Goal: Task Accomplishment & Management: Manage account settings

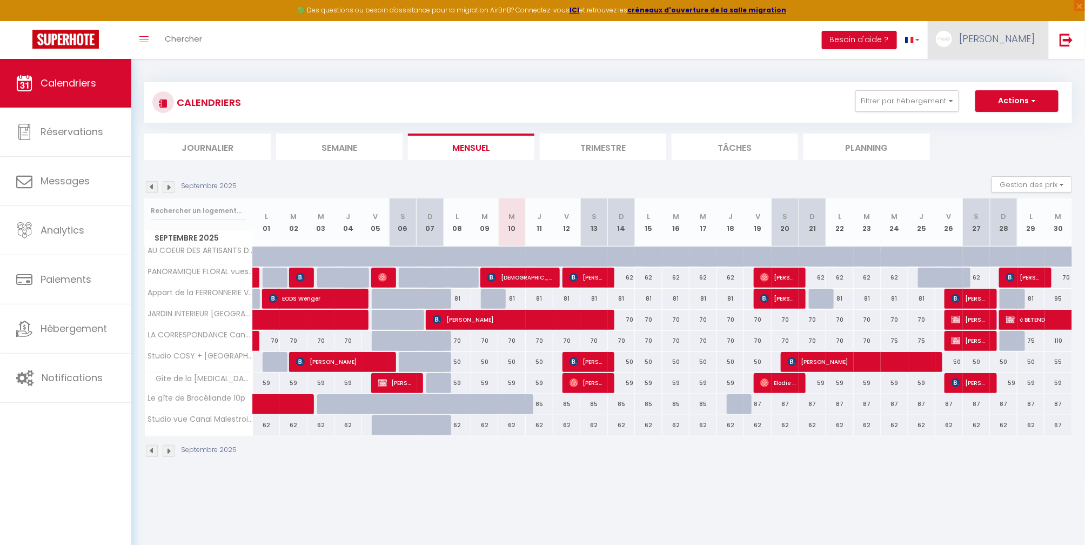
click at [1000, 34] on span "[PERSON_NAME]" at bounding box center [997, 39] width 76 height 14
click at [1004, 74] on link "Paramètres" at bounding box center [1005, 75] width 80 height 18
select select "fr"
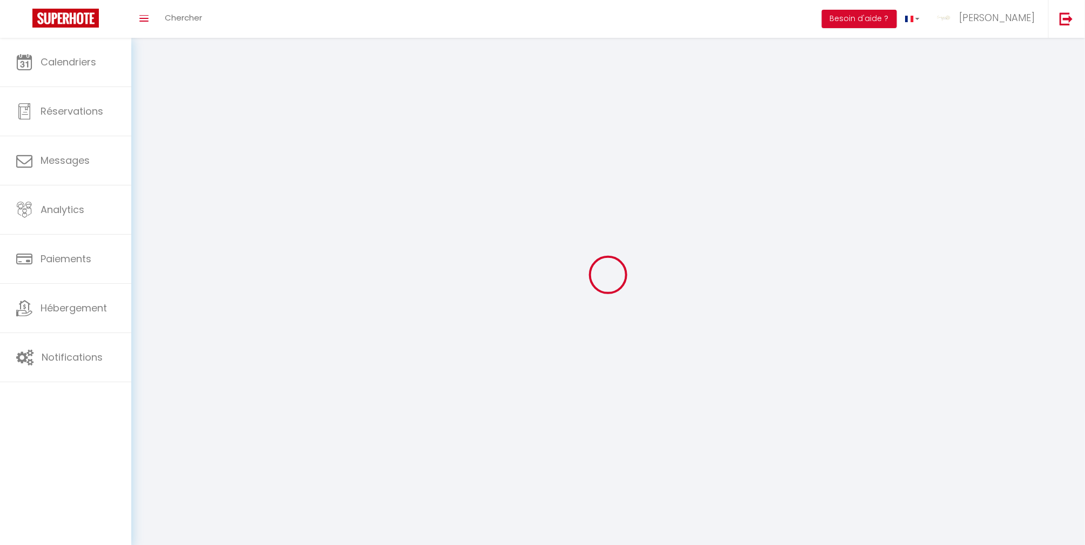
type input "[PERSON_NAME]"
type input "JARNIER"
type input "0660052879"
type input "22 rue du Relais Postal"
type input "56200"
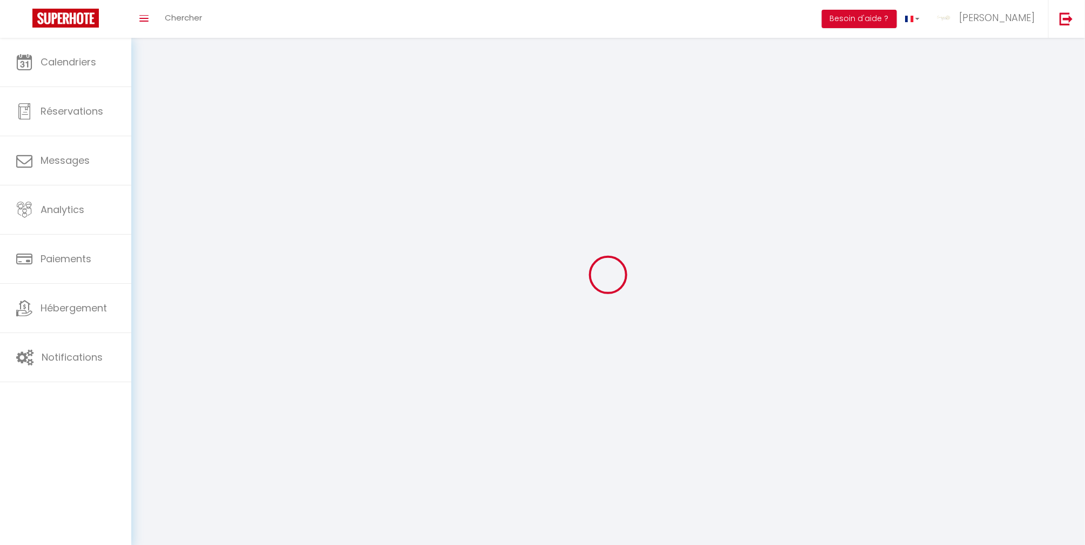
type input "LA GACILLY"
type input "vshS6pSptDmiKLmNFQyIUvvNn"
type input "Fn3gc1wQVAOeN34tLzkWqudnz"
select select "28"
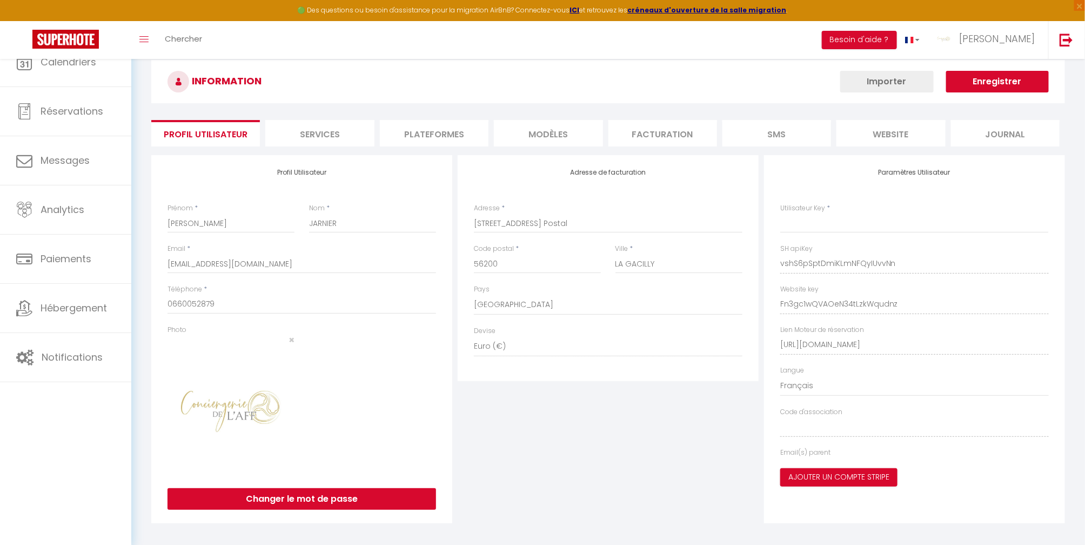
type input "vshS6pSptDmiKLmNFQyIUvvNn"
type input "Fn3gc1wQVAOeN34tLzkWqudnz"
type input "https://app.superhote.com/#/get-available-rentals/Fn3gc1wQVAOeN34tLzkWqudnz"
select select "fr"
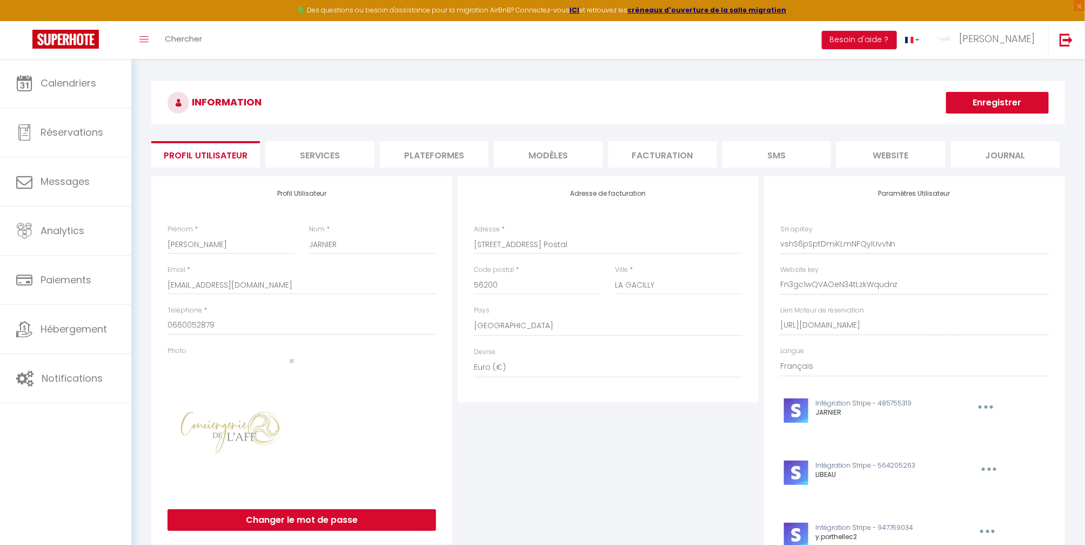
click at [427, 152] on li "Plateformes" at bounding box center [434, 154] width 109 height 26
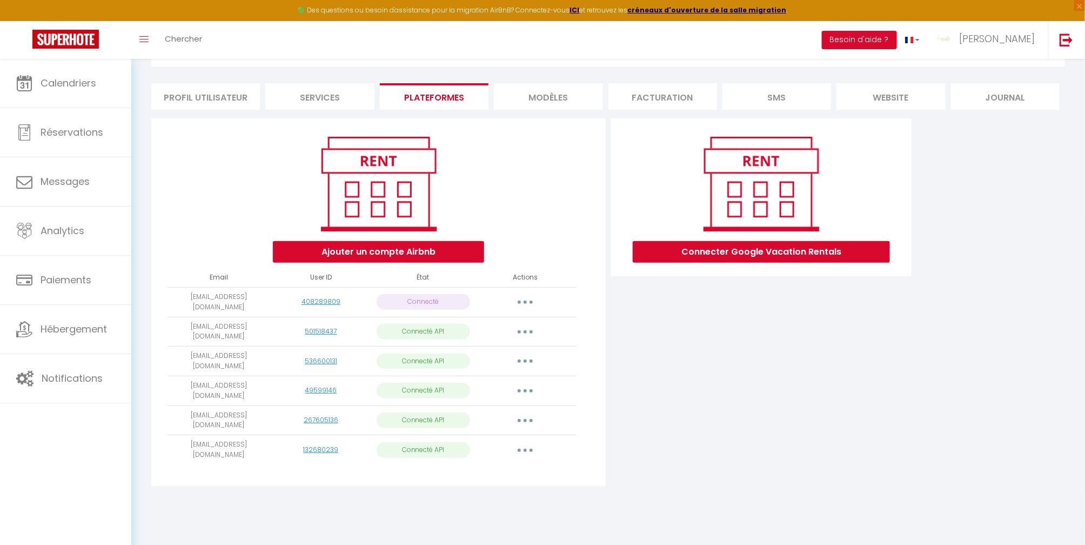
scroll to position [58, 0]
click at [392, 248] on button "Ajouter un compte Airbnb" at bounding box center [378, 252] width 211 height 22
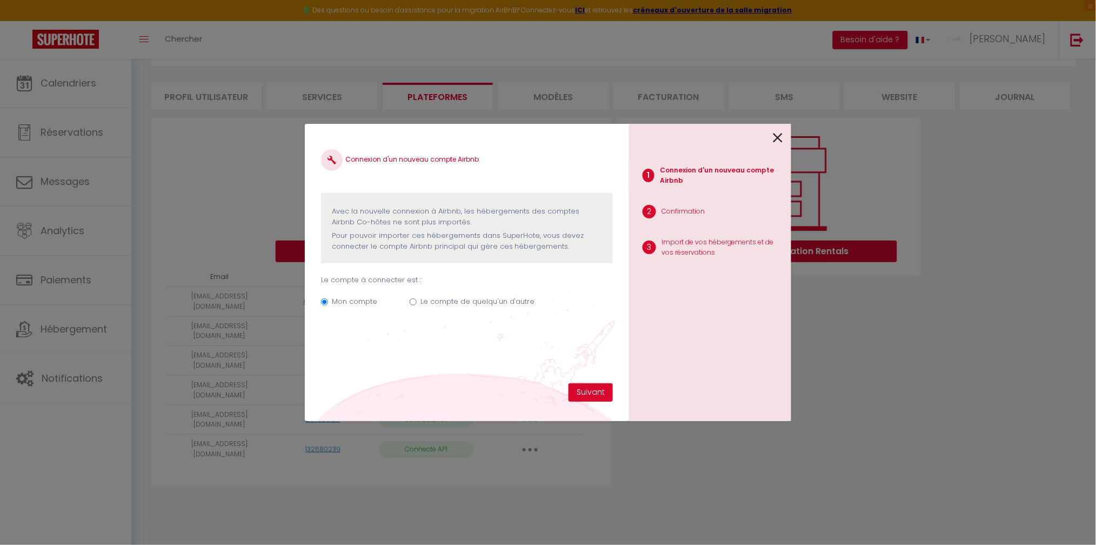
click at [442, 298] on label "Le compte de quelqu'un d'autre" at bounding box center [478, 301] width 115 height 11
click at [417, 298] on input "Le compte de quelqu'un d'autre" at bounding box center [413, 301] width 7 height 7
radio input "true"
radio input "false"
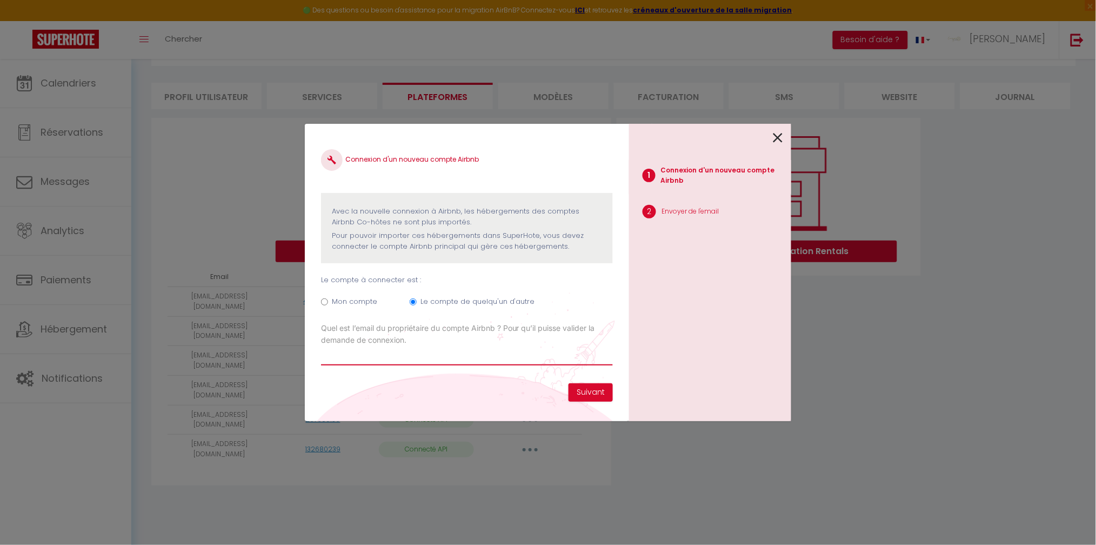
click at [497, 355] on input "Email connexion Airbnb" at bounding box center [467, 355] width 292 height 19
type input "c"
type input "laurent.capon@laposte.net"
click at [599, 390] on button "Suivant" at bounding box center [591, 392] width 44 height 18
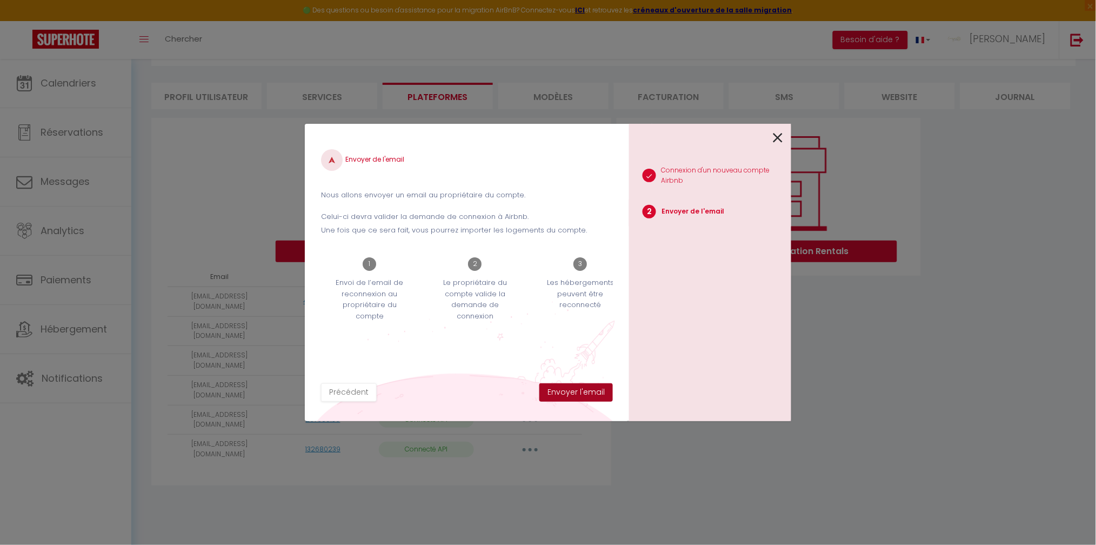
click at [598, 390] on button "Envoyer l'email" at bounding box center [576, 392] width 74 height 18
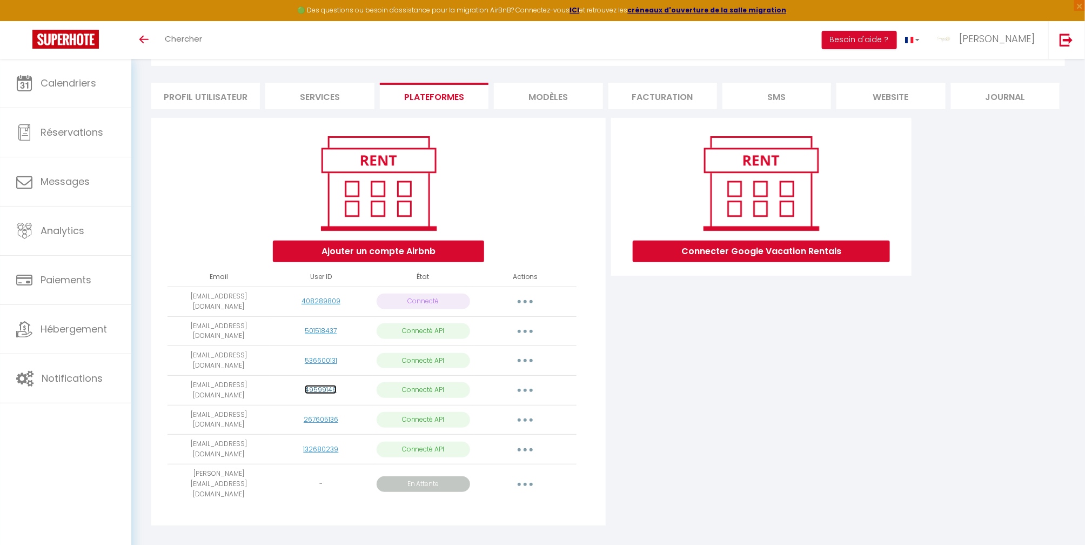
click at [316, 385] on link "49599146" at bounding box center [321, 389] width 32 height 9
click at [526, 300] on icon "button" at bounding box center [525, 301] width 3 height 3
click at [524, 299] on button "button" at bounding box center [525, 301] width 30 height 17
click at [528, 296] on button "button" at bounding box center [525, 301] width 30 height 17
click at [515, 360] on link "Reconnecter le compte" at bounding box center [477, 365] width 119 height 18
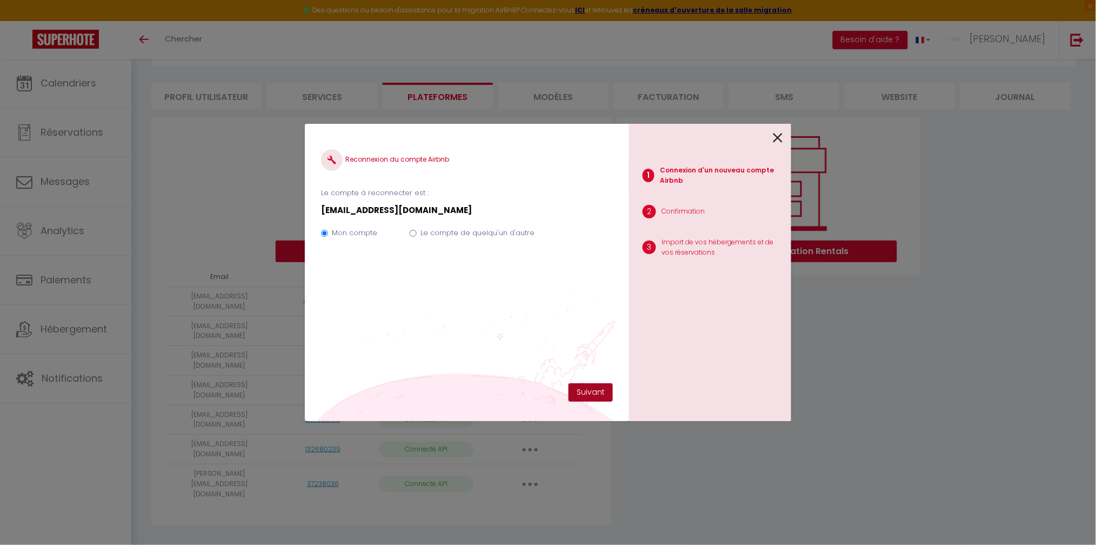
click at [599, 393] on button "Suivant" at bounding box center [591, 392] width 44 height 18
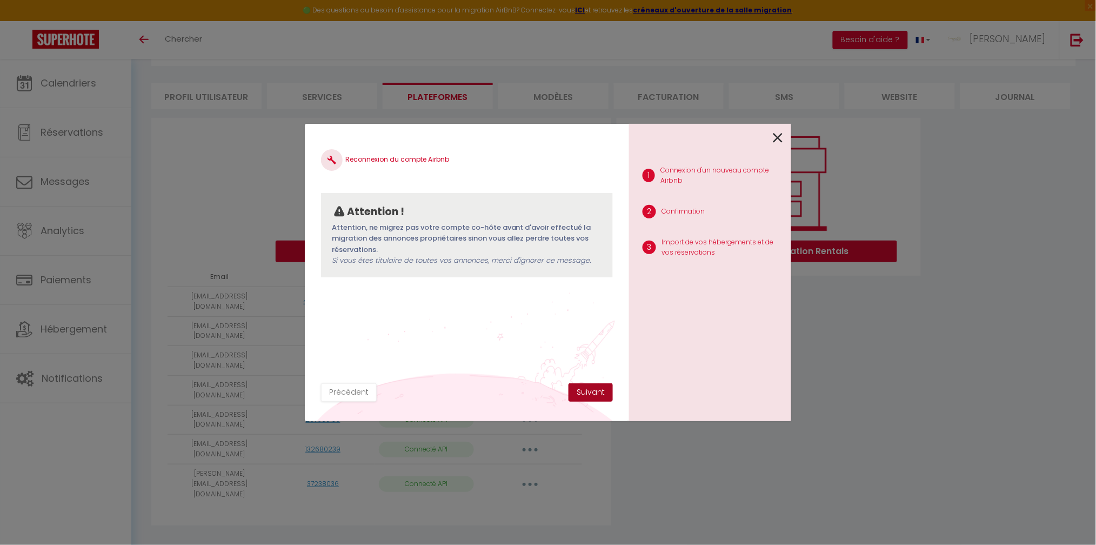
click at [593, 392] on button "Suivant" at bounding box center [591, 392] width 44 height 18
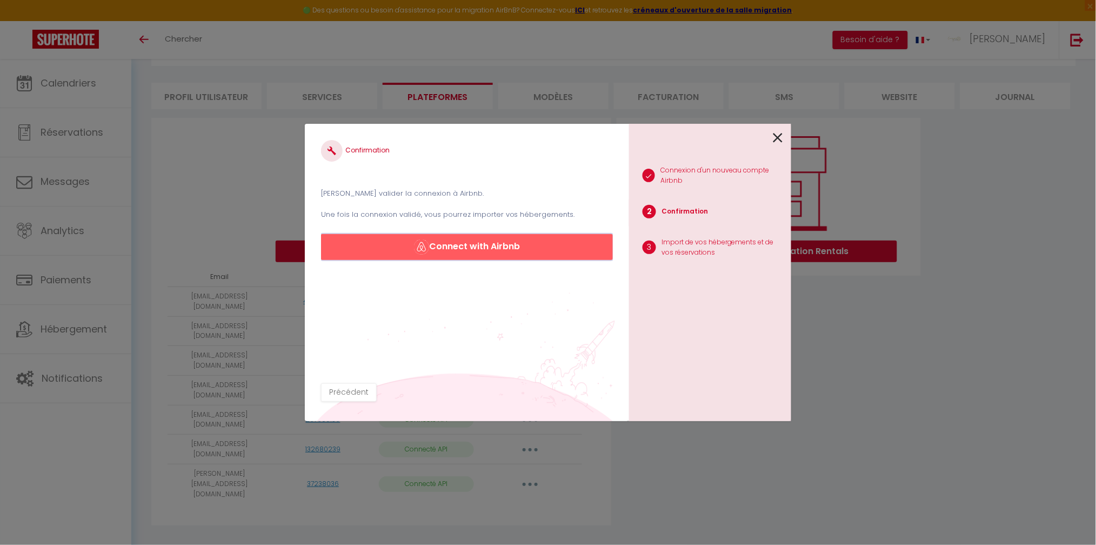
click at [498, 241] on button "Connect with Airbnb" at bounding box center [467, 247] width 292 height 26
click at [780, 135] on icon at bounding box center [778, 138] width 10 height 16
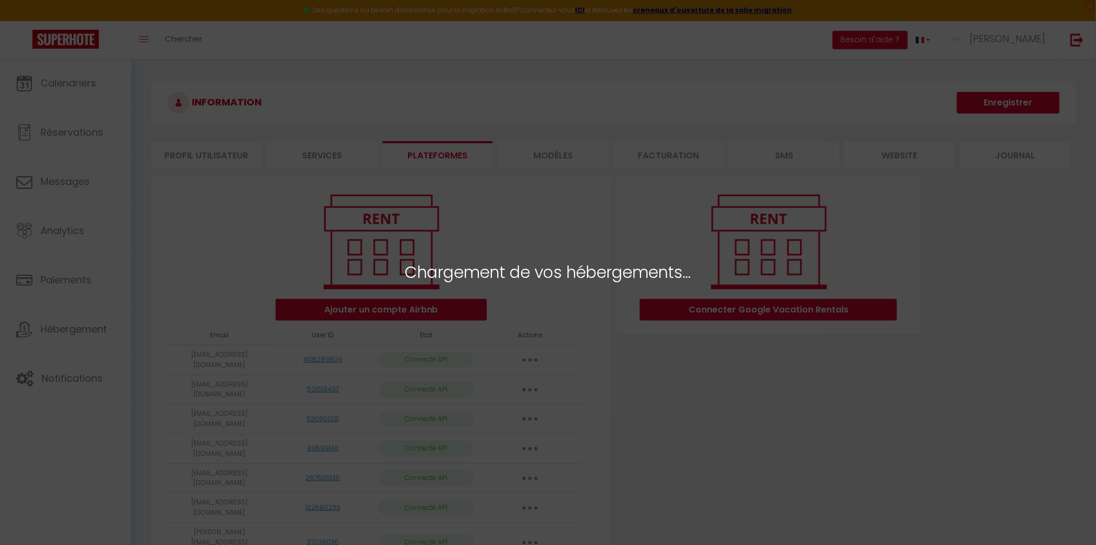
select select "26314"
select select "26315"
select select "74480"
select select "26316"
select select "30252"
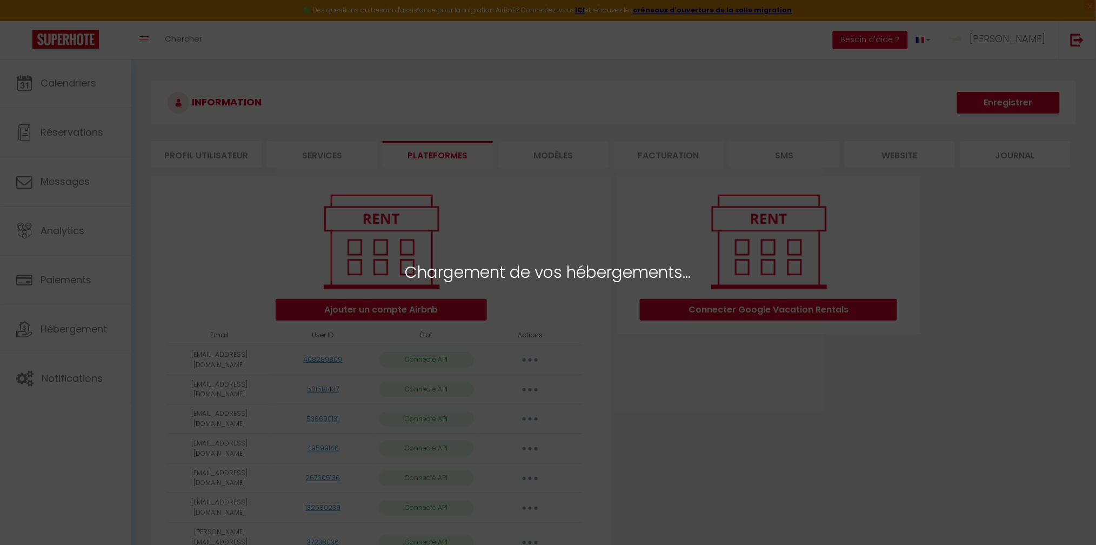
select select "30255"
select select "35451"
select select "34807"
select select
select select "74479"
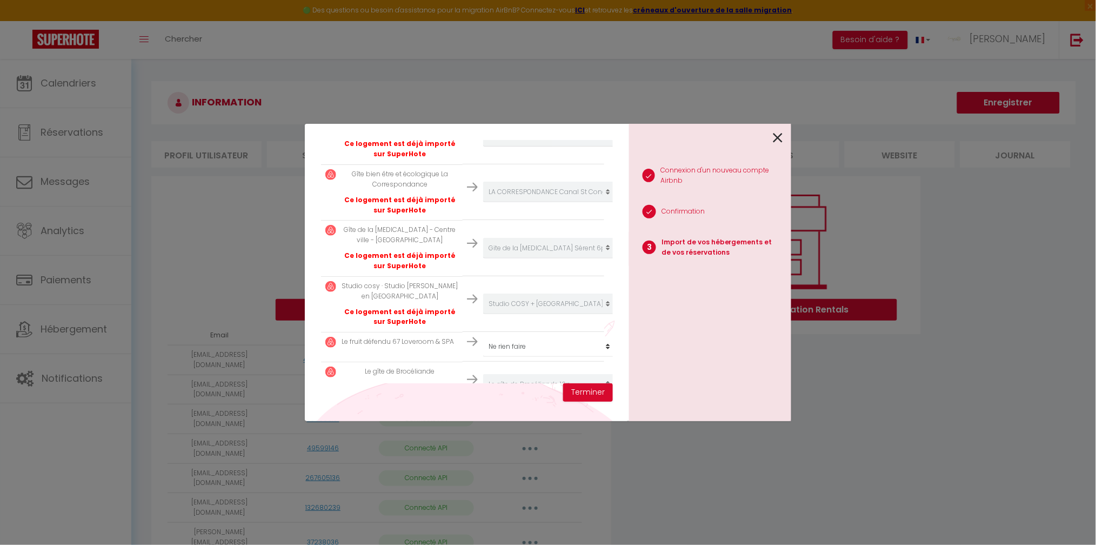
scroll to position [511, 0]
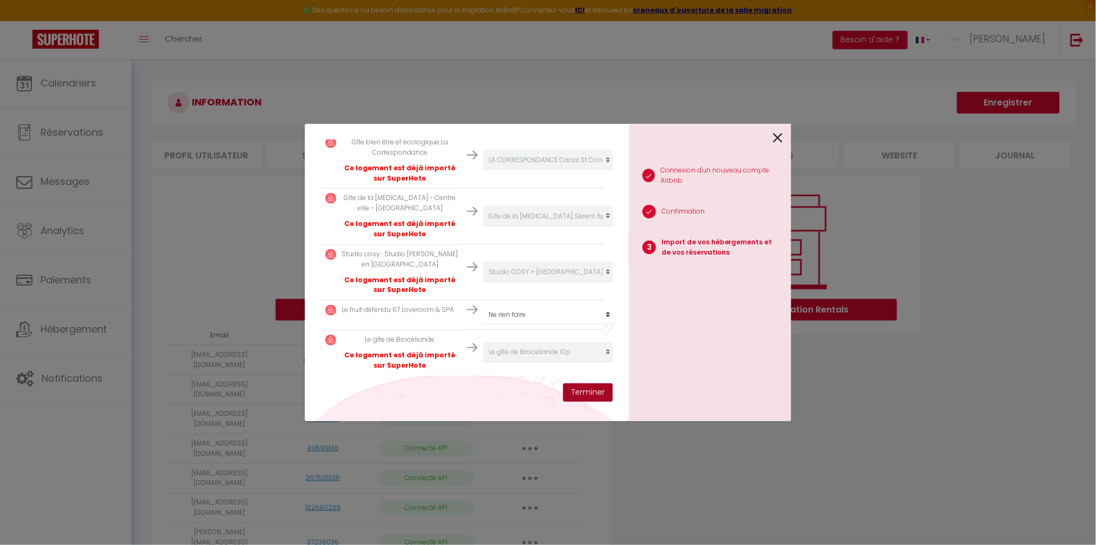
click at [592, 391] on button "Terminer" at bounding box center [588, 392] width 50 height 18
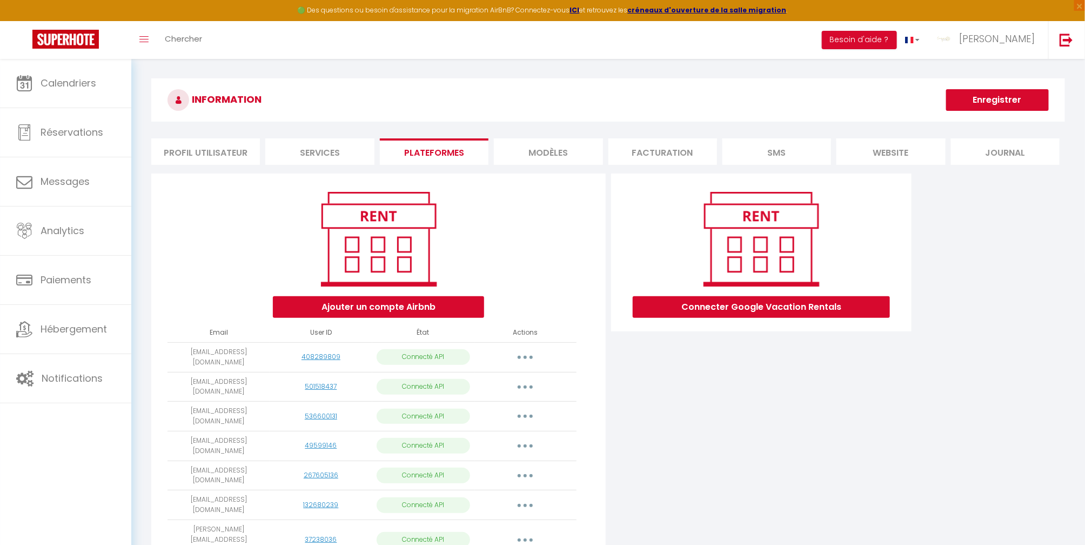
scroll to position [0, 0]
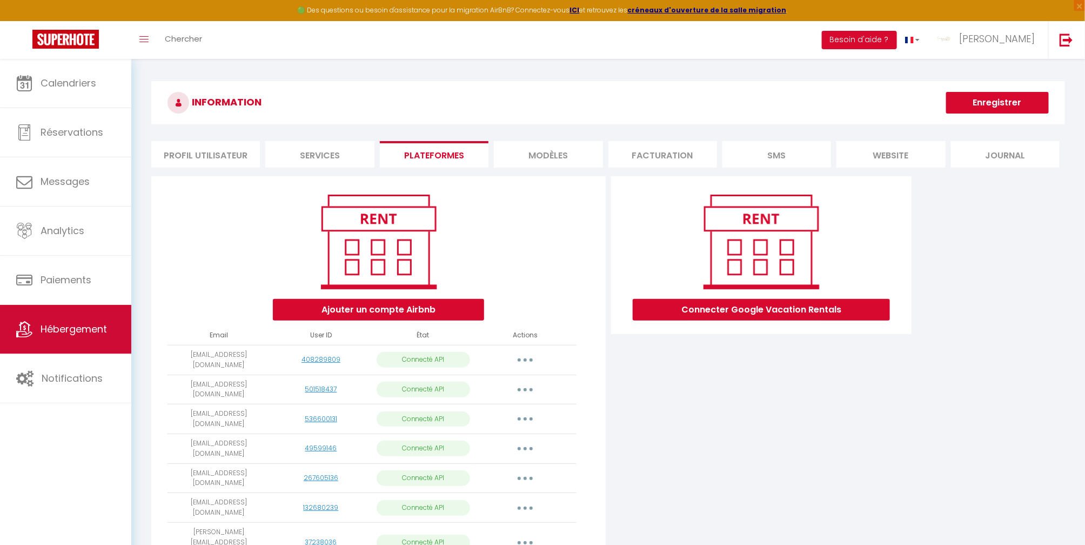
click at [80, 327] on span "Hébergement" at bounding box center [74, 329] width 66 height 14
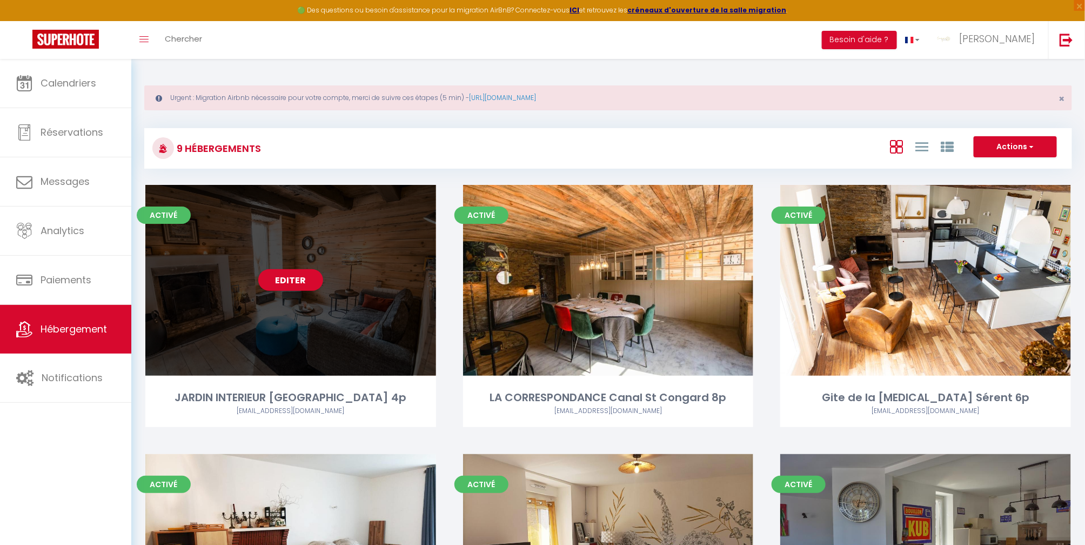
click at [304, 318] on div "Editer" at bounding box center [290, 280] width 291 height 191
select select "3"
select select "2"
select select "1"
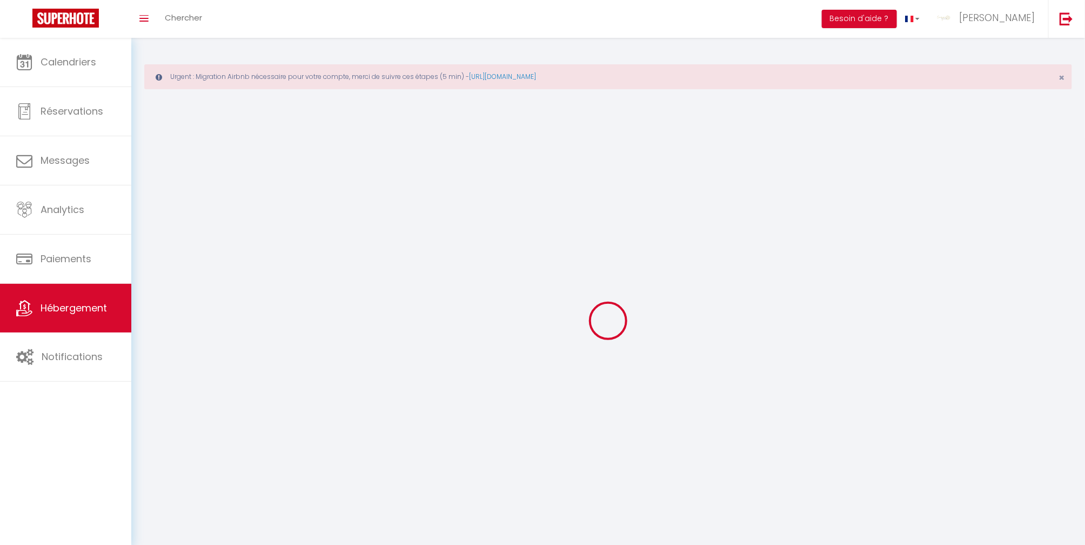
select select
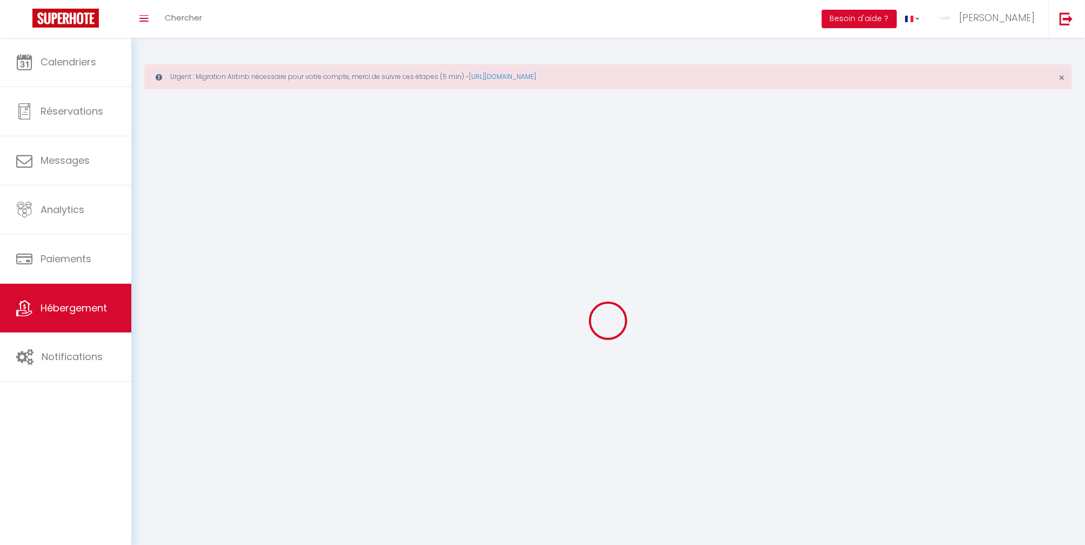
select select "1"
select select
checkbox input "false"
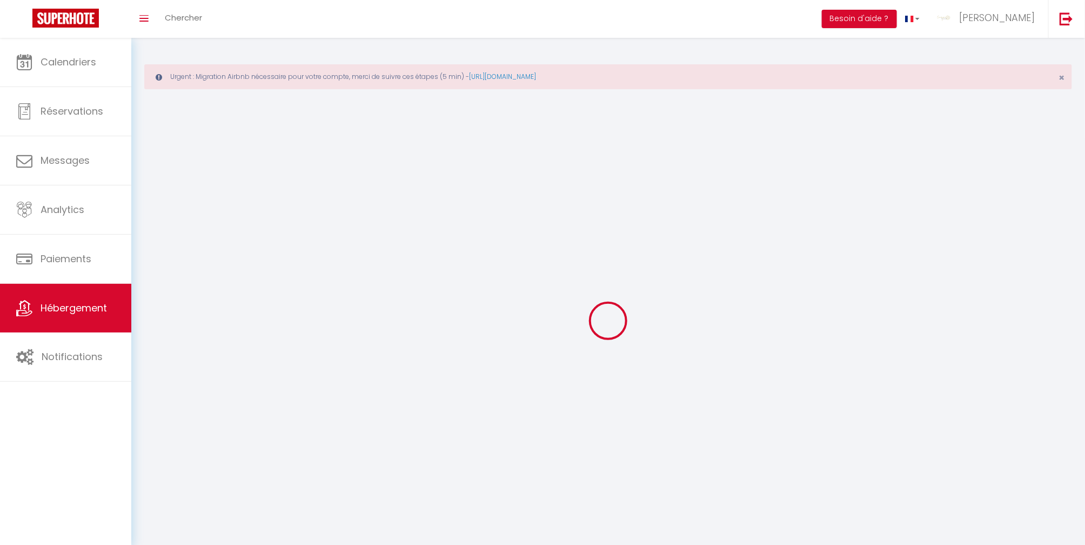
checkbox input "false"
select select "28"
select select
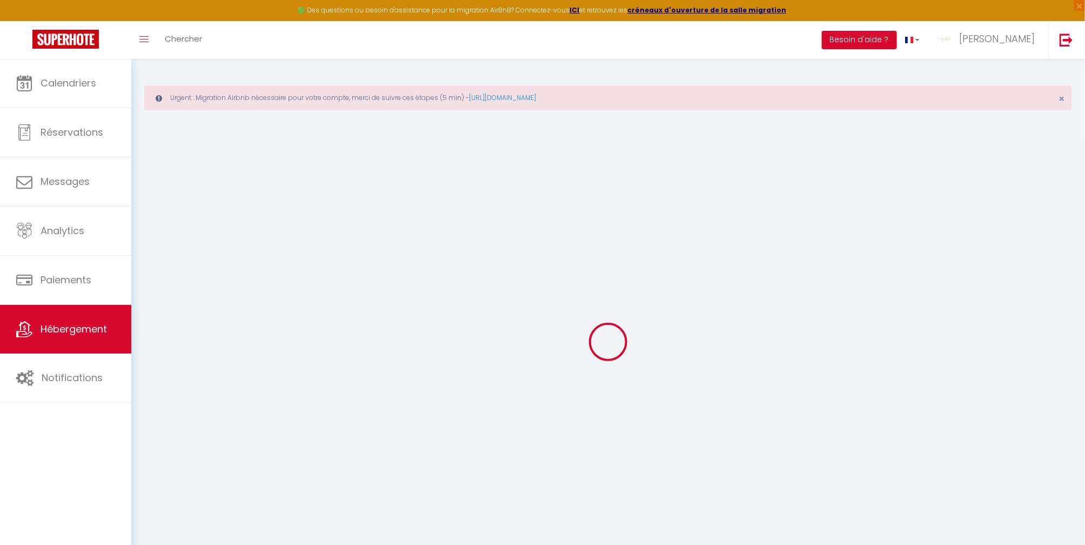
select select
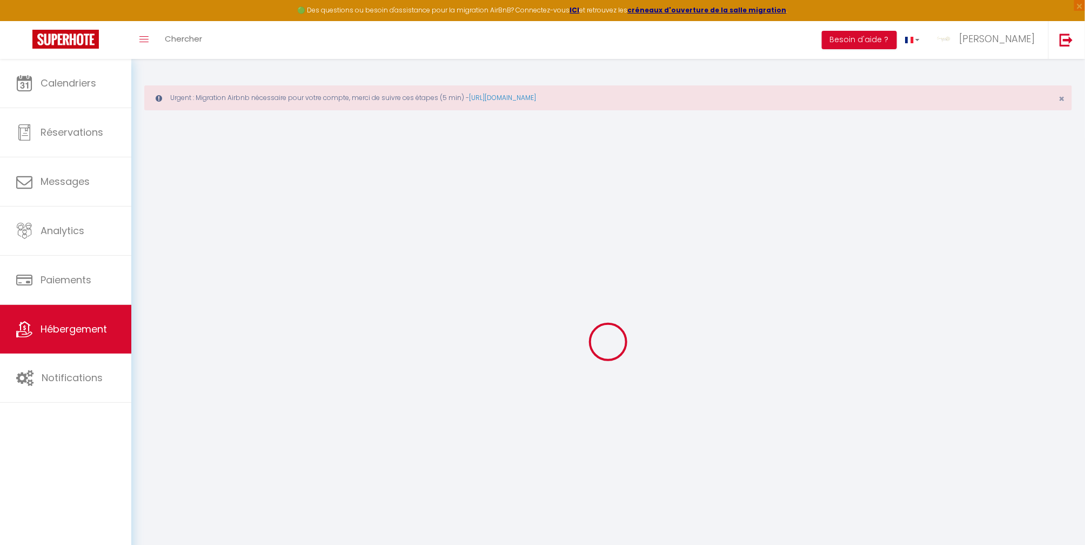
select select
checkbox input "false"
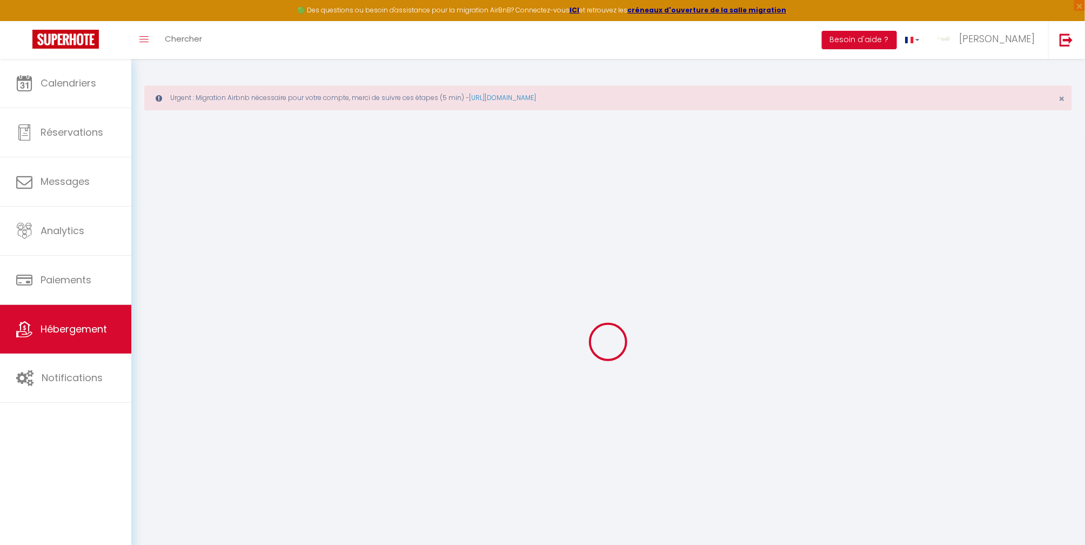
select select
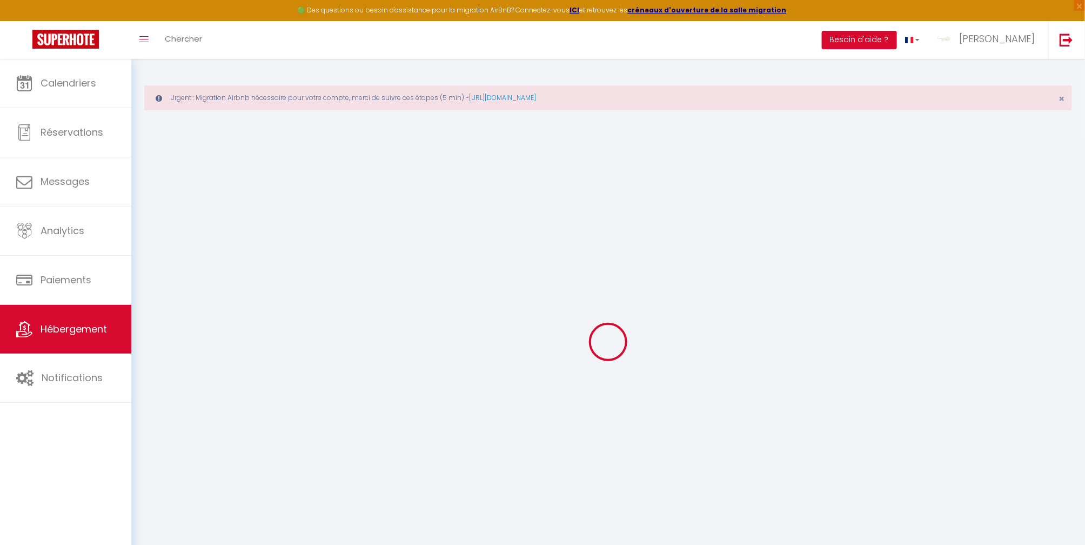
select select
checkbox input "false"
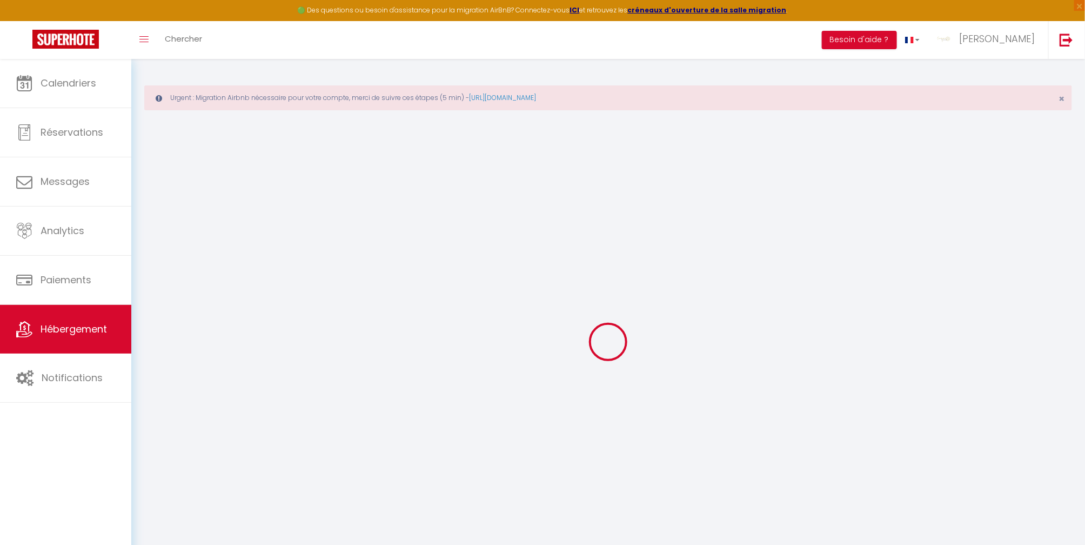
checkbox input "false"
select select
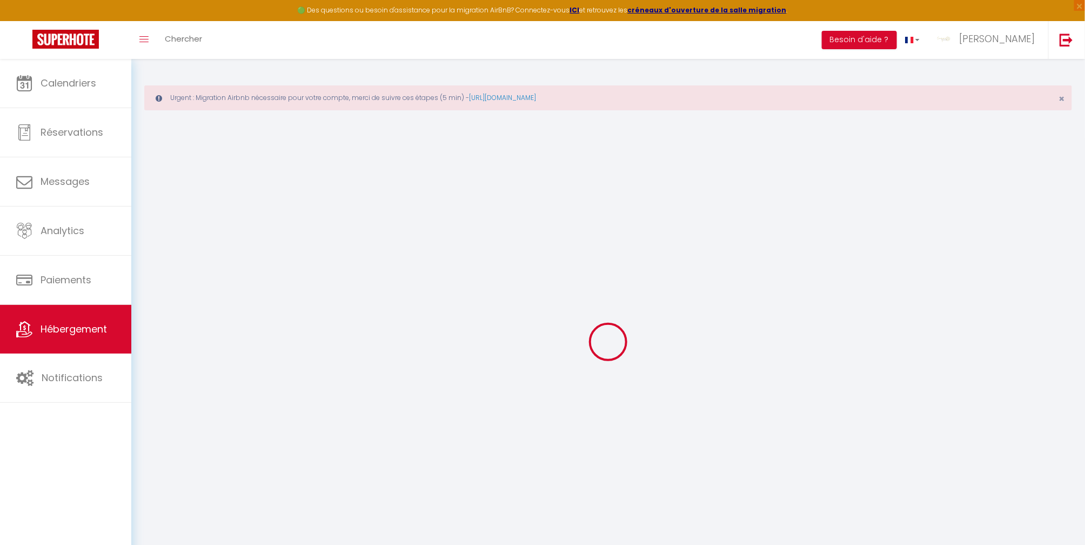
select select
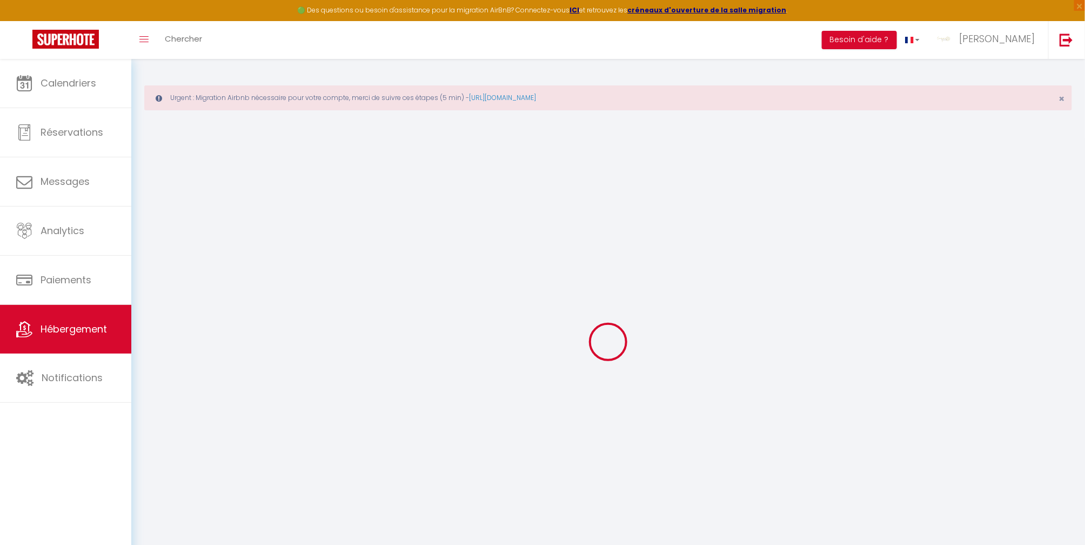
checkbox input "false"
select select
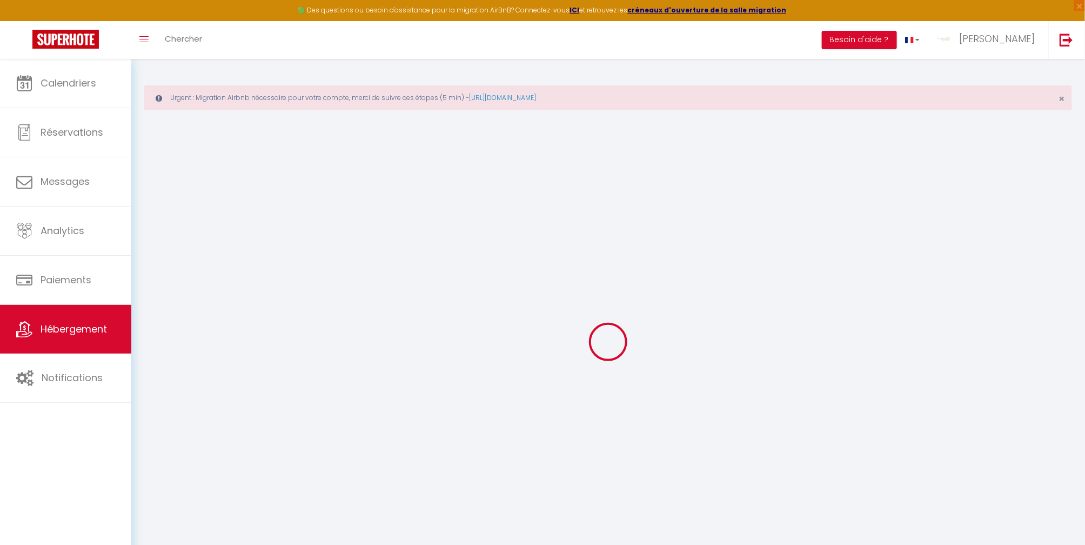
select select
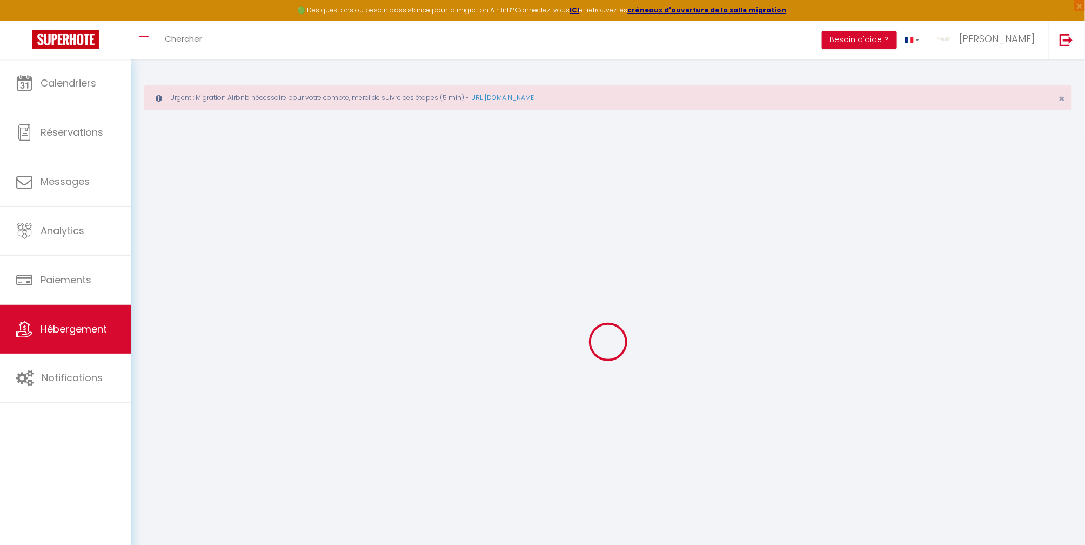
select select
checkbox input "false"
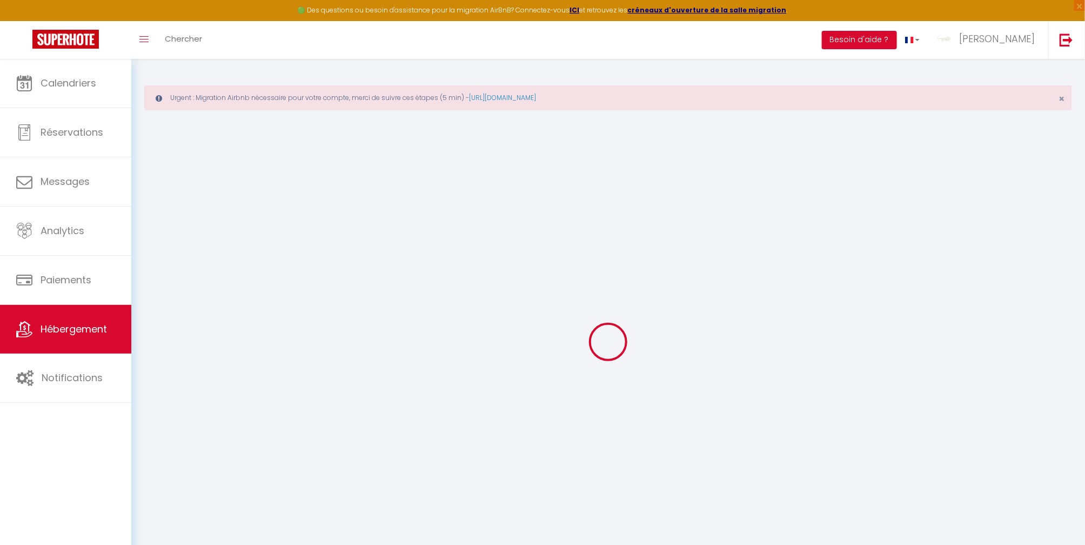
checkbox input "false"
select select
type input "JARDIN INTERIEUR [GEOGRAPHIC_DATA] 4p"
type input "YANN"
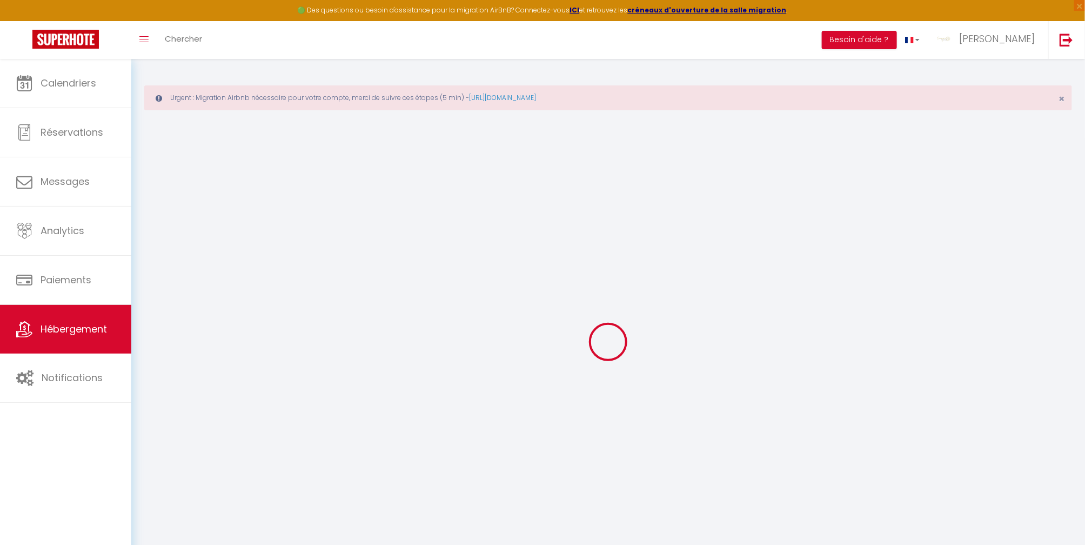
type input "PORT-HELLEC"
type input "11 Route de Malestroit"
type input "56140"
type input "ST CONGARD"
select select "houses"
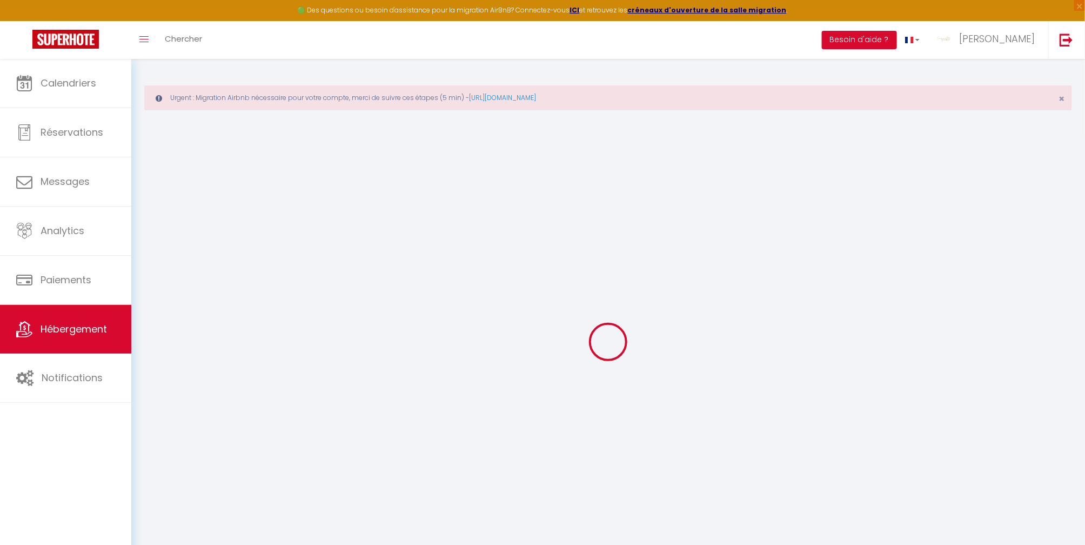
select select "2"
type input "60"
type input "10"
type input "60"
type input "1.50"
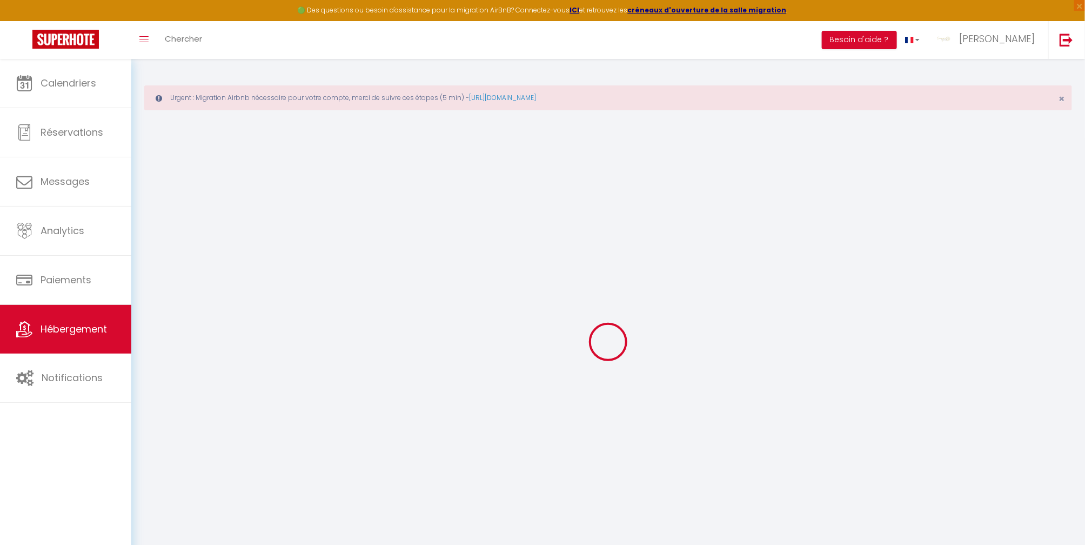
type input "300"
select select
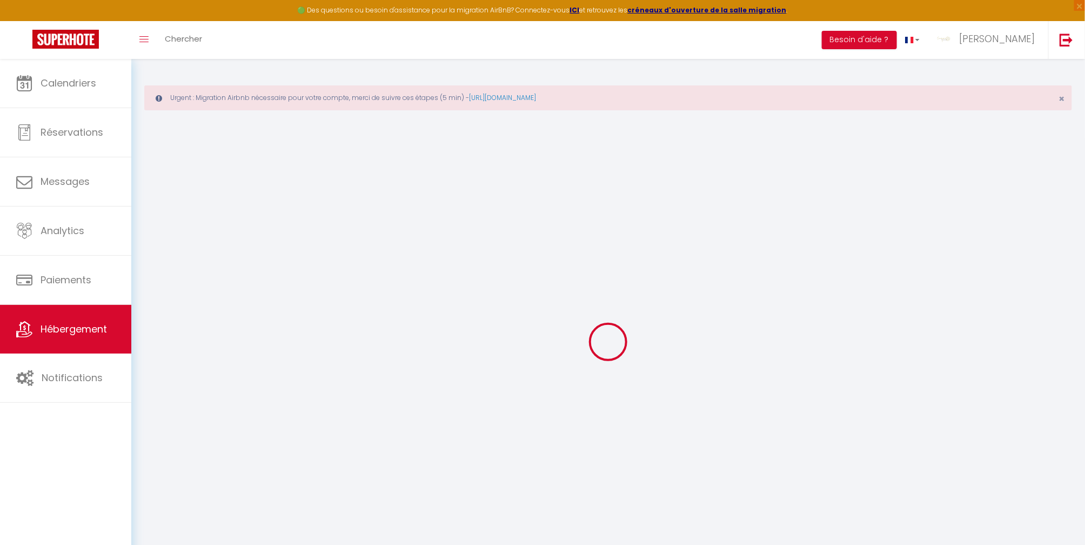
select select
type input "11 ROUTE DE MALESTROIT"
type input "56140"
type input "ST CONGARD"
type input "[EMAIL_ADDRESS][DOMAIN_NAME]"
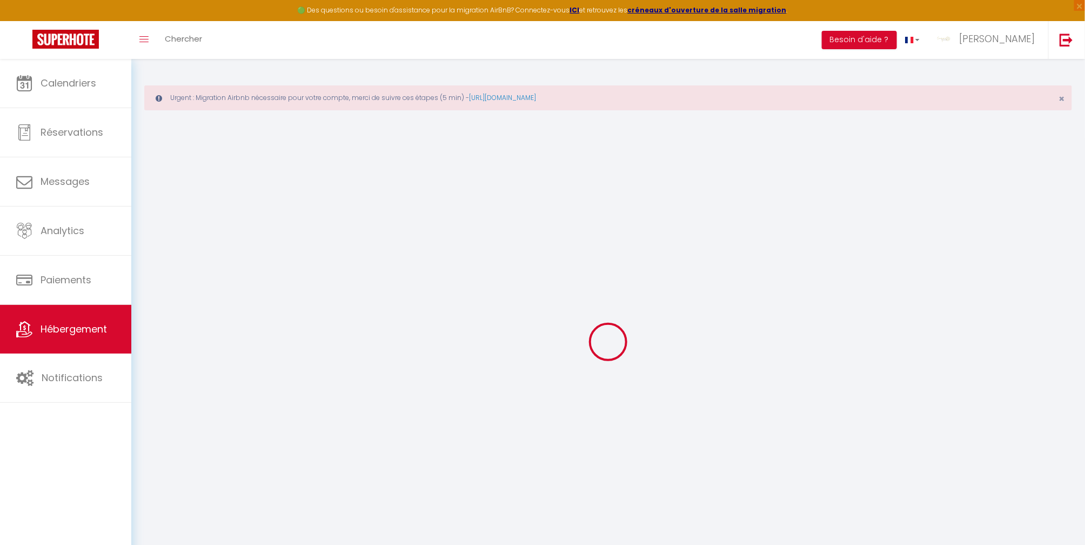
select select "6997"
checkbox input "true"
checkbox input "false"
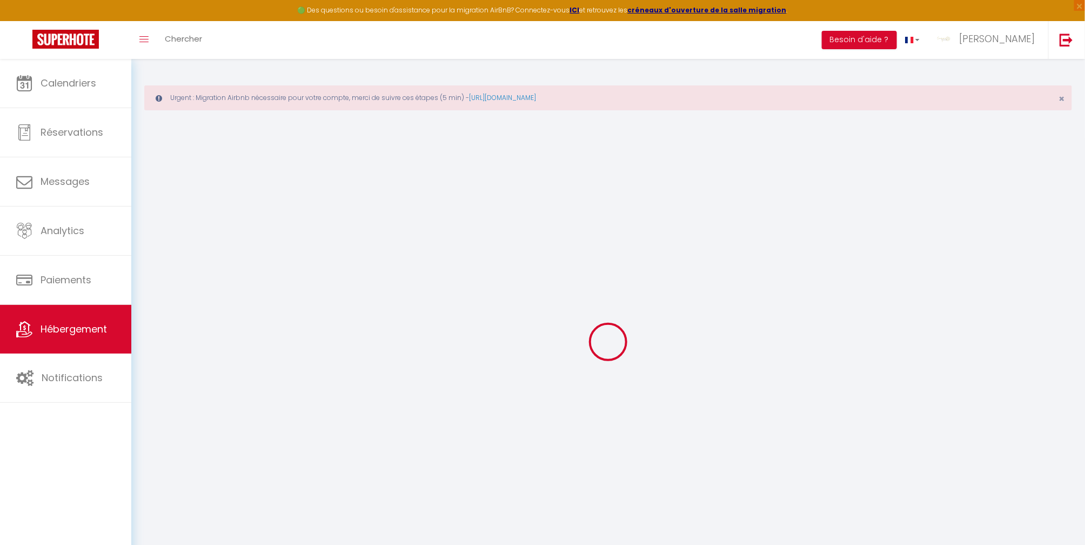
type input "60"
type input "0"
select select
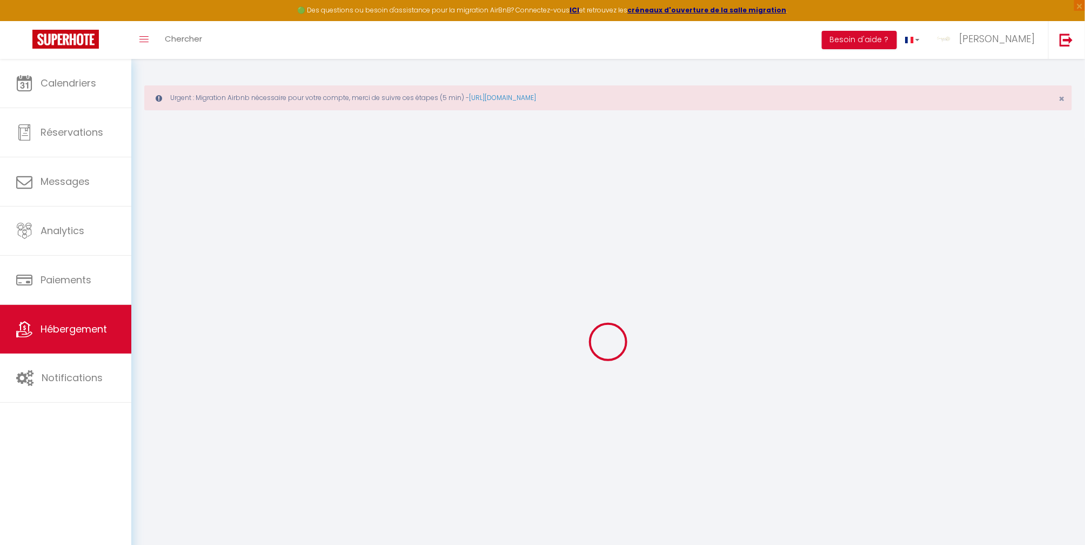
select select
checkbox input "true"
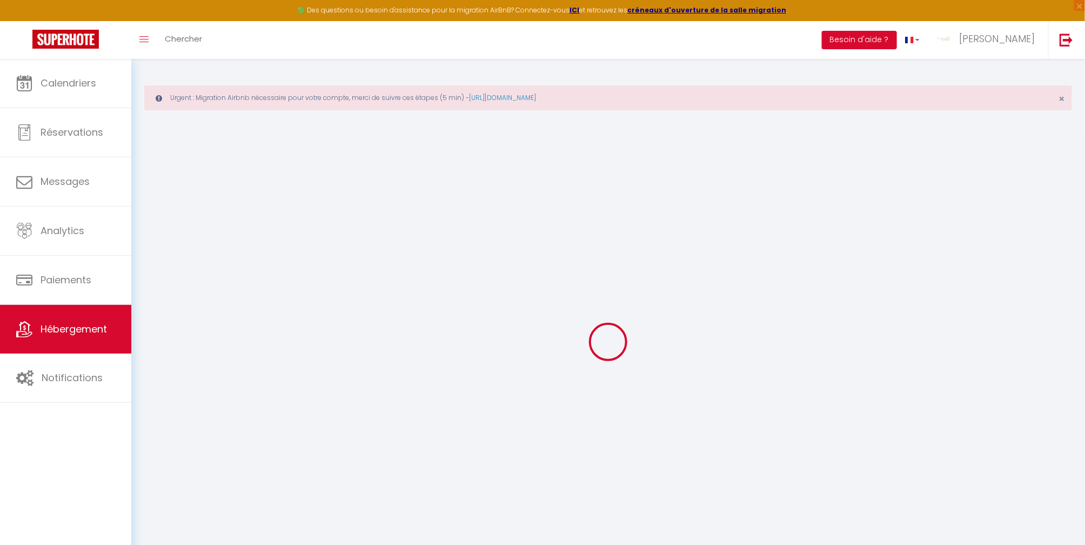
checkbox input "false"
select select
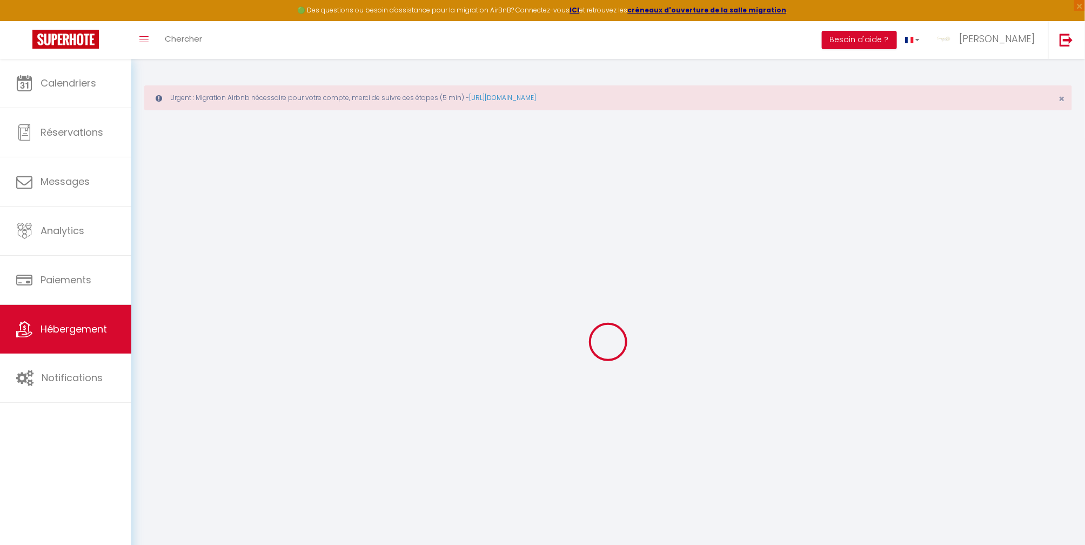
select select
checkbox input "true"
checkbox input "false"
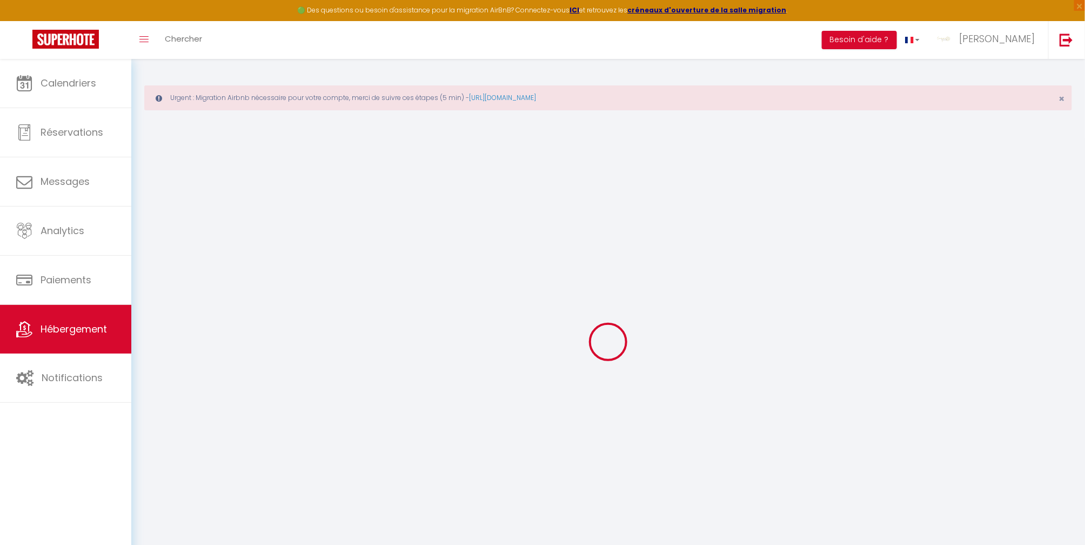
checkbox input "false"
select select "+ 15 %"
select select "+ 21 %"
checkbox input "true"
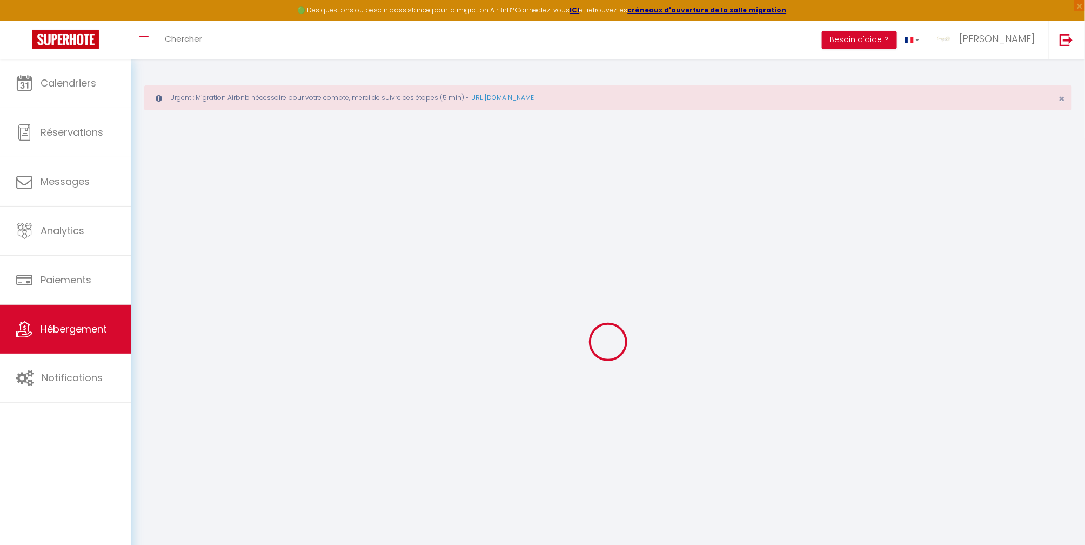
checkbox input "false"
select select "17:00"
select select "23:45"
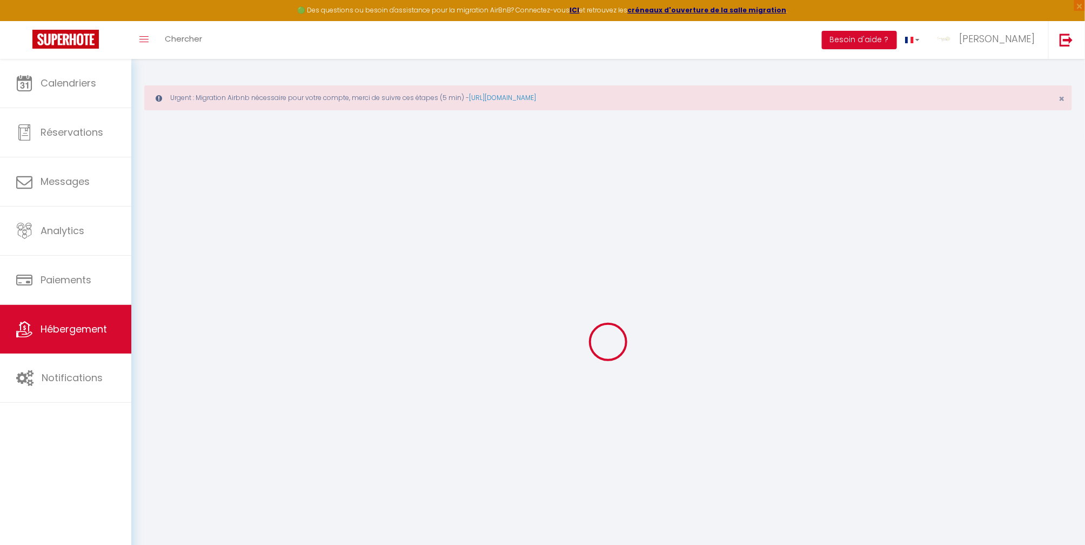
select select "10:30"
select select "15"
checkbox input "true"
checkbox input "false"
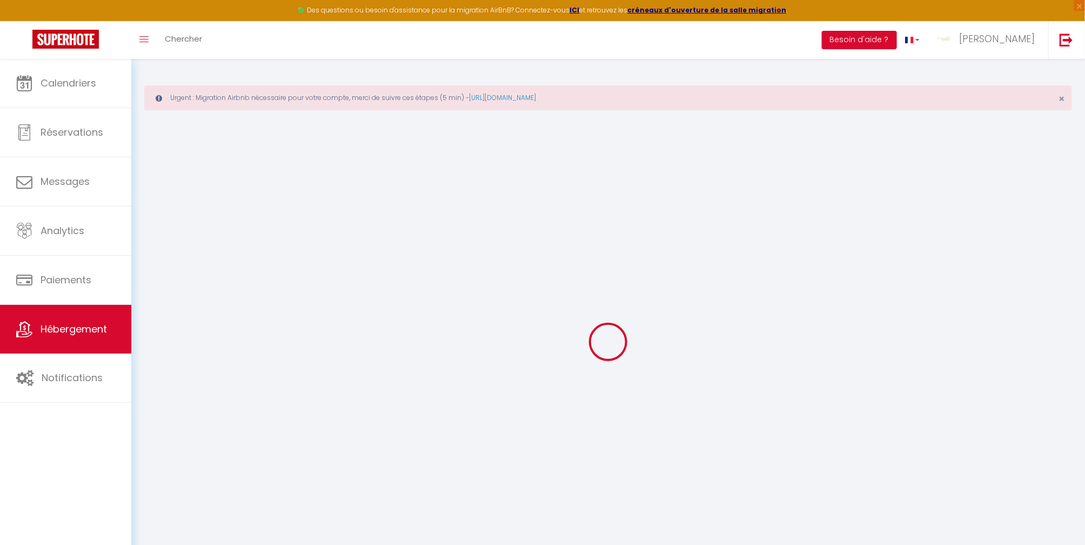
checkbox input "false"
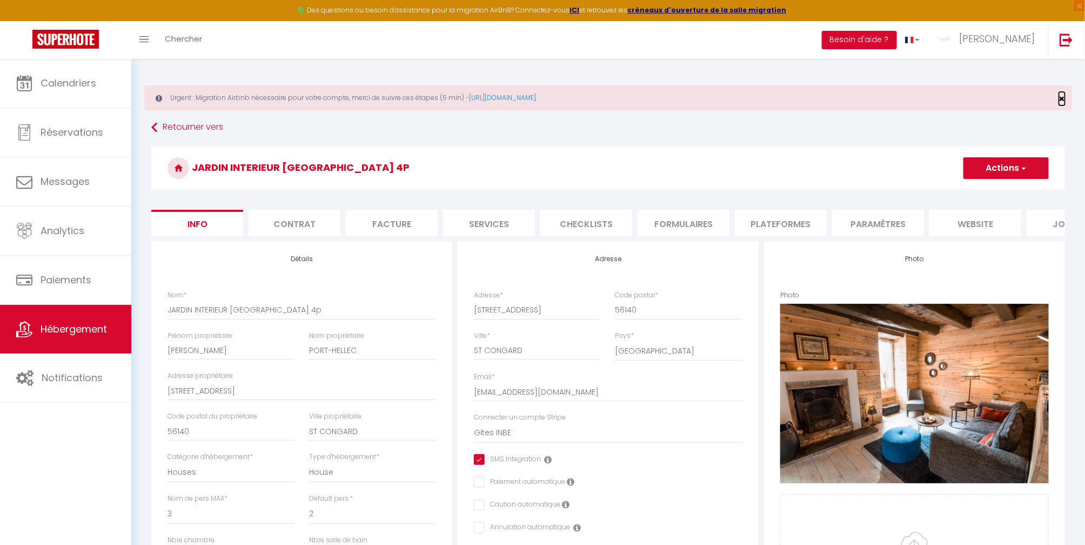
click at [1062, 98] on span "×" at bounding box center [1062, 99] width 6 height 14
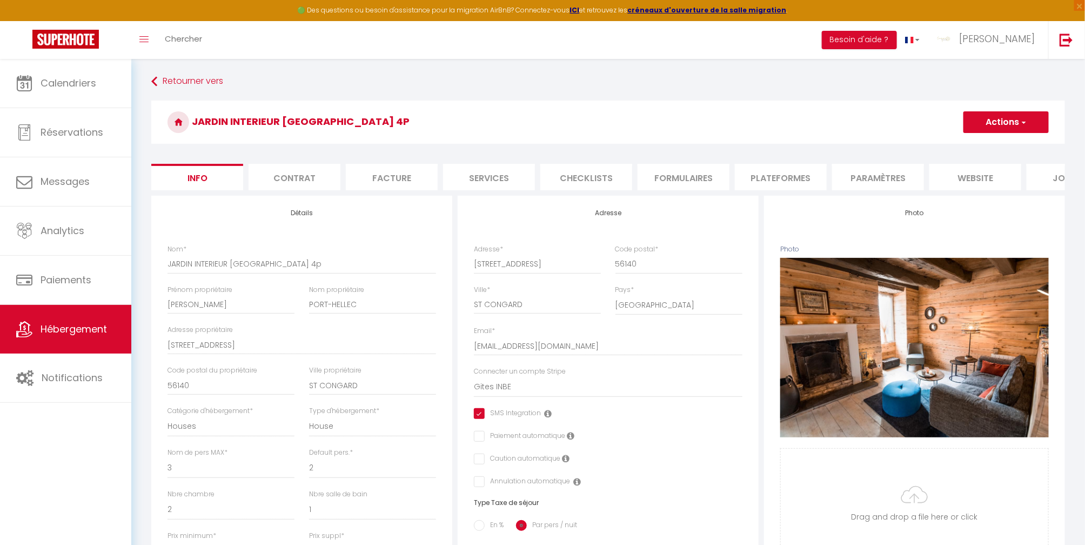
checkbox input "true"
checkbox input "false"
select select "-1"
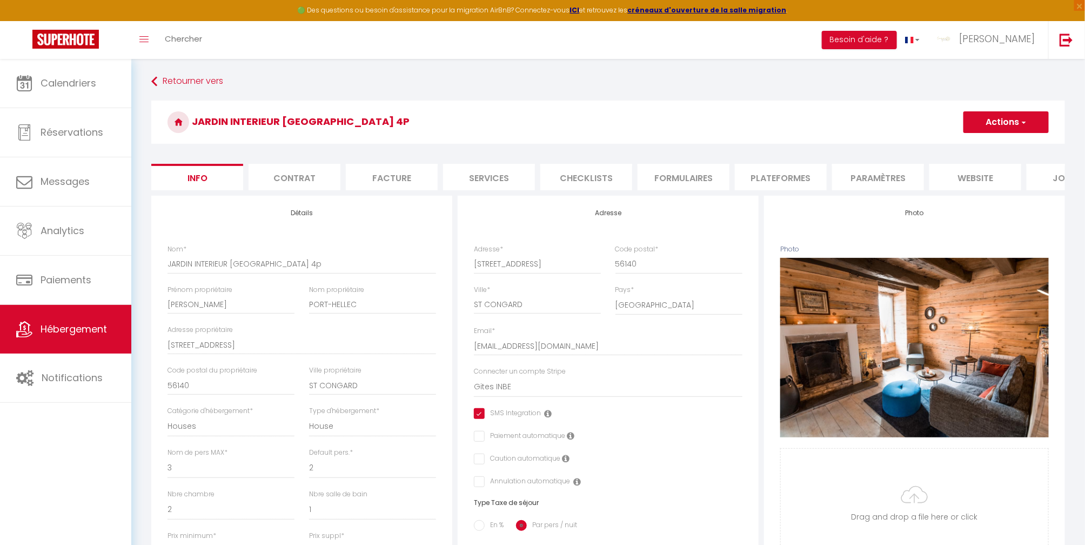
select select "well_reviewed_guests"
select select "EUR"
select select
select select "19142-33653406"
click at [780, 177] on li "Plateformes" at bounding box center [781, 177] width 92 height 26
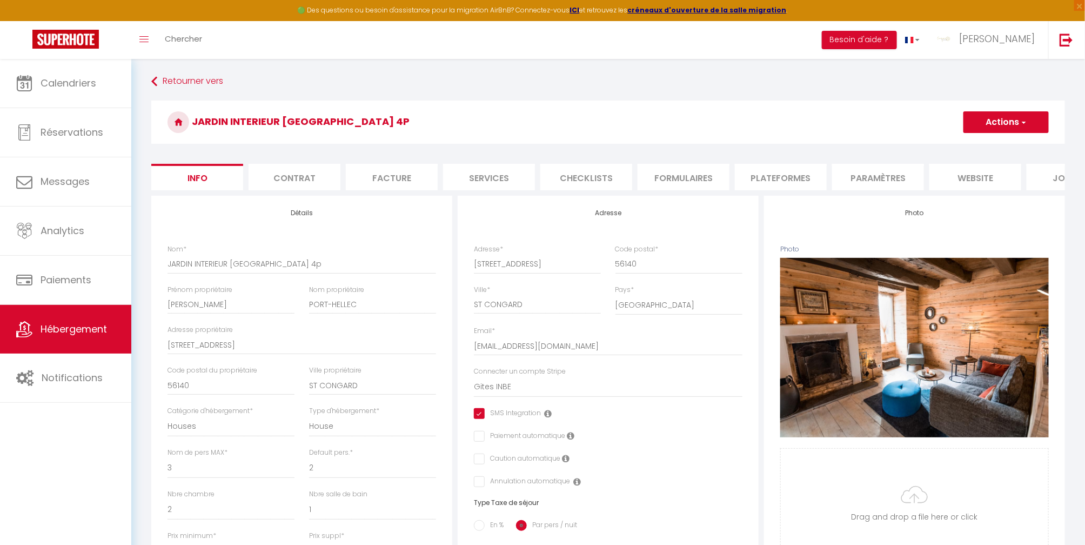
select select
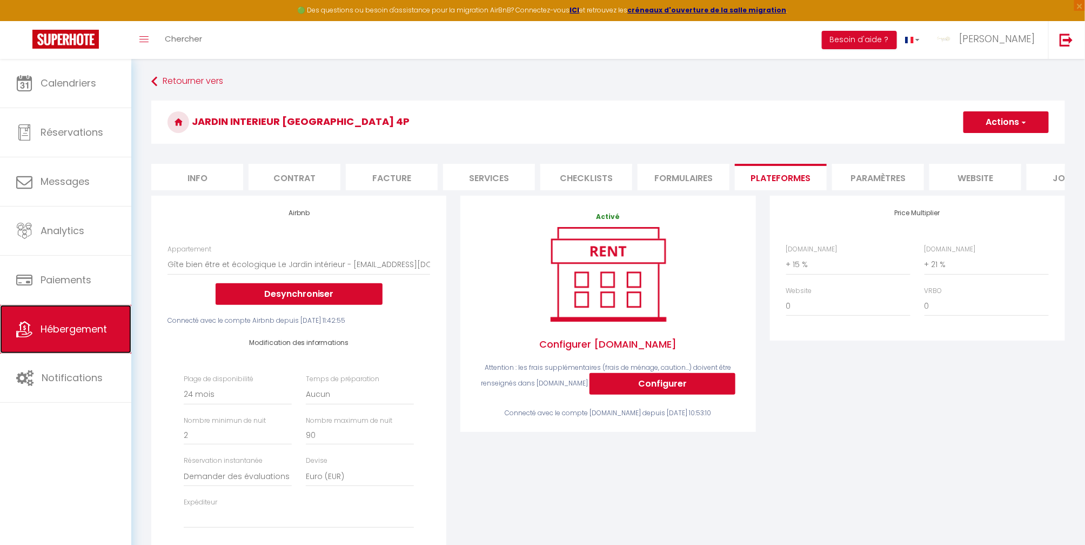
click at [79, 329] on span "Hébergement" at bounding box center [74, 329] width 66 height 14
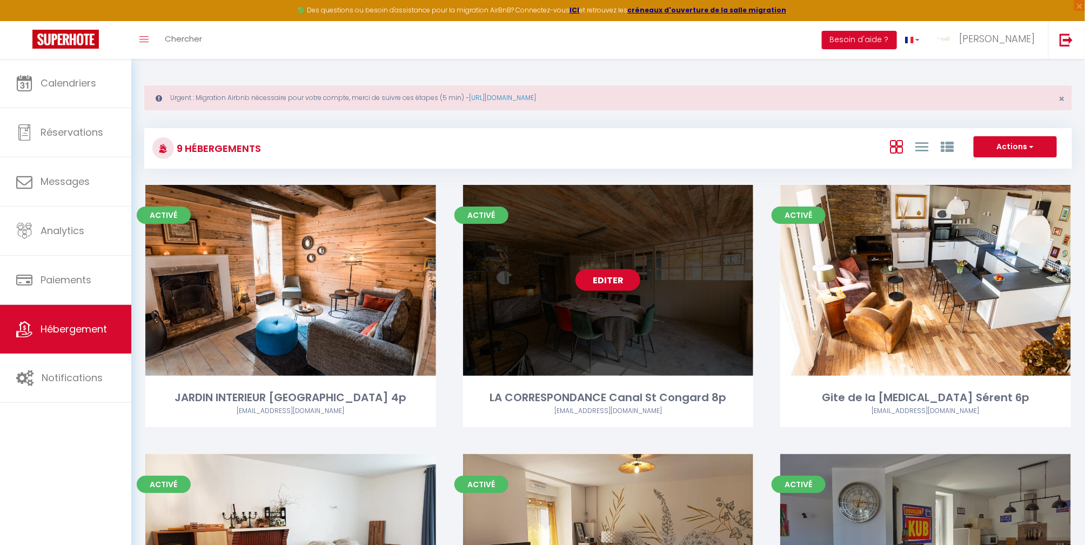
click at [650, 334] on div "Editer" at bounding box center [608, 280] width 291 height 191
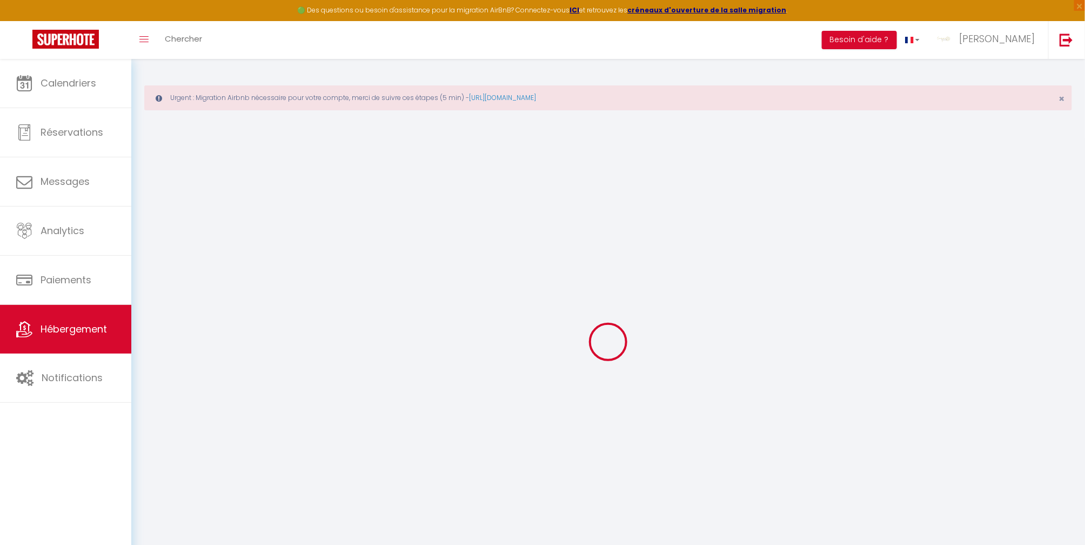
select select "+ 15 %"
select select "+ 24 %"
select select "17:30"
select select "23:45"
select select "11:00"
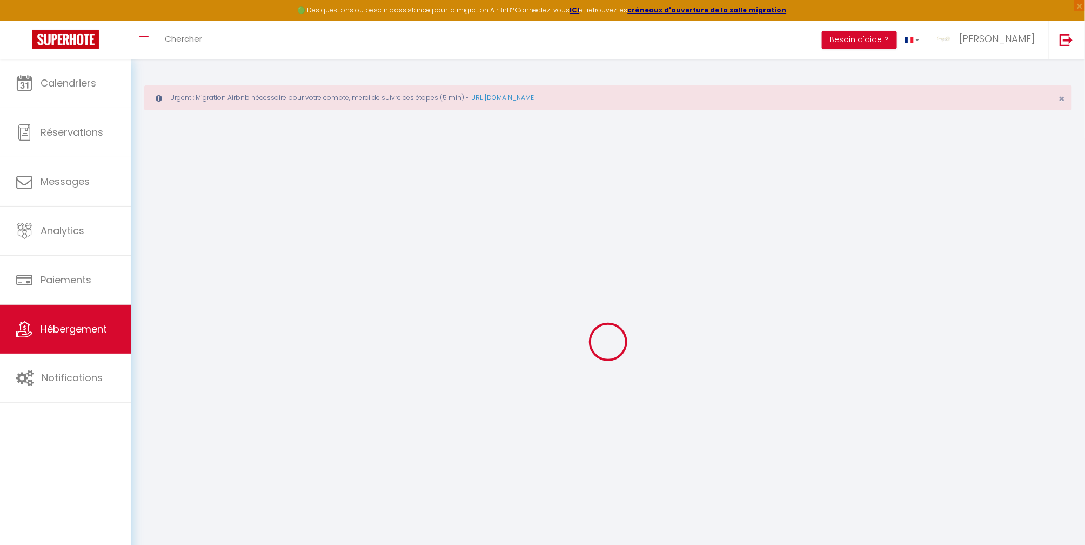
select select "15"
checkbox input "true"
checkbox input "false"
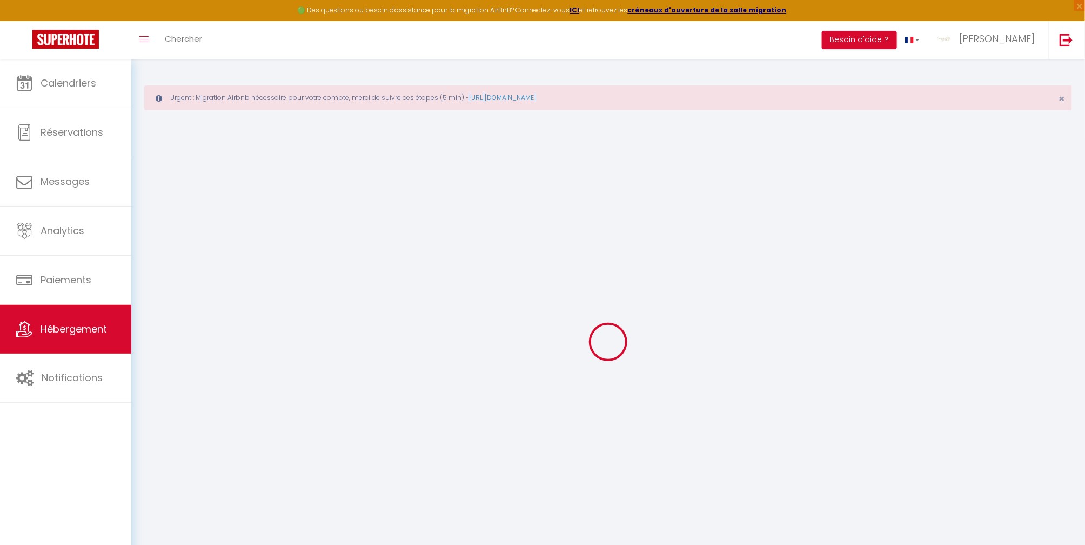
checkbox input "false"
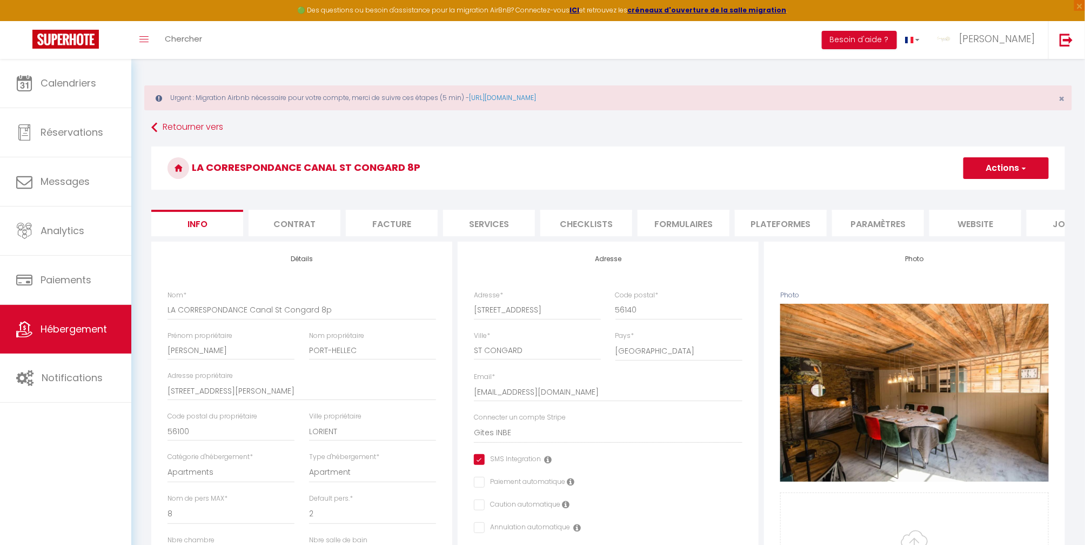
click at [811, 223] on li "Plateformes" at bounding box center [781, 223] width 92 height 26
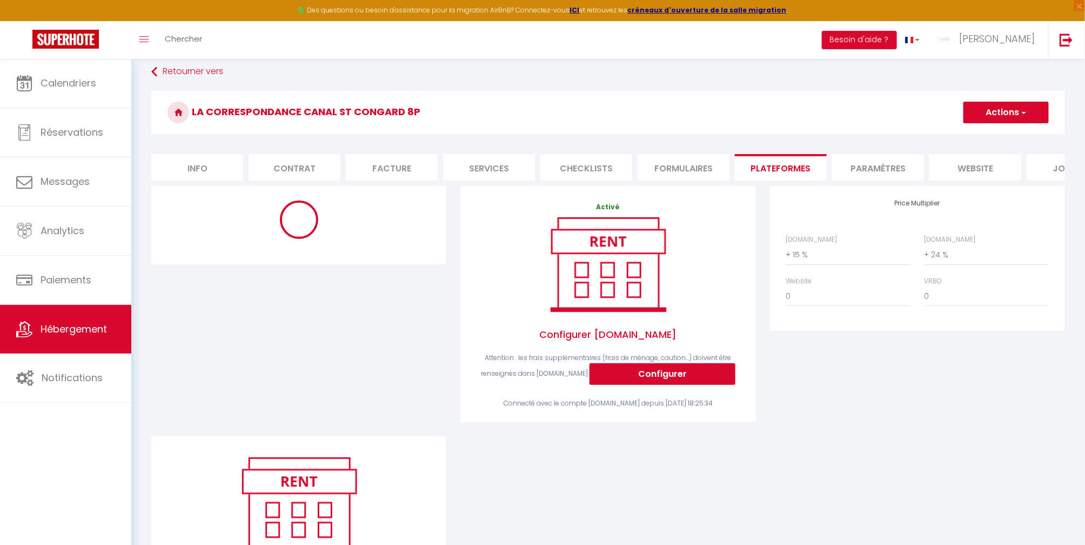
select select "-1"
select select "well_reviewed_guests"
select select "EUR"
select select
select select "19142-42798614"
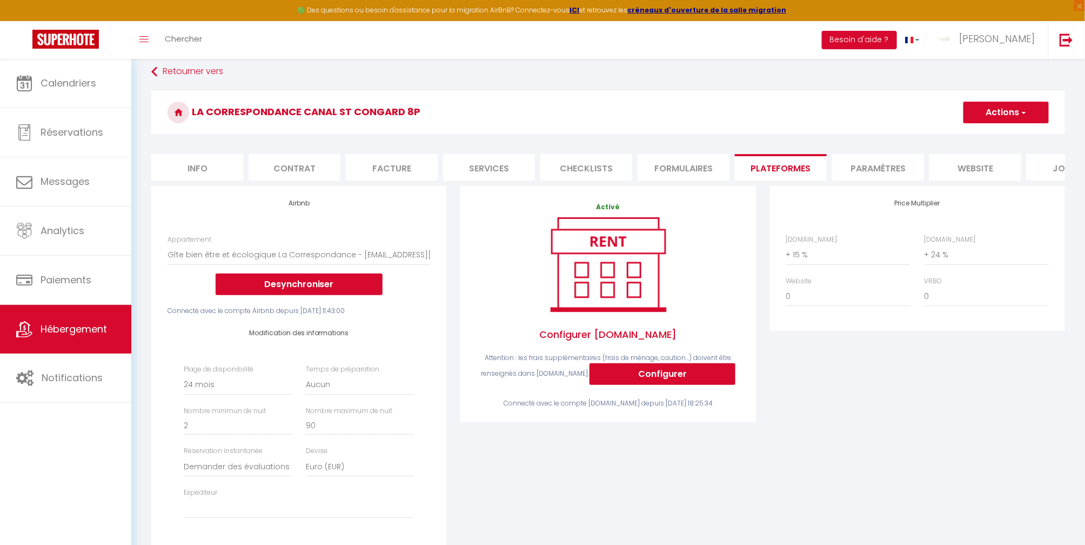
scroll to position [177, 0]
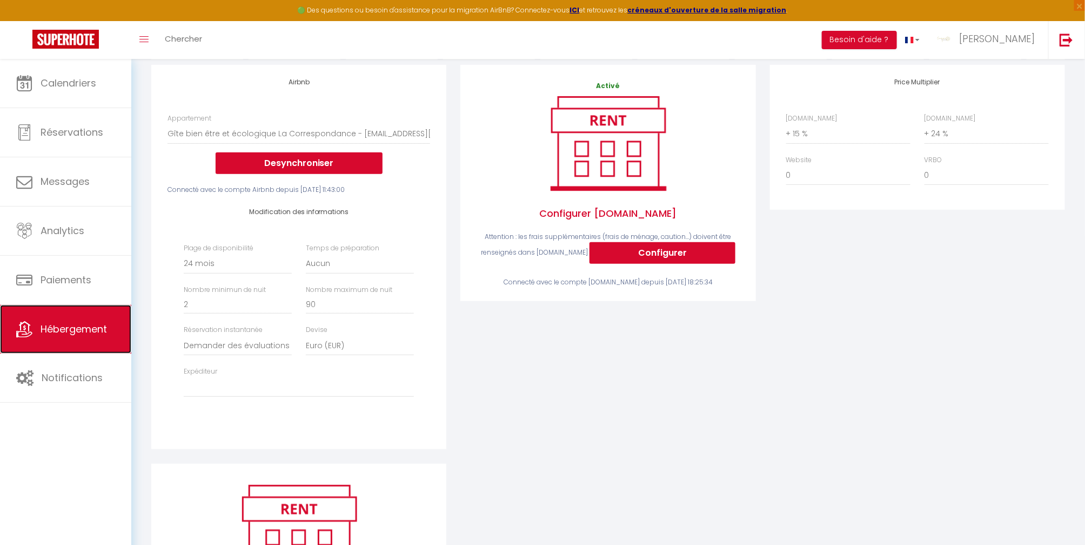
click at [37, 328] on link "Hébergement" at bounding box center [65, 329] width 131 height 49
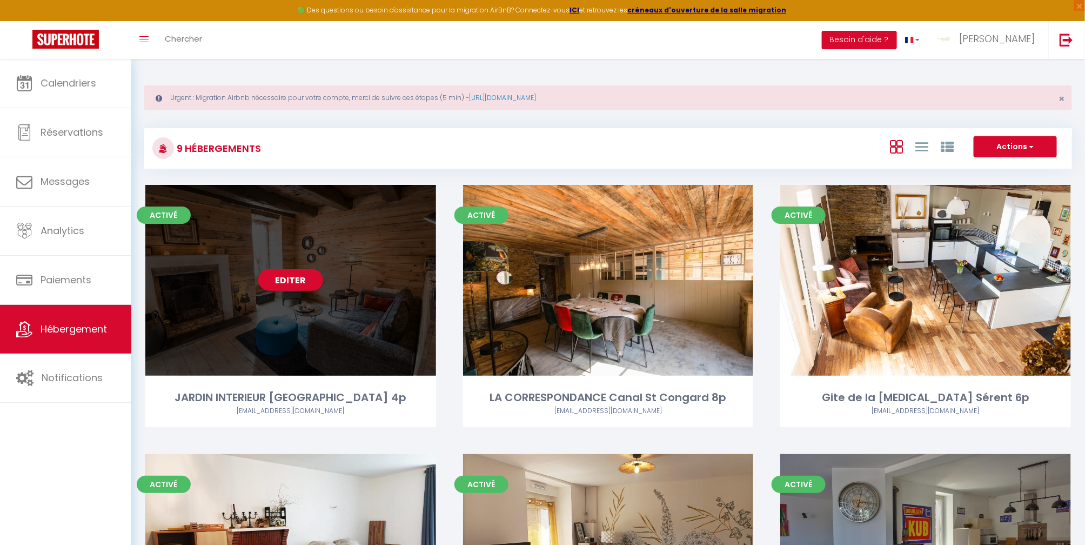
click at [247, 314] on div "Editer" at bounding box center [290, 280] width 291 height 191
select select "3"
select select "2"
select select "1"
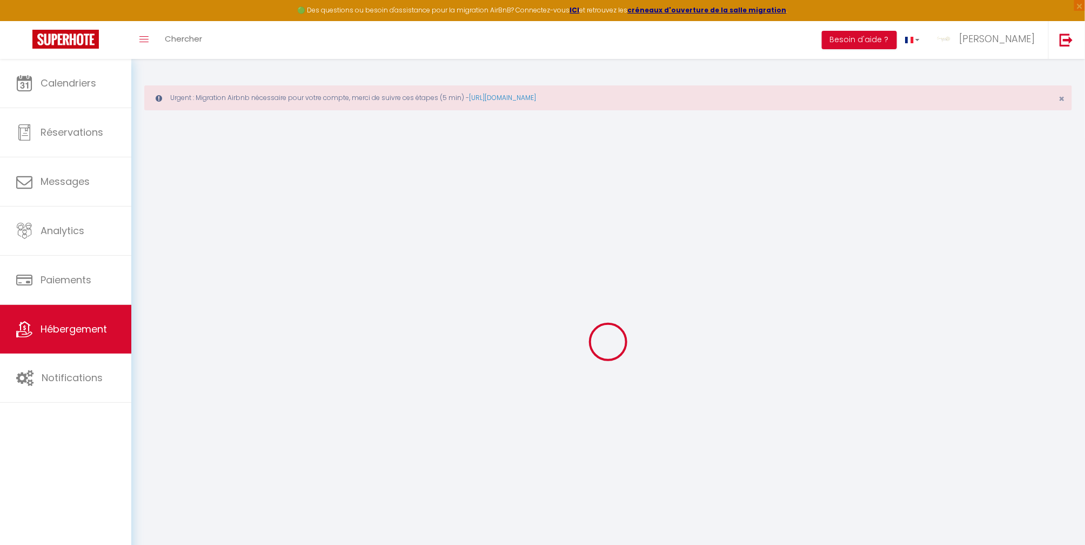
checkbox input "true"
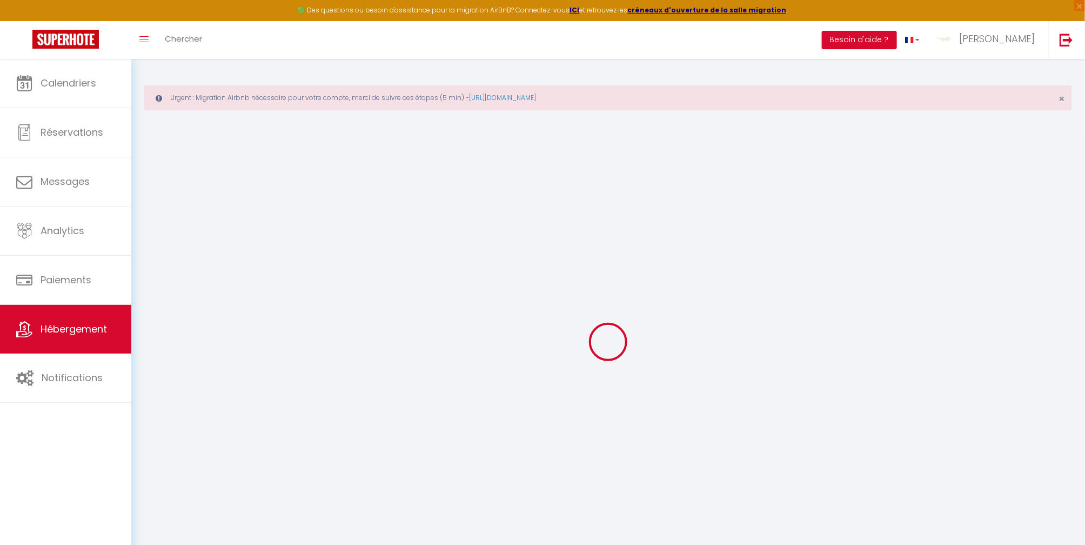
checkbox input "false"
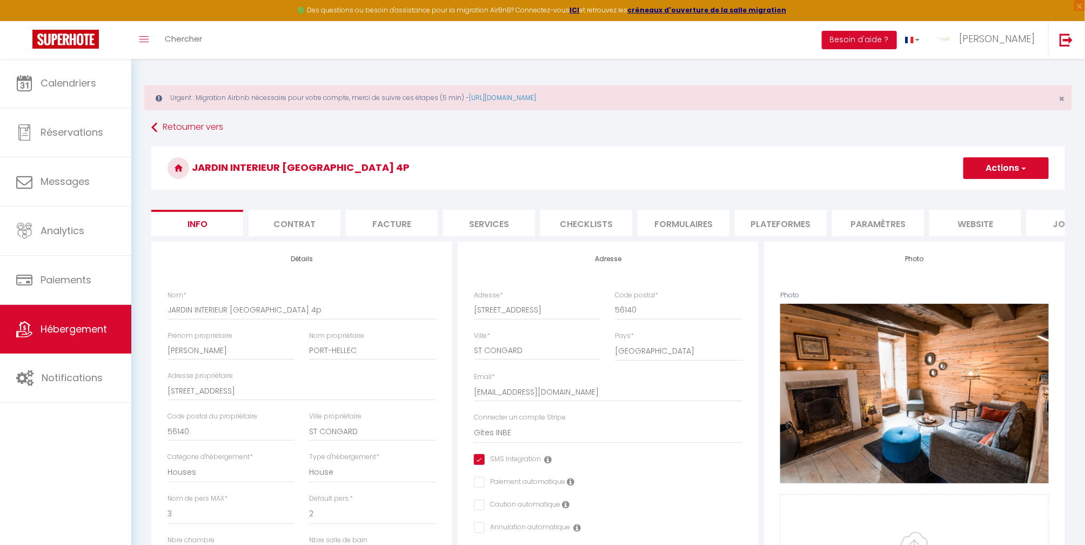
click at [888, 222] on li "Paramètres" at bounding box center [878, 223] width 92 height 26
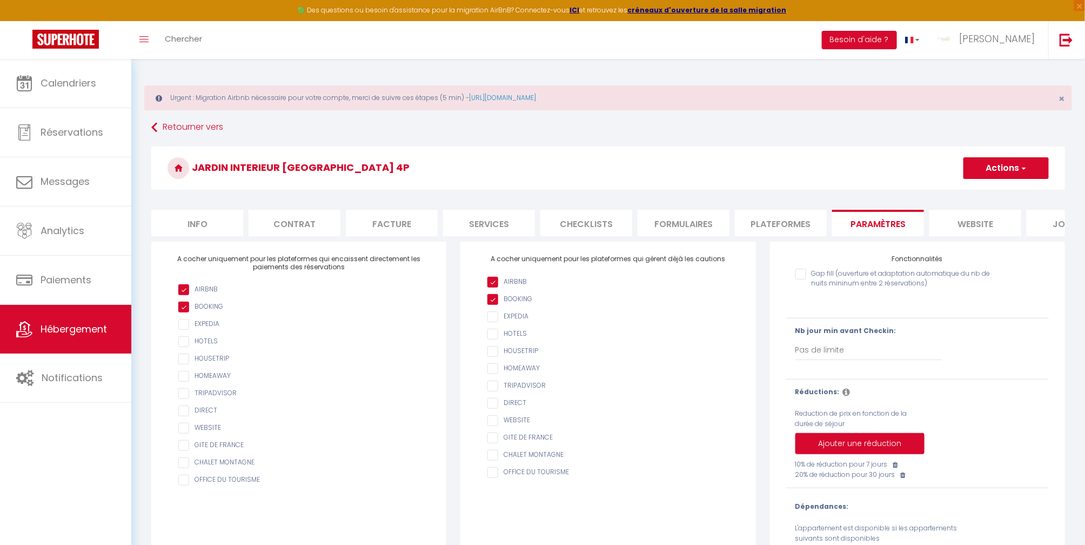
click at [682, 231] on li "Formulaires" at bounding box center [684, 223] width 92 height 26
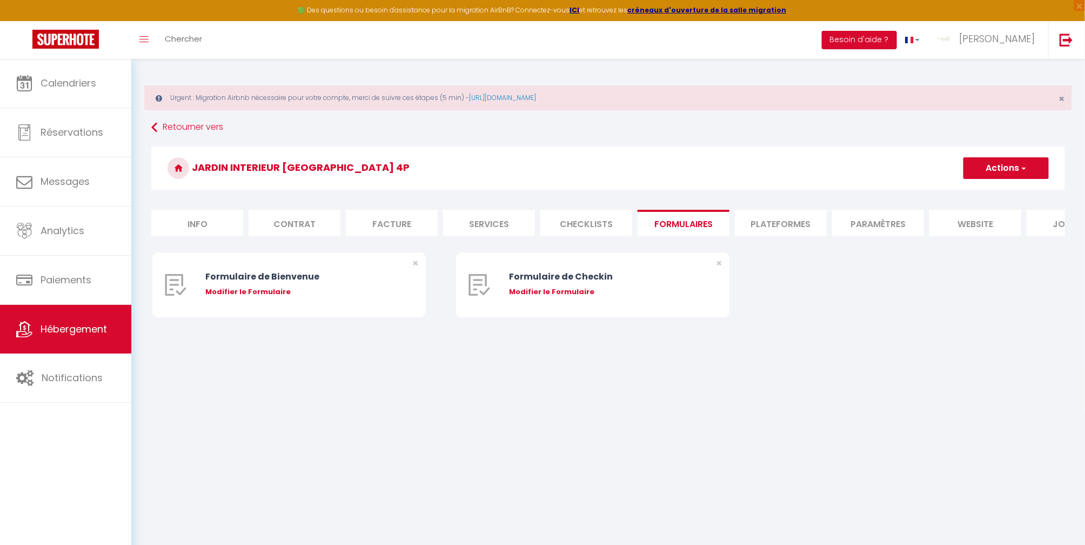
click at [983, 225] on li "website" at bounding box center [976, 223] width 92 height 26
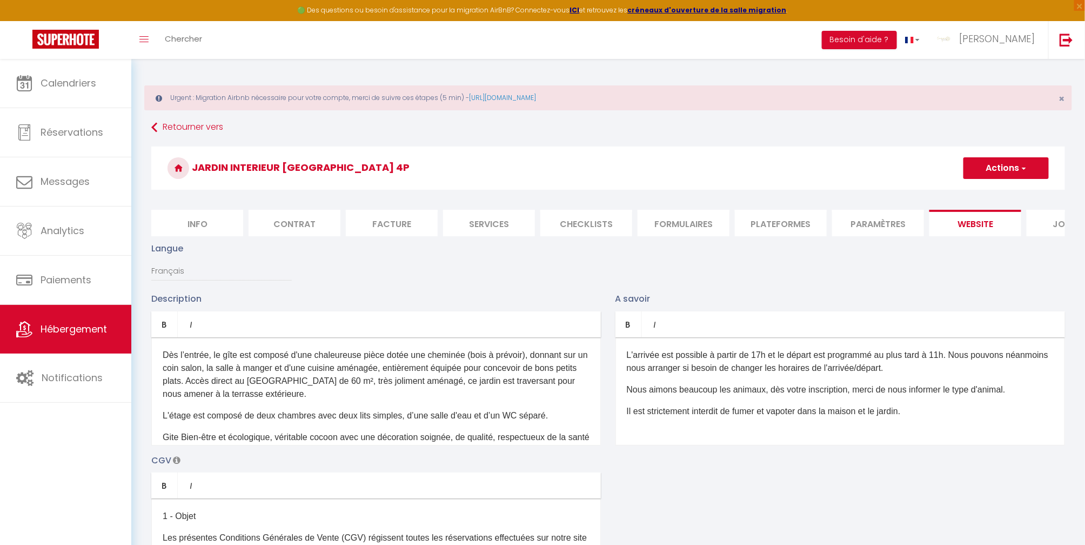
click at [682, 224] on li "Formulaires" at bounding box center [684, 223] width 92 height 26
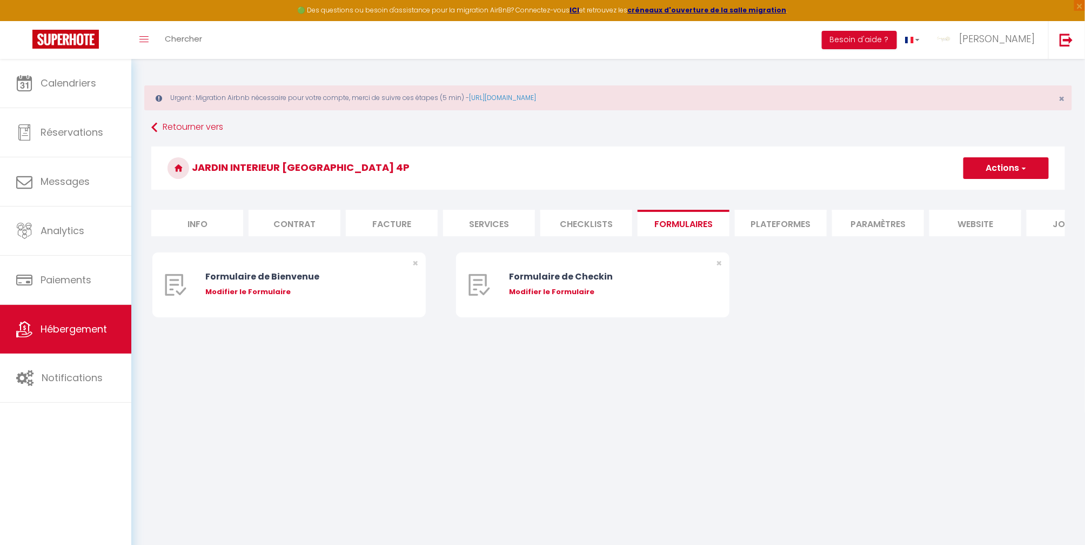
click at [773, 222] on li "Plateformes" at bounding box center [781, 223] width 92 height 26
select select
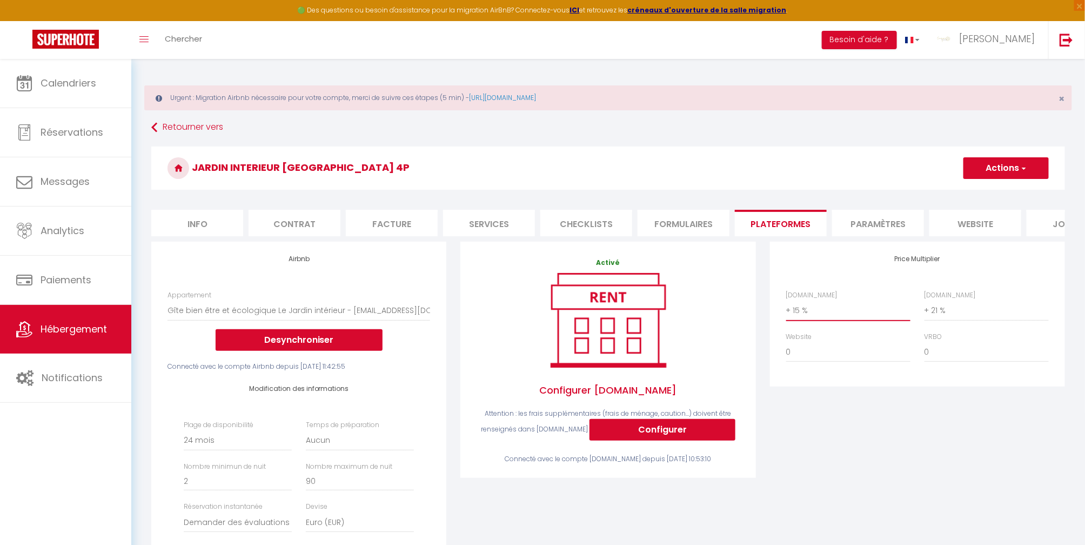
click at [829, 321] on select "0 + 1 % + 2 % + 3 % + 4 % + 5 % + 6 % + 7 % + 8 % + 9 %" at bounding box center [848, 310] width 124 height 21
select select "+ 17 %"
click at [786, 311] on select "0 + 1 % + 2 % + 3 % + 4 % + 5 % + 6 % + 7 % + 8 % + 9 %" at bounding box center [848, 310] width 124 height 21
select select
click at [1009, 167] on button "Actions" at bounding box center [1006, 168] width 85 height 22
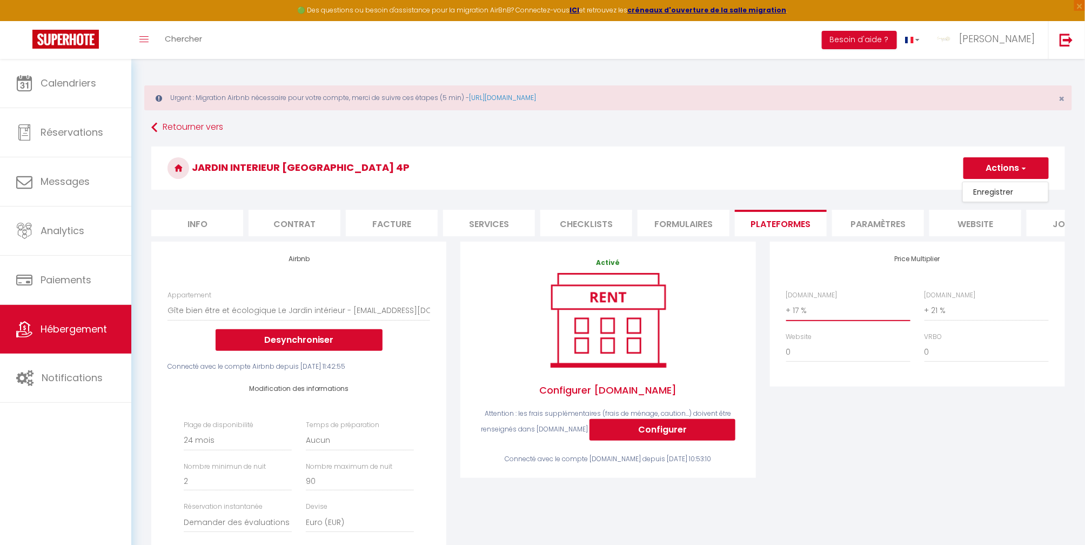
click at [822, 317] on select "0 + 1 % + 2 % + 3 % + 4 % + 5 % + 6 % + 7 % + 8 % + 9 %" at bounding box center [848, 310] width 124 height 21
select select "+ 19 %"
click at [786, 311] on select "0 + 1 % + 2 % + 3 % + 4 % + 5 % + 6 % + 7 % + 8 % + 9 %" at bounding box center [848, 310] width 124 height 21
select select
click at [1005, 164] on button "Actions" at bounding box center [1006, 168] width 85 height 22
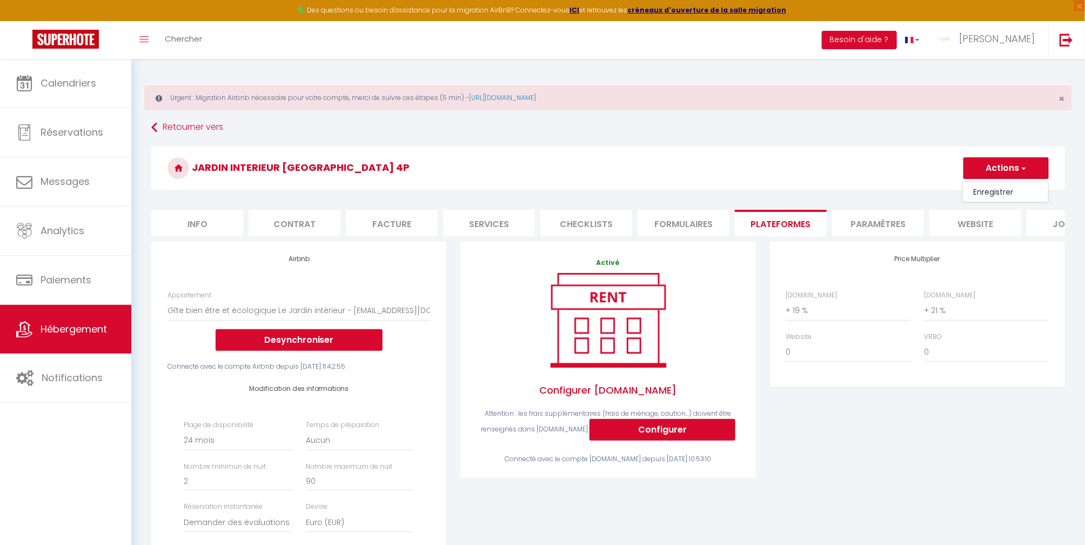
click at [1002, 189] on link "Enregistrer" at bounding box center [1005, 192] width 85 height 14
select select "-1"
select select "well_reviewed_guests"
select select "EUR"
select select
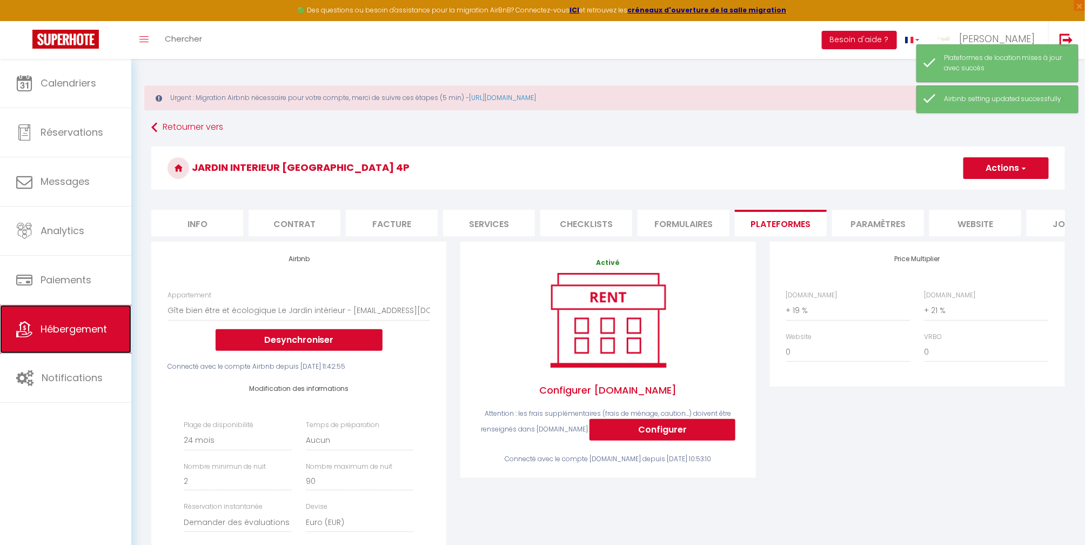
click at [79, 326] on span "Hébergement" at bounding box center [74, 329] width 66 height 14
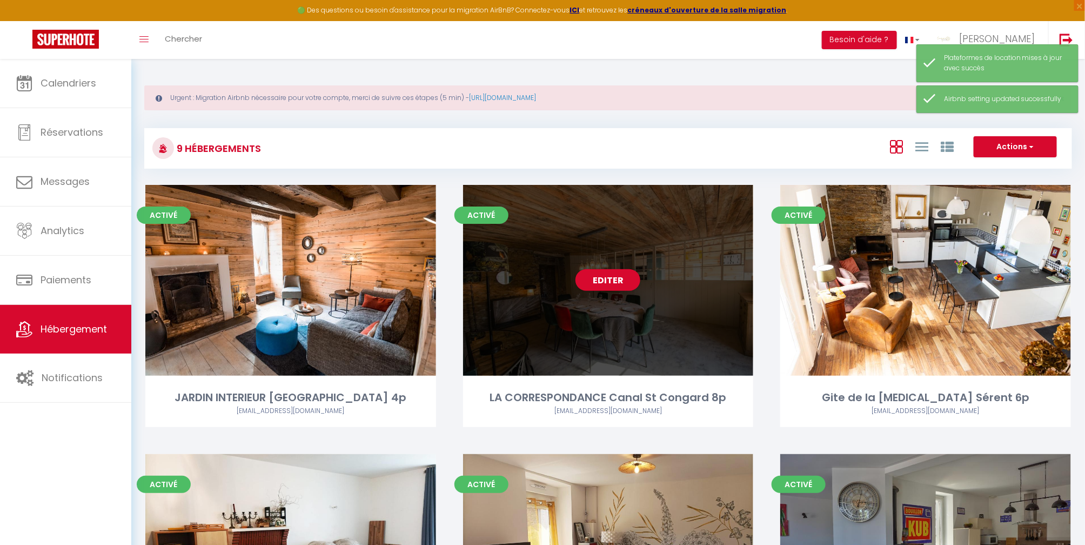
drag, startPoint x: 716, startPoint y: 298, endPoint x: 684, endPoint y: 316, distance: 36.8
click at [716, 299] on div "Editer" at bounding box center [608, 280] width 291 height 191
click at [655, 333] on div "Editer" at bounding box center [608, 280] width 291 height 191
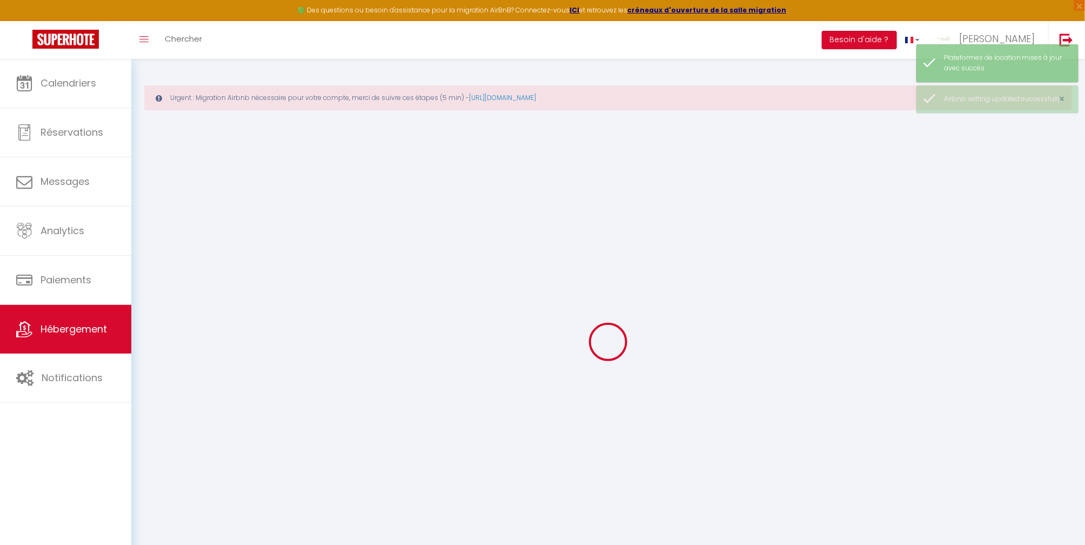
select select "19142-42798614"
select select "+ 15 %"
select select "+ 24 %"
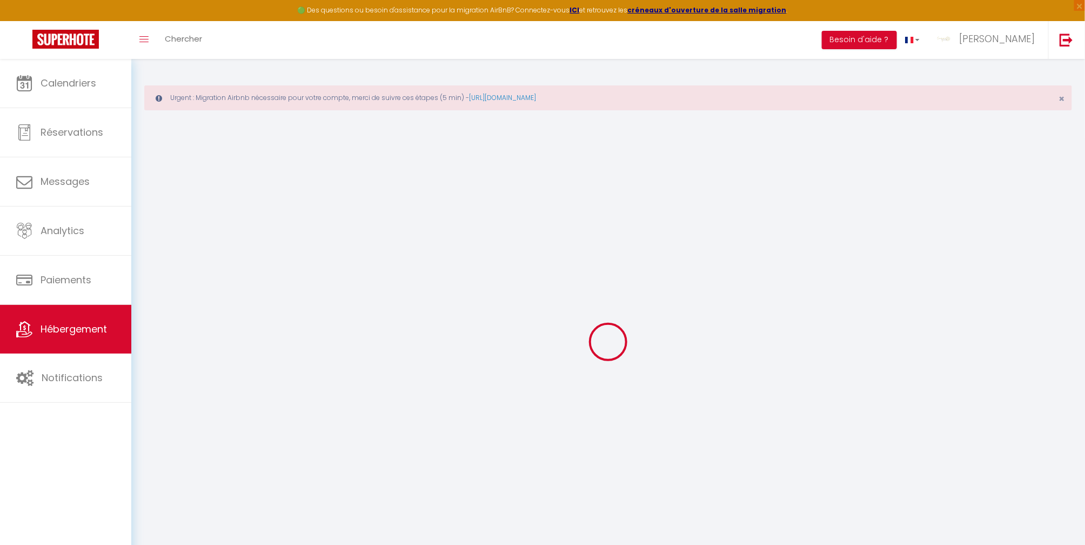
checkbox input "true"
checkbox input "false"
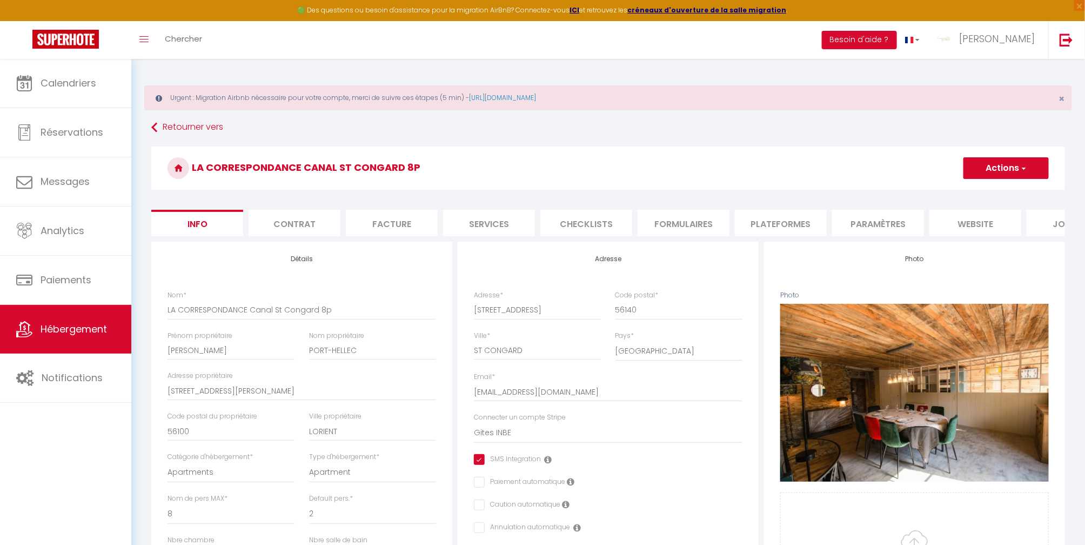
click at [788, 221] on li "Plateformes" at bounding box center [781, 223] width 92 height 26
select select
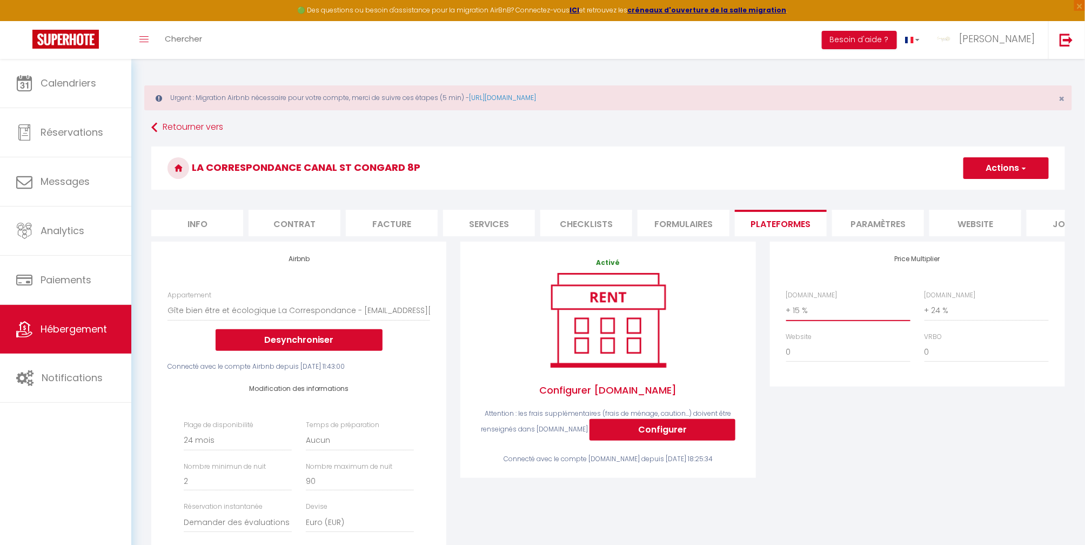
click at [811, 321] on select "0 + 1 % + 2 % + 3 % + 4 % + 5 % + 6 % + 7 % + 8 % + 9 %" at bounding box center [848, 310] width 124 height 21
select select "+ 19 %"
click at [786, 311] on select "0 + 1 % + 2 % + 3 % + 4 % + 5 % + 6 % + 7 % + 8 % + 9 %" at bounding box center [848, 310] width 124 height 21
select select
click at [992, 168] on button "Actions" at bounding box center [1006, 168] width 85 height 22
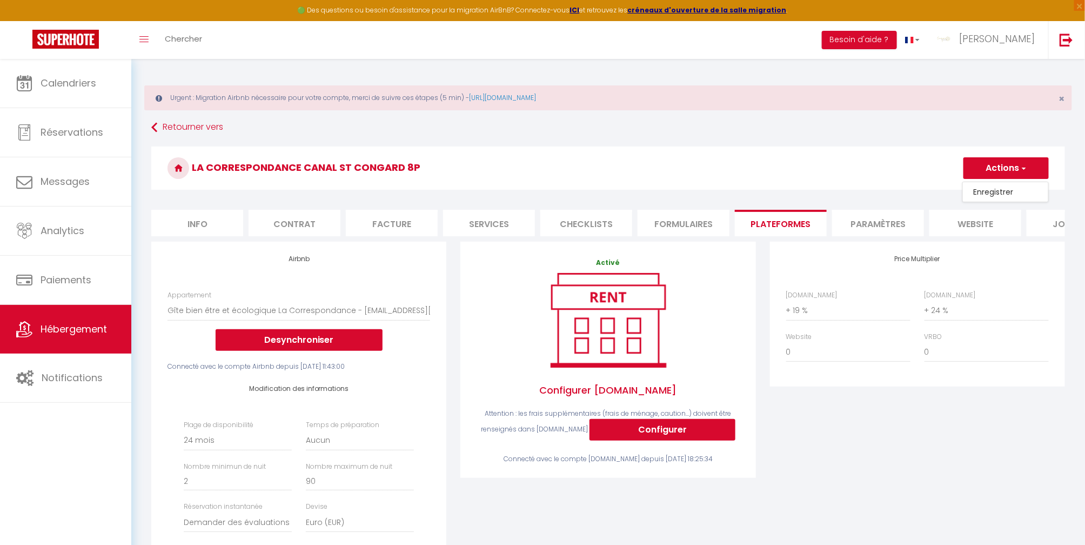
click at [995, 188] on link "Enregistrer" at bounding box center [1005, 192] width 85 height 14
select select "-1"
select select "well_reviewed_guests"
select select "EUR"
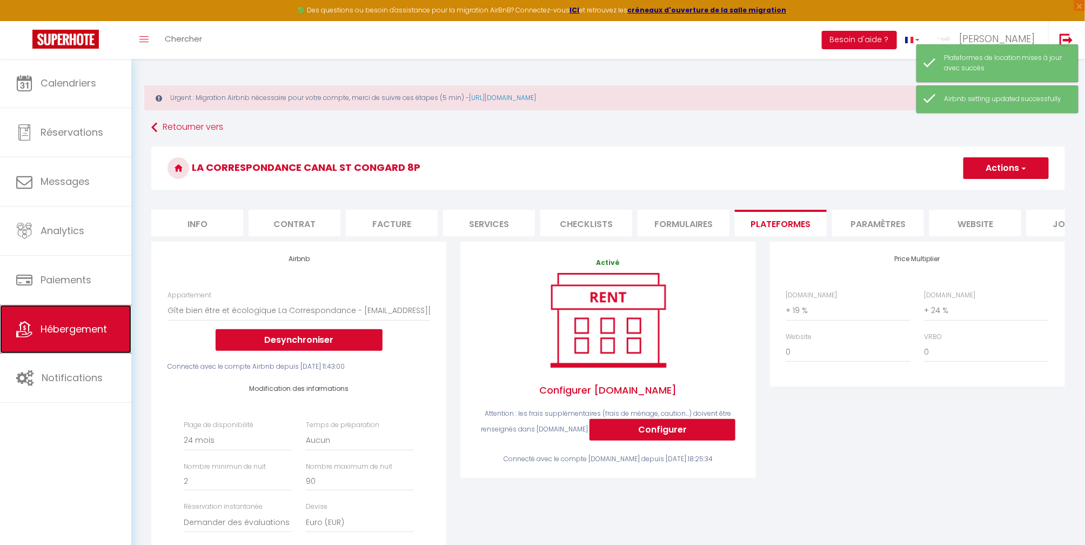
click at [57, 332] on span "Hébergement" at bounding box center [74, 329] width 66 height 14
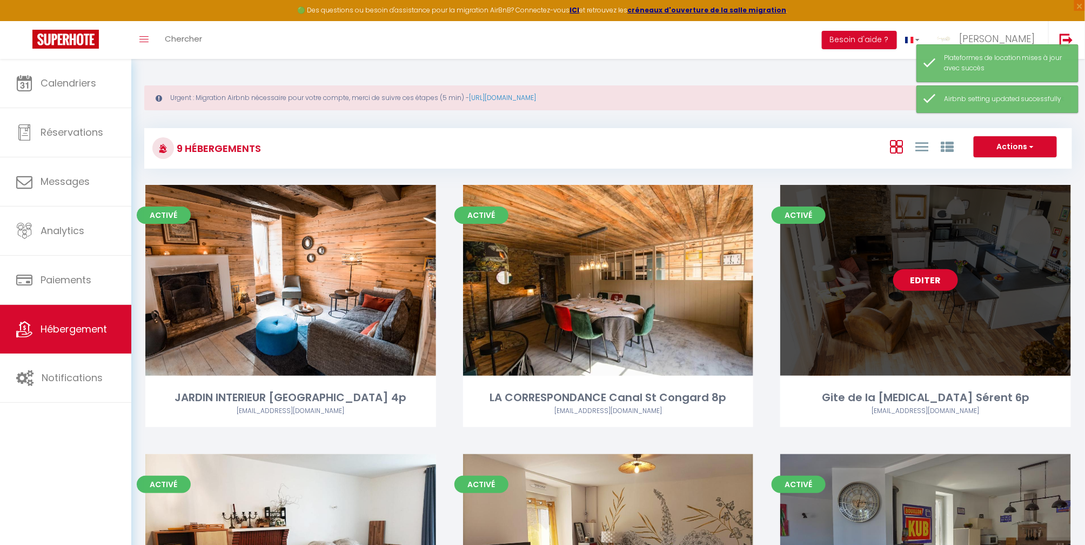
click at [861, 324] on div "Editer" at bounding box center [926, 280] width 291 height 191
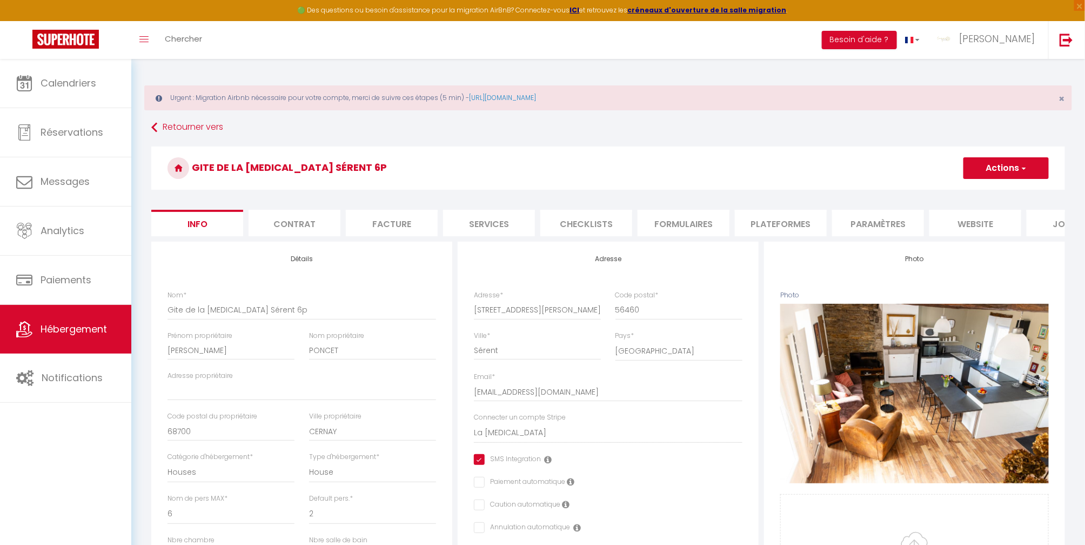
click at [888, 218] on li "Paramètres" at bounding box center [878, 223] width 92 height 26
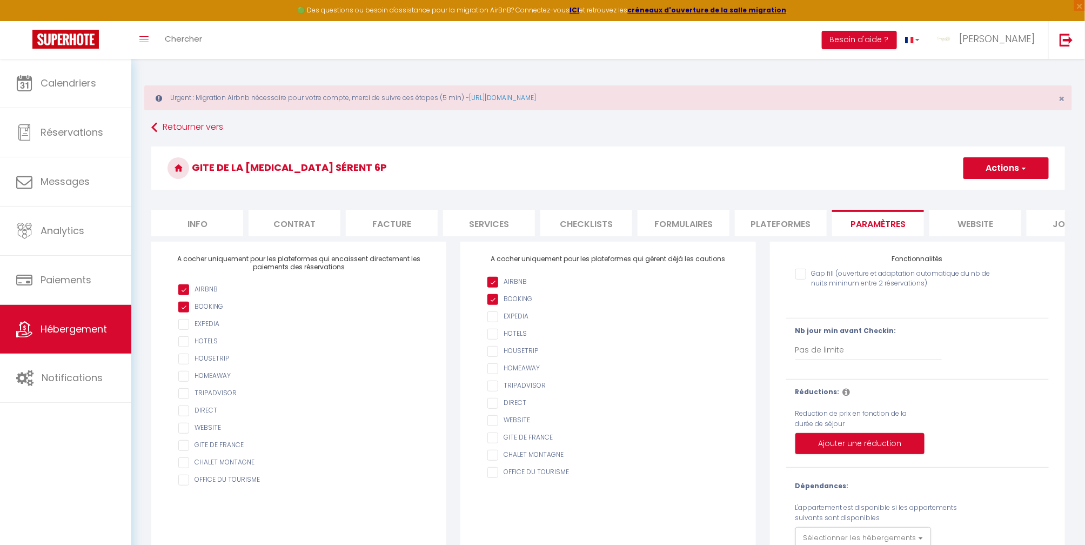
click at [976, 226] on li "website" at bounding box center [976, 223] width 92 height 26
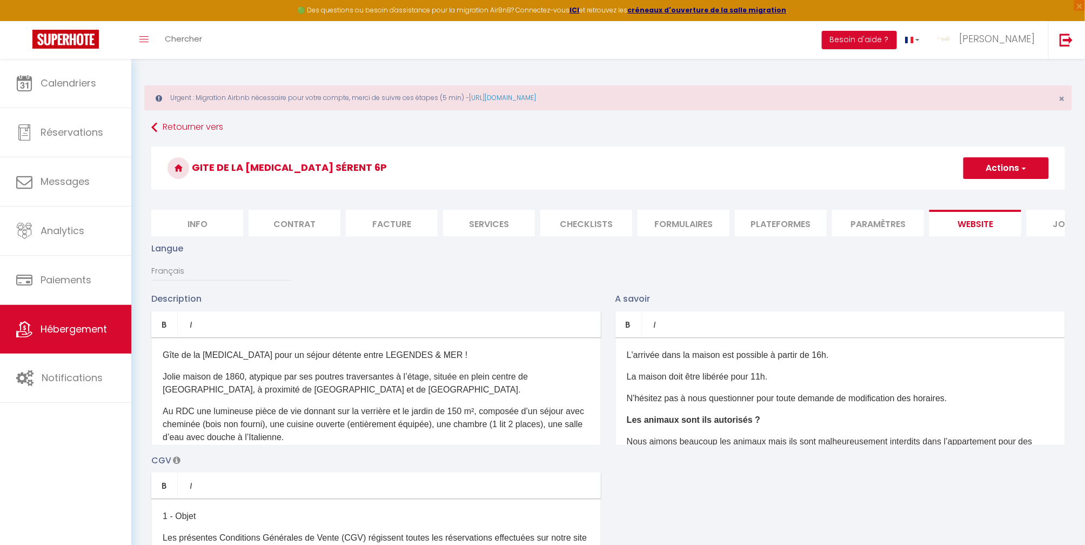
click at [779, 224] on li "Plateformes" at bounding box center [781, 223] width 92 height 26
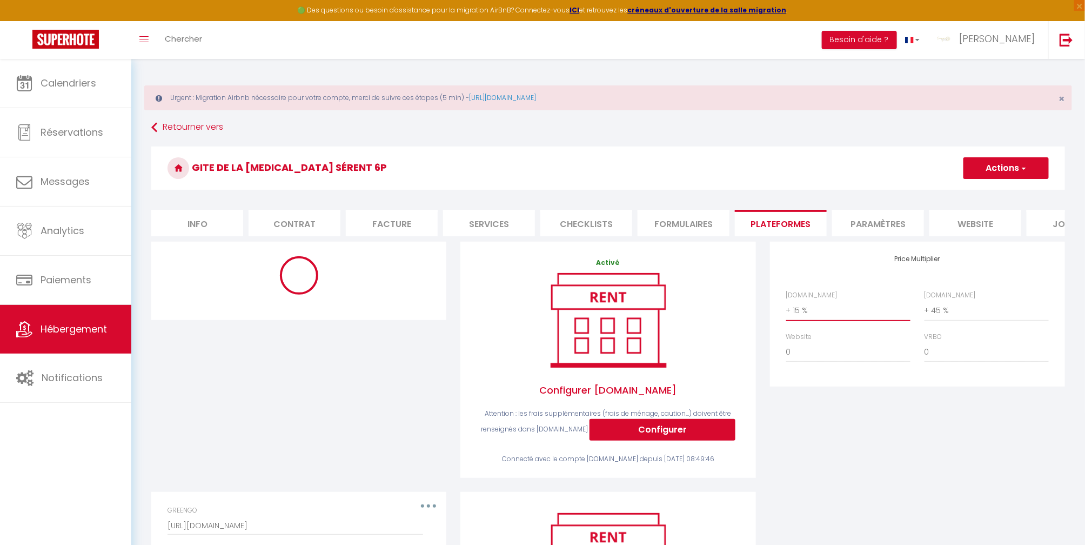
click at [806, 321] on select "0 + 1 % + 2 % + 3 % + 4 % + 5 % + 6 % + 7 % + 8 % + 9 %" at bounding box center [848, 310] width 124 height 21
click at [786, 311] on select "0 + 1 % + 2 % + 3 % + 4 % + 5 % + 6 % + 7 % + 8 % + 9 %" at bounding box center [848, 310] width 124 height 21
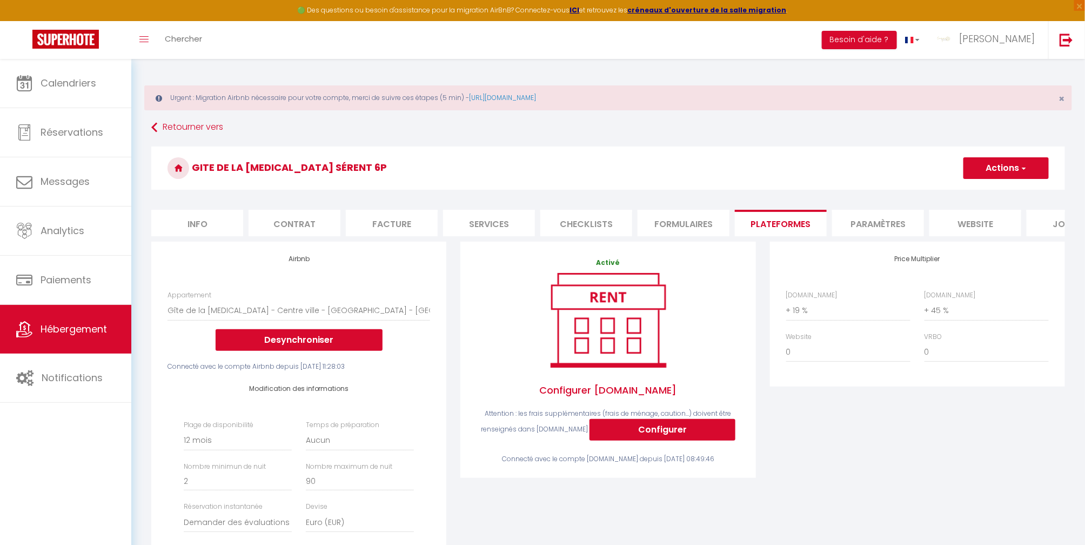
click at [967, 307] on div "Booking.com 0 + 1 % + 2 % + 3 % + 4 % + 5 % + 6 % + 7 % + 8 %" at bounding box center [987, 305] width 138 height 31
click at [940, 321] on select "0 + 1 % + 2 % + 3 % + 4 % + 5 % + 6 % + 7 % + 8 % + 9 %" at bounding box center [987, 310] width 124 height 21
click at [925, 311] on select "0 + 1 % + 2 % + 3 % + 4 % + 5 % + 6 % + 7 % + 8 % + 9 %" at bounding box center [987, 310] width 124 height 21
click at [1013, 165] on button "Actions" at bounding box center [1006, 168] width 85 height 22
click at [1005, 186] on link "Enregistrer" at bounding box center [1005, 192] width 85 height 14
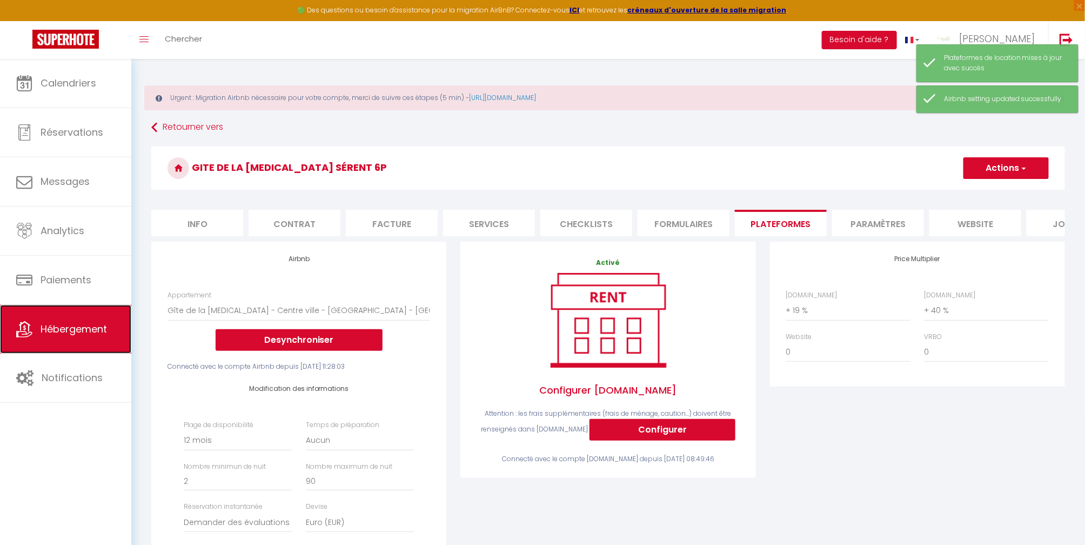
click at [59, 319] on link "Hébergement" at bounding box center [65, 329] width 131 height 49
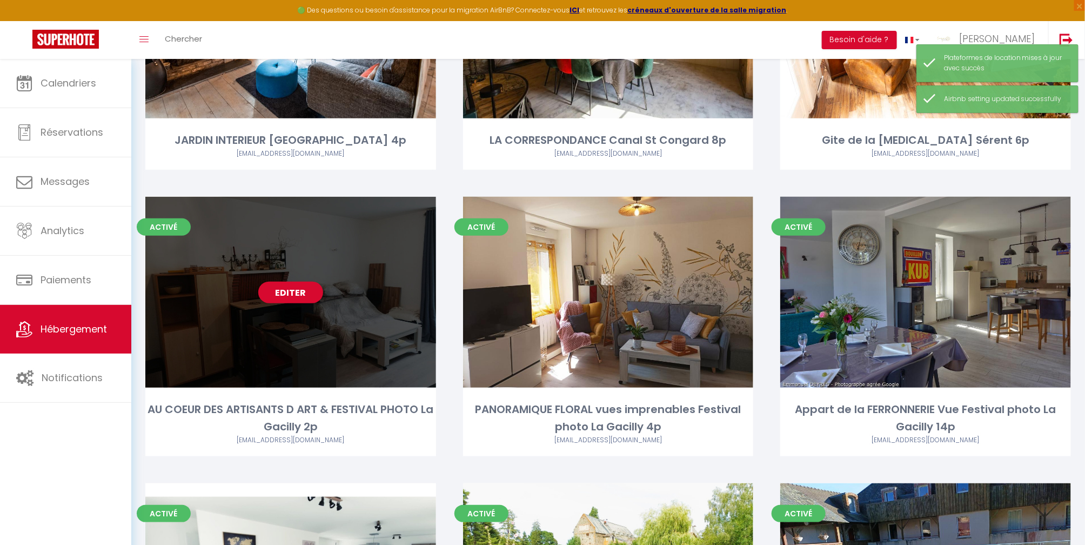
scroll to position [288, 0]
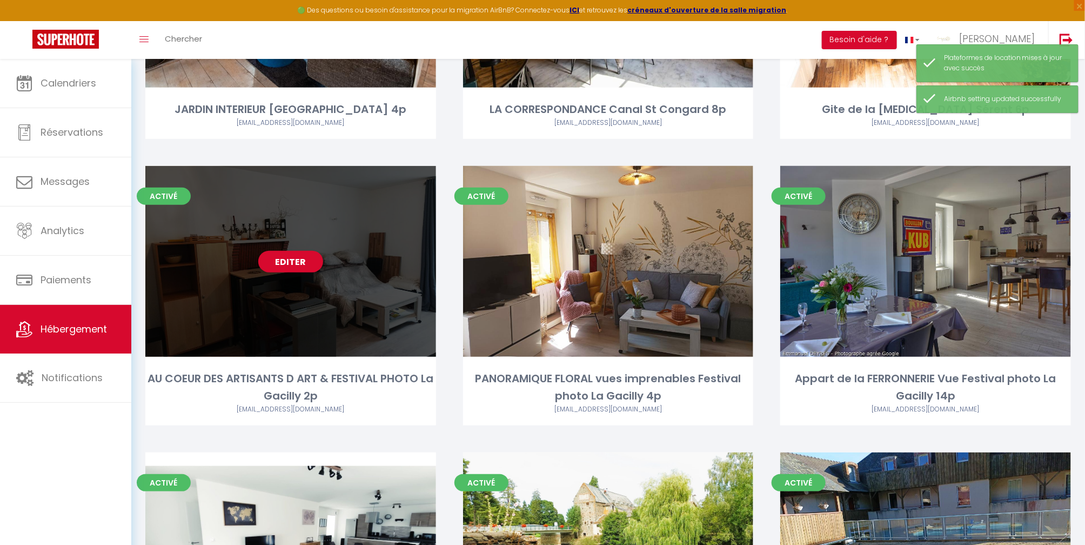
click at [339, 267] on div "Editer" at bounding box center [290, 261] width 291 height 191
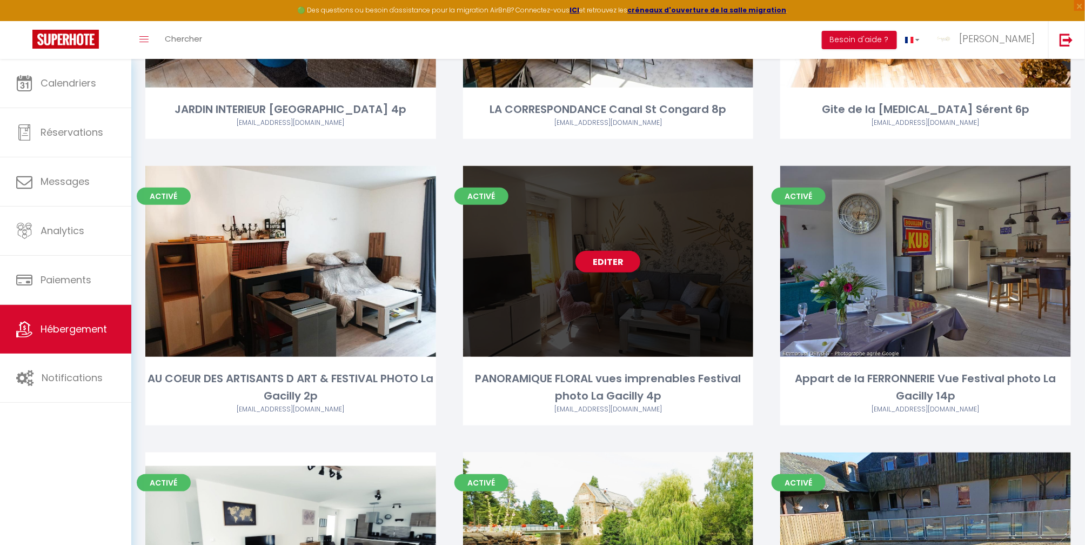
click at [636, 306] on div "Editer" at bounding box center [608, 261] width 291 height 191
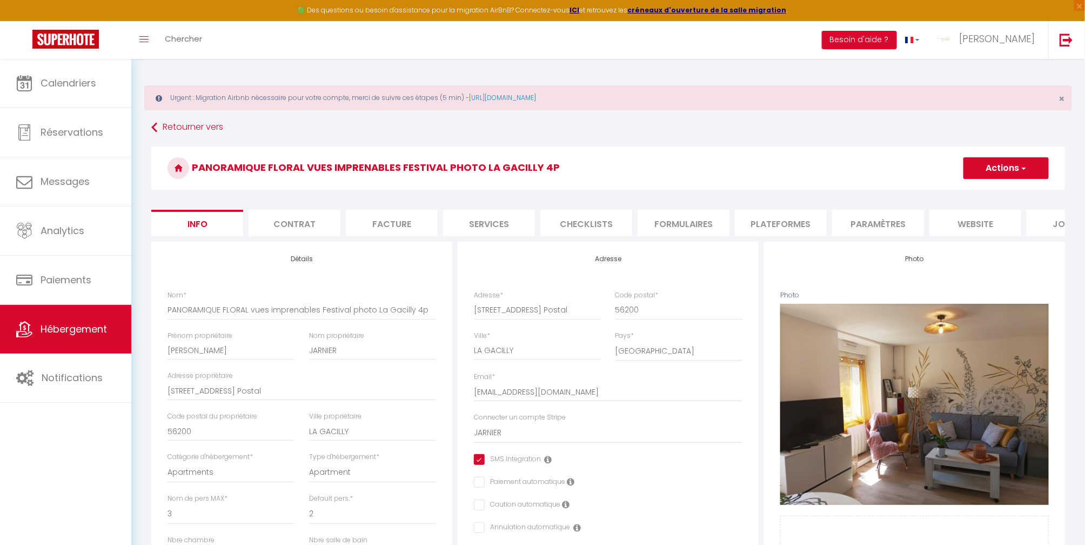
drag, startPoint x: 876, startPoint y: 217, endPoint x: 881, endPoint y: 211, distance: 8.1
click at [877, 215] on li "Paramètres" at bounding box center [878, 223] width 92 height 26
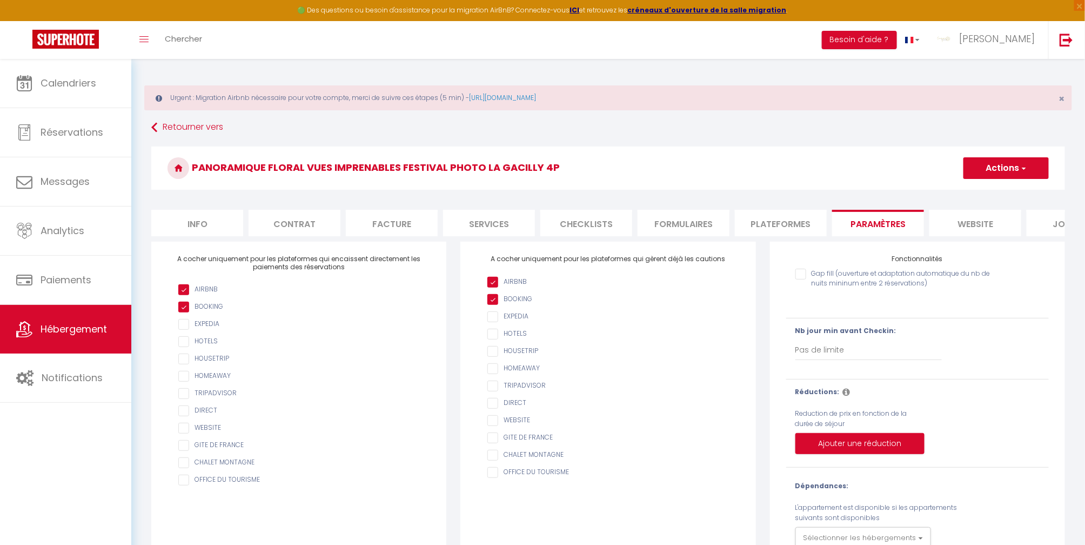
click at [793, 218] on li "Plateformes" at bounding box center [781, 223] width 92 height 26
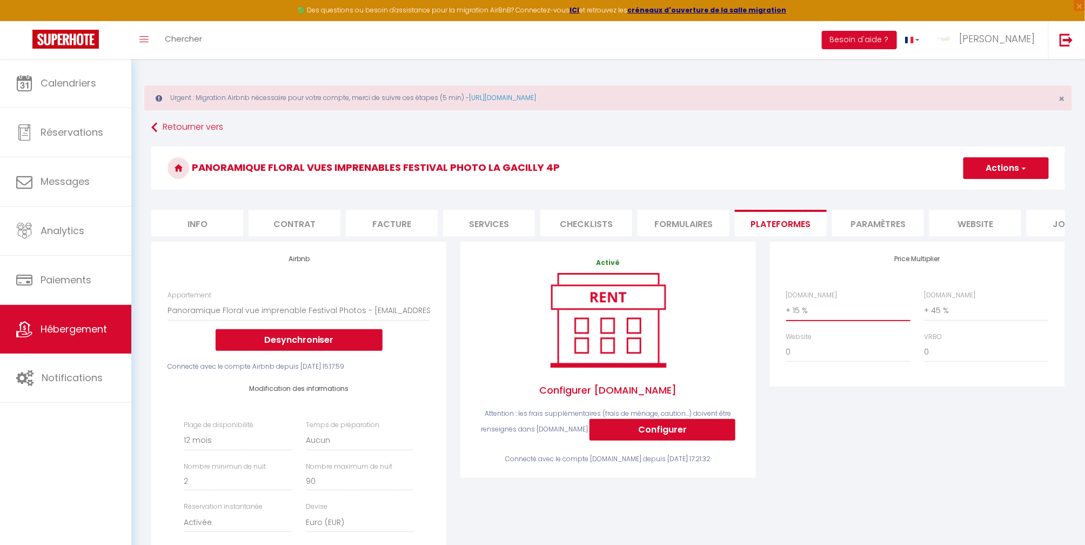
drag, startPoint x: 816, startPoint y: 324, endPoint x: 823, endPoint y: 315, distance: 11.2
click at [816, 321] on select "0 + 1 % + 2 % + 3 % + 4 % + 5 % + 6 % + 7 % + 8 % + 9 %" at bounding box center [848, 310] width 124 height 21
click at [786, 311] on select "0 + 1 % + 2 % + 3 % + 4 % + 5 % + 6 % + 7 % + 8 % + 9 %" at bounding box center [848, 310] width 124 height 21
click at [822, 317] on select "0 + 1 % + 2 % + 3 % + 4 % + 5 % + 6 % + 7 % + 8 % + 9 %" at bounding box center [848, 310] width 124 height 21
click at [786, 311] on select "0 + 1 % + 2 % + 3 % + 4 % + 5 % + 6 % + 7 % + 8 % + 9 %" at bounding box center [848, 310] width 124 height 21
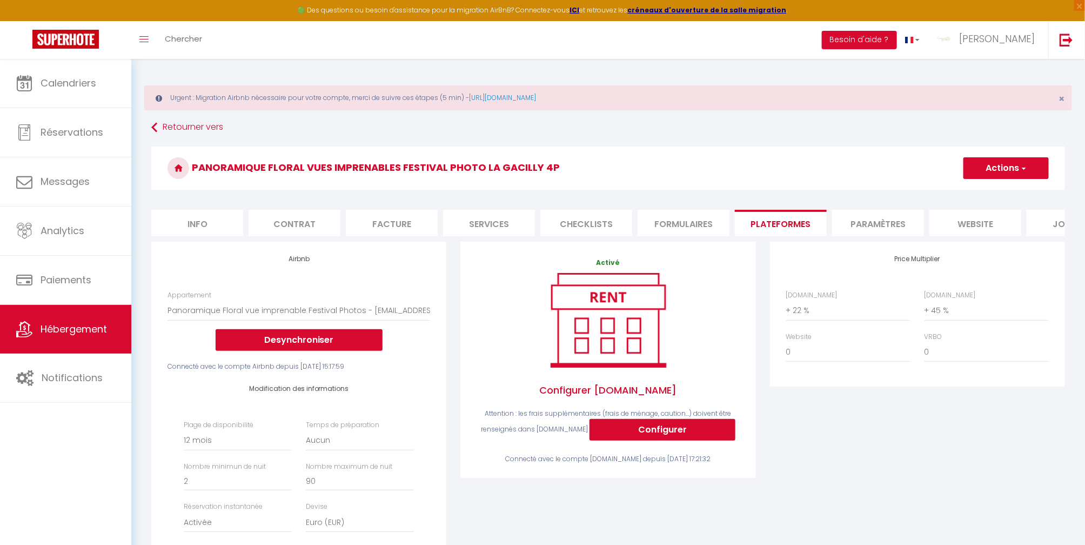
click at [1010, 169] on button "Actions" at bounding box center [1006, 168] width 85 height 22
click at [996, 190] on link "Enregistrer" at bounding box center [1005, 192] width 85 height 14
click at [43, 326] on span "Hébergement" at bounding box center [74, 329] width 66 height 14
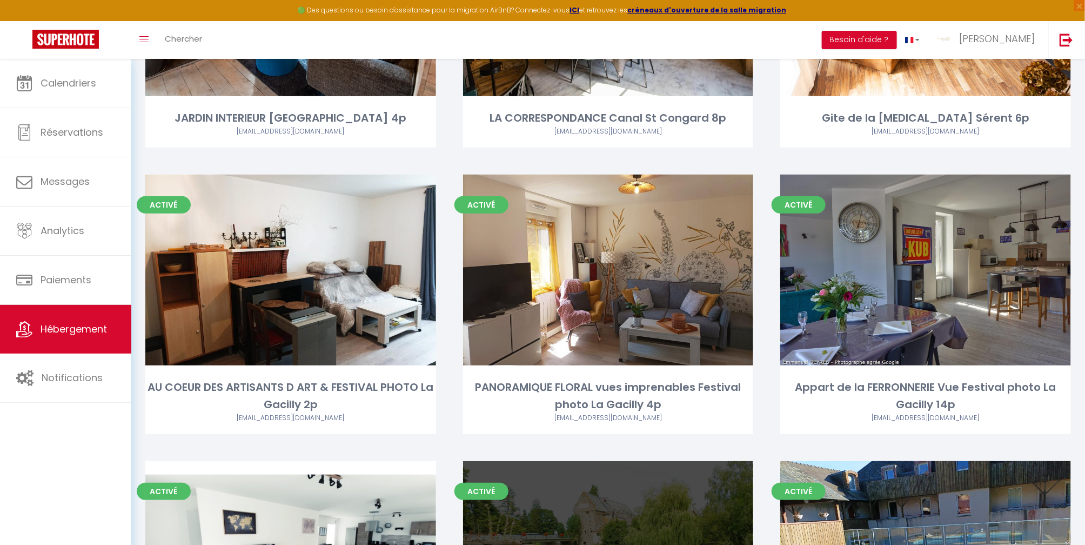
scroll to position [360, 0]
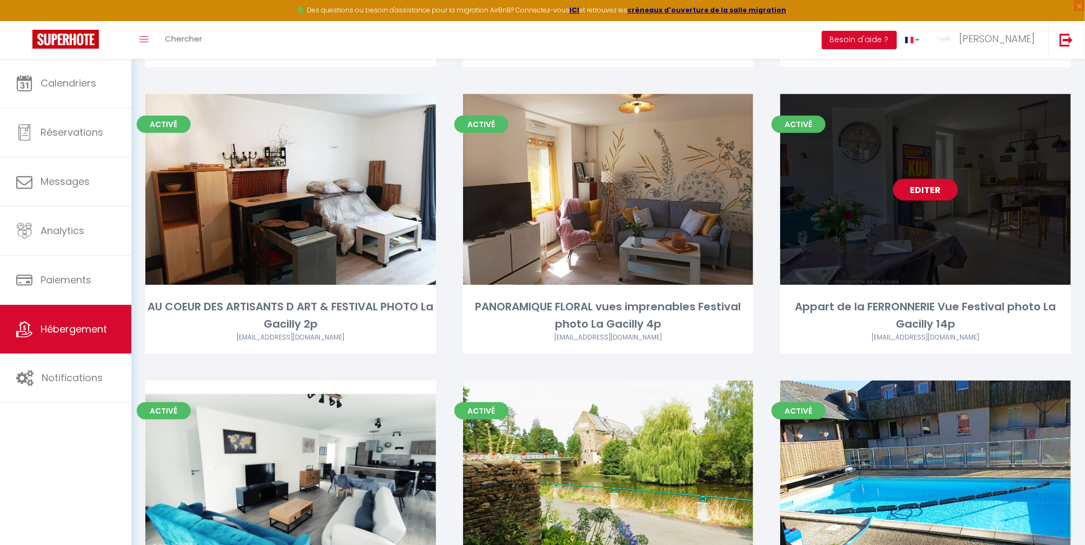
click at [936, 229] on div "Editer" at bounding box center [926, 189] width 291 height 191
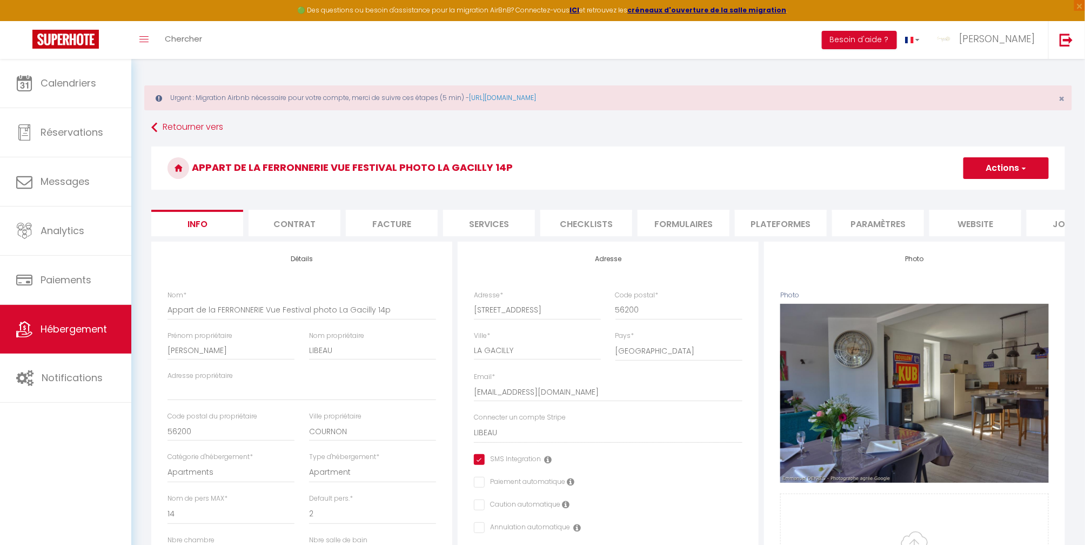
click at [896, 229] on li "Paramètres" at bounding box center [878, 223] width 92 height 26
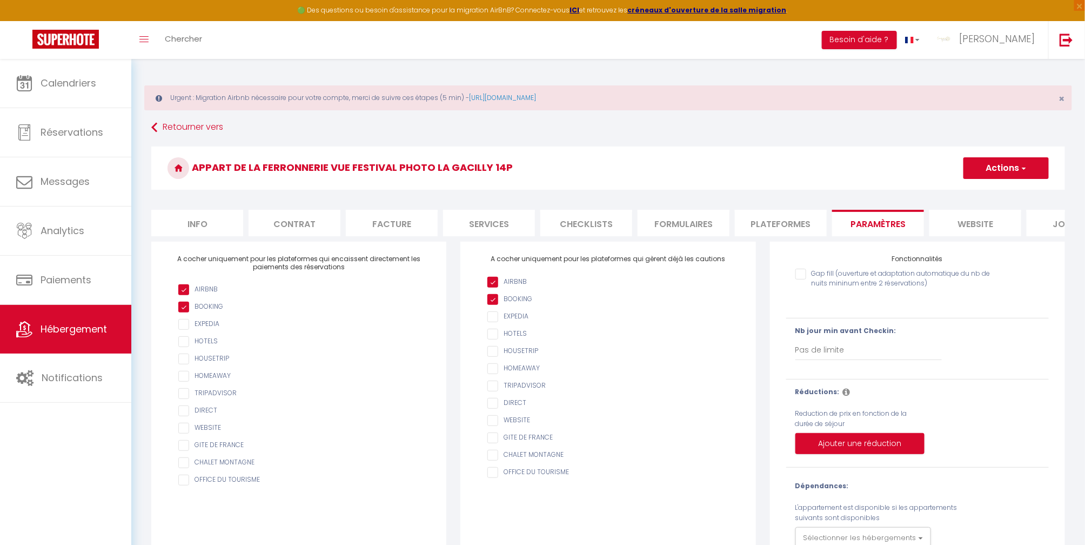
click at [793, 217] on li "Plateformes" at bounding box center [781, 223] width 92 height 26
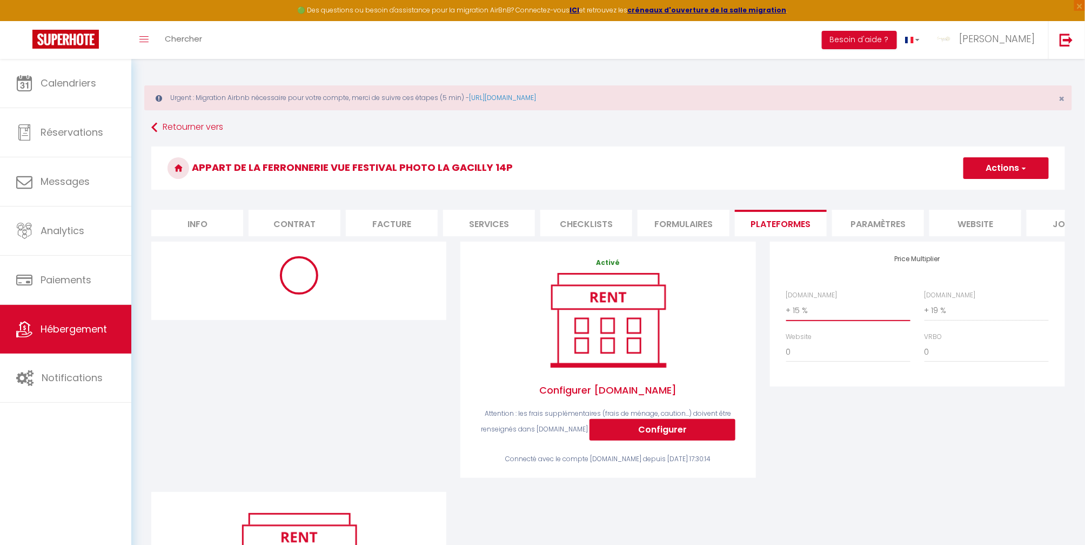
click at [819, 318] on select "0 + 1 % + 2 % + 3 % + 4 % + 5 % + 6 % + 7 % + 8 % + 9 %" at bounding box center [848, 310] width 124 height 21
click at [786, 311] on select "0 + 1 % + 2 % + 3 % + 4 % + 5 % + 6 % + 7 % + 8 % + 9 %" at bounding box center [848, 310] width 124 height 21
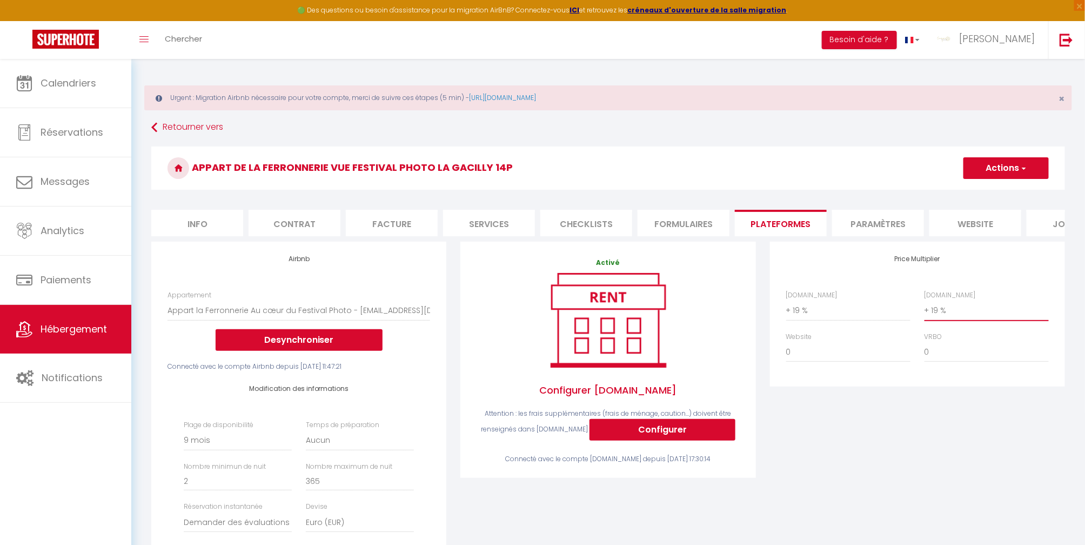
click at [984, 315] on select "0 + 1 % + 2 % + 3 % + 4 % + 5 % + 6 % + 7 % + 8 % + 9 %" at bounding box center [987, 310] width 124 height 21
click at [925, 311] on select "0 + 1 % + 2 % + 3 % + 4 % + 5 % + 6 % + 7 % + 8 % + 9 %" at bounding box center [987, 310] width 124 height 21
click at [1012, 166] on button "Actions" at bounding box center [1006, 168] width 85 height 22
click at [998, 191] on link "Enregistrer" at bounding box center [1005, 192] width 85 height 14
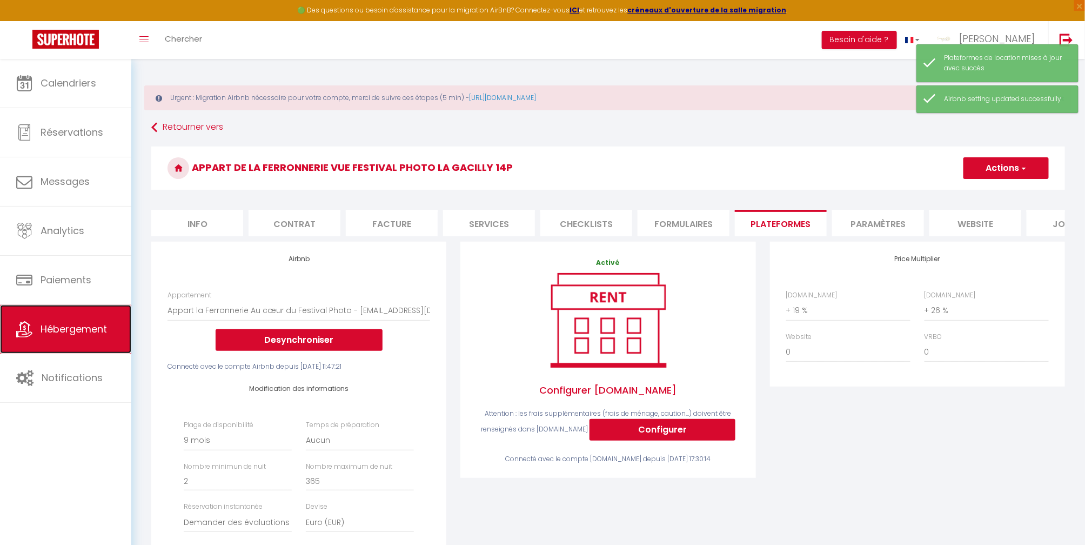
click at [57, 329] on span "Hébergement" at bounding box center [74, 329] width 66 height 14
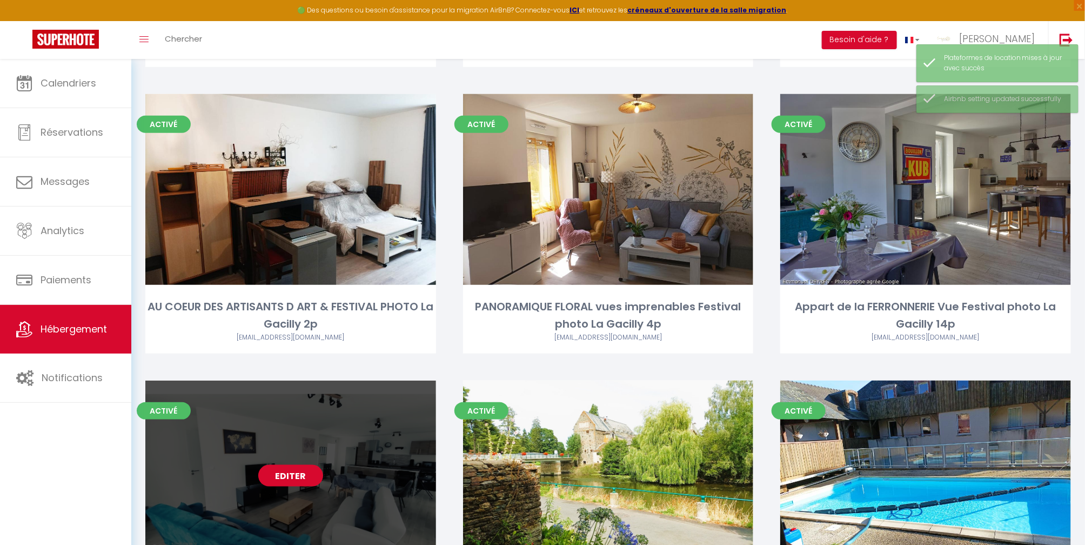
scroll to position [478, 0]
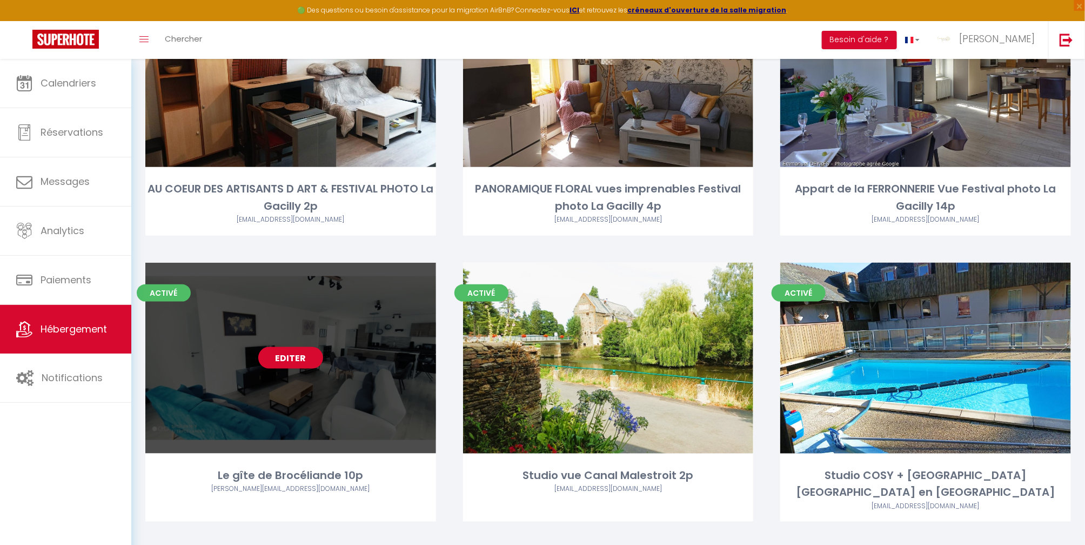
click at [342, 318] on div "Editer" at bounding box center [290, 358] width 291 height 191
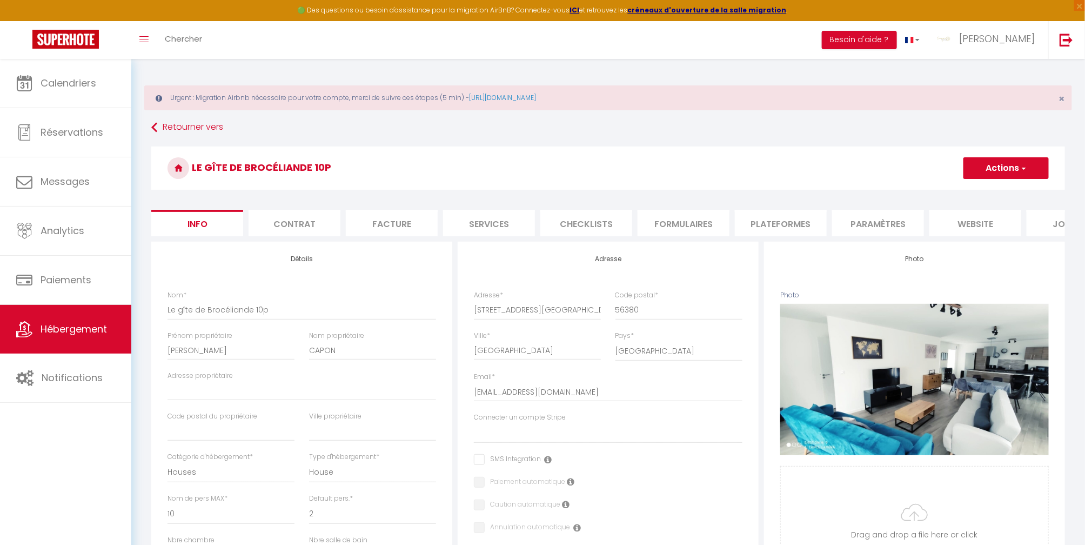
click at [771, 222] on li "Plateformes" at bounding box center [781, 223] width 92 height 26
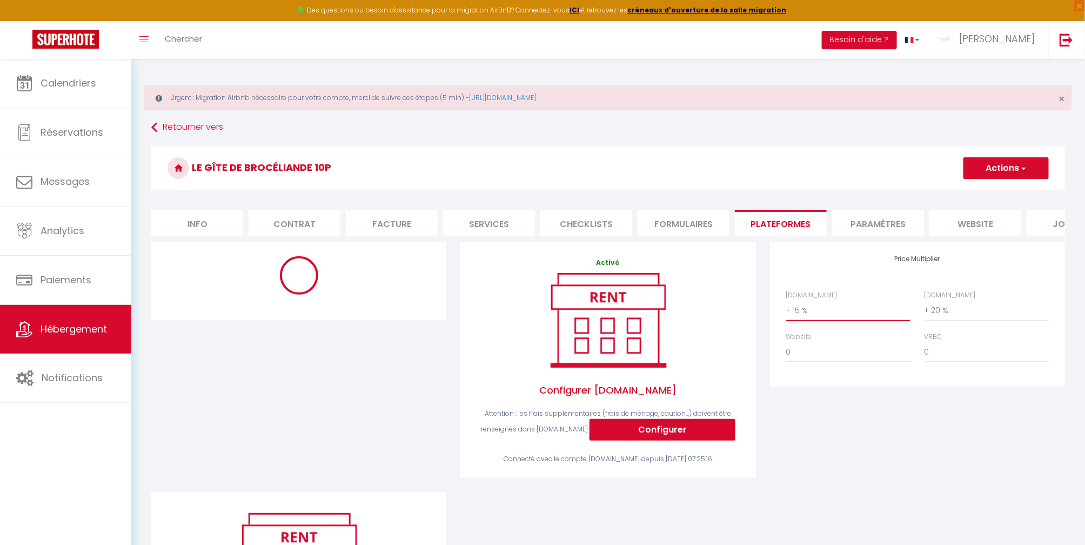
click at [848, 321] on select "0 + 1 % + 2 % + 3 % + 4 % + 5 % + 6 % + 7 % + 8 % + 9 %" at bounding box center [848, 310] width 124 height 21
click at [786, 311] on select "0 + 1 % + 2 % + 3 % + 4 % + 5 % + 6 % + 7 % + 8 % + 9 %" at bounding box center [848, 310] width 124 height 21
click at [991, 321] on select "0 + 1 % + 2 % + 3 % + 4 % + 5 % + 6 % + 7 % + 8 % + 9 %" at bounding box center [987, 310] width 124 height 21
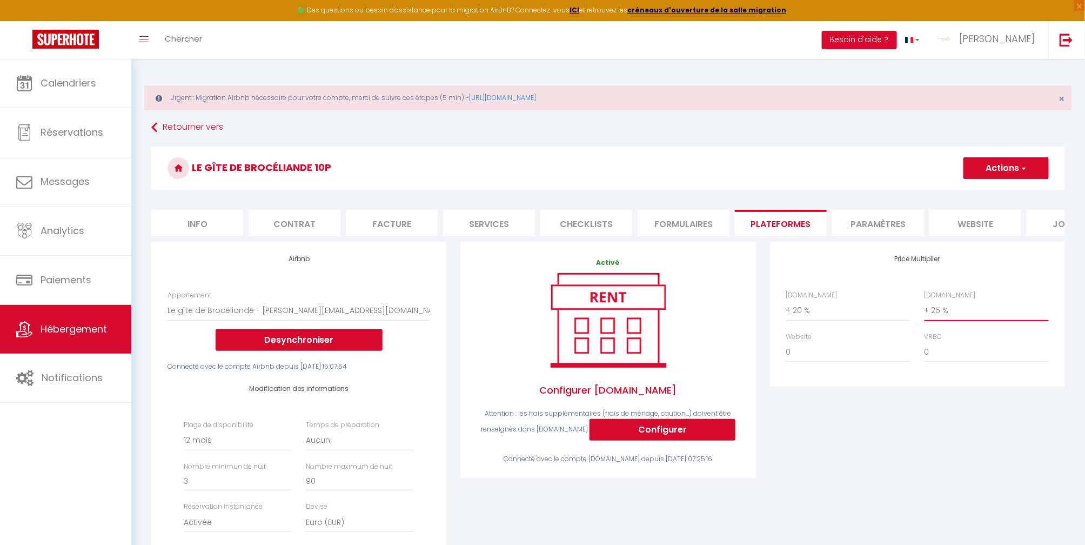
click at [925, 311] on select "0 + 1 % + 2 % + 3 % + 4 % + 5 % + 6 % + 7 % + 8 % + 9 %" at bounding box center [987, 310] width 124 height 21
click at [1024, 167] on span "button" at bounding box center [1023, 168] width 7 height 11
click at [997, 190] on link "Enregistrer" at bounding box center [1005, 192] width 85 height 14
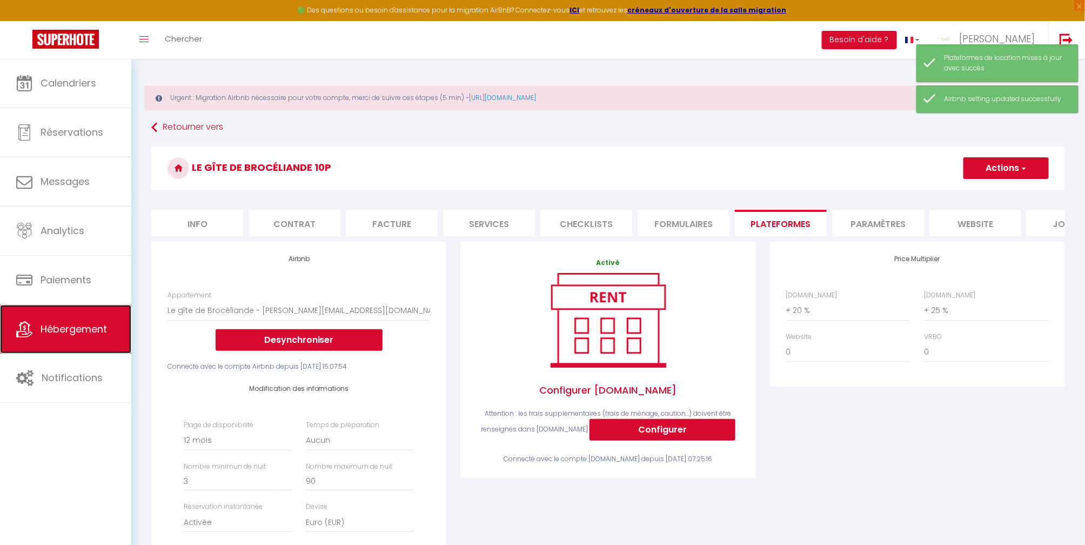
click at [31, 323] on icon at bounding box center [24, 329] width 16 height 16
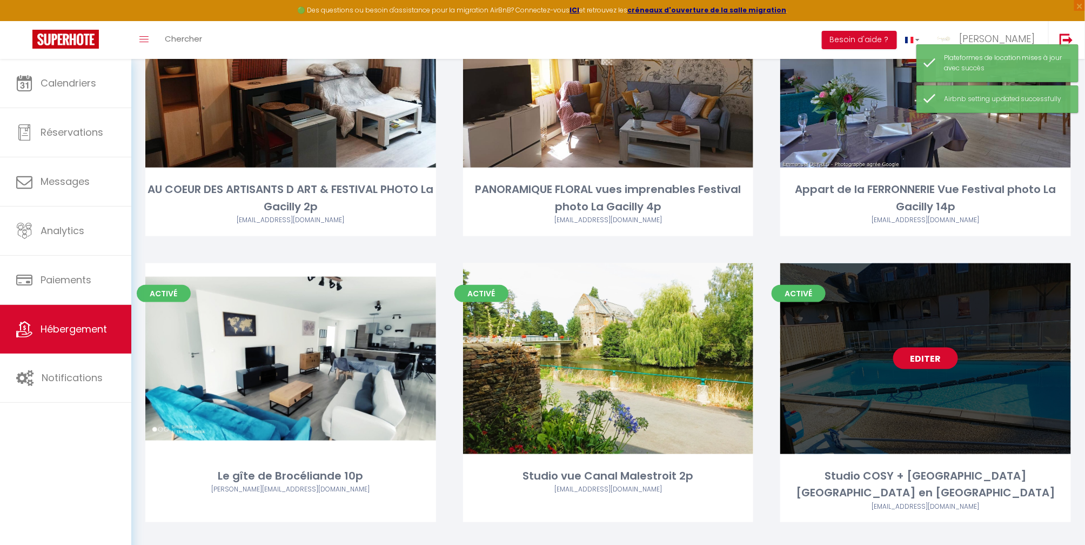
scroll to position [478, 0]
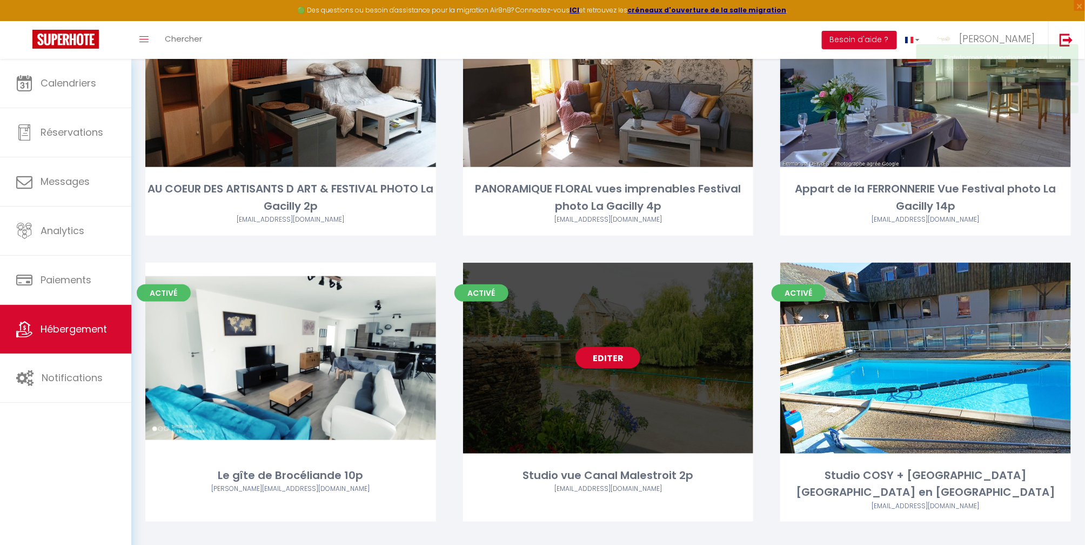
click at [640, 370] on div "Editer" at bounding box center [608, 358] width 291 height 191
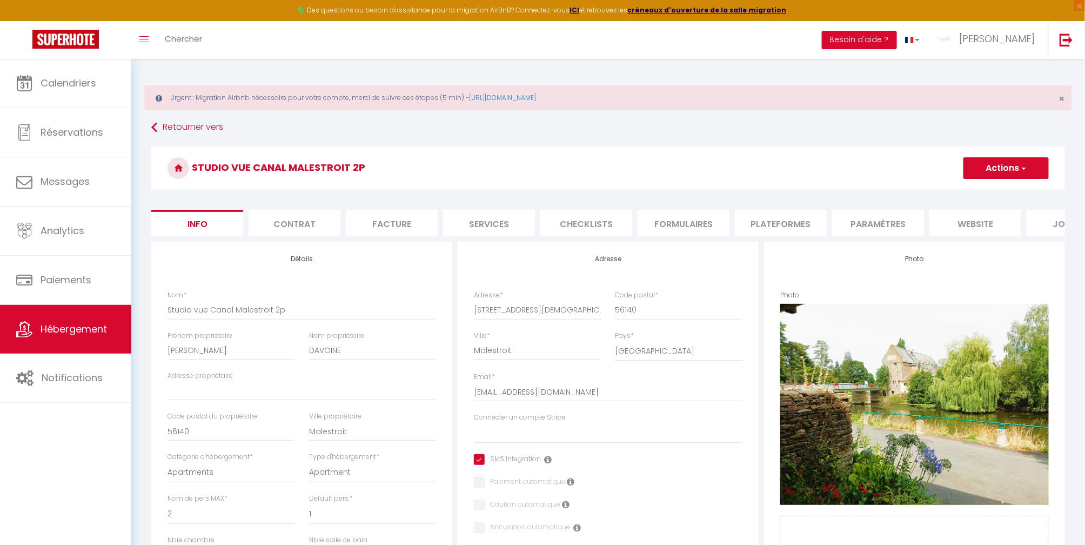
click at [851, 228] on li "Paramètres" at bounding box center [878, 223] width 92 height 26
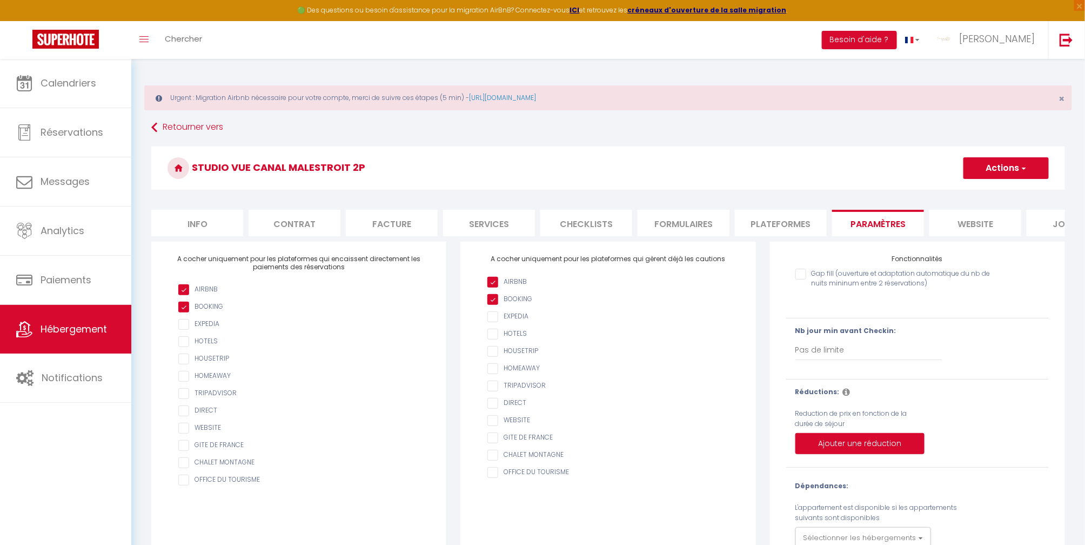
click at [778, 218] on li "Plateformes" at bounding box center [781, 223] width 92 height 26
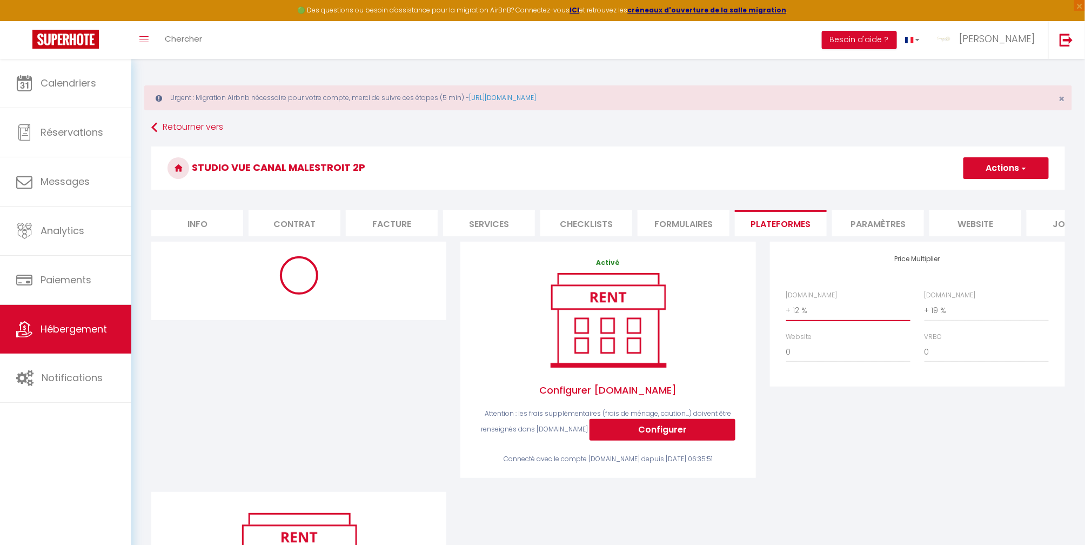
click at [824, 315] on select "0 + 1 % + 2 % + 3 % + 4 % + 5 % + 6 % + 7 % + 8 % + 9 %" at bounding box center [848, 310] width 124 height 21
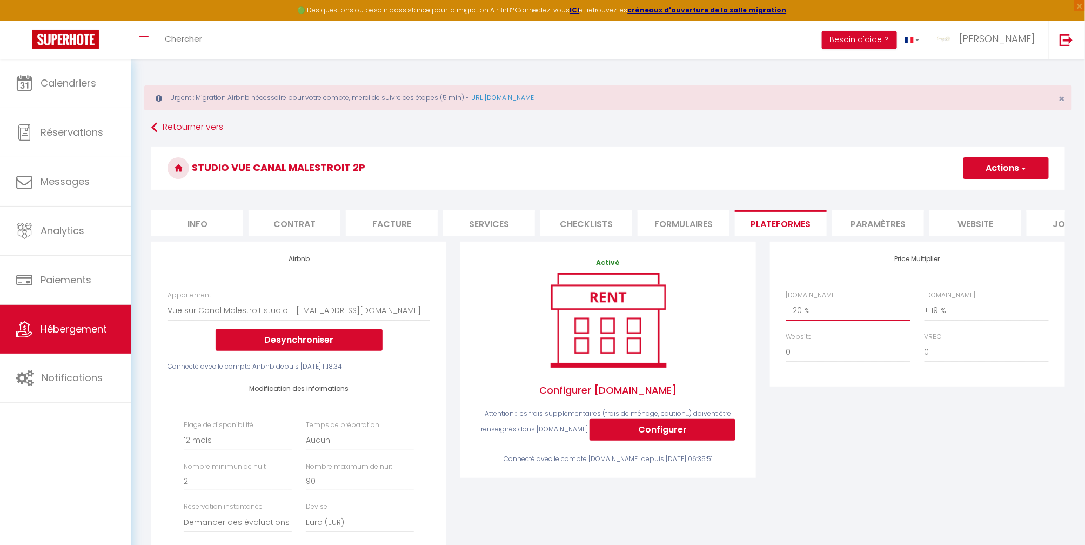
click at [786, 311] on select "0 + 1 % + 2 % + 3 % + 4 % + 5 % + 6 % + 7 % + 8 % + 9 %" at bounding box center [848, 310] width 124 height 21
click at [962, 320] on select "0 + 1 % + 2 % + 3 % + 4 % + 5 % + 6 % + 7 % + 8 % + 9 %" at bounding box center [987, 310] width 124 height 21
click at [925, 311] on select "0 + 1 % + 2 % + 3 % + 4 % + 5 % + 6 % + 7 % + 8 % + 9 %" at bounding box center [987, 310] width 124 height 21
click at [1027, 159] on button "Actions" at bounding box center [1006, 168] width 85 height 22
click at [1003, 196] on link "Enregistrer" at bounding box center [1005, 192] width 85 height 14
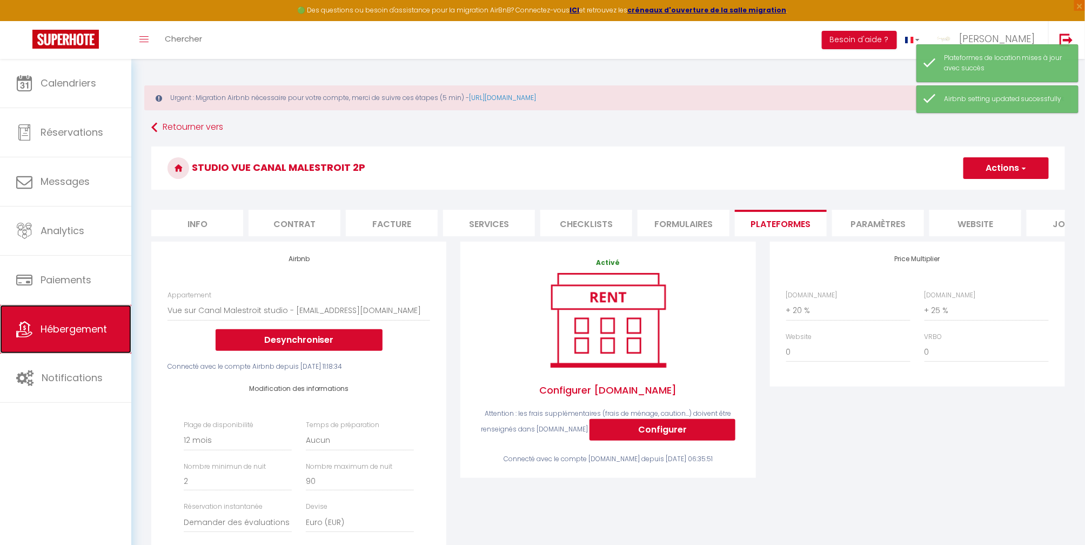
click at [66, 326] on span "Hébergement" at bounding box center [74, 329] width 66 height 14
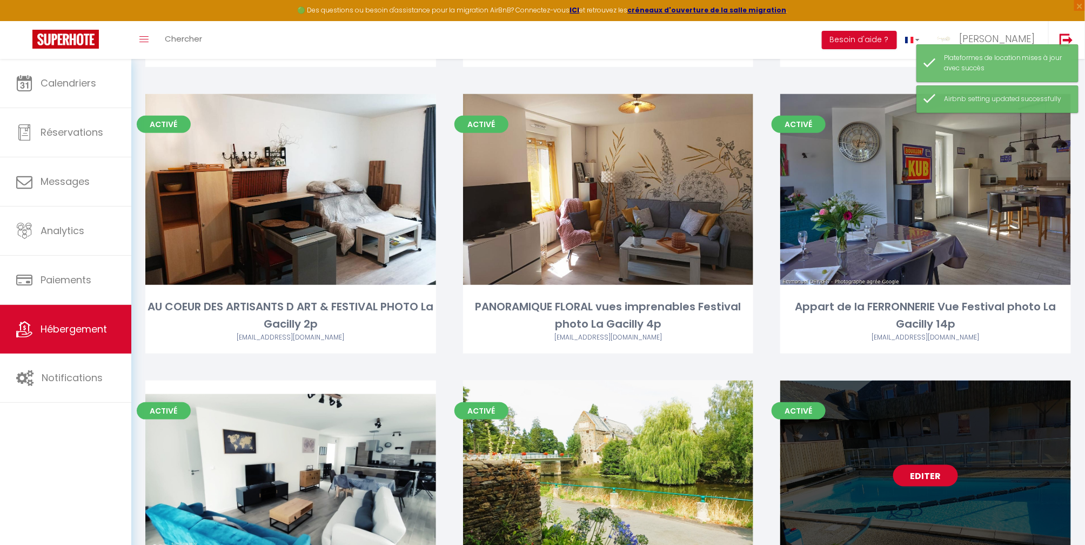
scroll to position [478, 0]
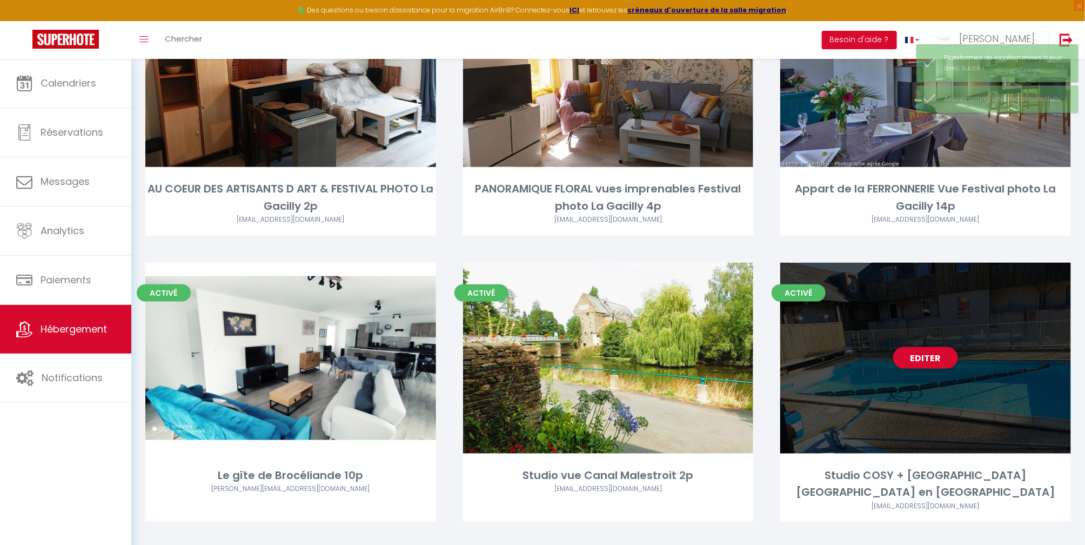
click at [886, 405] on div "Editer" at bounding box center [926, 358] width 291 height 191
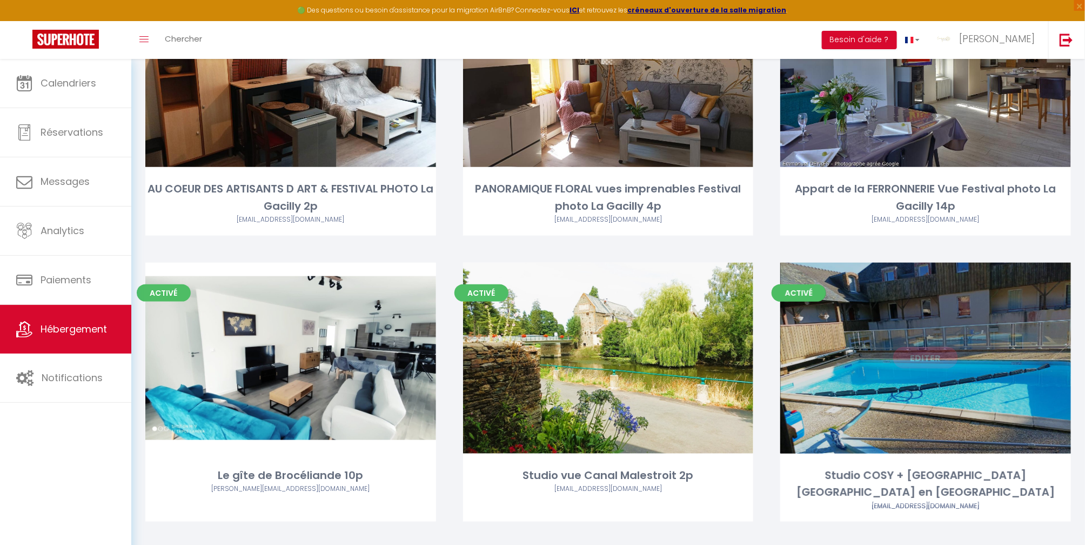
click at [903, 370] on div "Editer" at bounding box center [926, 358] width 291 height 191
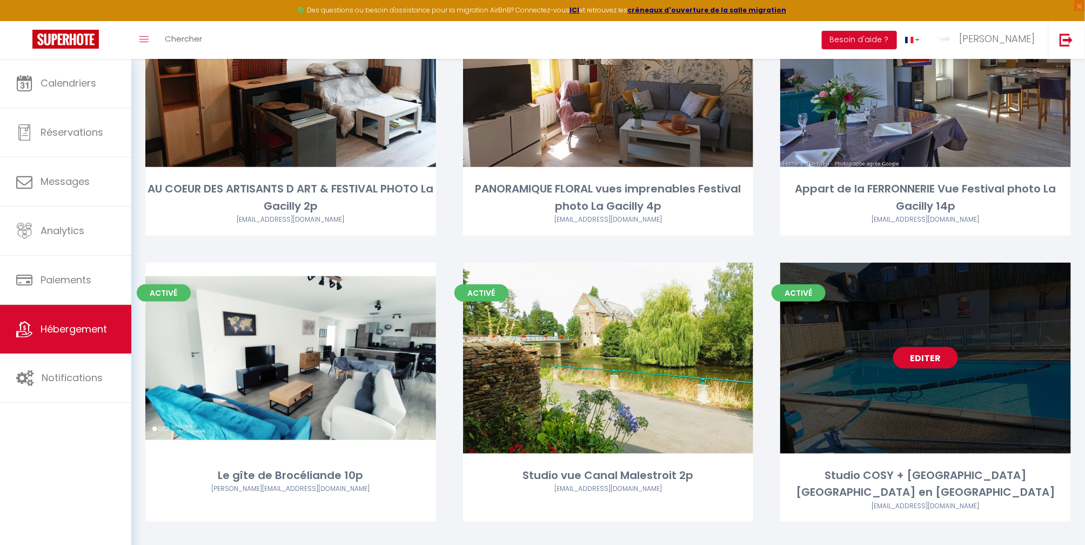
click at [862, 349] on div "Editer" at bounding box center [926, 358] width 291 height 191
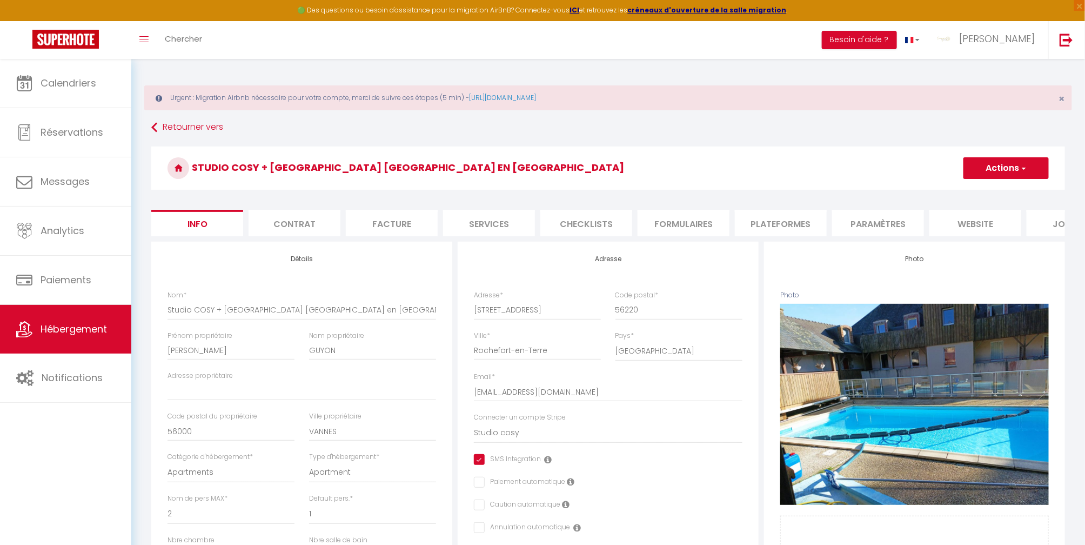
click at [778, 224] on li "Plateformes" at bounding box center [781, 223] width 92 height 26
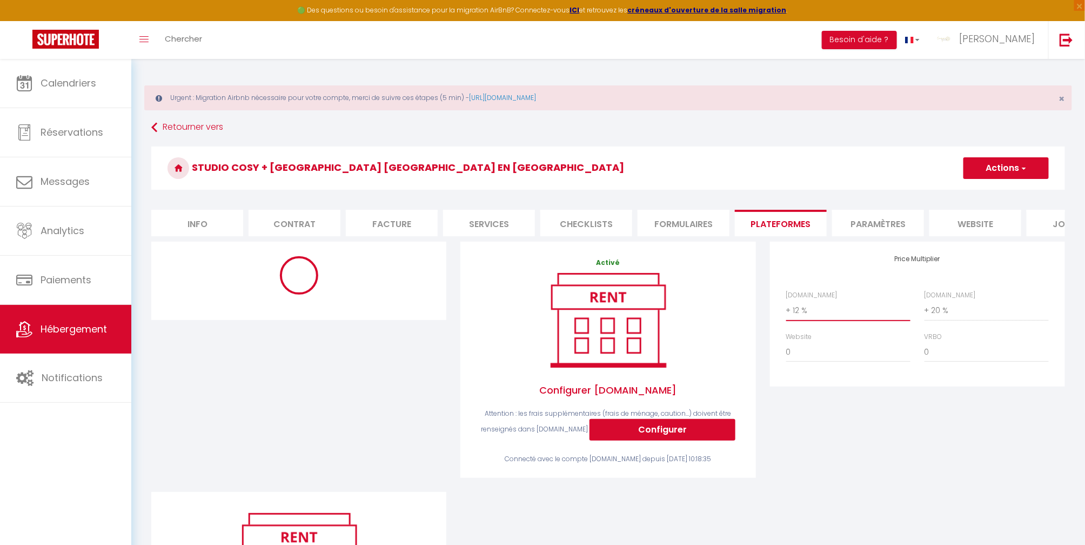
click at [824, 321] on select "0 + 1 % + 2 % + 3 % + 4 % + 5 % + 6 % + 7 % + 8 % + 9 %" at bounding box center [848, 310] width 124 height 21
click at [786, 311] on select "0 + 1 % + 2 % + 3 % + 4 % + 5 % + 6 % + 7 % + 8 % + 9 %" at bounding box center [848, 310] width 124 height 21
click at [946, 321] on select "0 + 1 % + 2 % + 3 % + 4 % + 5 % + 6 % + 7 % + 8 % + 9 %" at bounding box center [987, 310] width 124 height 21
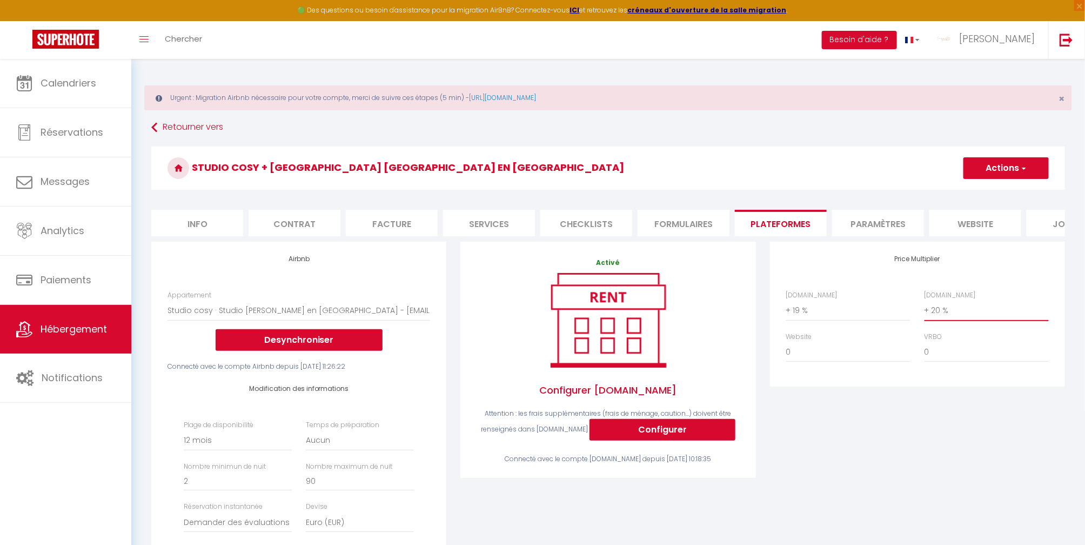
click at [925, 311] on select "0 + 1 % + 2 % + 3 % + 4 % + 5 % + 6 % + 7 % + 8 % + 9 %" at bounding box center [987, 310] width 124 height 21
click at [1029, 165] on button "Actions" at bounding box center [1006, 168] width 85 height 22
click at [1005, 195] on link "Enregistrer" at bounding box center [1005, 192] width 85 height 14
drag, startPoint x: 1018, startPoint y: 163, endPoint x: 1012, endPoint y: 182, distance: 19.7
click at [1017, 165] on button "Actions" at bounding box center [1006, 168] width 85 height 22
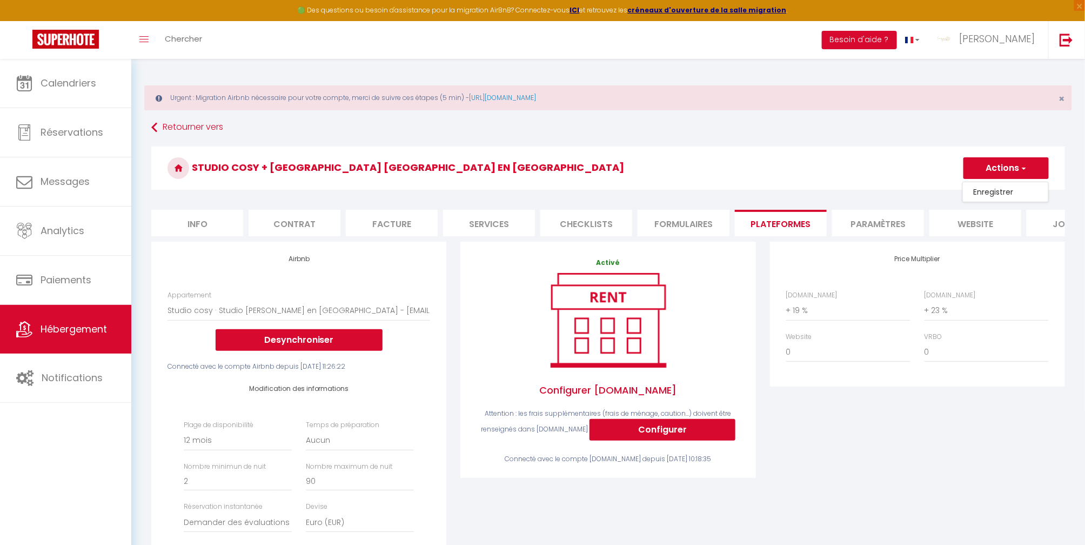
click at [989, 190] on link "Enregistrer" at bounding box center [1005, 192] width 85 height 14
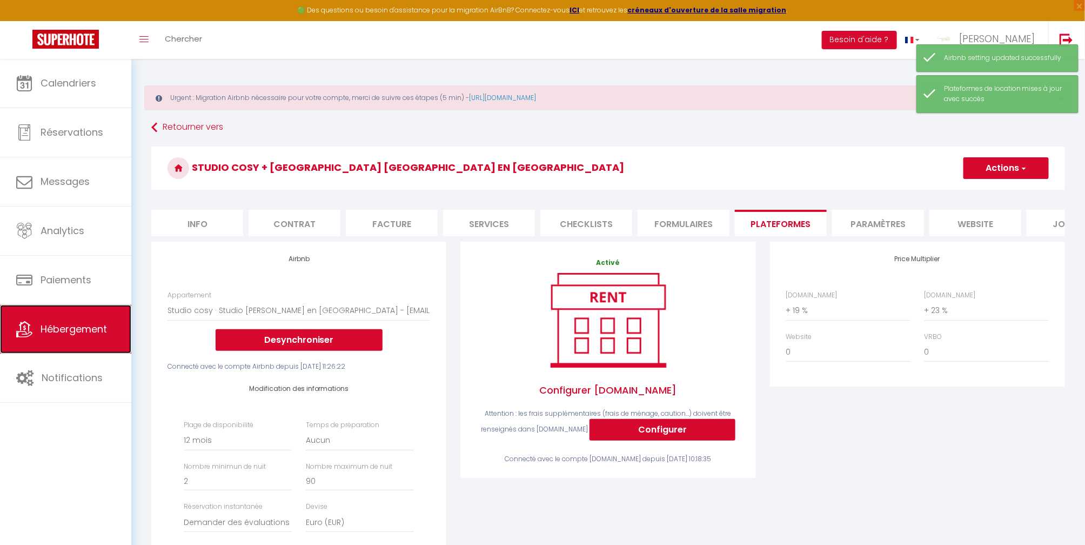
click at [94, 332] on span "Hébergement" at bounding box center [74, 329] width 66 height 14
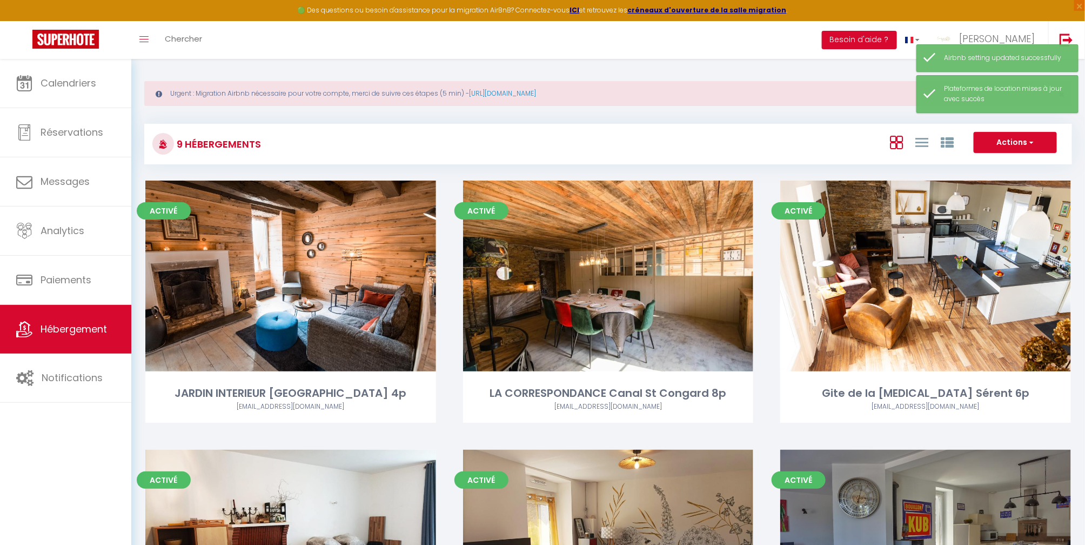
scroll to position [478, 0]
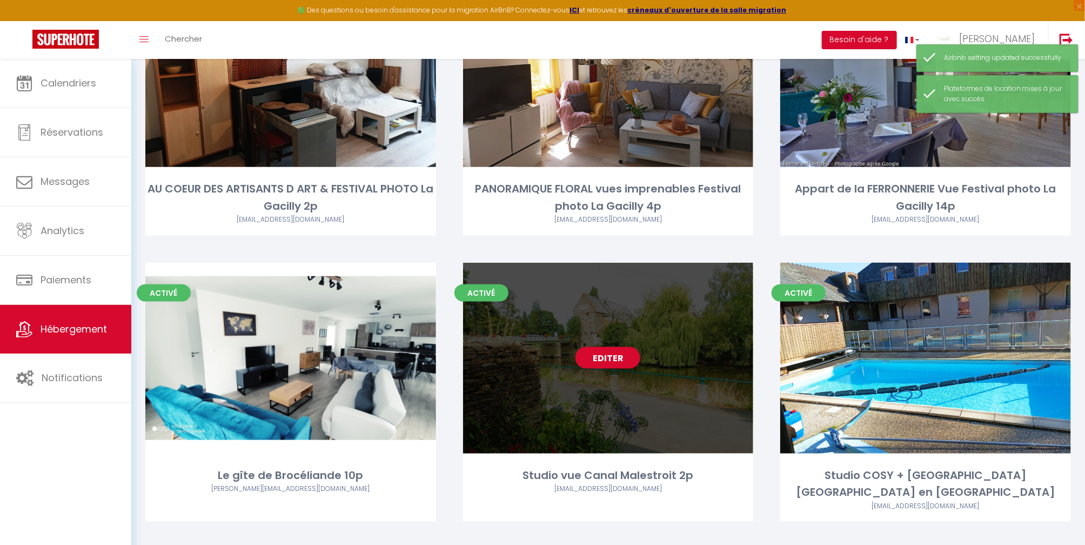
click at [619, 423] on div "Editer" at bounding box center [608, 358] width 291 height 191
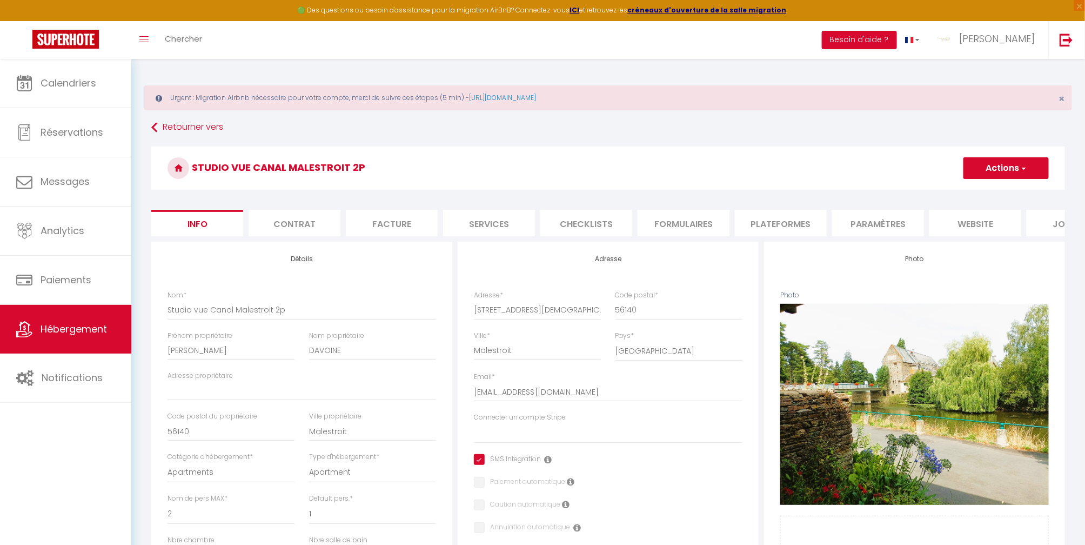
click at [762, 219] on li "Plateformes" at bounding box center [781, 223] width 92 height 26
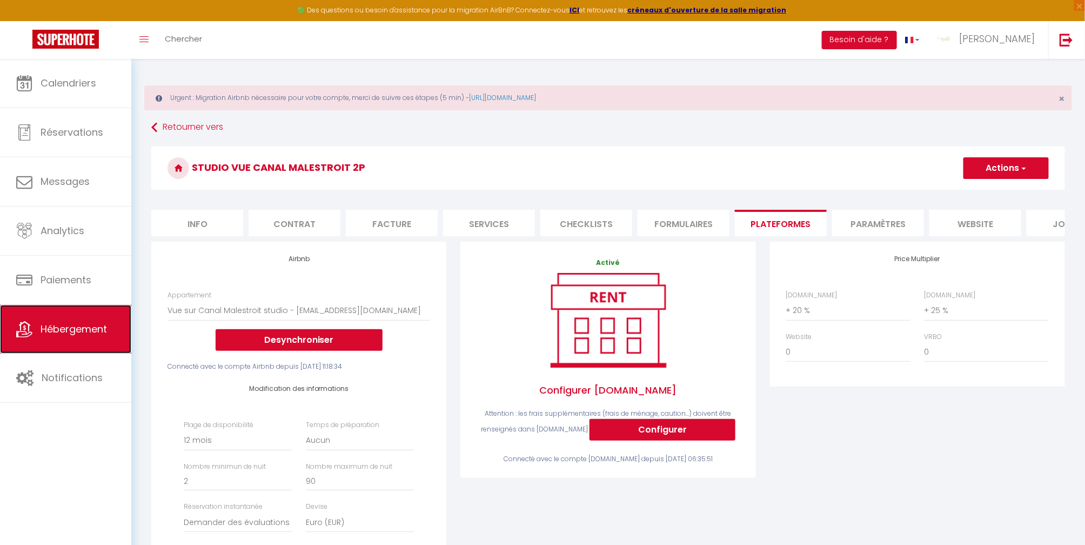
click at [56, 321] on link "Hébergement" at bounding box center [65, 329] width 131 height 49
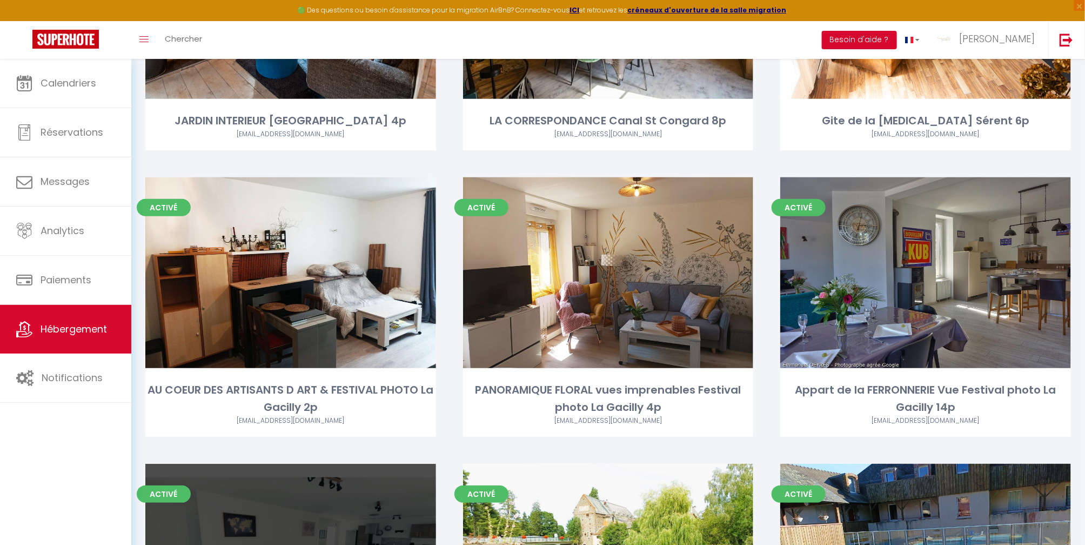
scroll to position [478, 0]
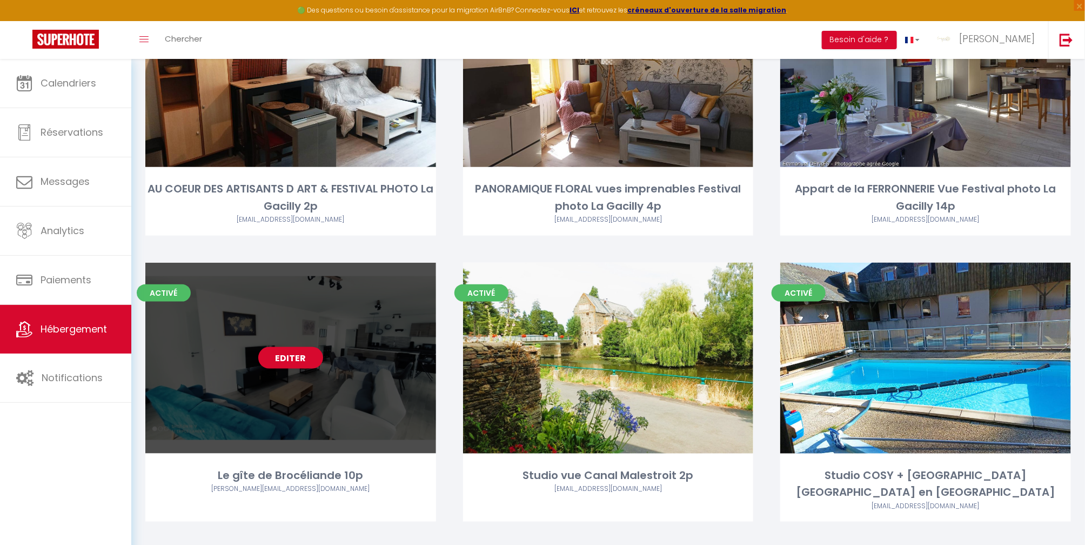
click at [251, 381] on div "Editer" at bounding box center [290, 358] width 291 height 191
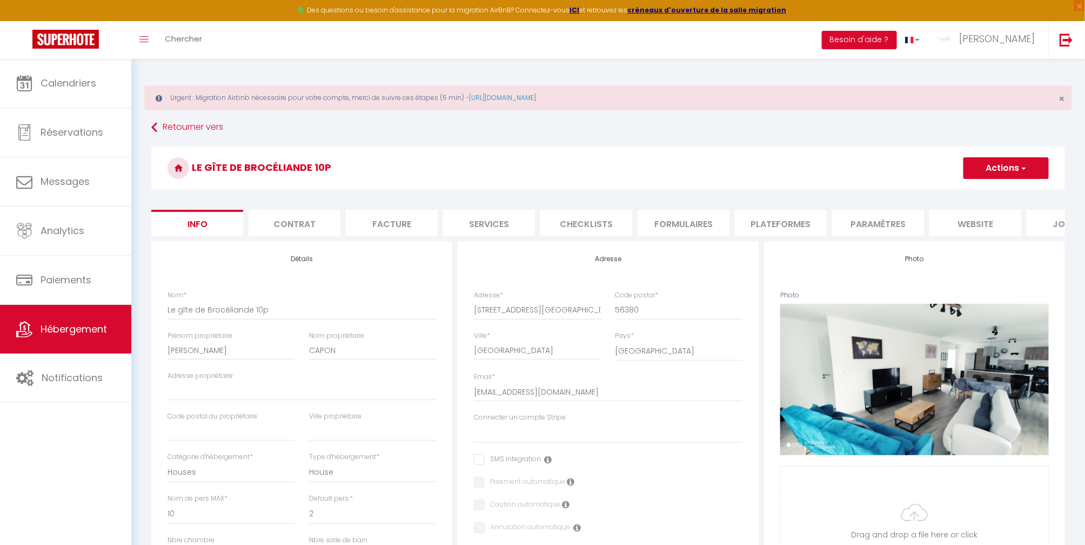
click at [782, 217] on li "Plateformes" at bounding box center [781, 223] width 92 height 26
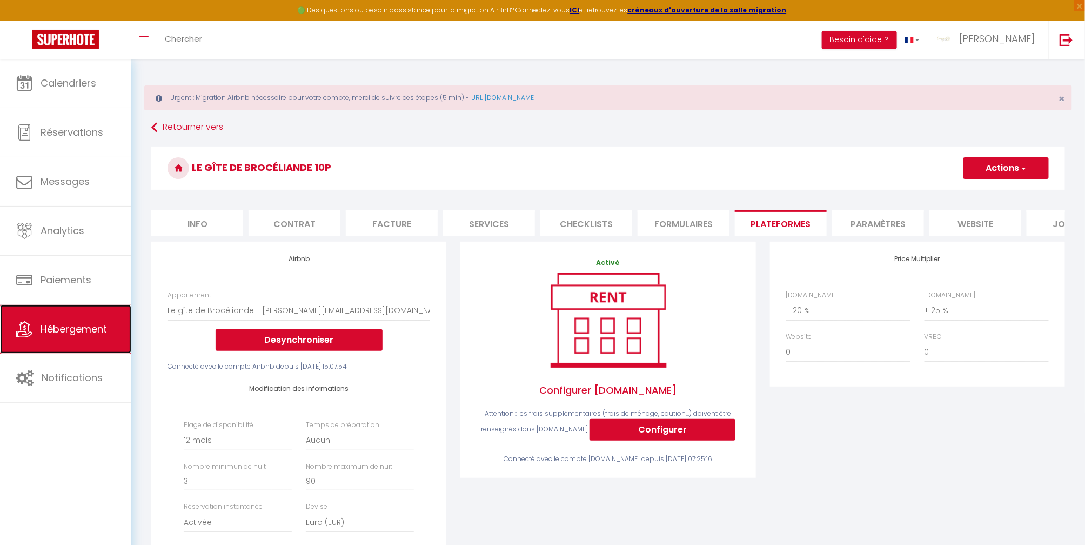
click at [67, 323] on link "Hébergement" at bounding box center [65, 329] width 131 height 49
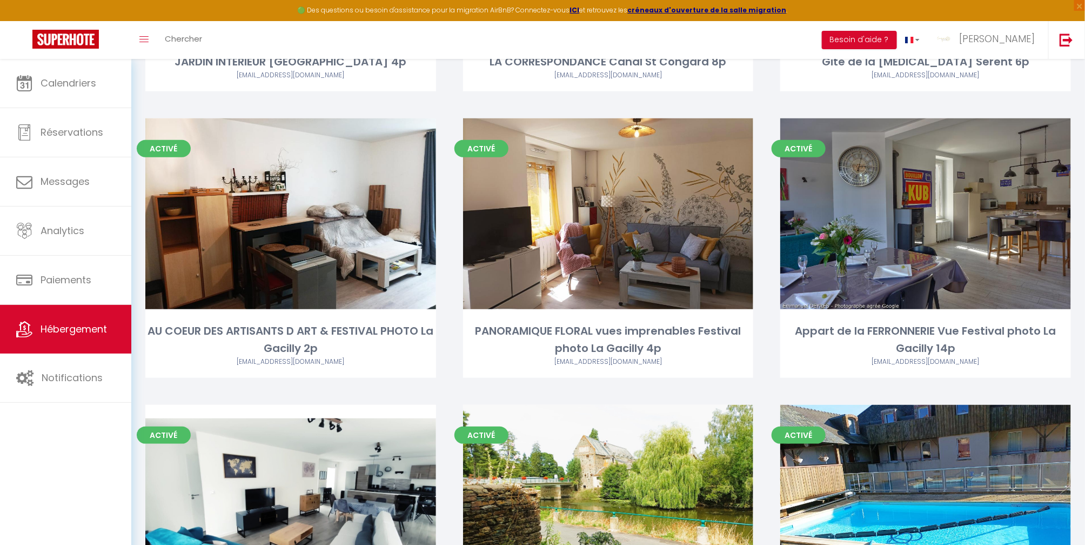
scroll to position [360, 0]
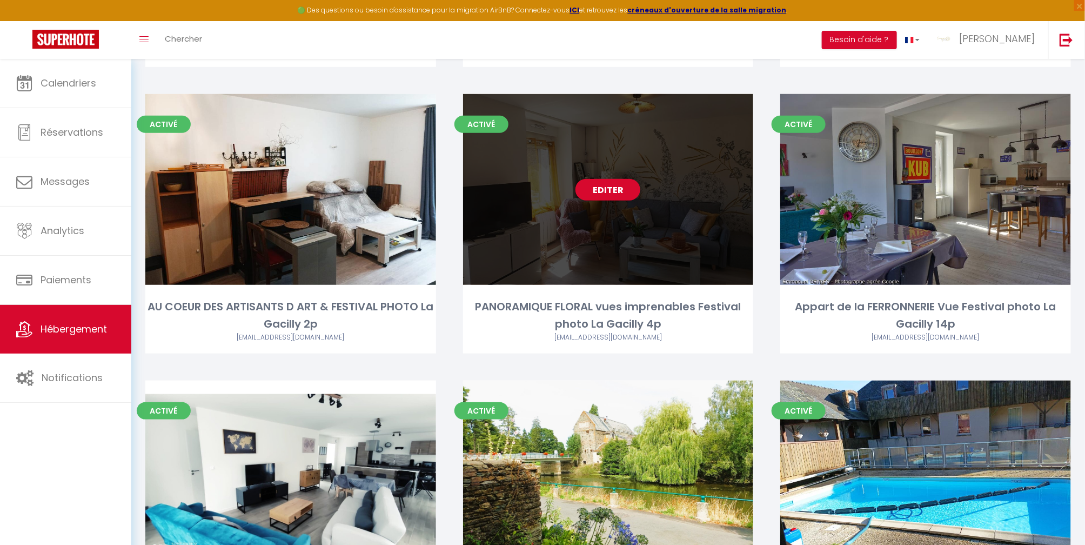
click at [643, 198] on div "Editer" at bounding box center [608, 189] width 291 height 191
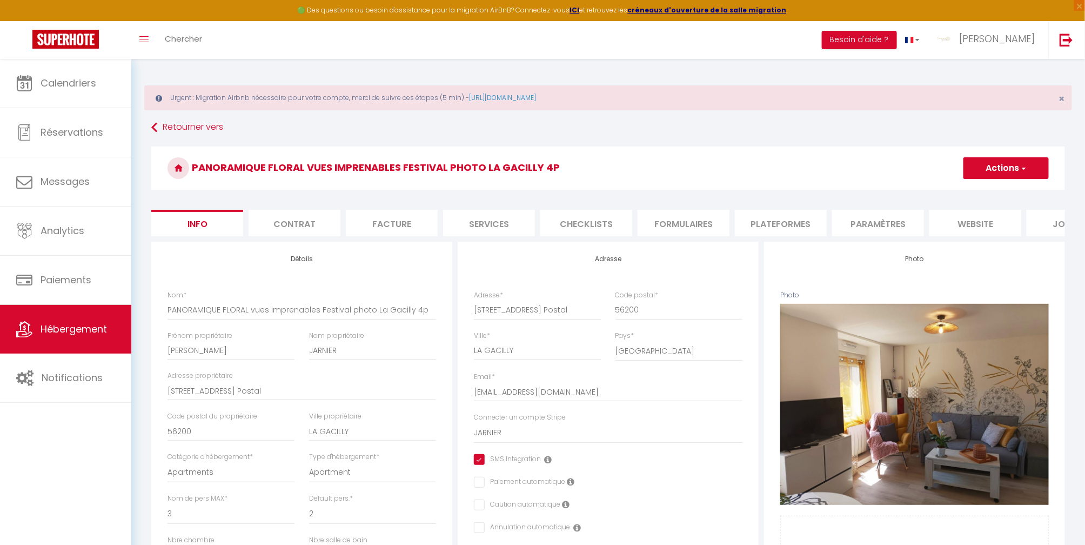
click at [781, 221] on li "Plateformes" at bounding box center [781, 223] width 92 height 26
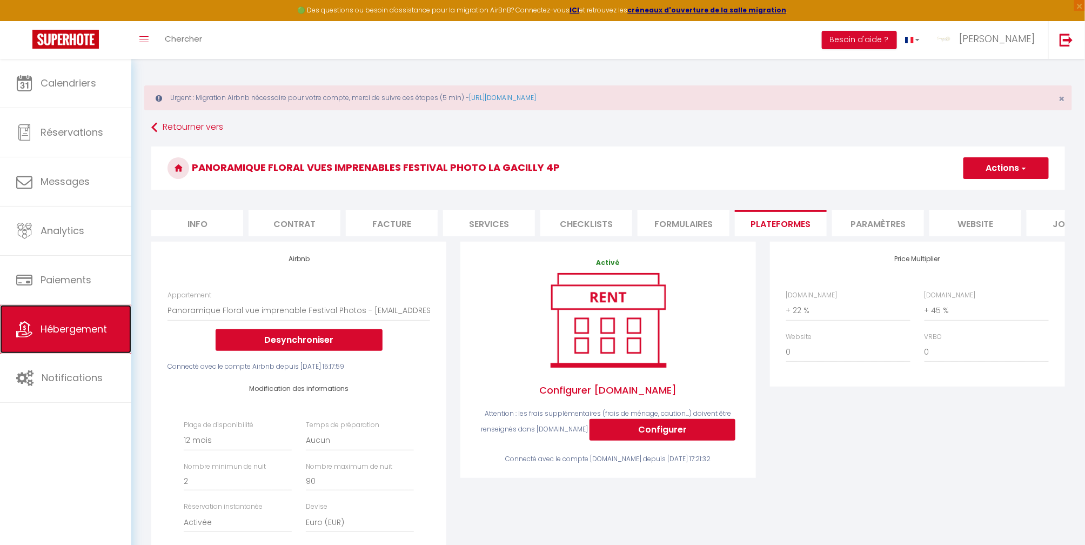
click at [75, 331] on span "Hébergement" at bounding box center [74, 329] width 66 height 14
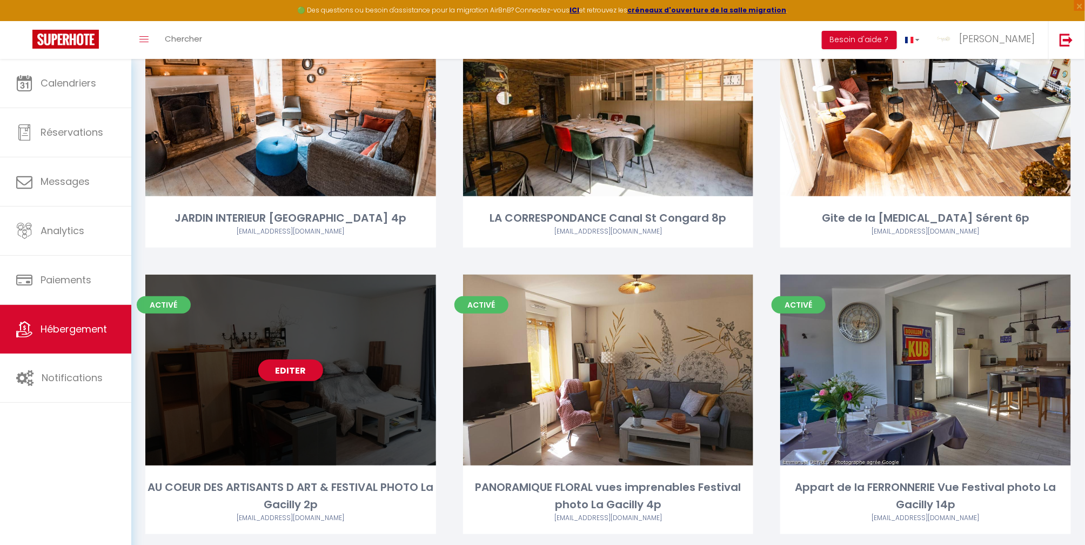
scroll to position [288, 0]
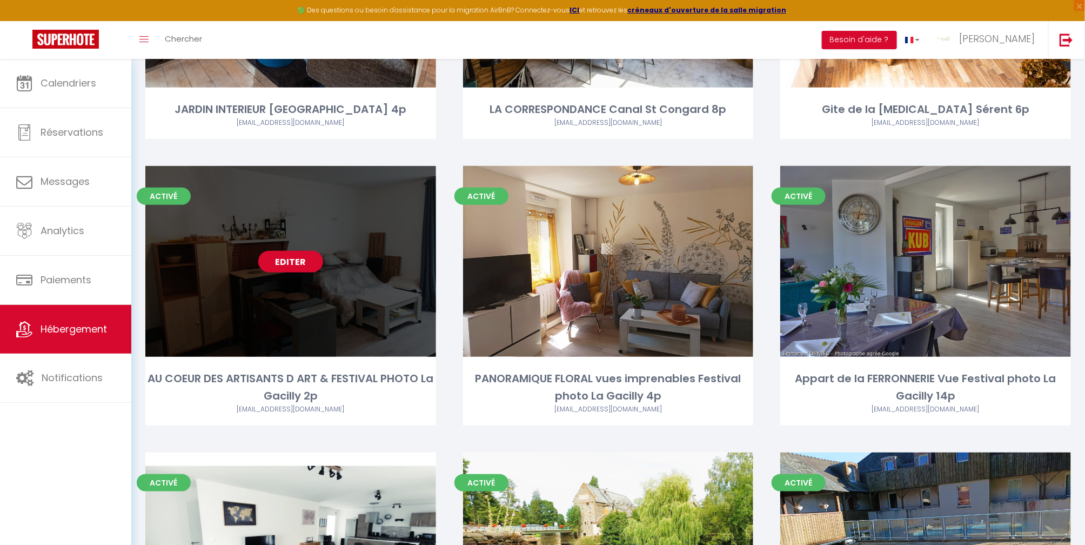
click at [255, 301] on div "Editer" at bounding box center [290, 261] width 291 height 191
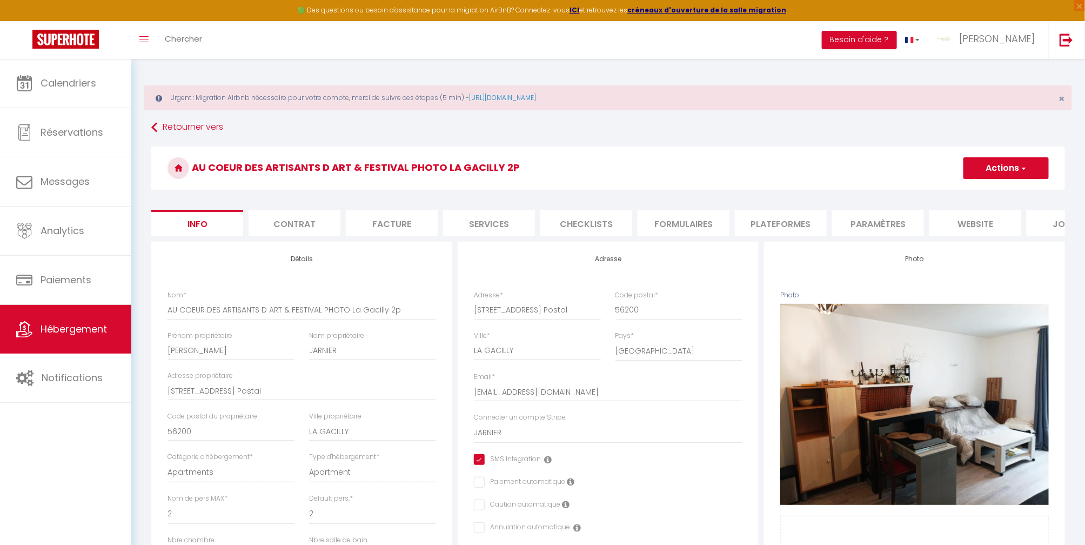
drag, startPoint x: 765, startPoint y: 221, endPoint x: 759, endPoint y: 242, distance: 22.1
click at [765, 223] on li "Plateformes" at bounding box center [781, 223] width 92 height 26
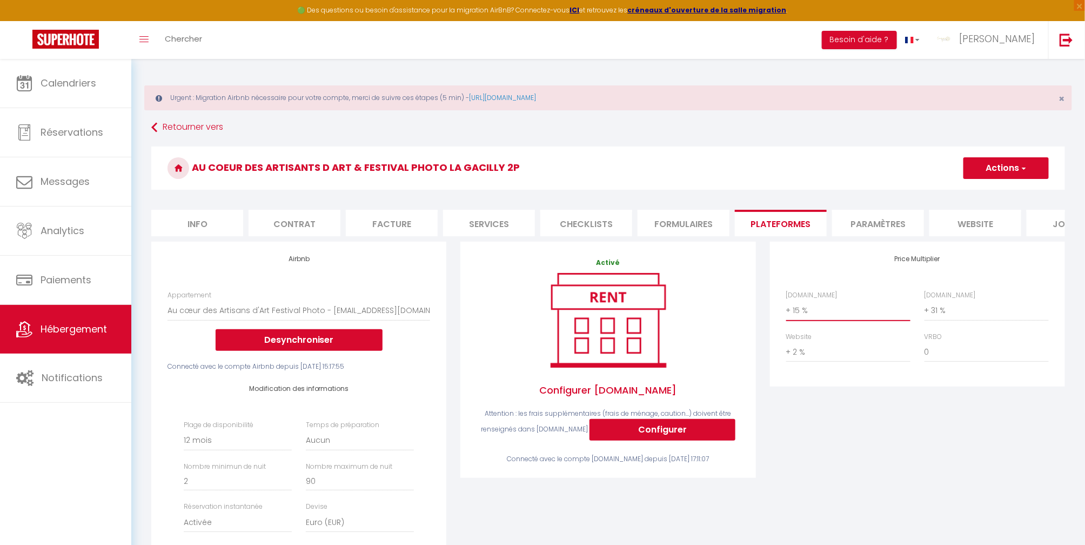
click at [868, 321] on select "0 + 1 % + 2 % + 3 % + 4 % + 5 % + 6 % + 7 % + 8 % + 9 %" at bounding box center [848, 310] width 124 height 21
click at [786, 311] on select "0 + 1 % + 2 % + 3 % + 4 % + 5 % + 6 % + 7 % + 8 % + 9 %" at bounding box center [848, 310] width 124 height 21
click at [1016, 172] on button "Actions" at bounding box center [1006, 168] width 85 height 22
drag, startPoint x: 988, startPoint y: 193, endPoint x: 983, endPoint y: 188, distance: 7.3
click at [983, 188] on link "Enregistrer" at bounding box center [1005, 192] width 85 height 14
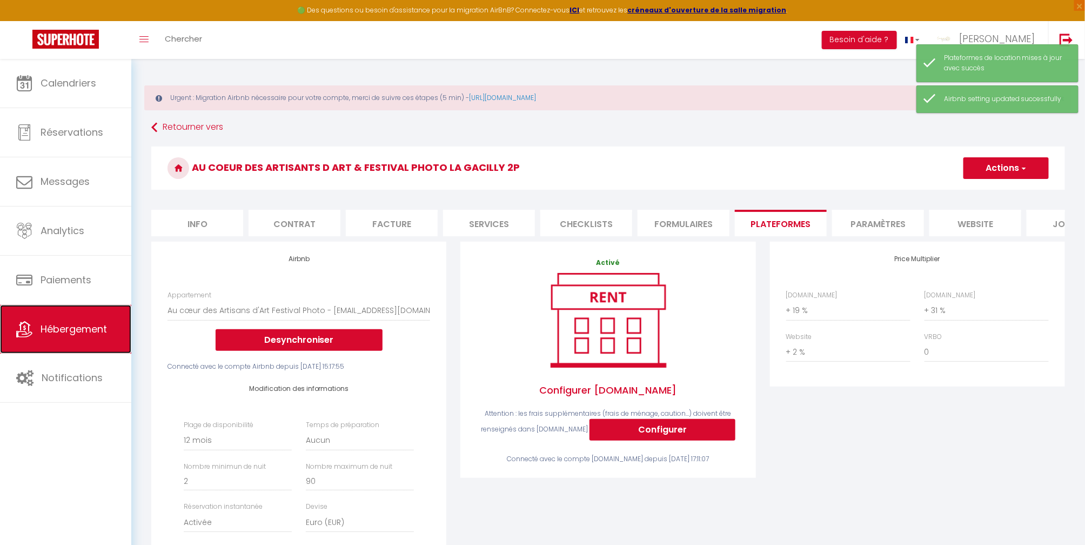
click at [62, 321] on link "Hébergement" at bounding box center [65, 329] width 131 height 49
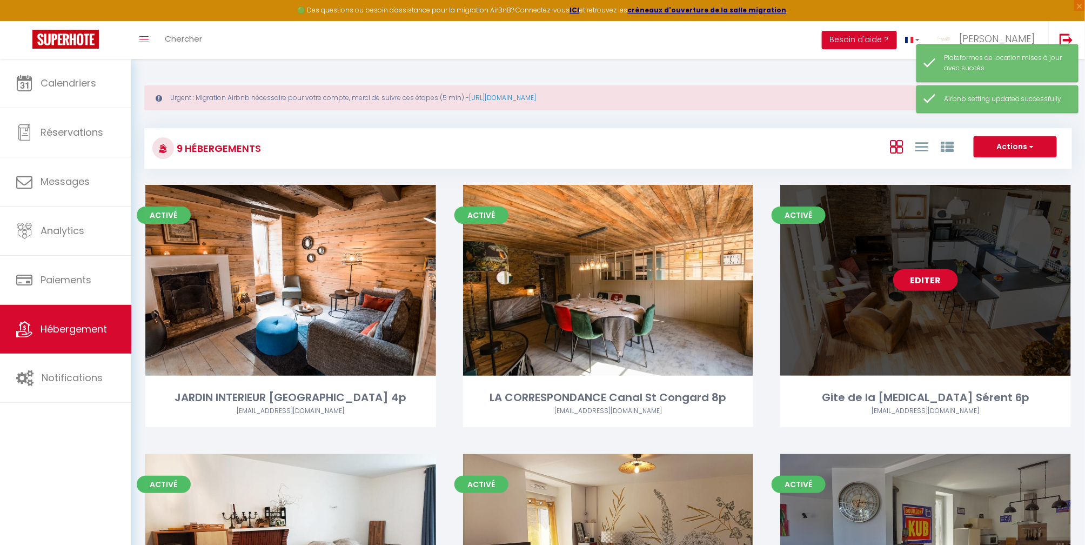
click at [934, 312] on div "Editer" at bounding box center [926, 280] width 291 height 191
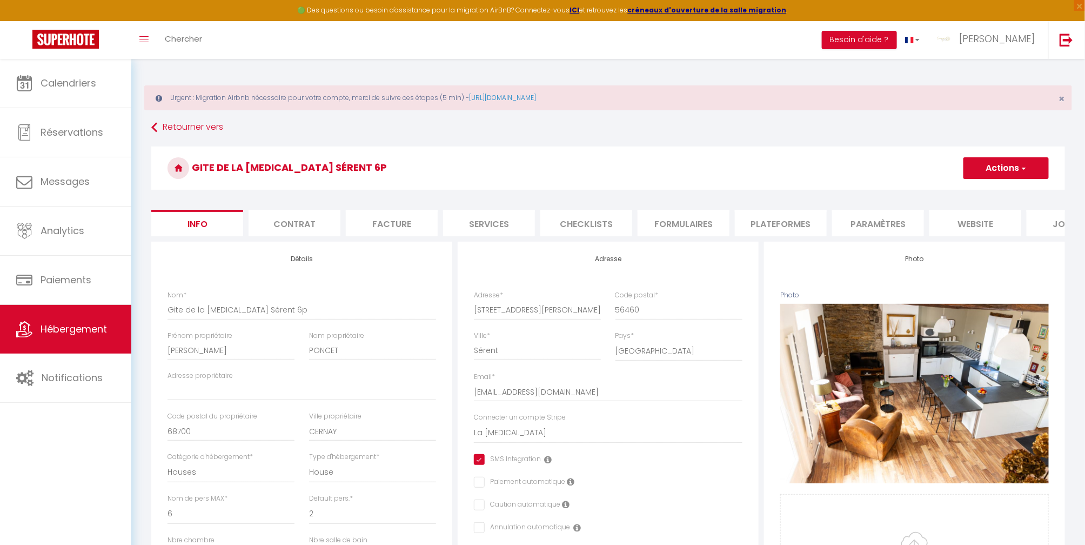
click at [771, 221] on li "Plateformes" at bounding box center [781, 223] width 92 height 26
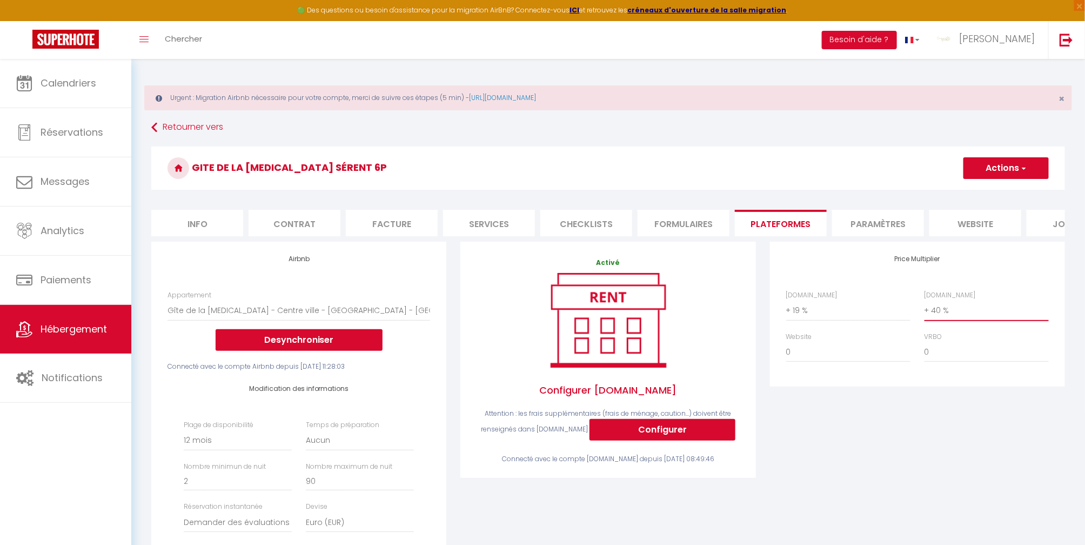
click at [963, 318] on select "0 + 1 % + 2 % + 3 % + 4 % + 5 % + 6 % + 7 % + 8 % + 9 %" at bounding box center [987, 310] width 124 height 21
click at [74, 324] on span "Hébergement" at bounding box center [74, 329] width 66 height 14
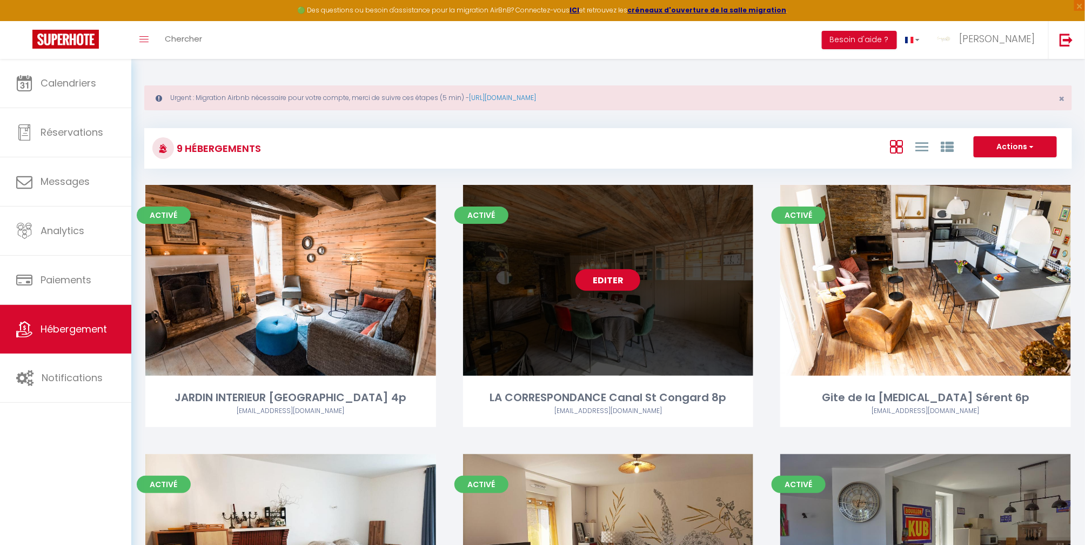
click at [611, 368] on div "Editer" at bounding box center [608, 280] width 291 height 191
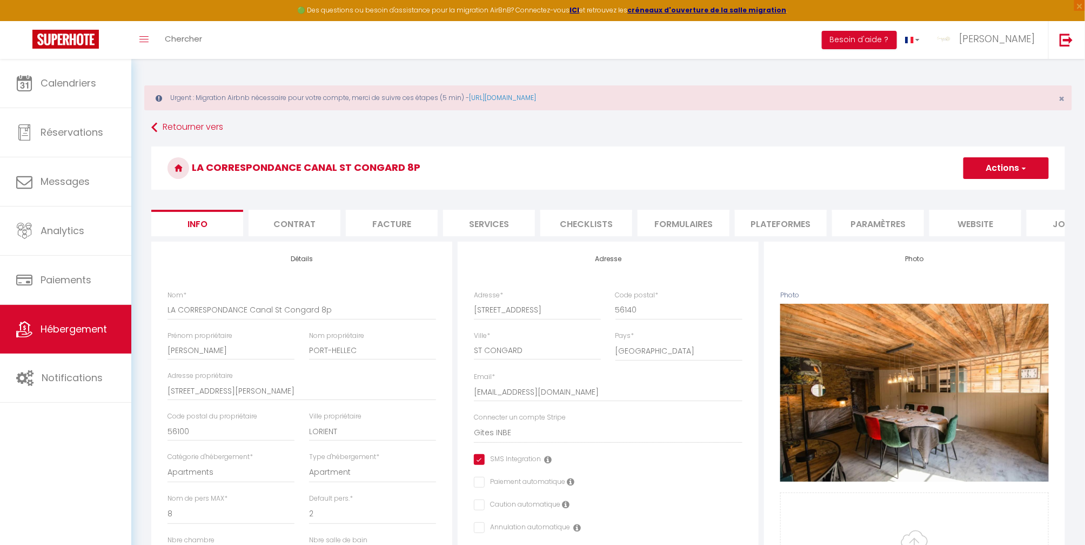
click at [772, 228] on li "Plateformes" at bounding box center [781, 223] width 92 height 26
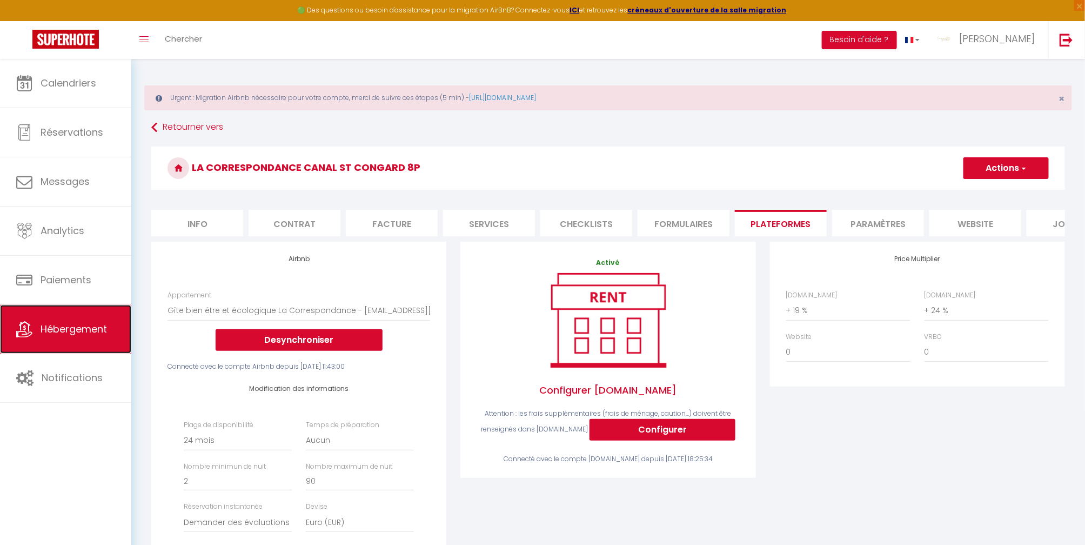
click at [54, 328] on span "Hébergement" at bounding box center [74, 329] width 66 height 14
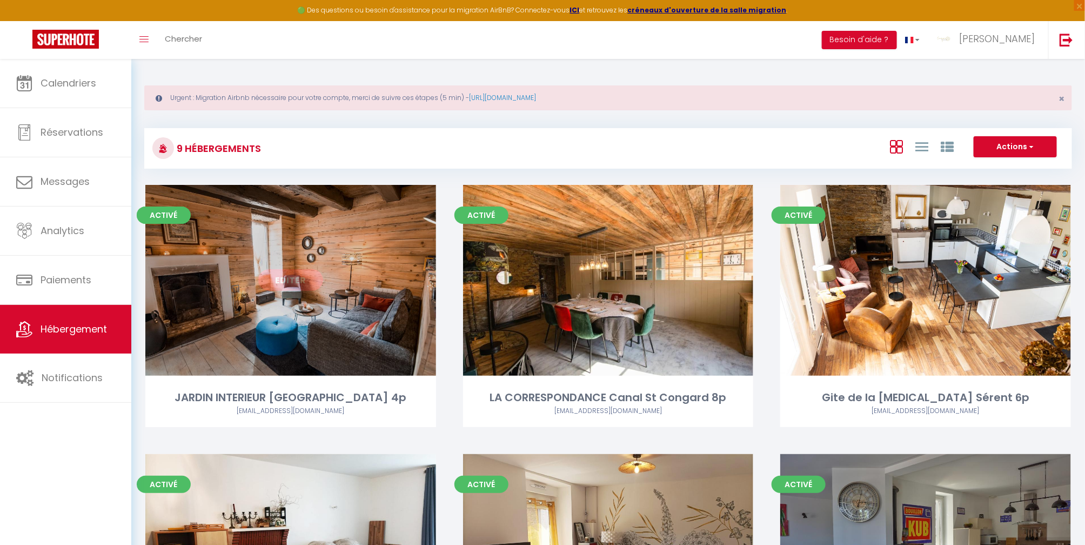
click at [332, 310] on div "Editer" at bounding box center [290, 280] width 291 height 191
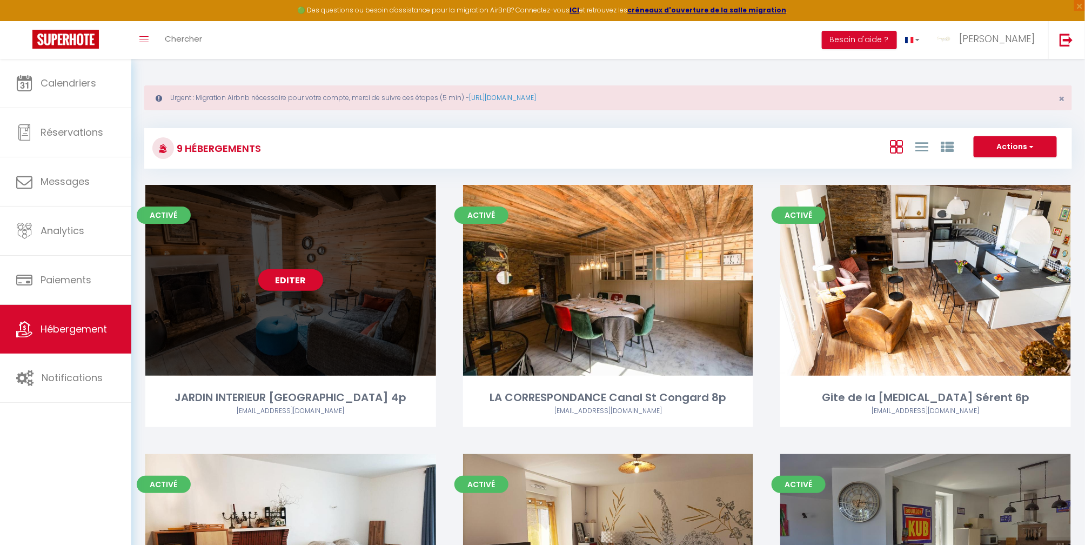
click at [330, 331] on div "Editer" at bounding box center [290, 280] width 291 height 191
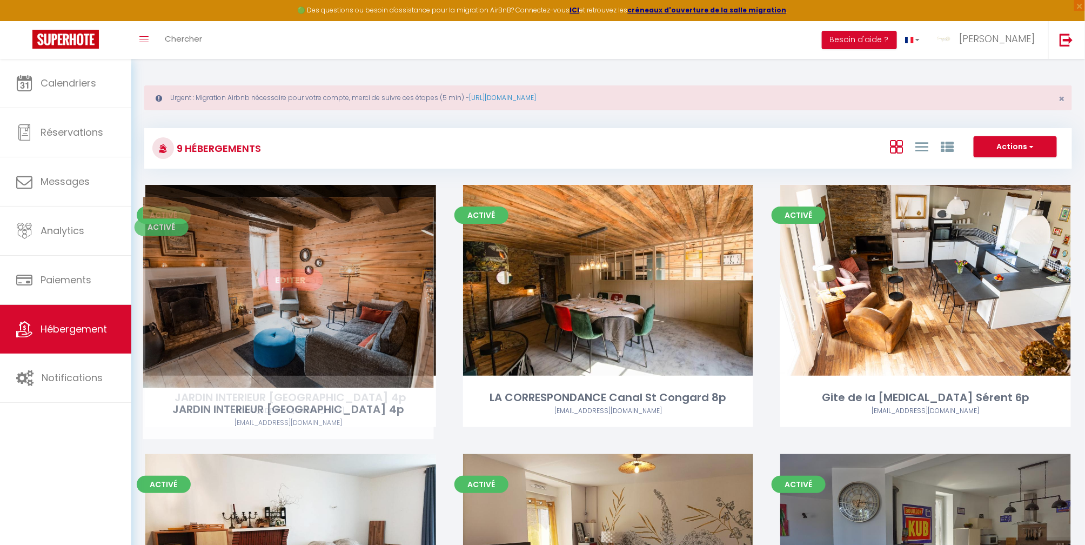
drag, startPoint x: 330, startPoint y: 336, endPoint x: 327, endPoint y: 348, distance: 12.7
click at [327, 348] on div "Editer" at bounding box center [290, 280] width 291 height 191
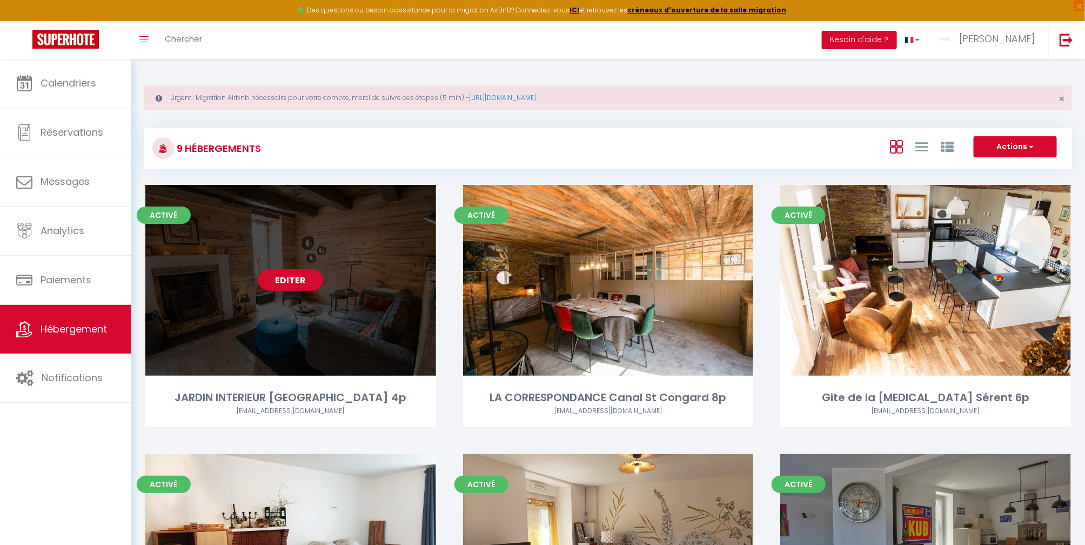
click at [327, 348] on div "Editer" at bounding box center [290, 280] width 291 height 191
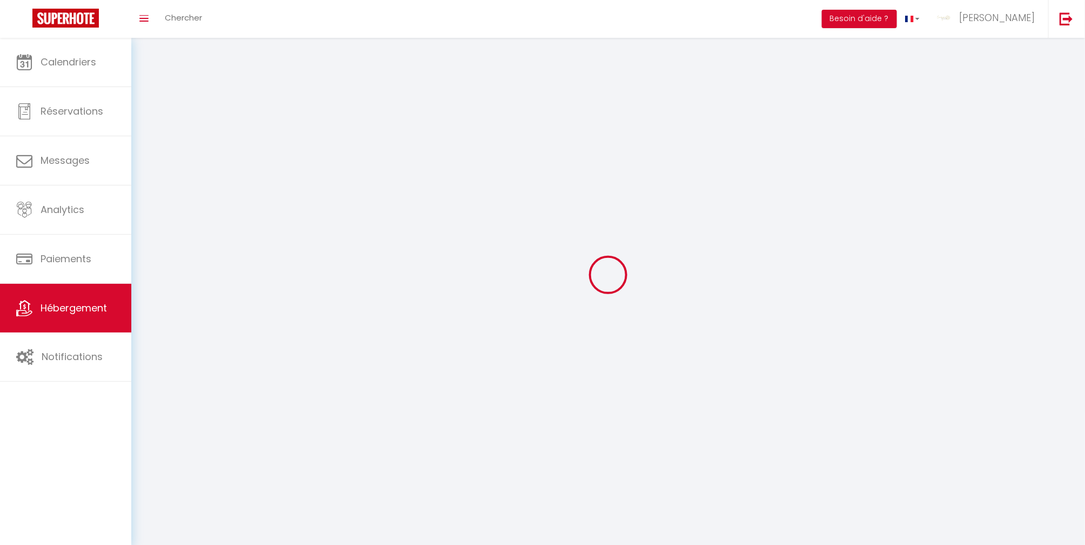
drag, startPoint x: 327, startPoint y: 348, endPoint x: 335, endPoint y: 344, distance: 8.5
click at [332, 346] on div at bounding box center [608, 275] width 928 height 448
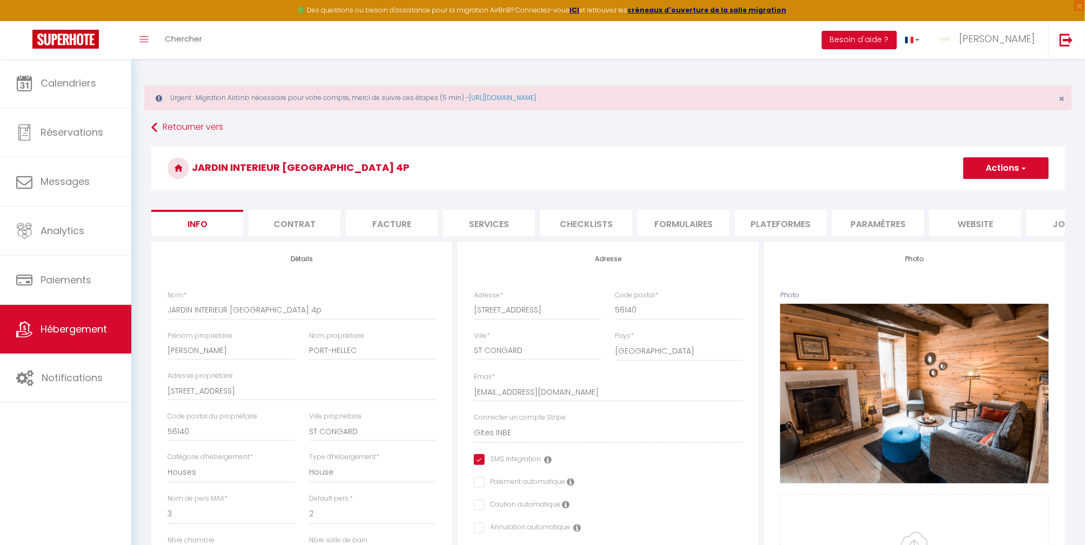
drag, startPoint x: 791, startPoint y: 225, endPoint x: 785, endPoint y: 228, distance: 6.8
click at [785, 228] on li "Plateformes" at bounding box center [781, 223] width 92 height 26
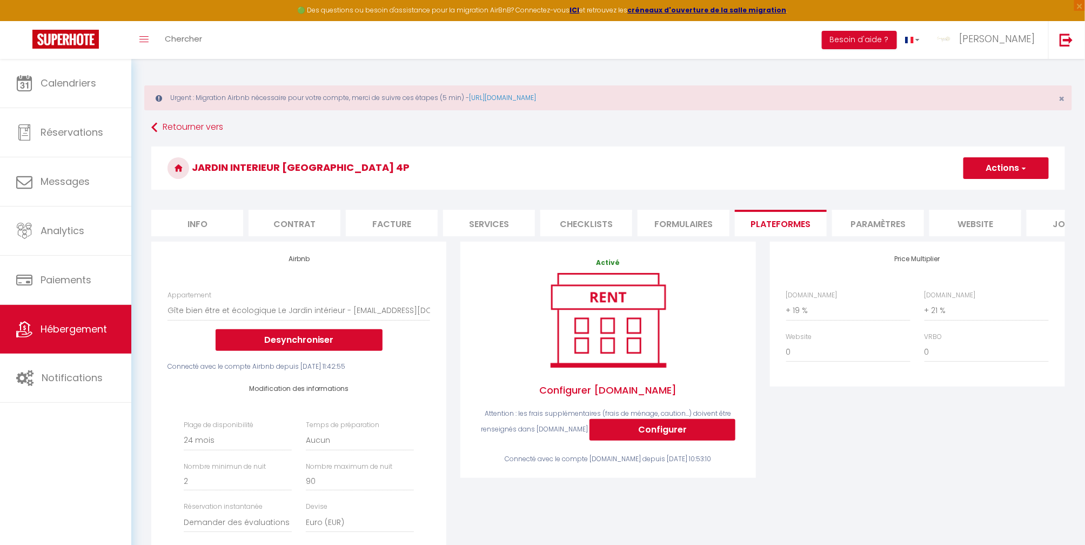
drag, startPoint x: 723, startPoint y: 116, endPoint x: 929, endPoint y: 116, distance: 206.5
click at [722, 118] on div "Urgent : Migration Airbnb nécessaire pour votre compte, merci de suivre ces éta…" at bounding box center [608, 459] width 954 height 801
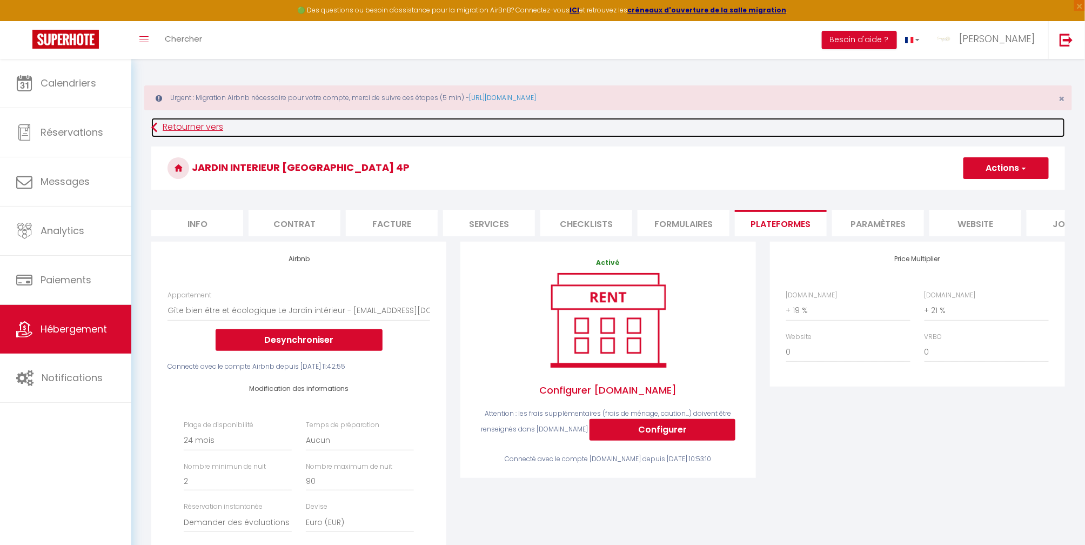
click at [599, 127] on link "Retourner vers" at bounding box center [608, 127] width 914 height 19
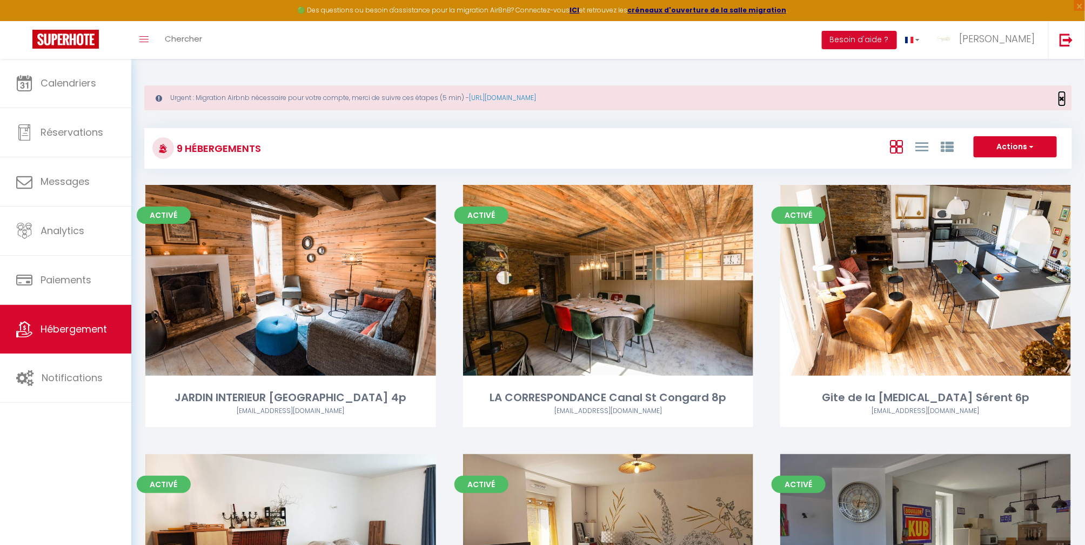
click at [1064, 98] on span "×" at bounding box center [1062, 99] width 6 height 14
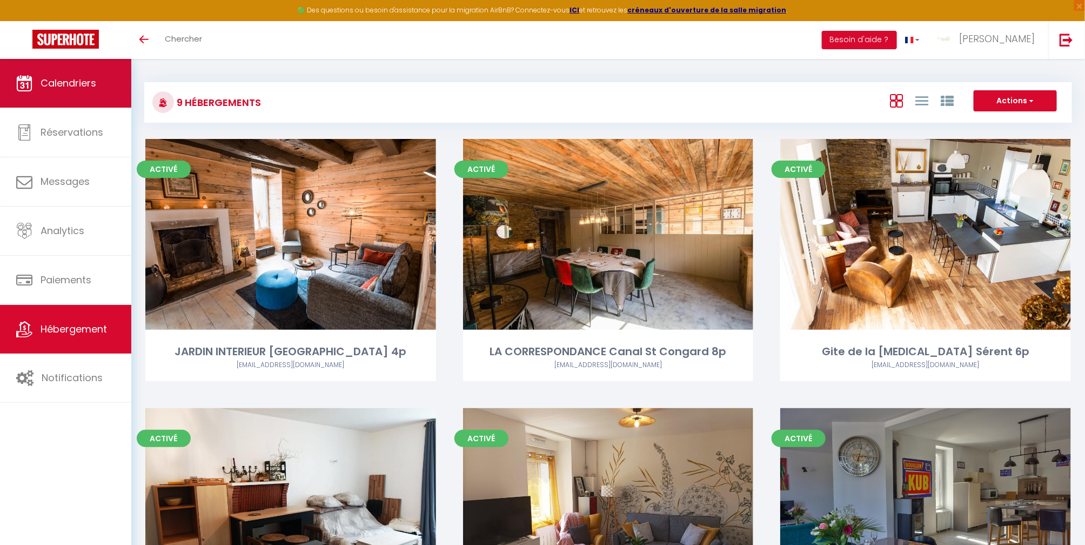
click at [59, 83] on span "Calendriers" at bounding box center [69, 83] width 56 height 14
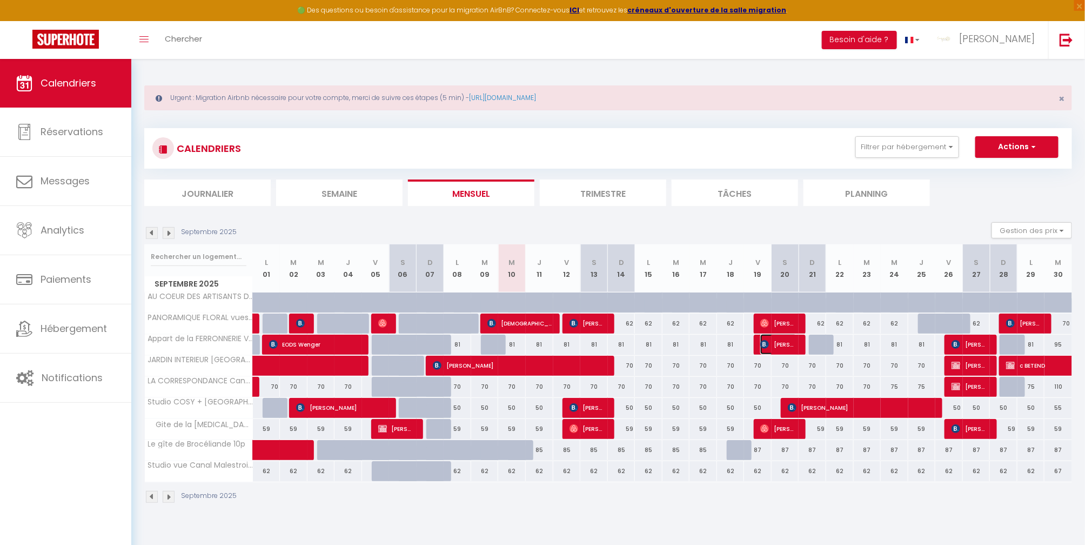
click at [791, 342] on span "[PERSON_NAME]" at bounding box center [779, 344] width 37 height 21
select select "OK"
select select "0"
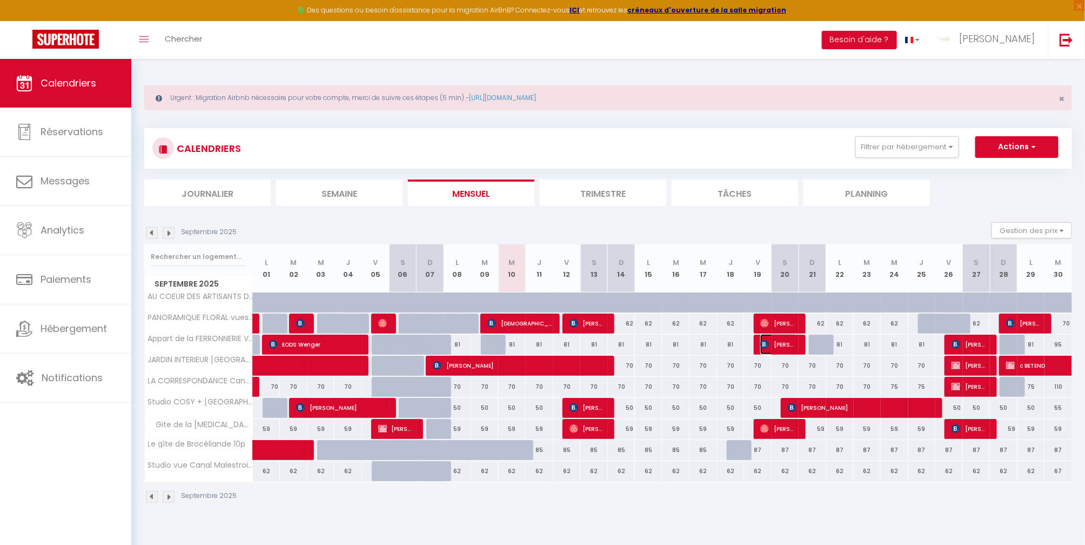
select select "1"
select select
select select "41026"
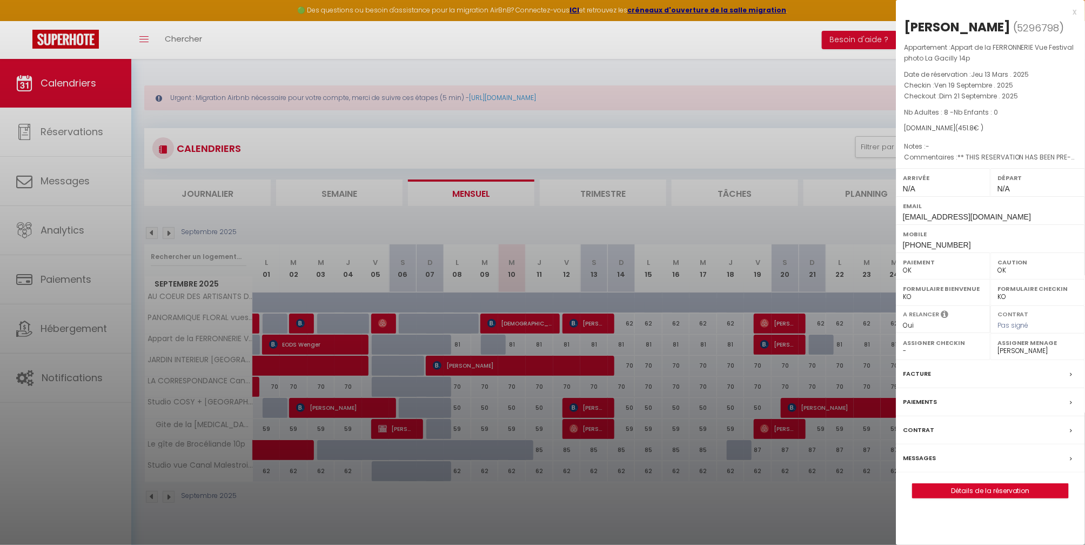
click at [929, 456] on label "Messages" at bounding box center [919, 457] width 33 height 11
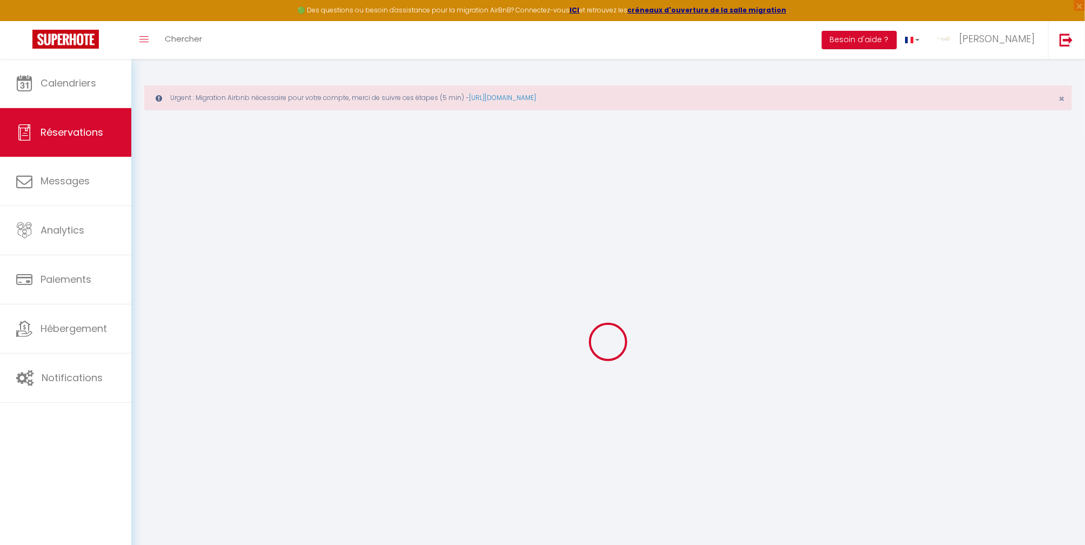
select select
checkbox input "false"
type textarea "** THIS RESERVATION HAS BEEN PRE-PAID ** Reservation has a cancellation grace p…"
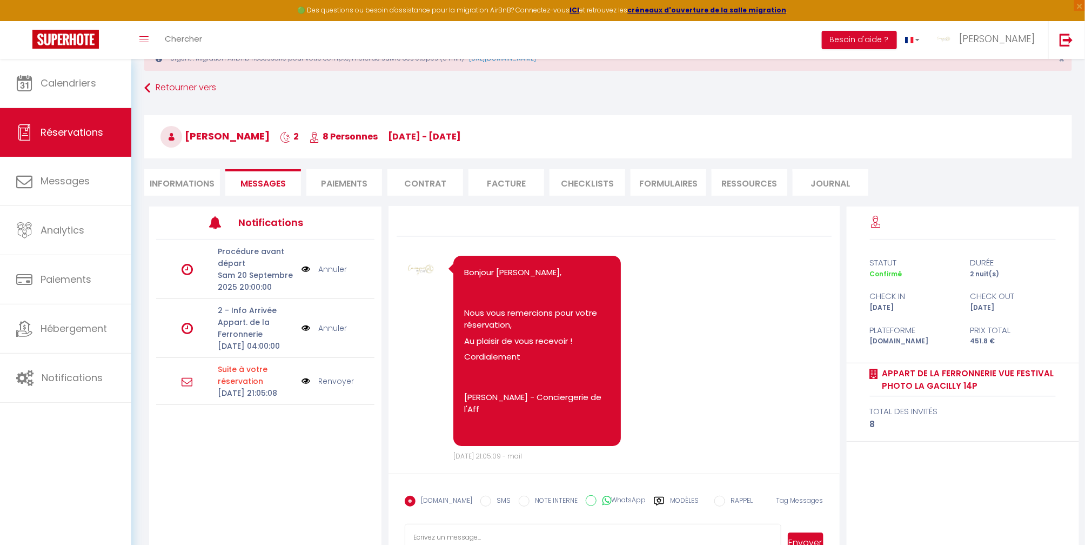
scroll to position [76, 0]
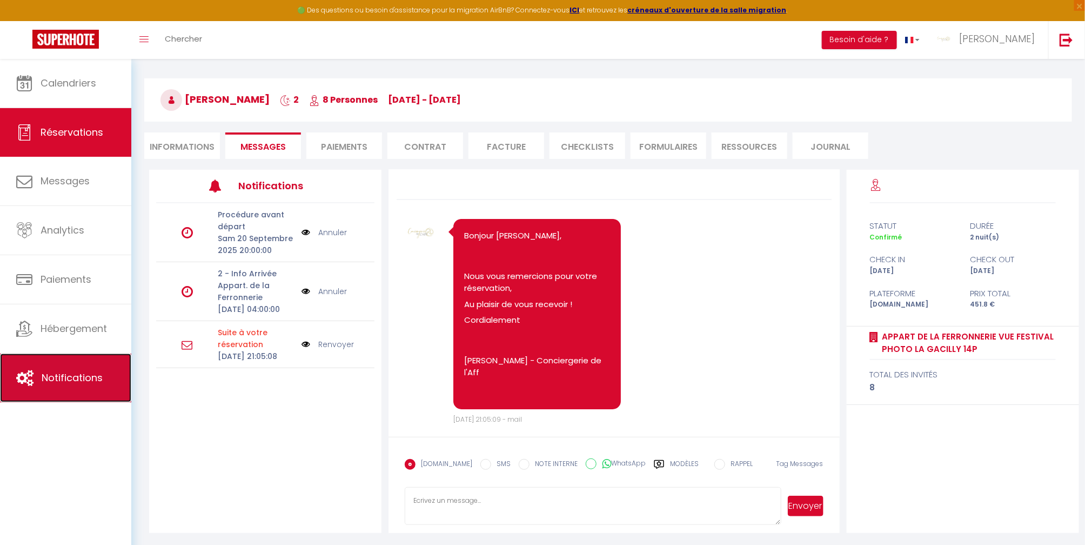
click at [77, 375] on span "Notifications" at bounding box center [72, 378] width 61 height 14
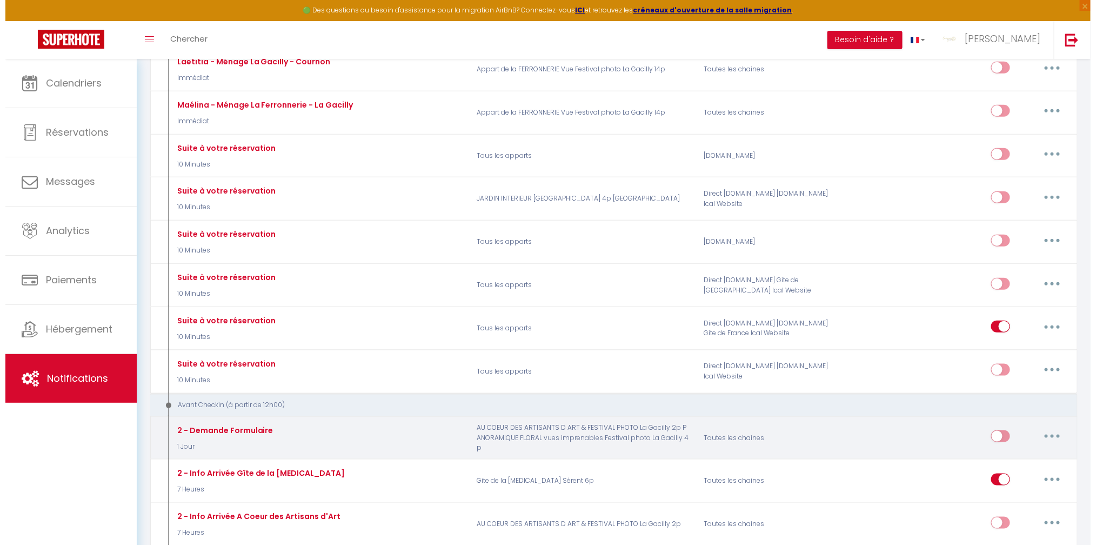
scroll to position [432, 0]
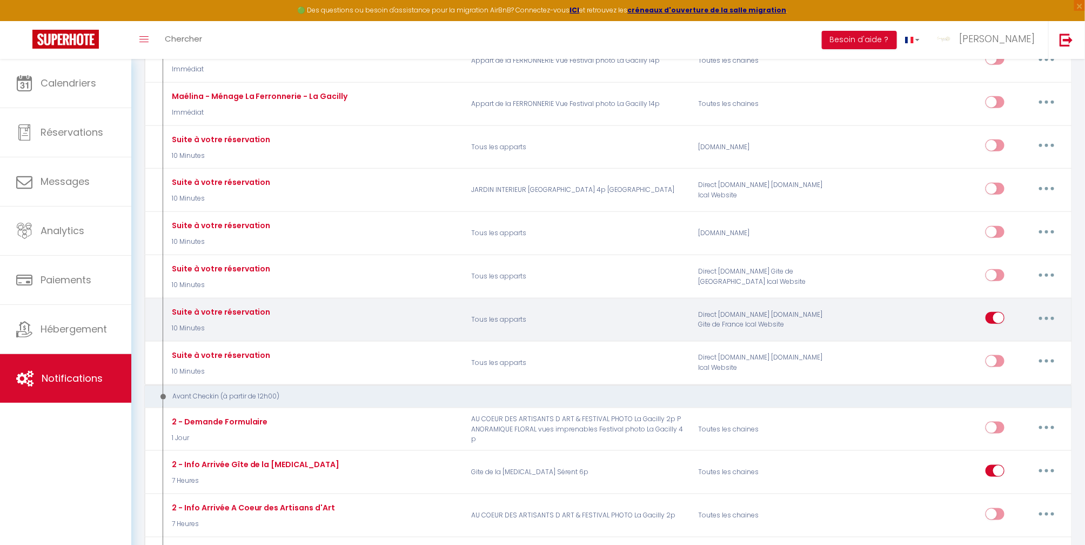
click at [1047, 316] on button "button" at bounding box center [1047, 317] width 30 height 17
click at [1014, 341] on link "Editer" at bounding box center [1019, 343] width 80 height 18
type input "Suite à votre réservation"
select select "10 Minutes"
select select "if_booking_is_paid"
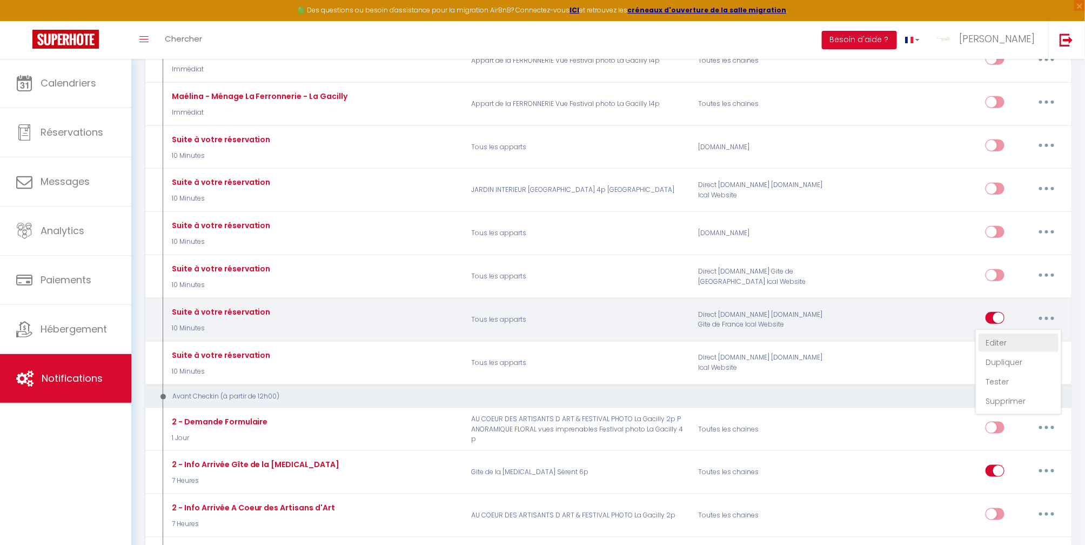
checkbox input "true"
checkbox input "false"
radio input "true"
type input "Votre réservation - [BOOKING:ID] - [GUEST:FIRST_NAME] [GUEST:LAST_NAME] - [RENT…"
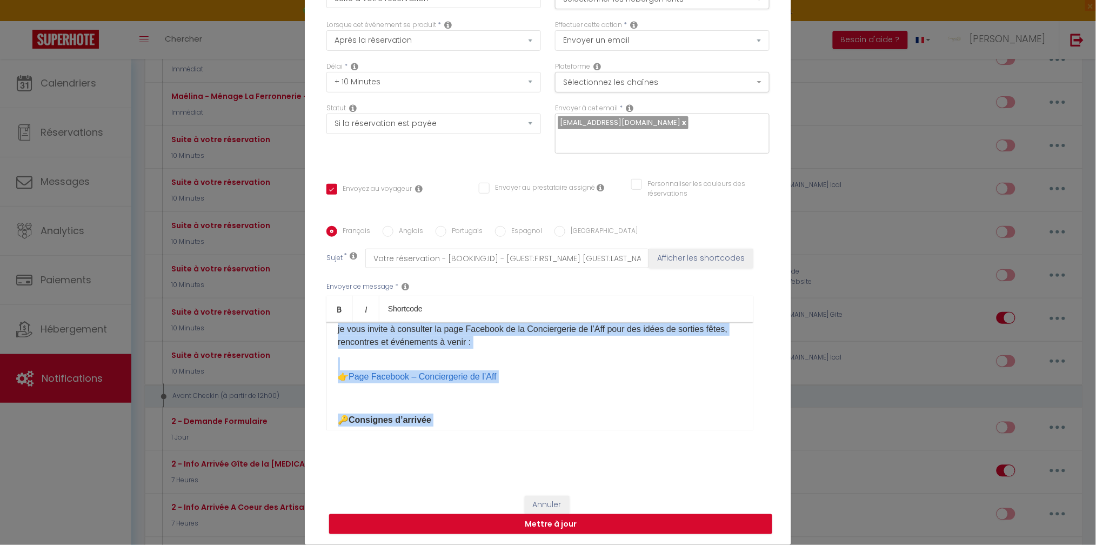
scroll to position [301, 0]
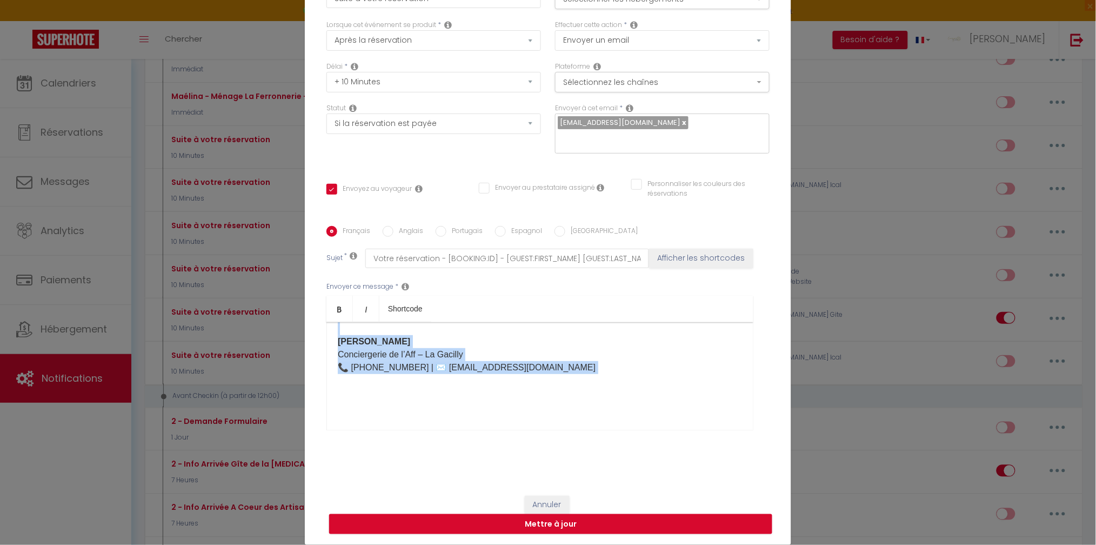
drag, startPoint x: 331, startPoint y: 336, endPoint x: 586, endPoint y: 428, distance: 271.4
click at [585, 430] on div "Envoyer ce message * Bold Italic Shortcode Rich text editor Bonjour [GUEST:FIRS…" at bounding box center [547, 356] width 443 height 176
copy div "Bonjour [GUEST:FIRST_NAME], Nous sommes ravis de vous accueillir prochainement …"
click at [76, 86] on div "Modifier la notification × Titre * Suite à votre réservation Pour cet hébergeme…" at bounding box center [548, 272] width 1096 height 545
click at [983, 78] on div "Modifier la notification × Titre * Suite à votre réservation Pour cet hébergeme…" at bounding box center [548, 272] width 1096 height 545
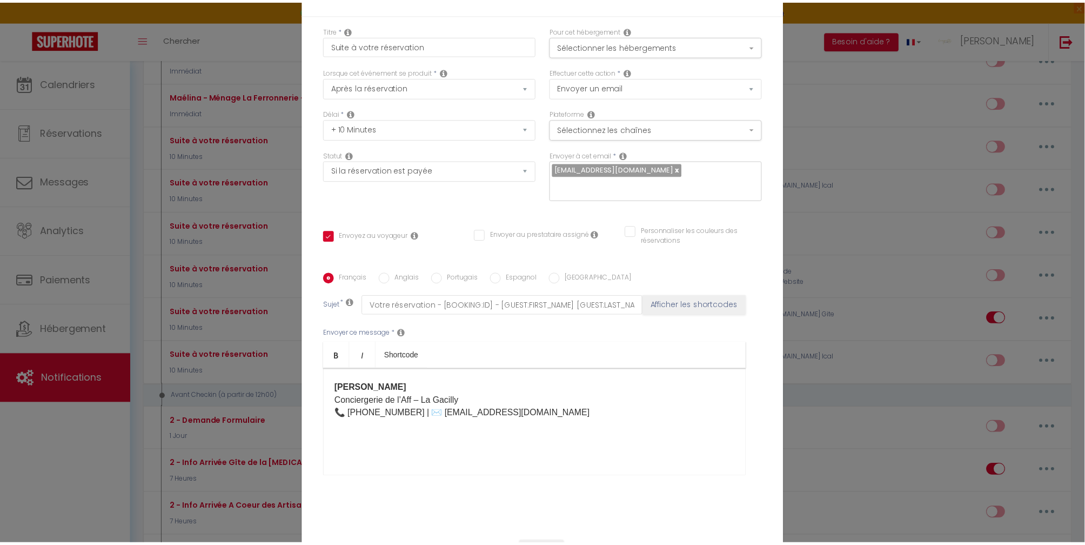
scroll to position [0, 0]
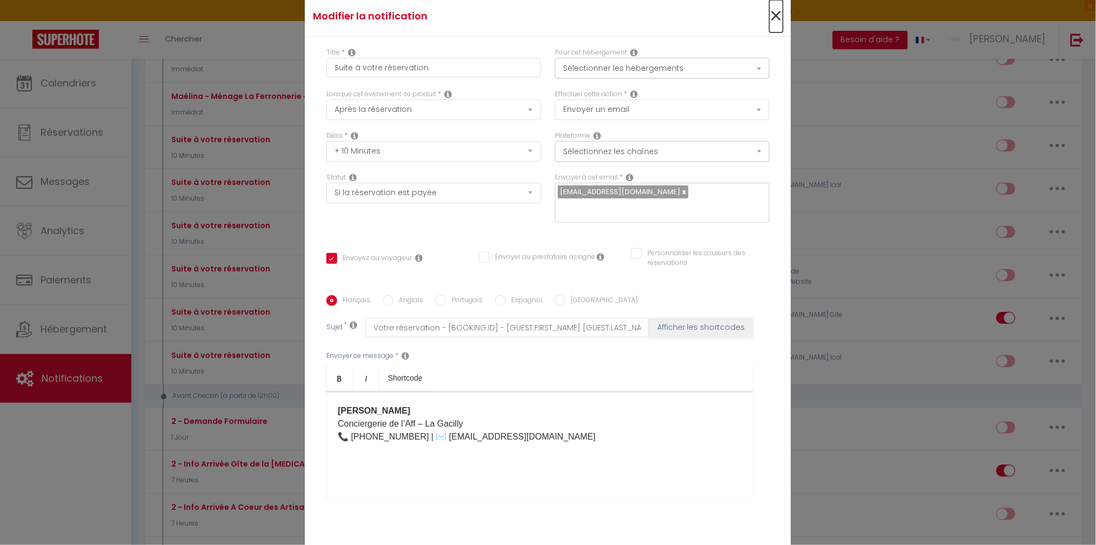
click at [771, 17] on span "×" at bounding box center [777, 16] width 14 height 32
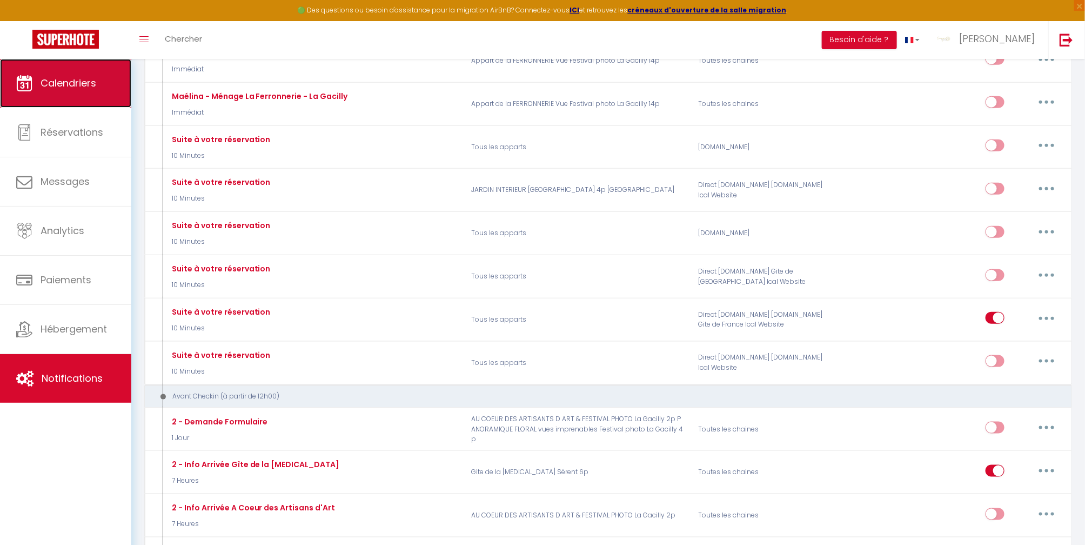
click at [68, 87] on span "Calendriers" at bounding box center [69, 83] width 56 height 14
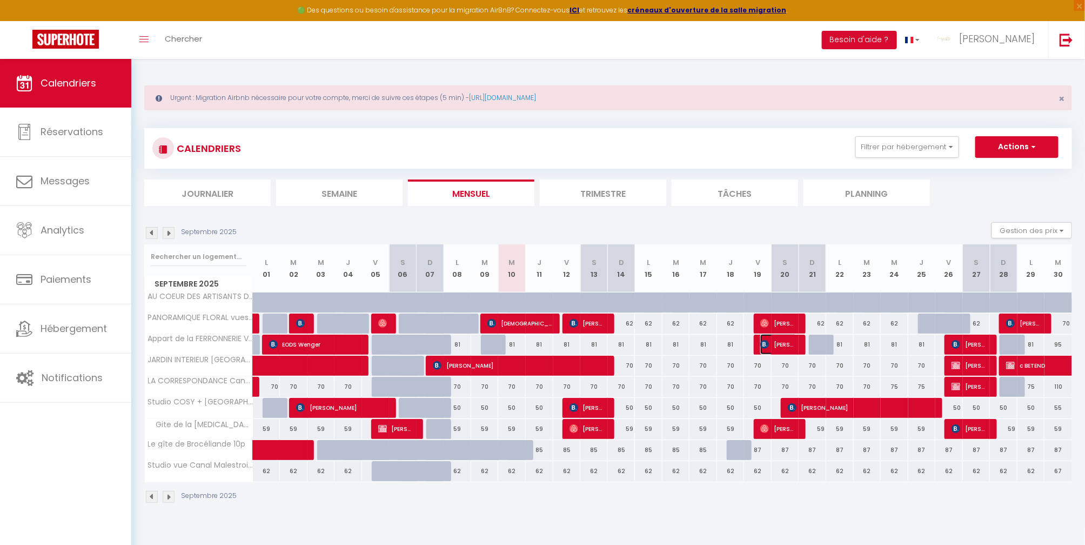
click at [777, 344] on span "[PERSON_NAME]" at bounding box center [779, 344] width 37 height 21
select select "OK"
select select "0"
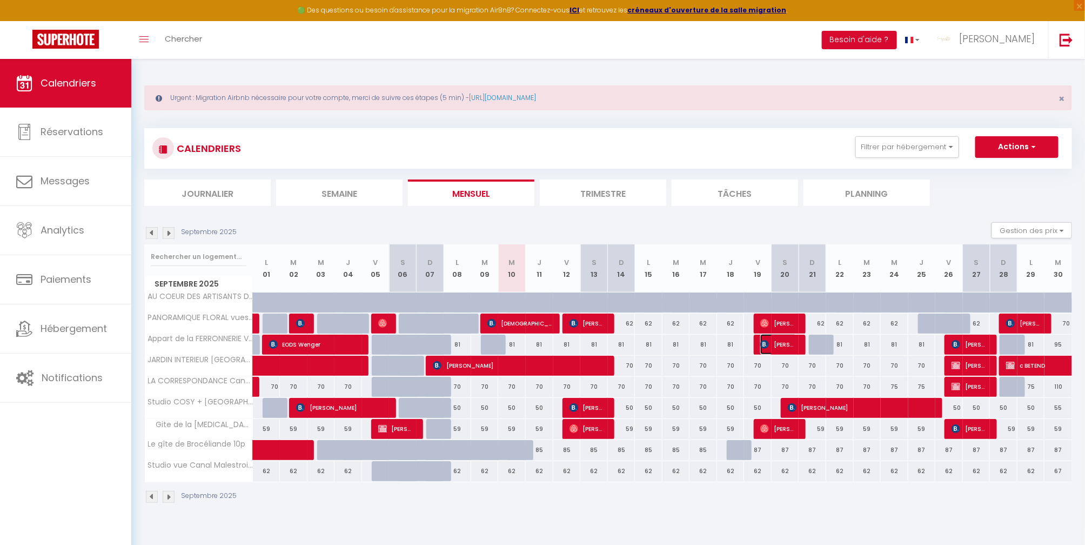
select select "1"
select select
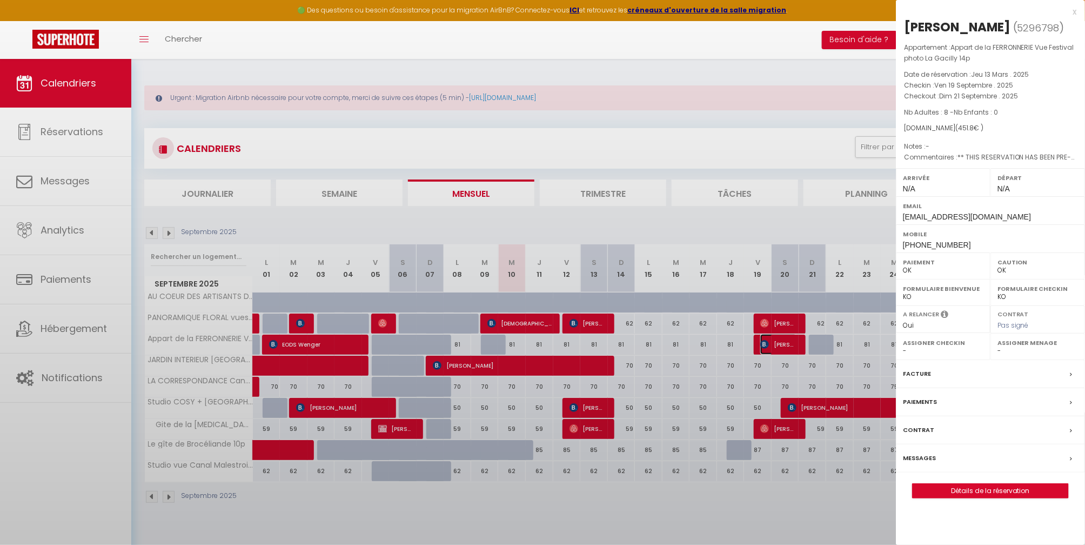
select select "41026"
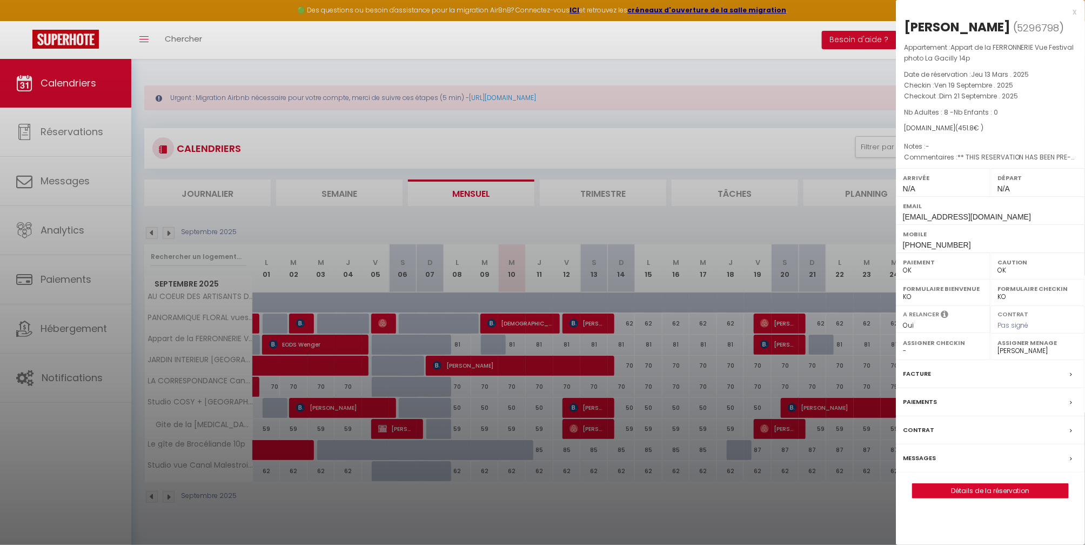
click at [930, 452] on label "Messages" at bounding box center [919, 457] width 33 height 11
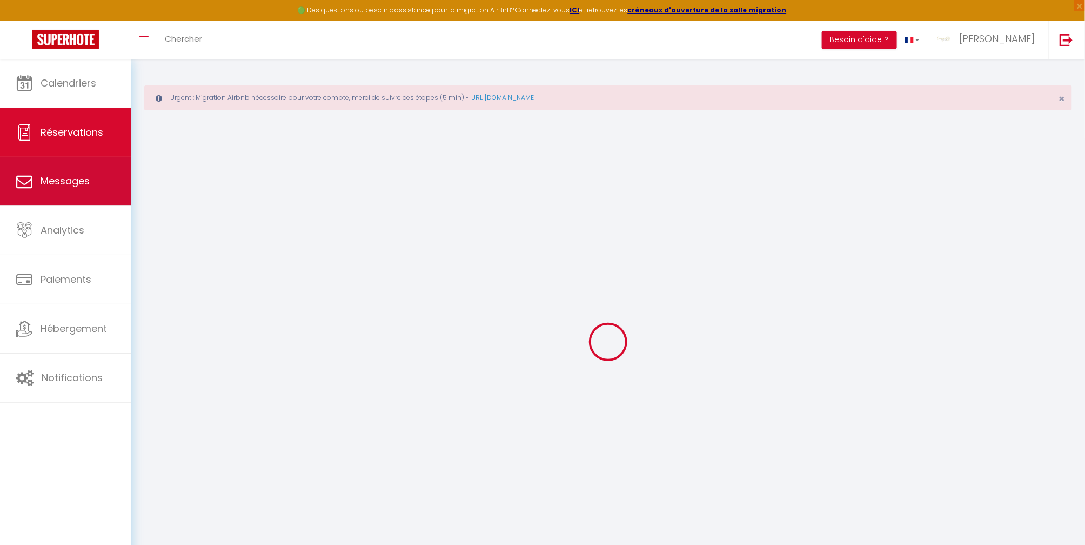
select select
checkbox input "false"
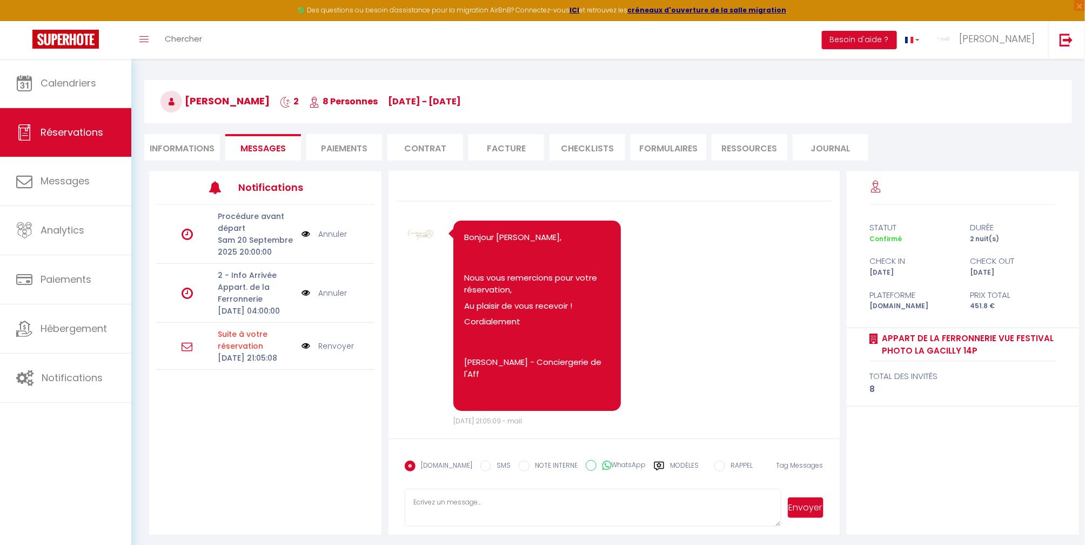
scroll to position [76, 0]
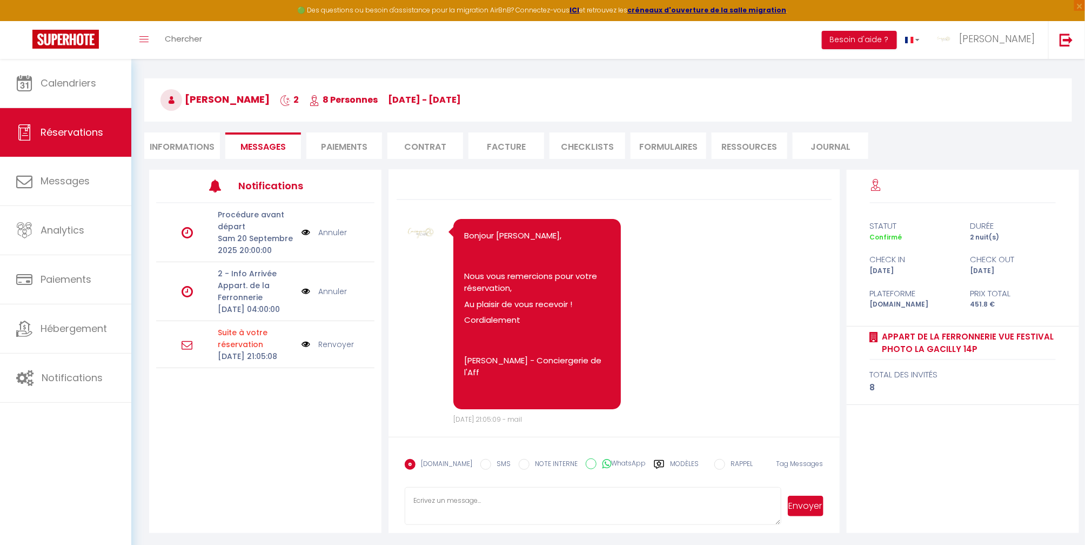
click at [470, 494] on textarea at bounding box center [593, 506] width 377 height 38
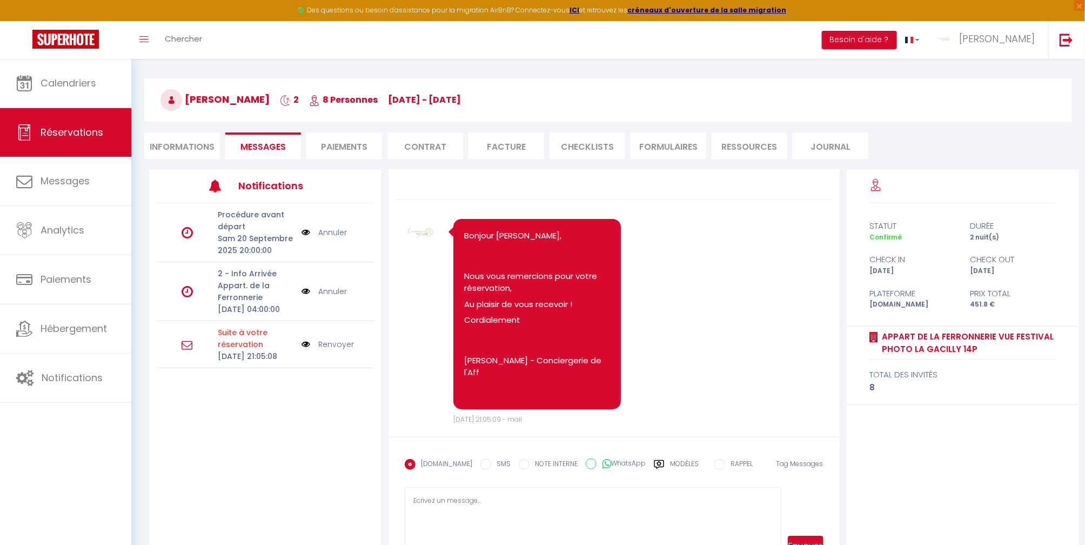
drag, startPoint x: 778, startPoint y: 522, endPoint x: 789, endPoint y: 601, distance: 79.1
click at [789, 469] on html "🟢 Des questions ou besoin d'assistance pour la migration AirBnB? Connectez-vous…" at bounding box center [542, 196] width 1085 height 545
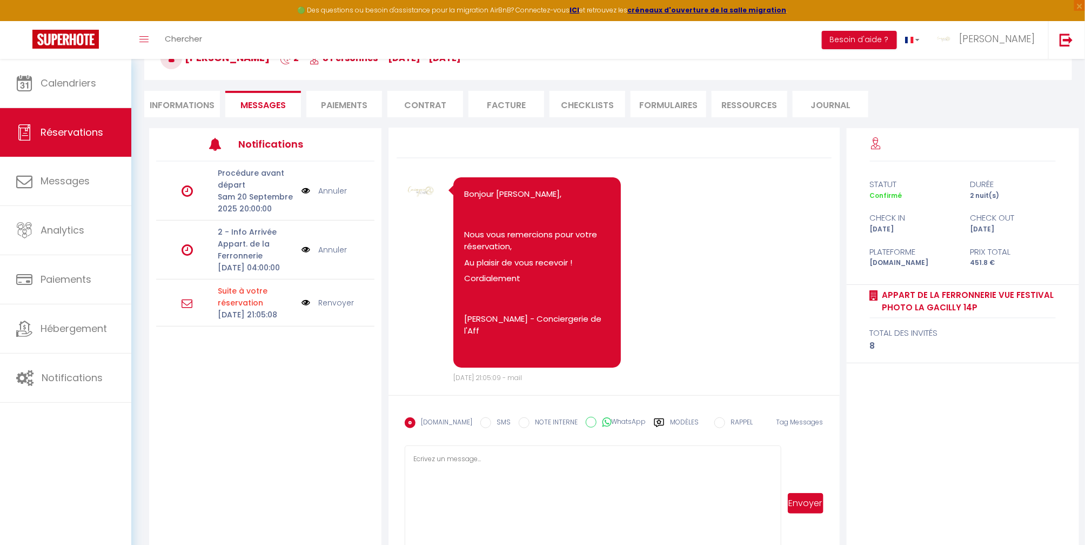
scroll to position [154, 0]
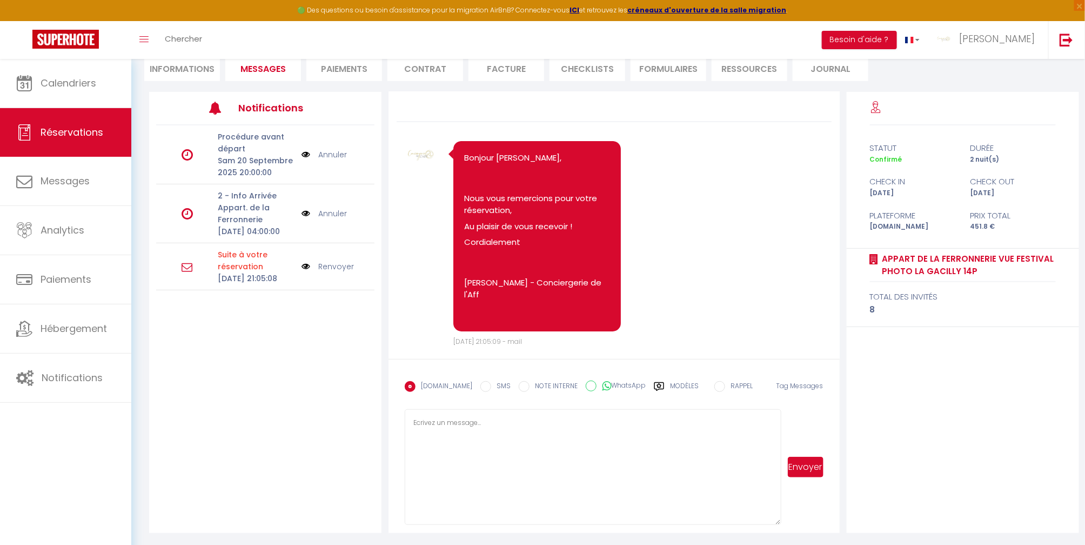
click at [453, 416] on textarea at bounding box center [593, 467] width 377 height 116
paste textarea "Bonjour [GUEST:FIRST_NAME], Nous sommes ravis de vous accueillir prochainement …"
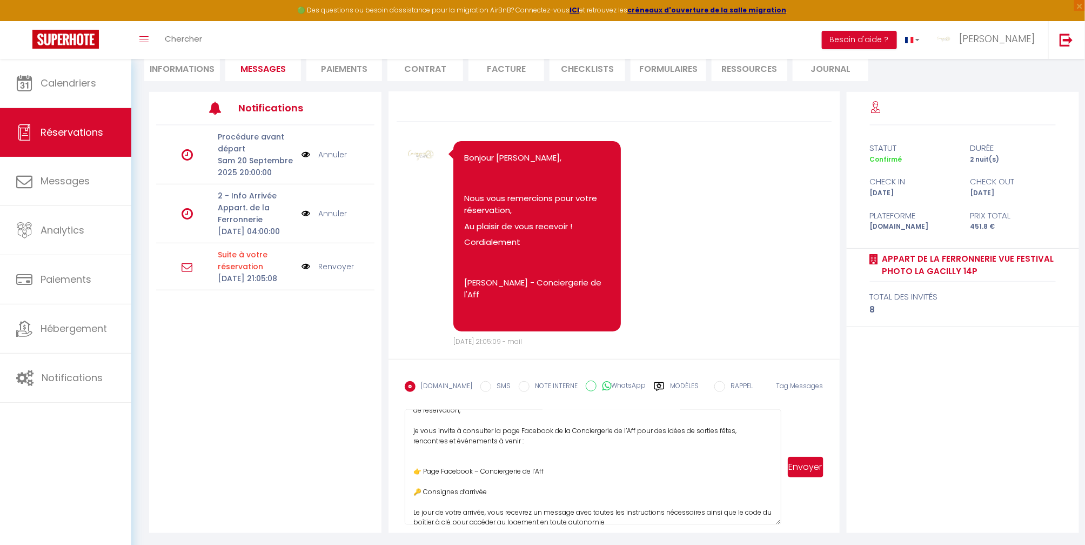
scroll to position [0, 0]
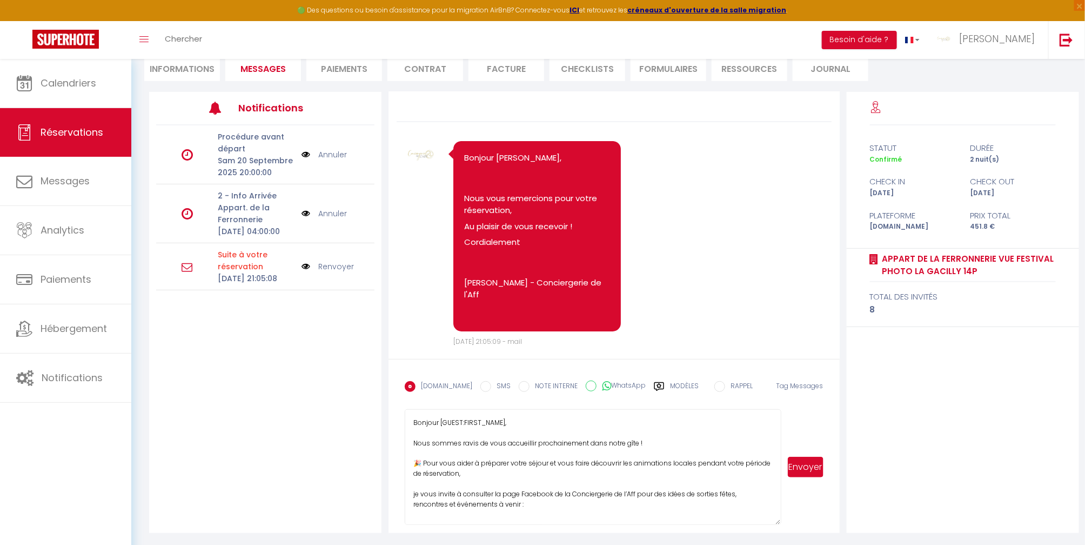
drag, startPoint x: 442, startPoint y: 417, endPoint x: 752, endPoint y: 412, distance: 310.3
click at [443, 417] on textarea "Bonjour [GUEST:FIRST_NAME], Nous sommes ravis de vous accueillir prochainement …" at bounding box center [593, 467] width 377 height 116
drag, startPoint x: 494, startPoint y: 476, endPoint x: 495, endPoint y: 470, distance: 6.0
click at [494, 472] on textarea "Bonjour, Nous sommes ravis de vous accueillir prochainement dans notre gîte ! 🎉…" at bounding box center [593, 467] width 377 height 116
click at [416, 490] on textarea "Bonjour, Nous sommes ravis de vous accueillir prochainement dans notre gîte ! 🎉…" at bounding box center [593, 467] width 377 height 116
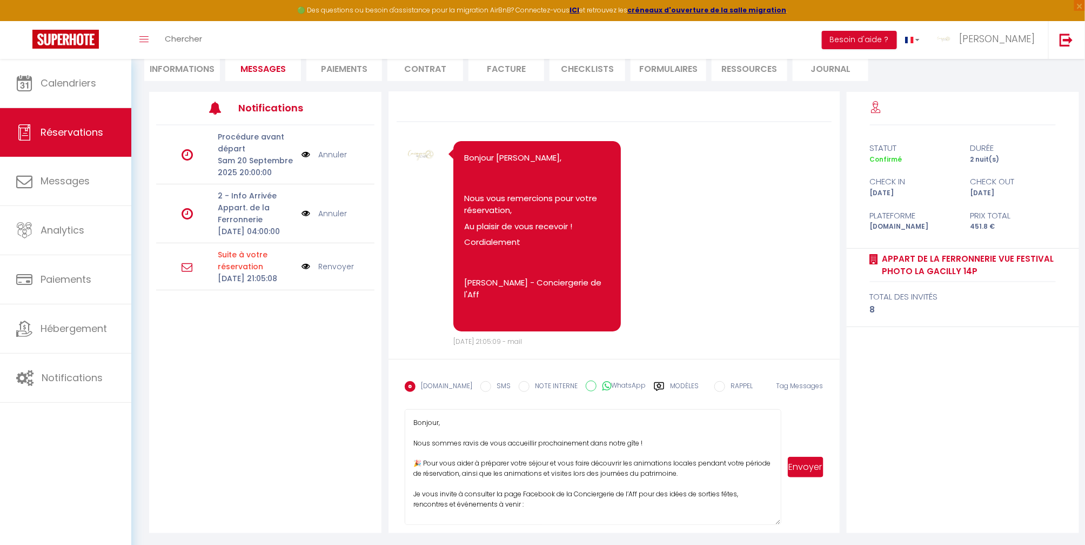
scroll to position [72, 0]
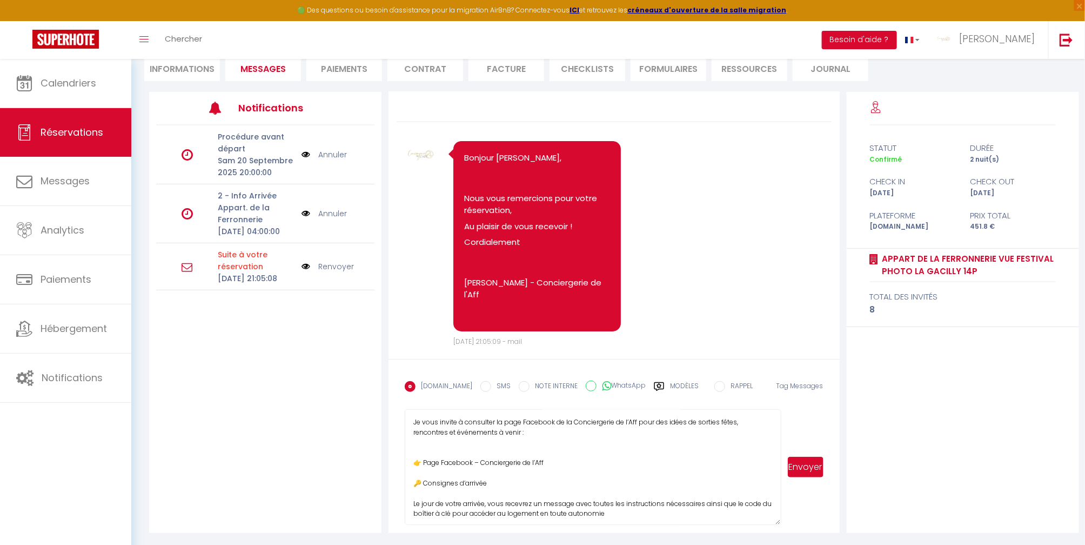
type textarea "Bonjour, Nous sommes ravis de vous accueillir prochainement dans notre gîte ! 🎉…"
click at [807, 465] on button "Envoyer" at bounding box center [806, 467] width 36 height 21
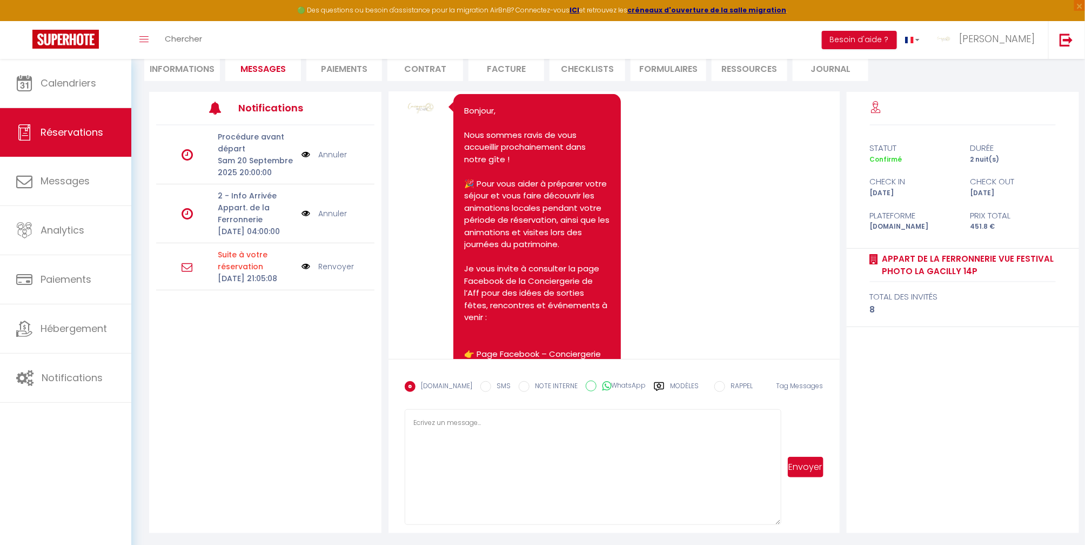
scroll to position [364, 0]
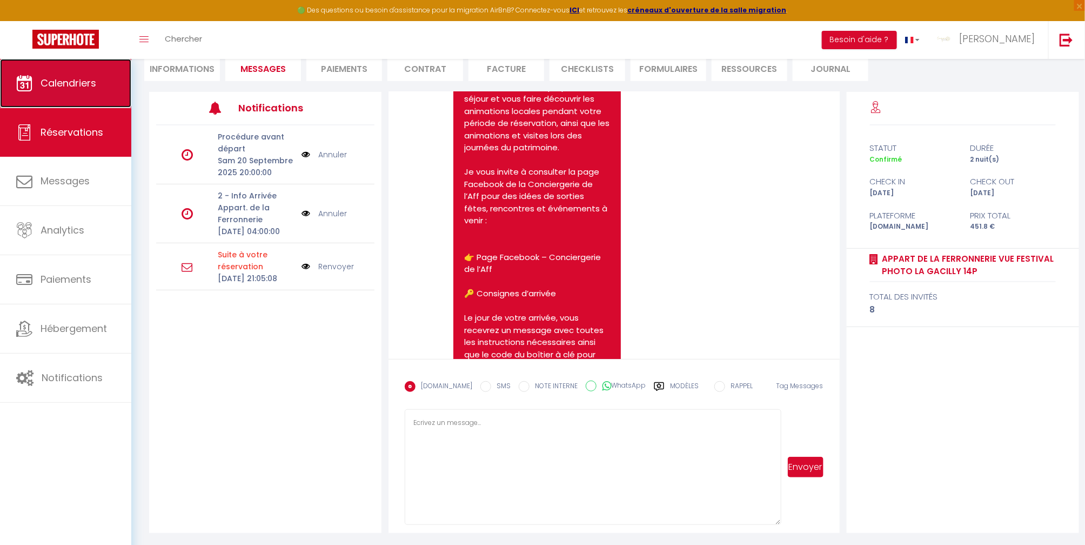
click at [94, 85] on span "Calendriers" at bounding box center [69, 83] width 56 height 14
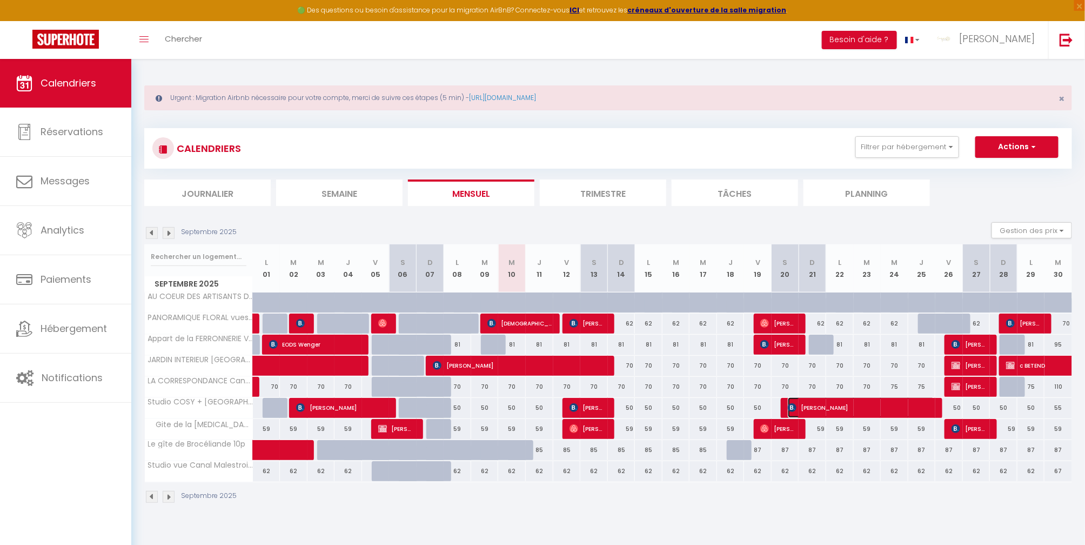
click at [805, 405] on span "[PERSON_NAME]" at bounding box center [861, 407] width 147 height 21
select select "OK"
select select "0"
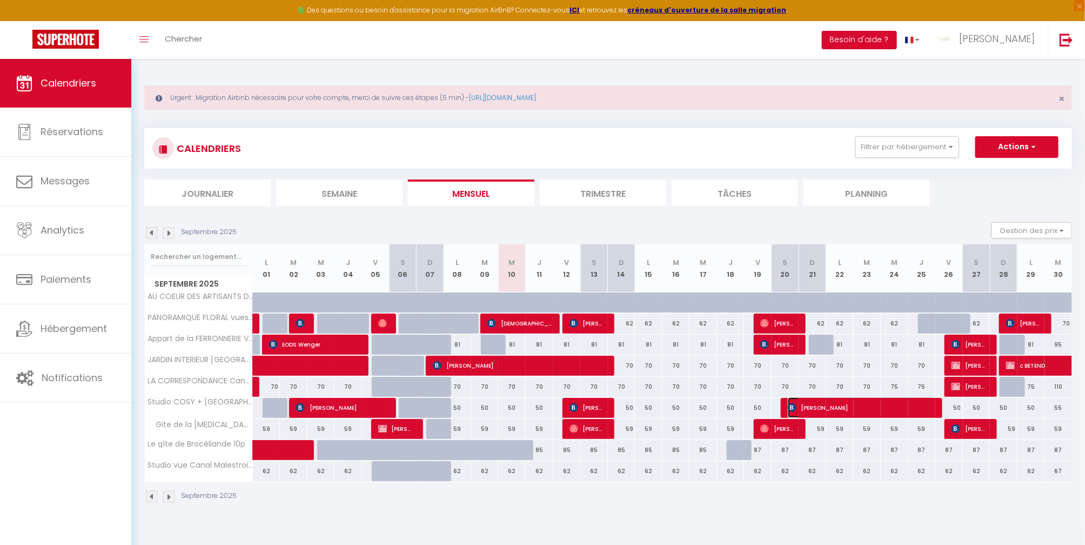
select select "1"
select select
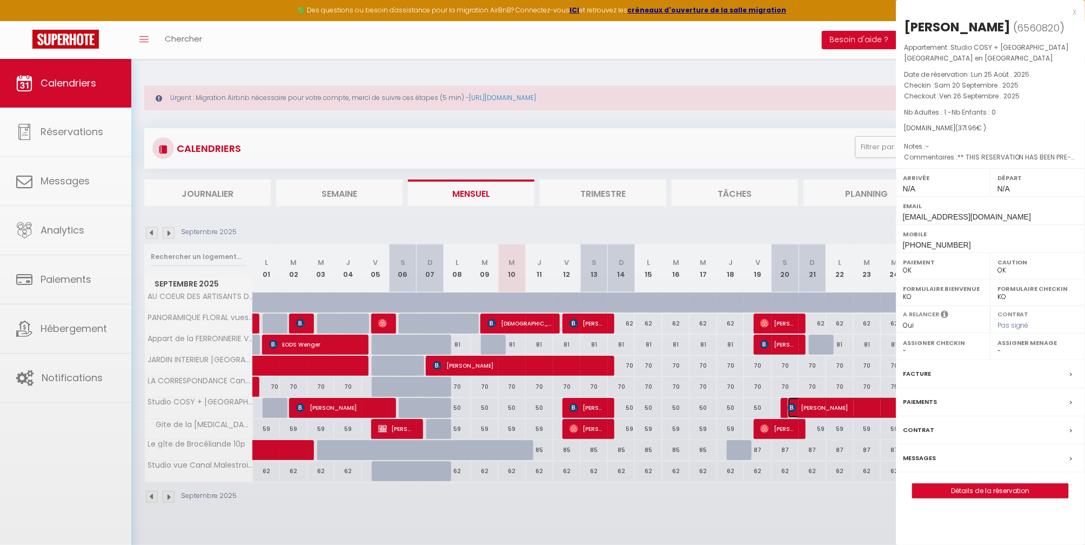
select select "29718"
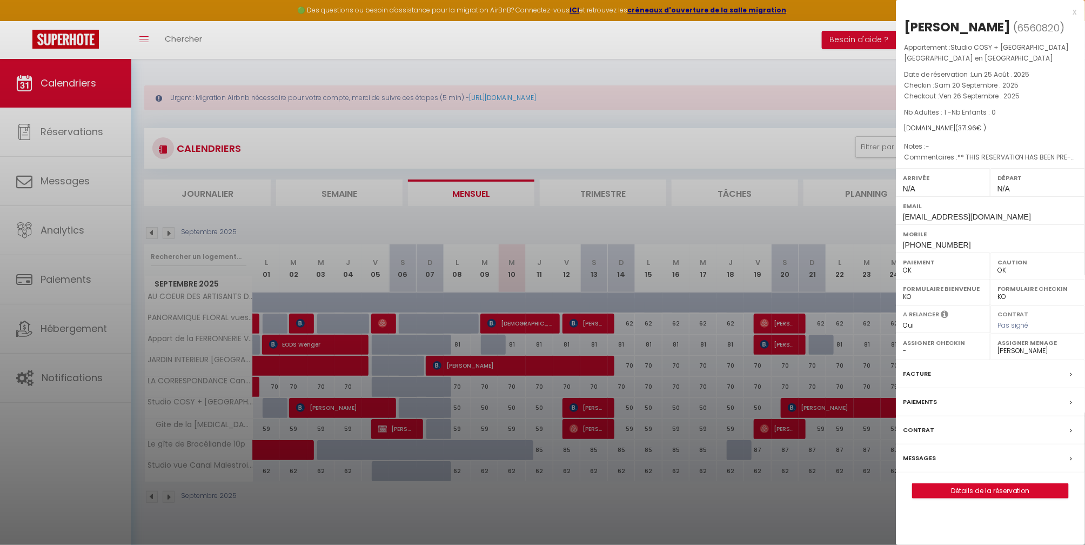
click at [923, 451] on div "Messages" at bounding box center [990, 458] width 189 height 28
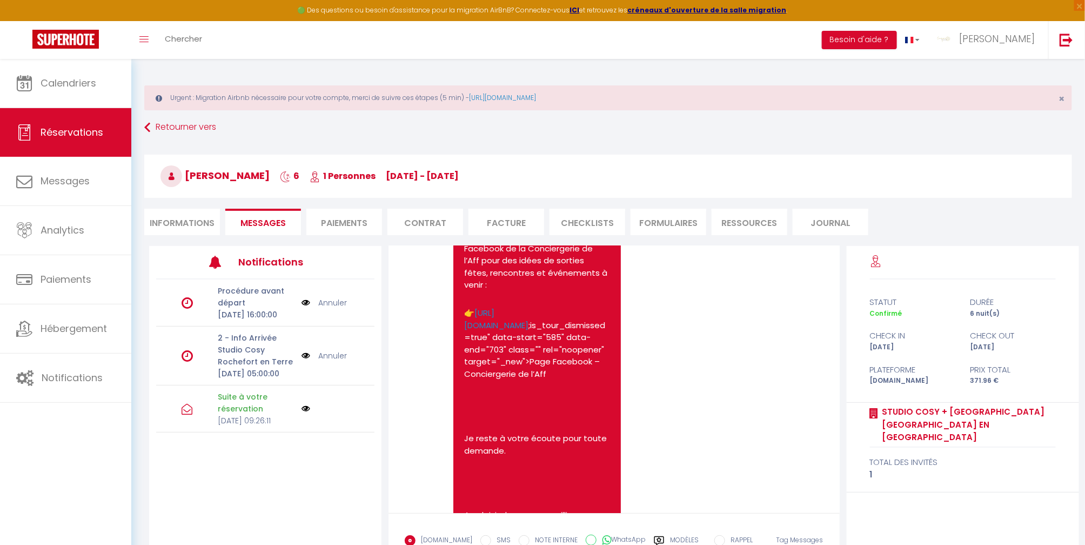
scroll to position [293, 0]
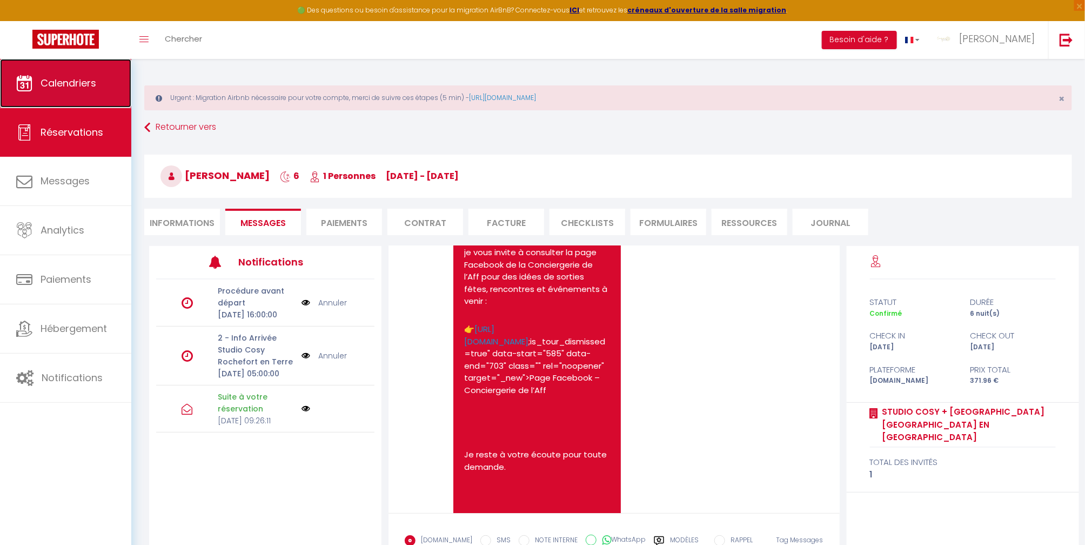
click at [50, 91] on link "Calendriers" at bounding box center [65, 83] width 131 height 49
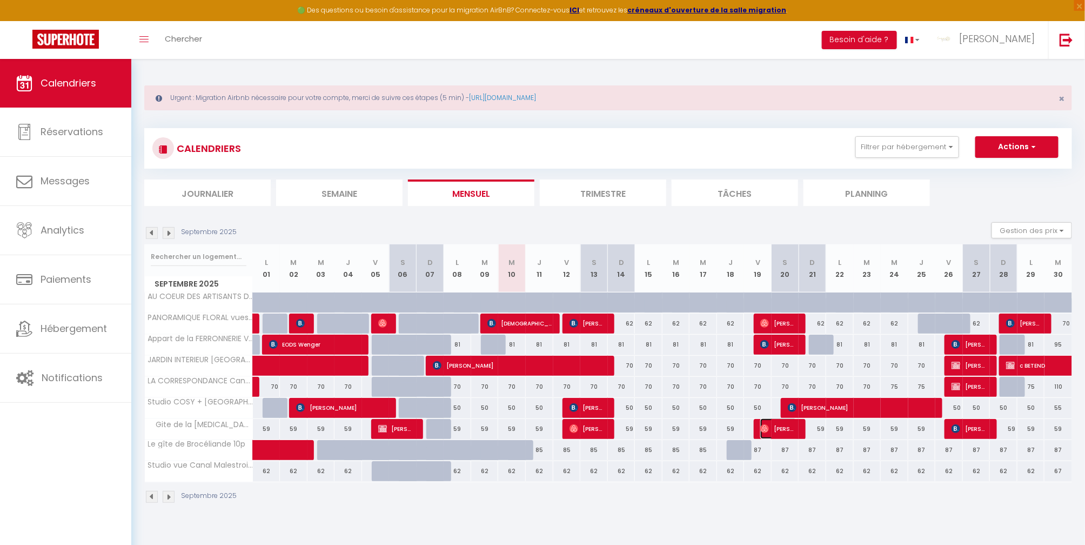
click at [776, 424] on span "[PERSON_NAME] Et [PERSON_NAME] Et [PERSON_NAME] Et Cuzuel" at bounding box center [779, 428] width 37 height 21
select select "OK"
select select "0"
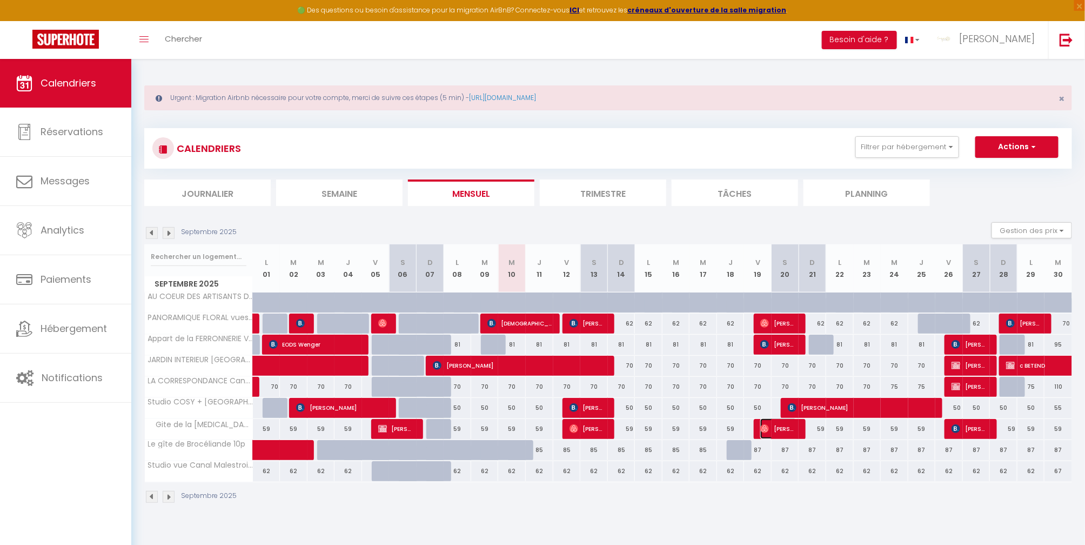
select select "1"
select select
select select "38073"
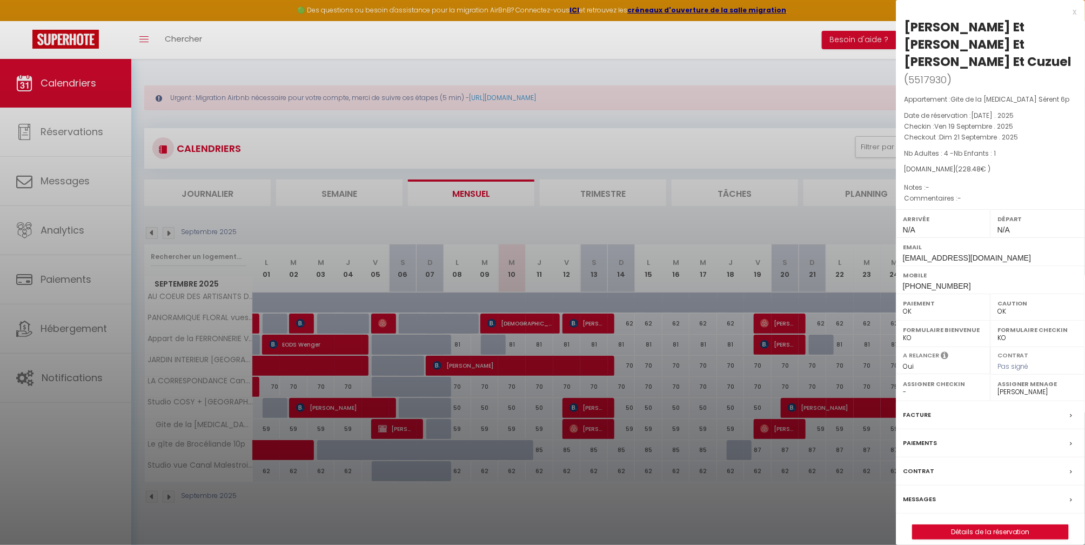
click at [928, 493] on label "Messages" at bounding box center [919, 498] width 33 height 11
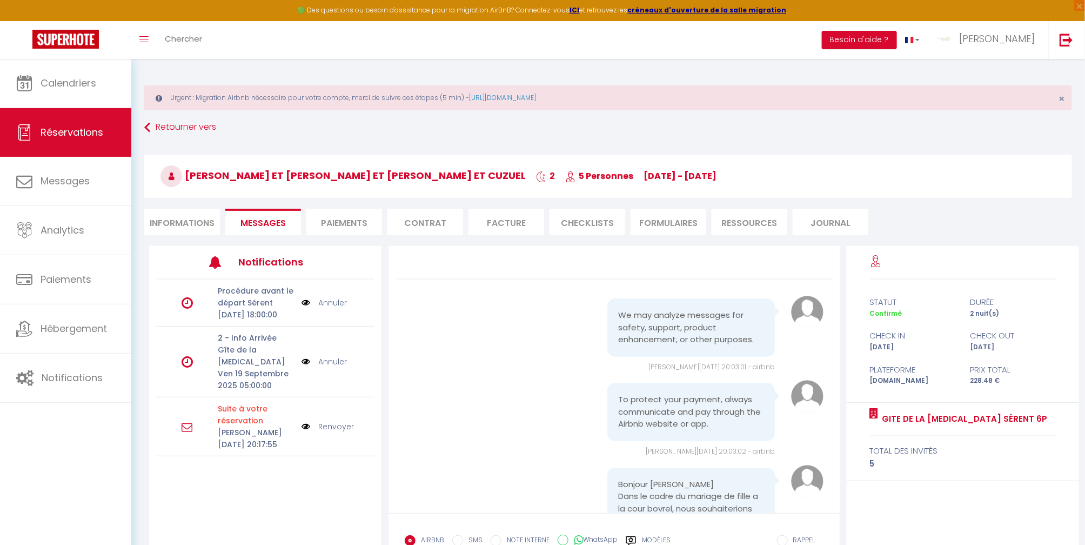
scroll to position [731, 0]
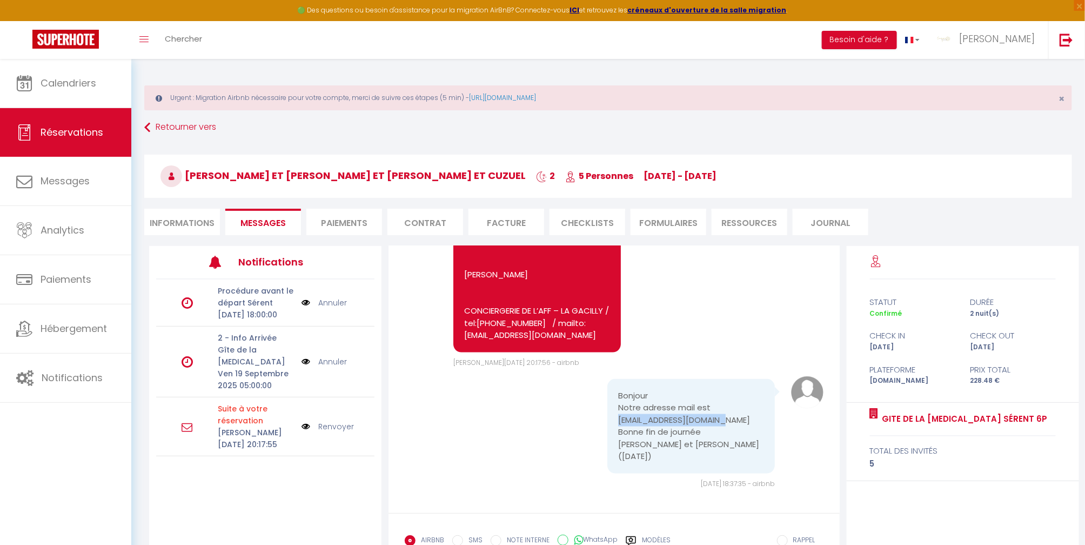
drag, startPoint x: 646, startPoint y: 430, endPoint x: 751, endPoint y: 429, distance: 104.3
click at [751, 429] on pre "Bonjour Notre adresse mail est Famille.mces@gmail.com Bonne fin de journée Elod…" at bounding box center [691, 426] width 146 height 73
copy pre "Famille.mces@gmail.com"
click at [87, 82] on span "Calendriers" at bounding box center [69, 83] width 56 height 14
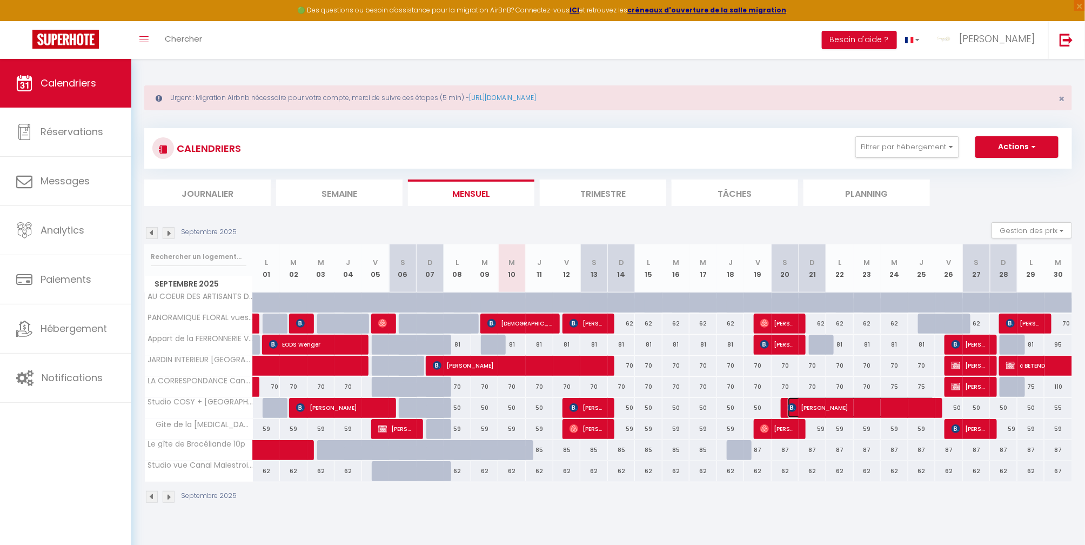
click at [814, 409] on span "[PERSON_NAME]" at bounding box center [861, 407] width 147 height 21
select select "OK"
select select "0"
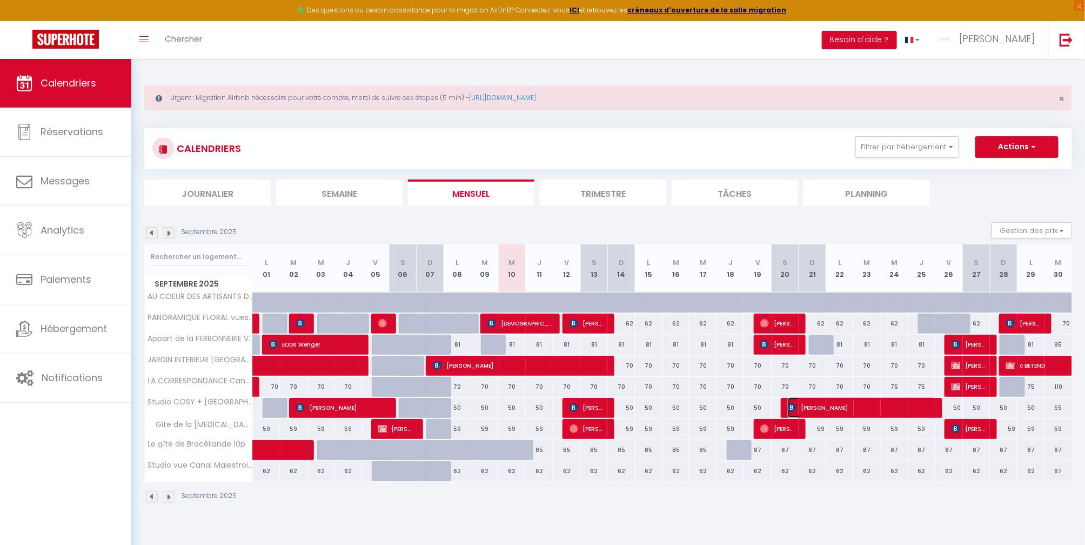
select select "1"
select select
select select "29718"
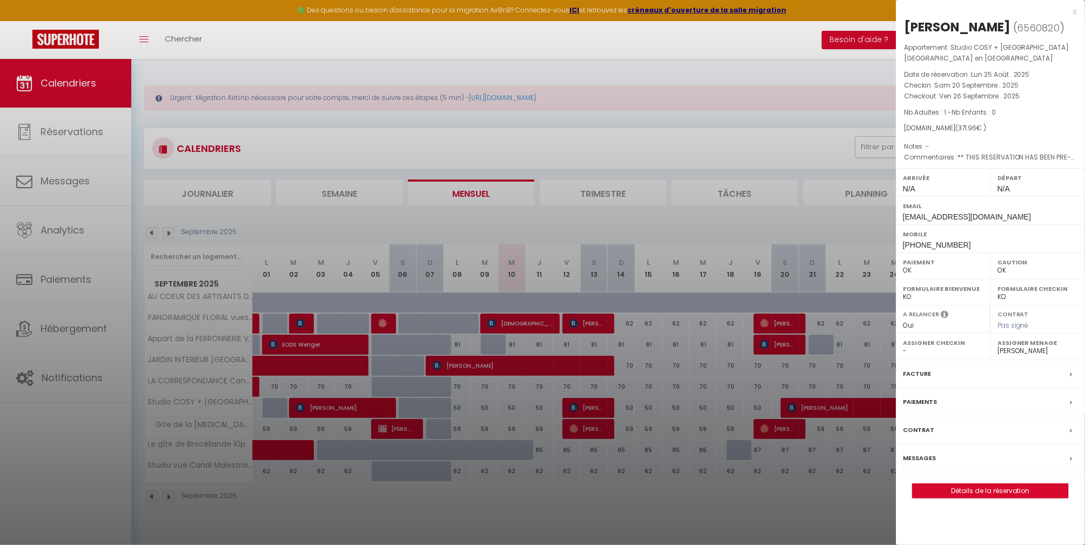
click at [931, 459] on label "Messages" at bounding box center [919, 457] width 33 height 11
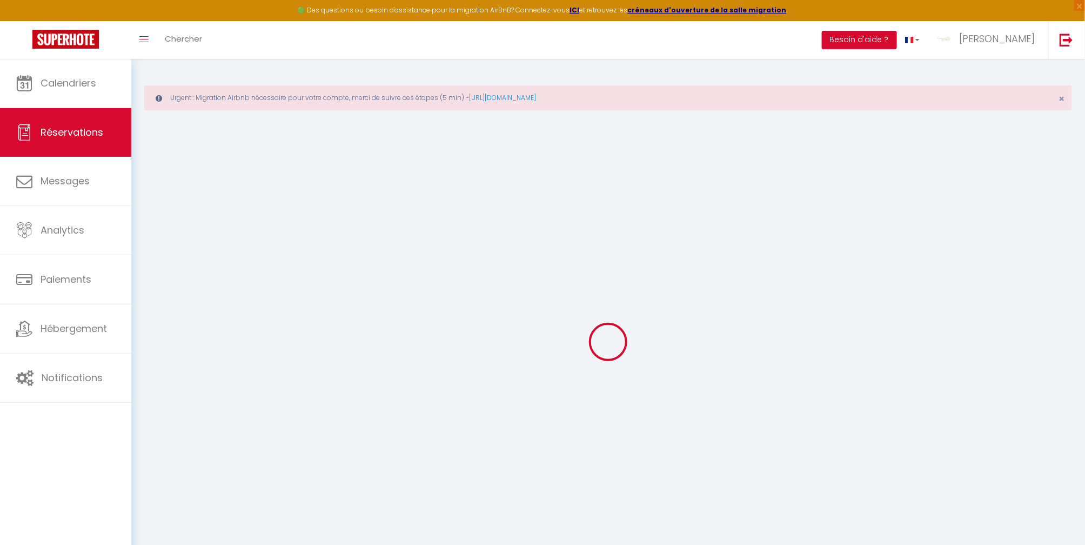
select select
checkbox input "false"
select select
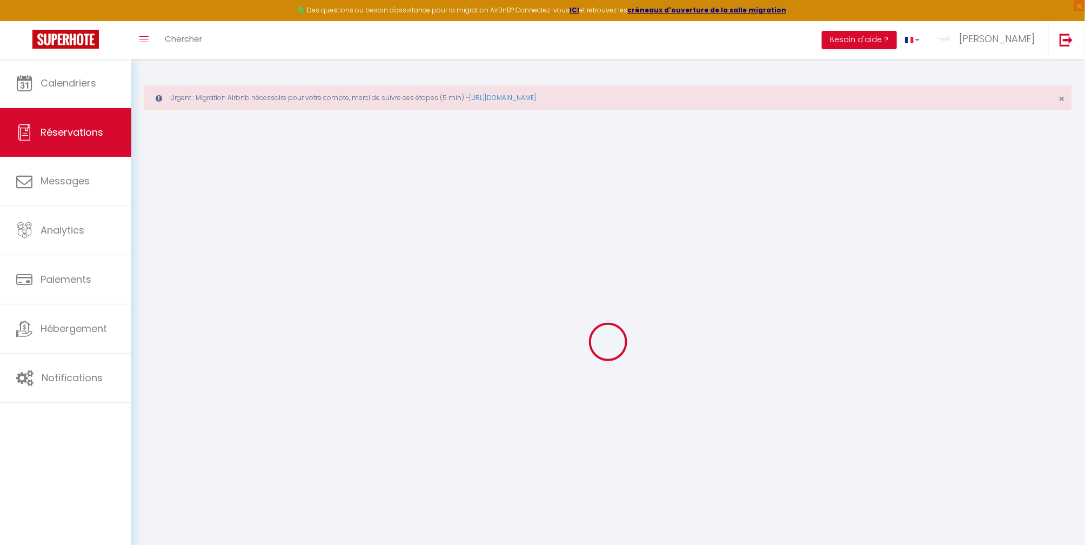
checkbox input "false"
type textarea "** THIS RESERVATION HAS BEEN PRE-PAID ** Reservation has a cancellation grace p…"
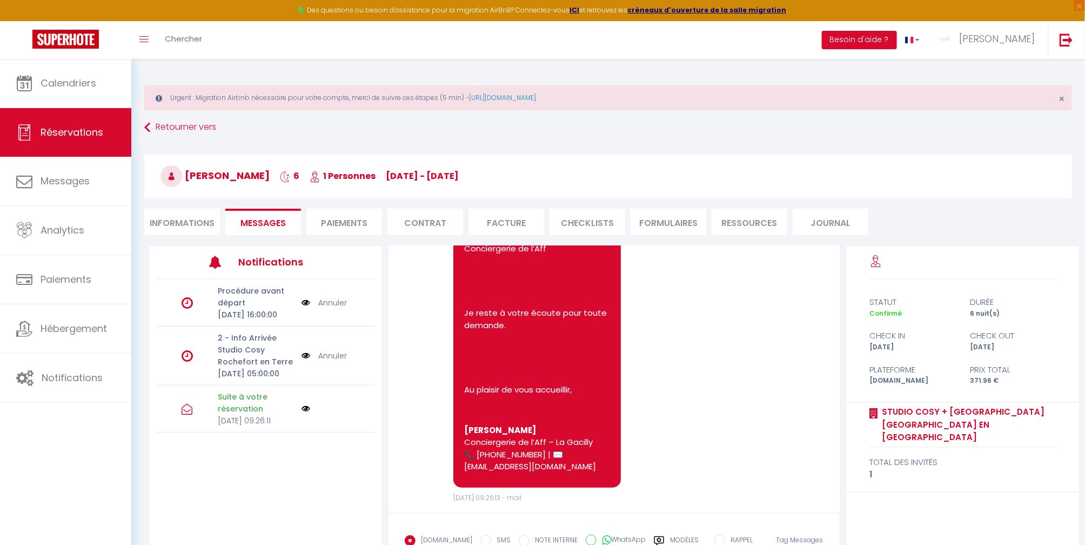
scroll to position [509, 0]
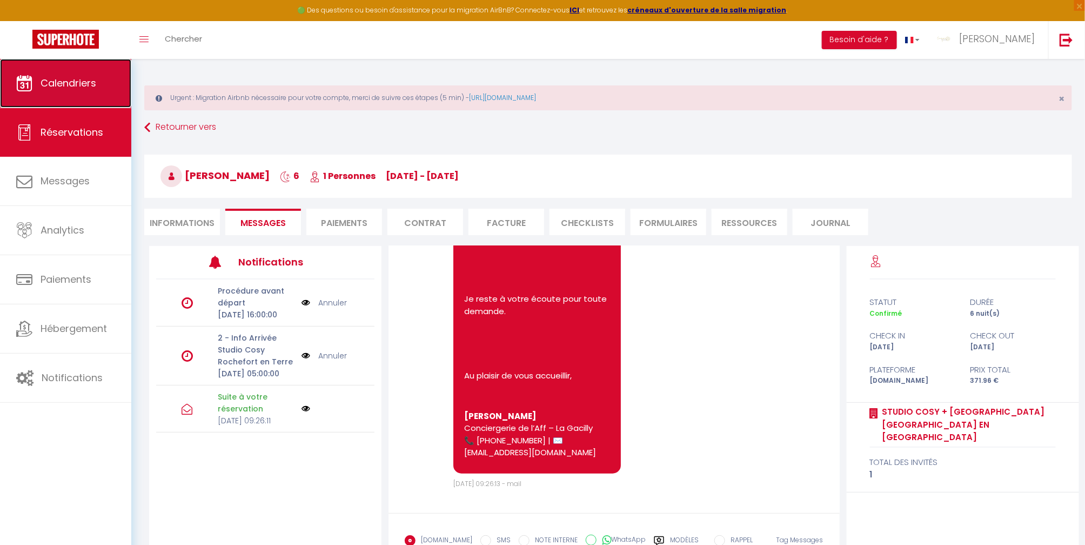
click at [80, 75] on link "Calendriers" at bounding box center [65, 83] width 131 height 49
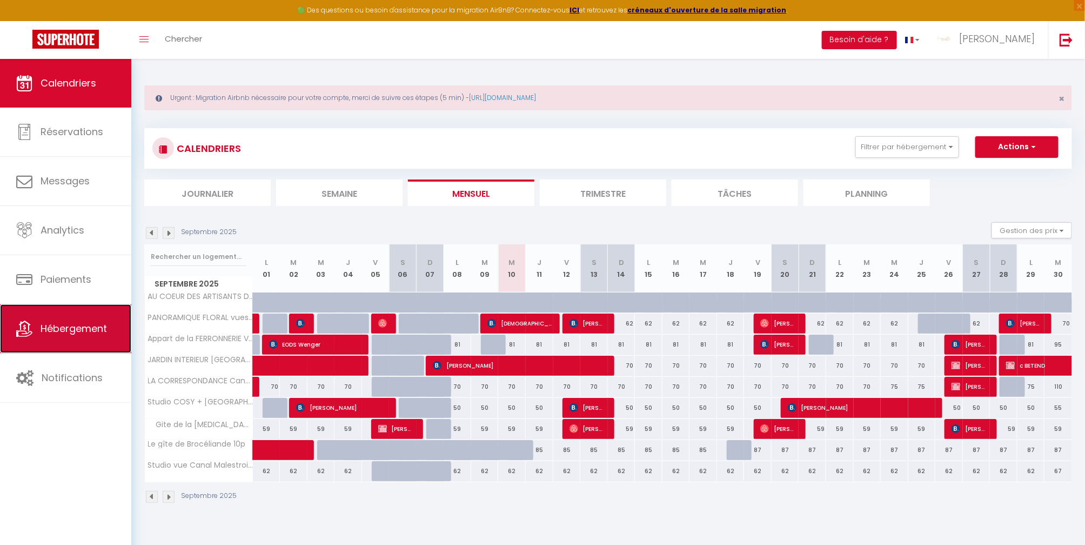
click at [69, 314] on link "Hébergement" at bounding box center [65, 328] width 131 height 49
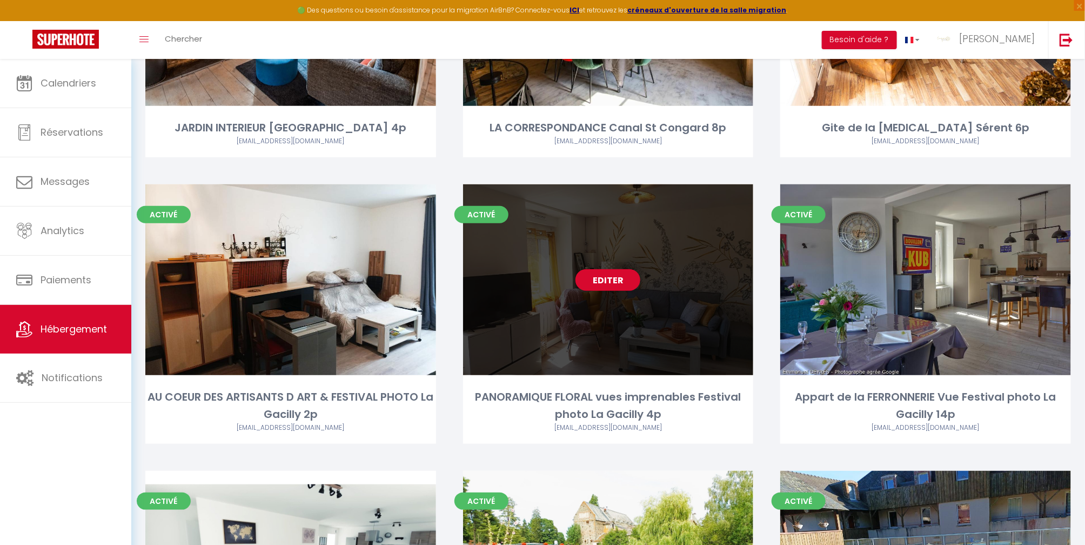
scroll to position [288, 0]
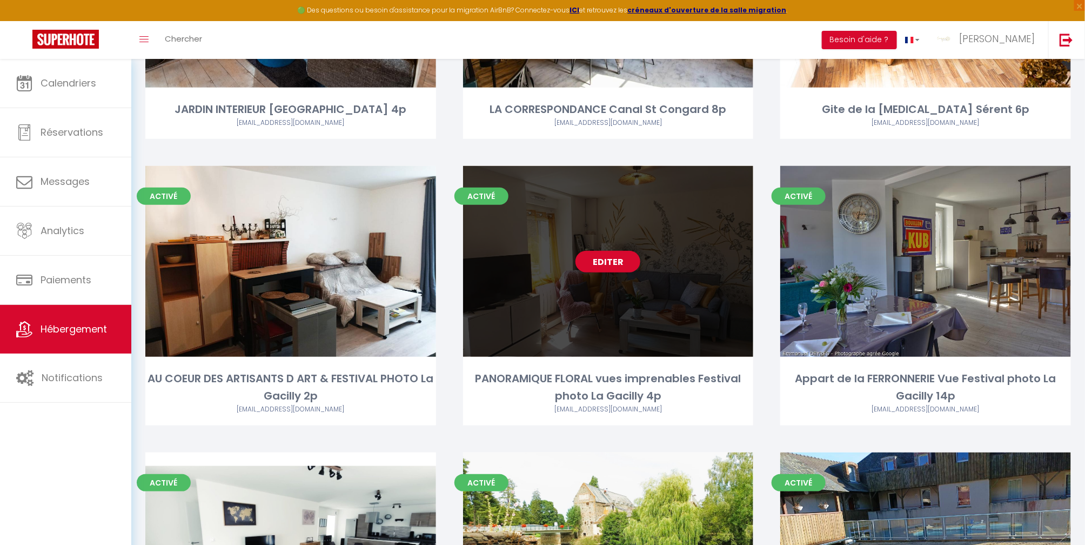
click at [642, 328] on div "Editer" at bounding box center [608, 261] width 291 height 191
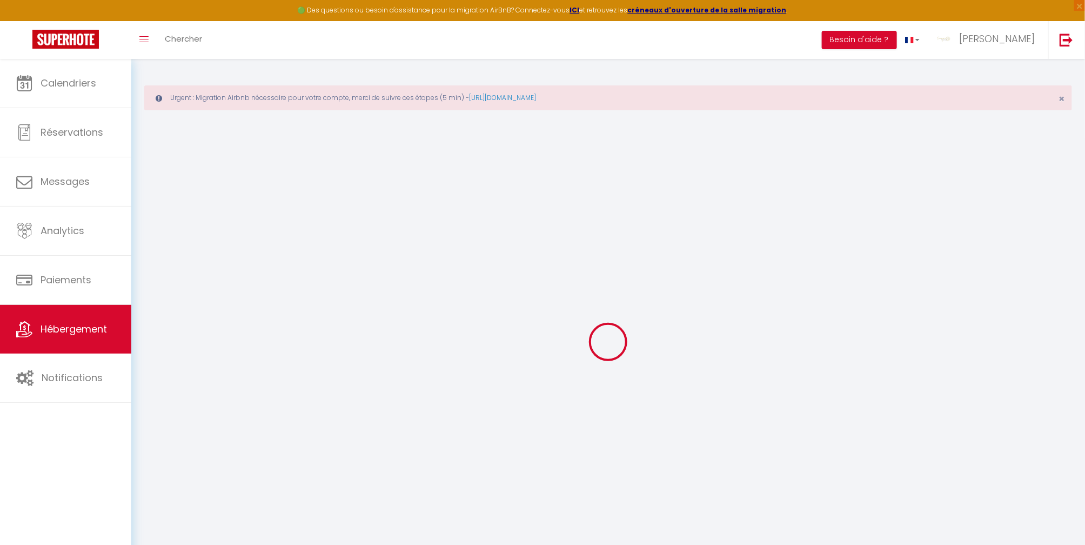
type input "PANORAMIQUE FLORAL vues imprenables Festival photo La Gacilly 4p"
type input "[PERSON_NAME]"
type input "JARNIER"
type input "22 rue du Relais Postal"
type input "56200"
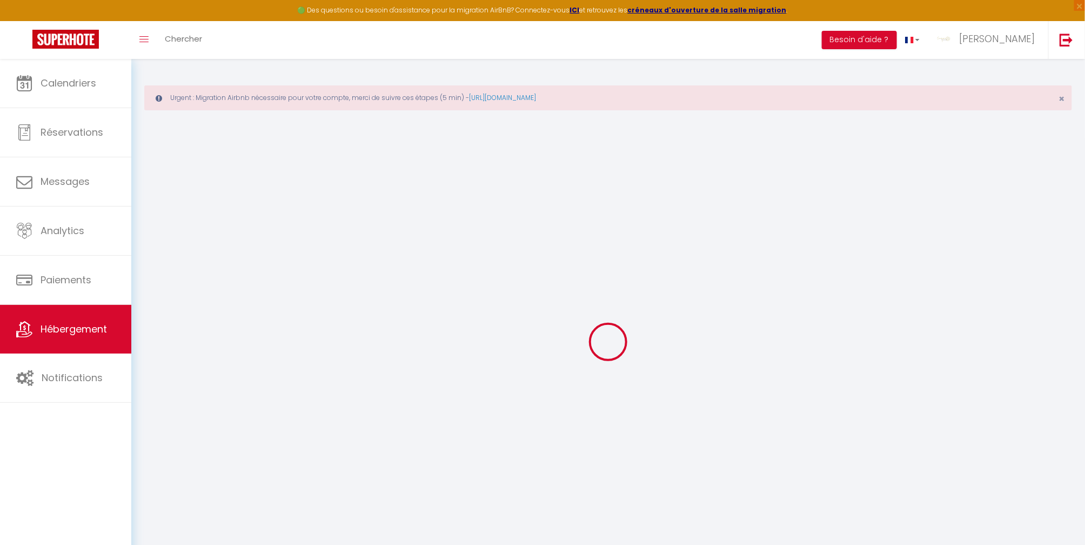
type input "LA GACILLY"
type input "60"
type input "10"
type input "0.80"
type input "500"
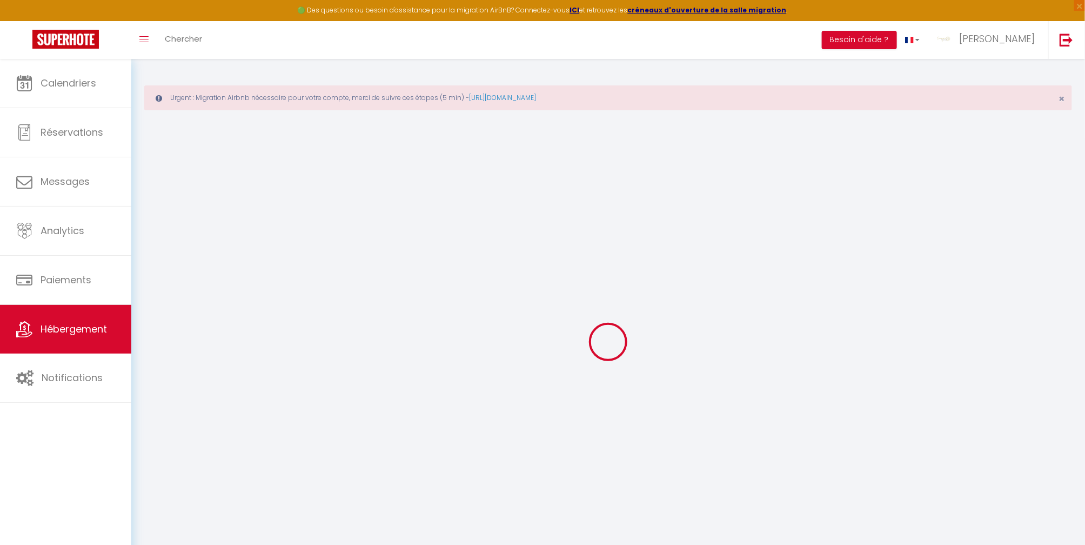
select select
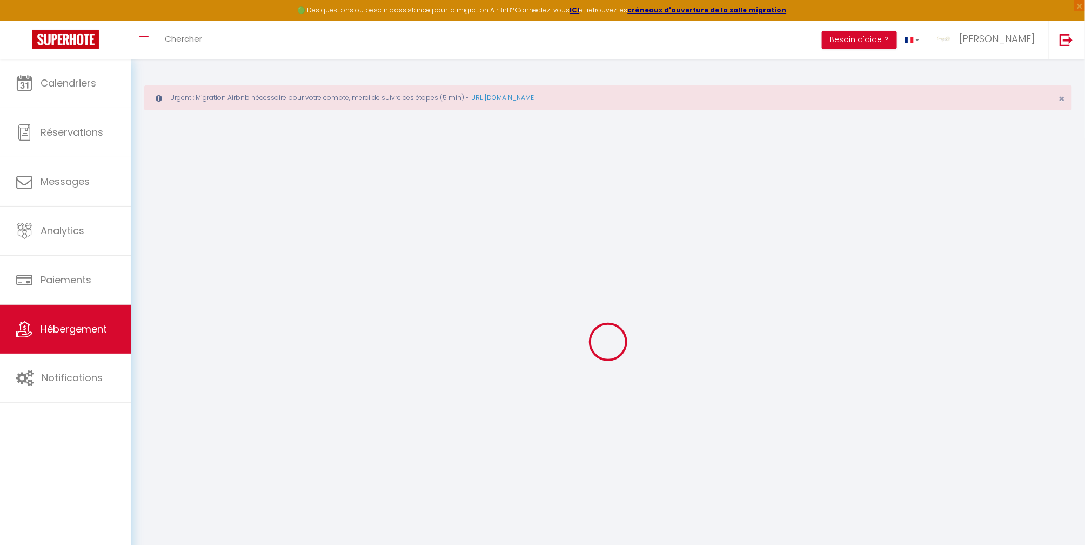
type input "22 rue du Relais Postal"
type input "56200"
type input "LA GACILLY"
type input "[EMAIL_ADDRESS][DOMAIN_NAME]"
select select "5380"
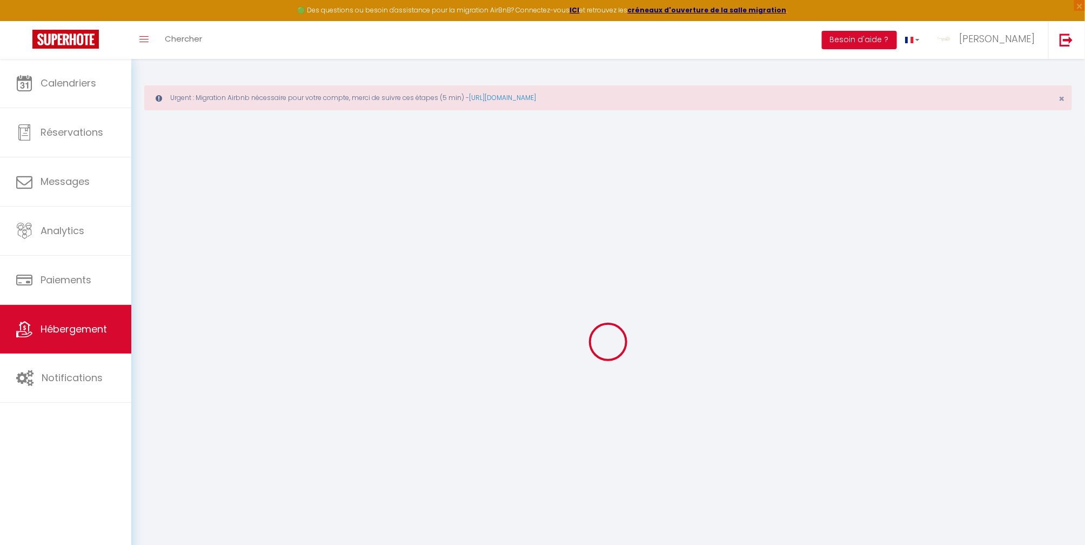
checkbox input "true"
checkbox input "false"
type input "0"
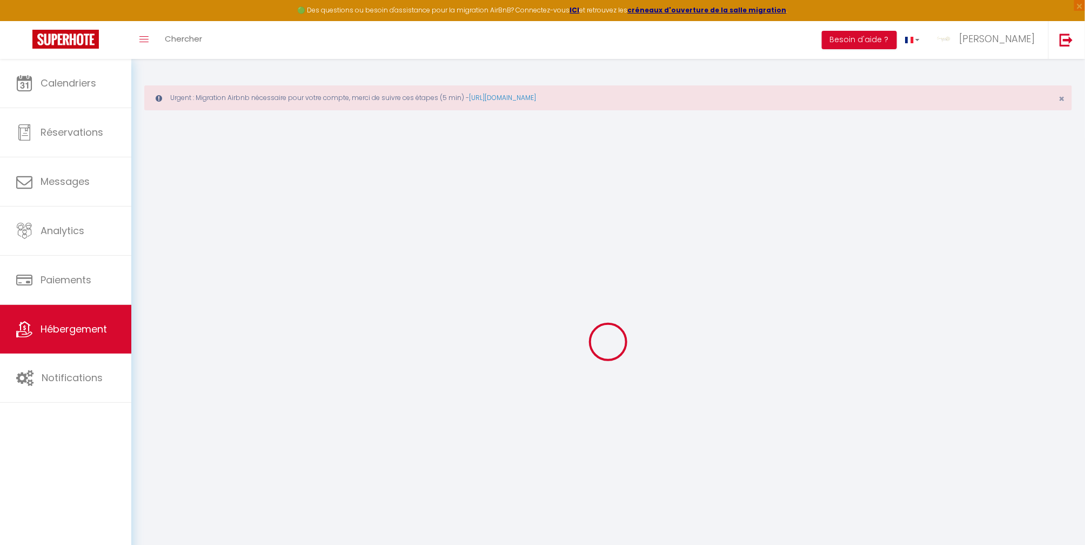
type input "0"
select select
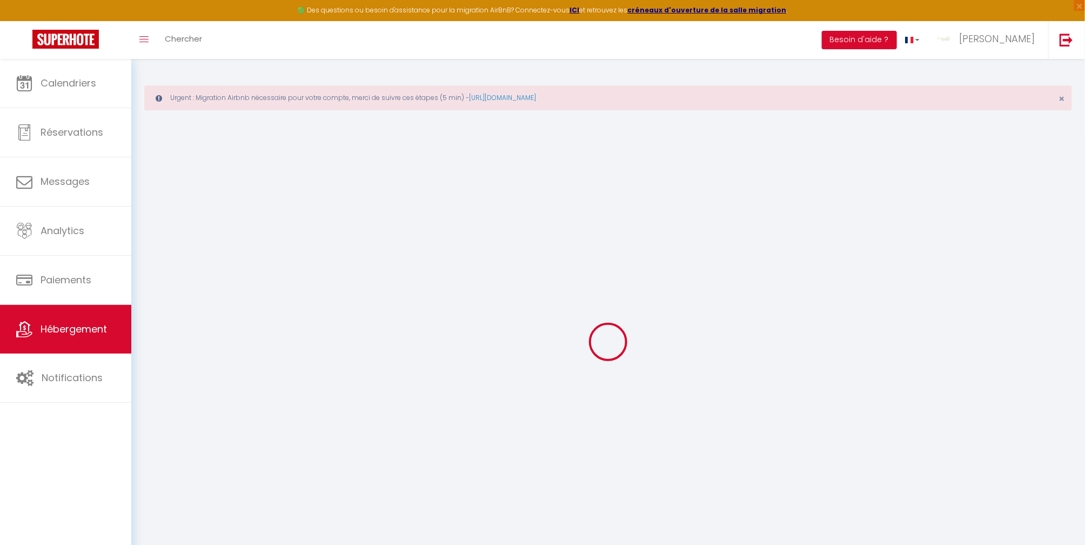
select select
checkbox input "true"
checkbox input "false"
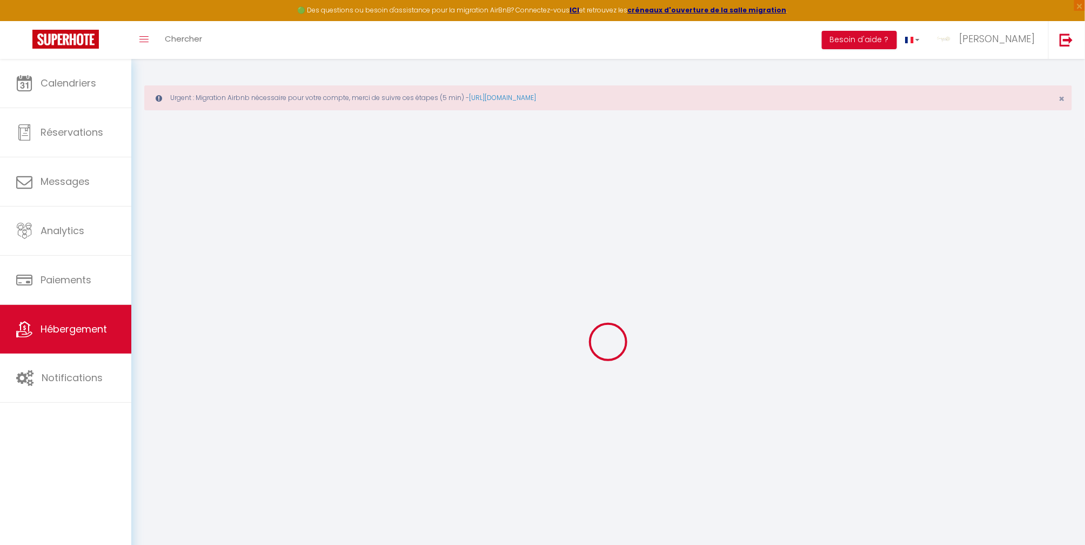
checkbox input "false"
select select
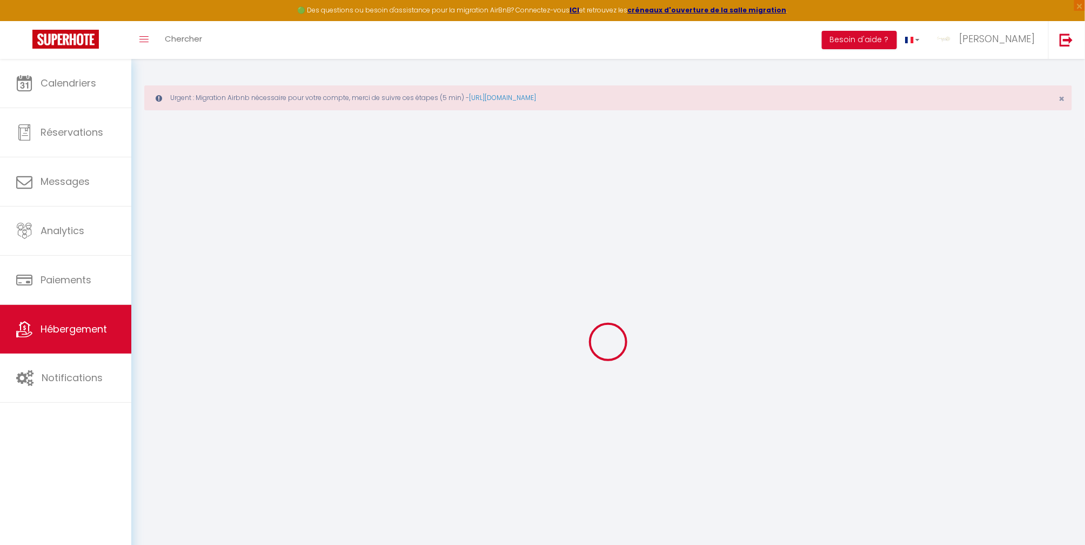
select select
checkbox input "true"
checkbox input "false"
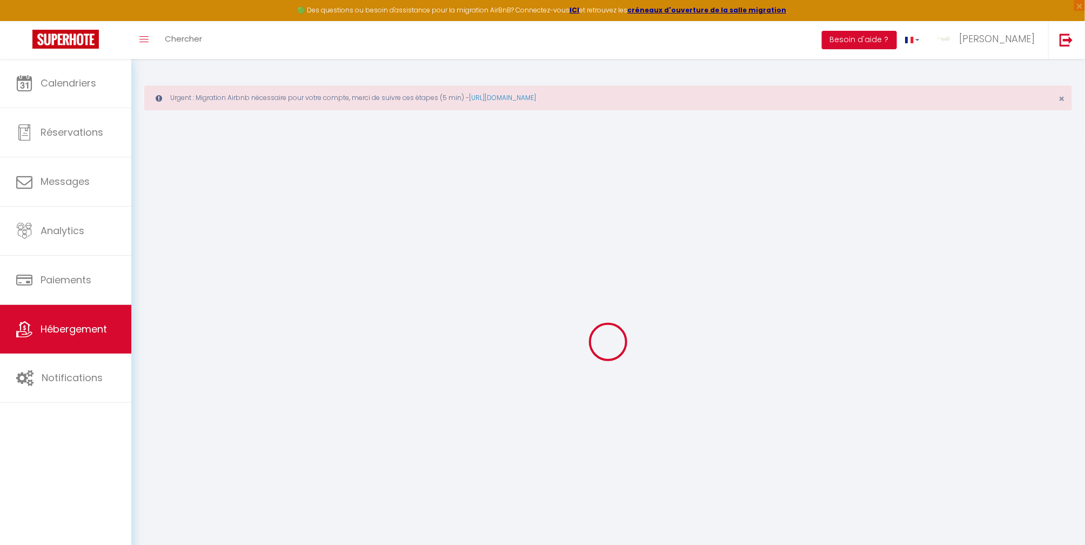
checkbox input "false"
checkbox input "true"
checkbox input "false"
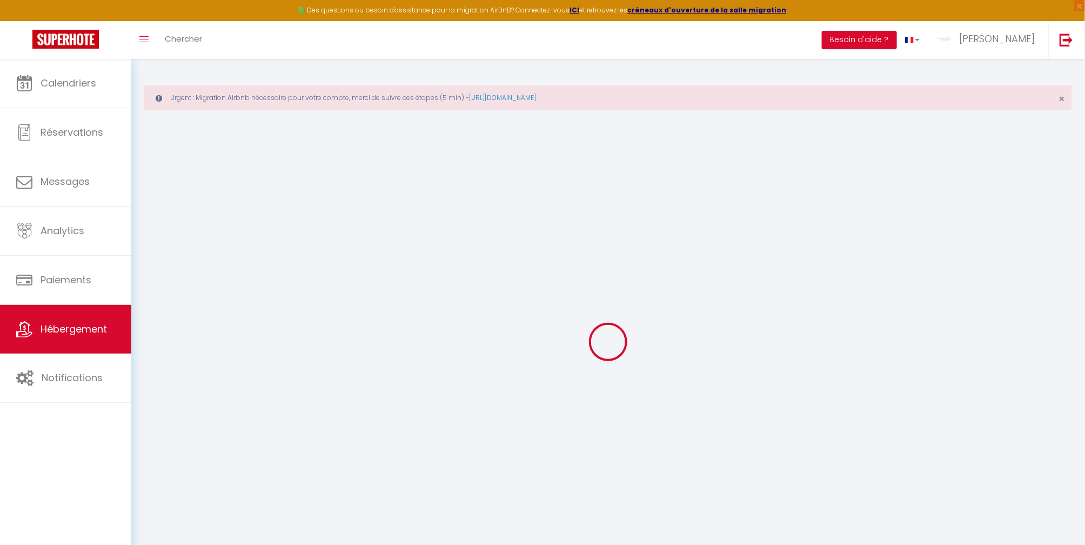
select select "16:00"
select select
select select "10:00"
select select "15"
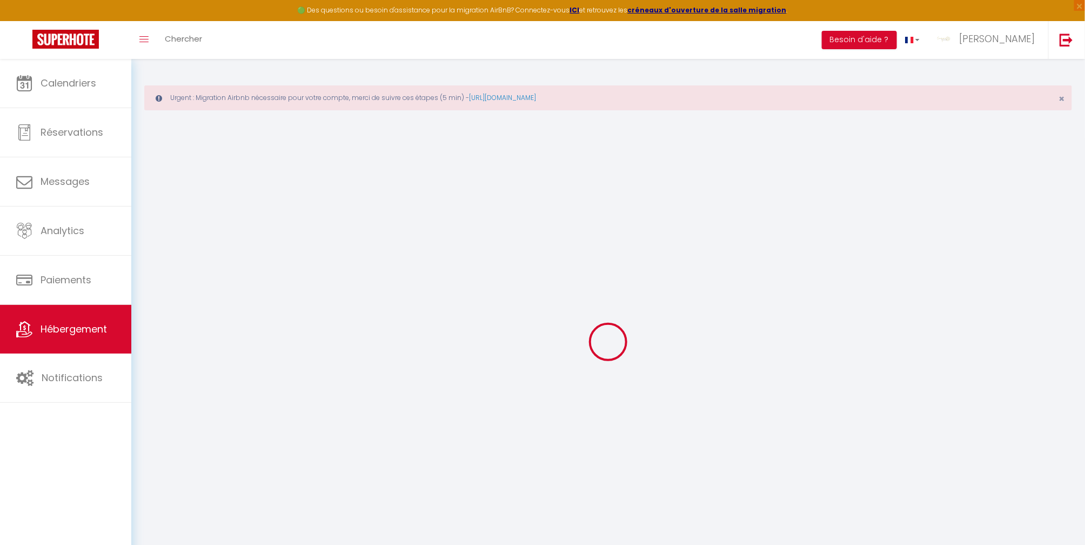
select select
checkbox input "true"
checkbox input "false"
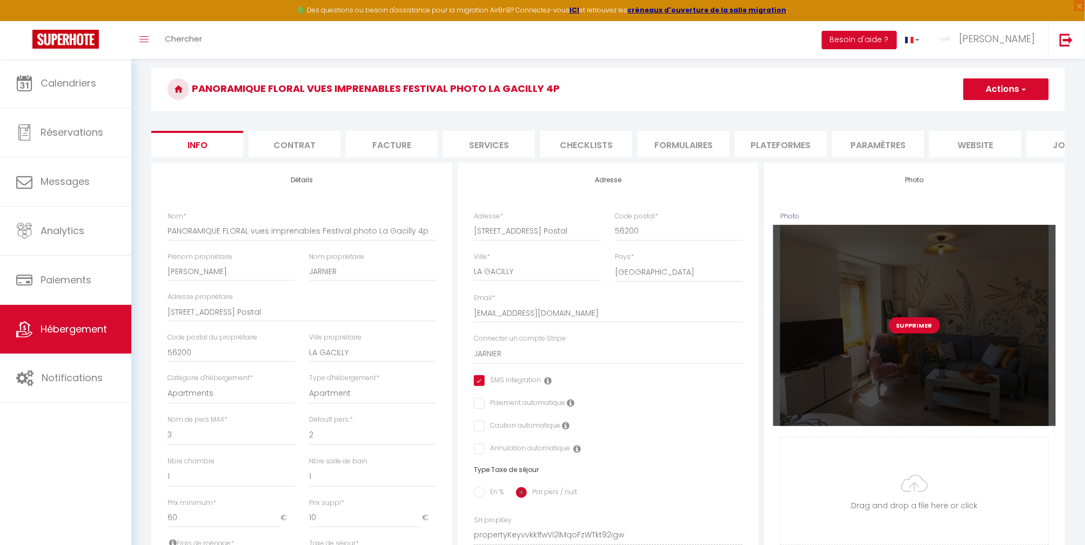
scroll to position [144, 0]
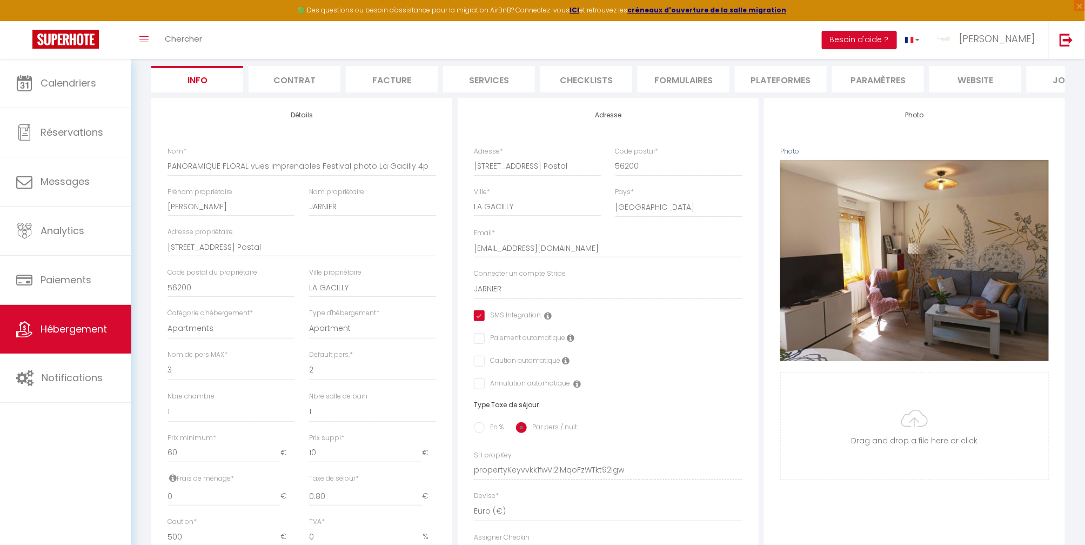
click at [882, 78] on li "Paramètres" at bounding box center [878, 79] width 92 height 26
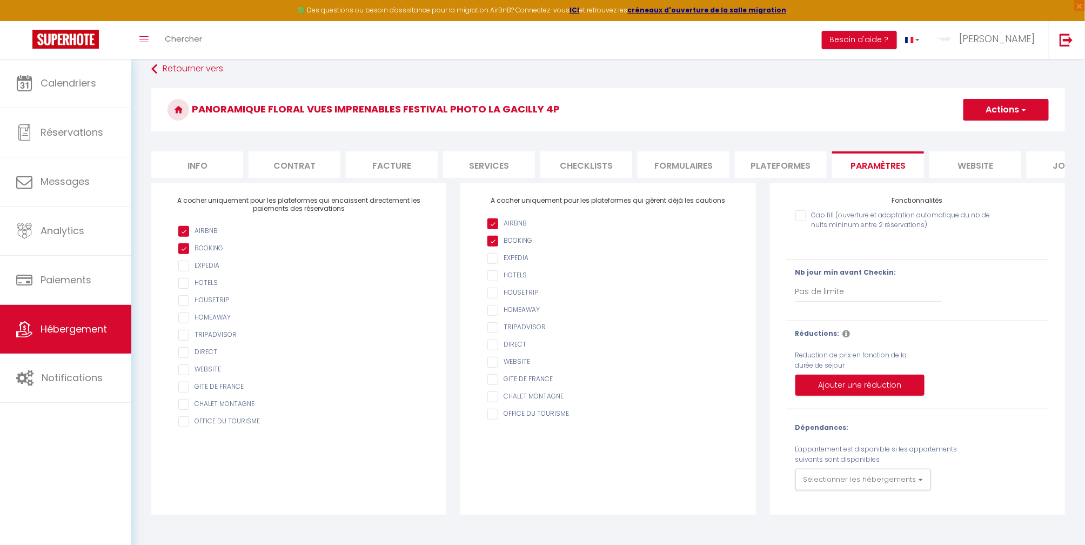
click at [962, 163] on li "website" at bounding box center [976, 164] width 92 height 26
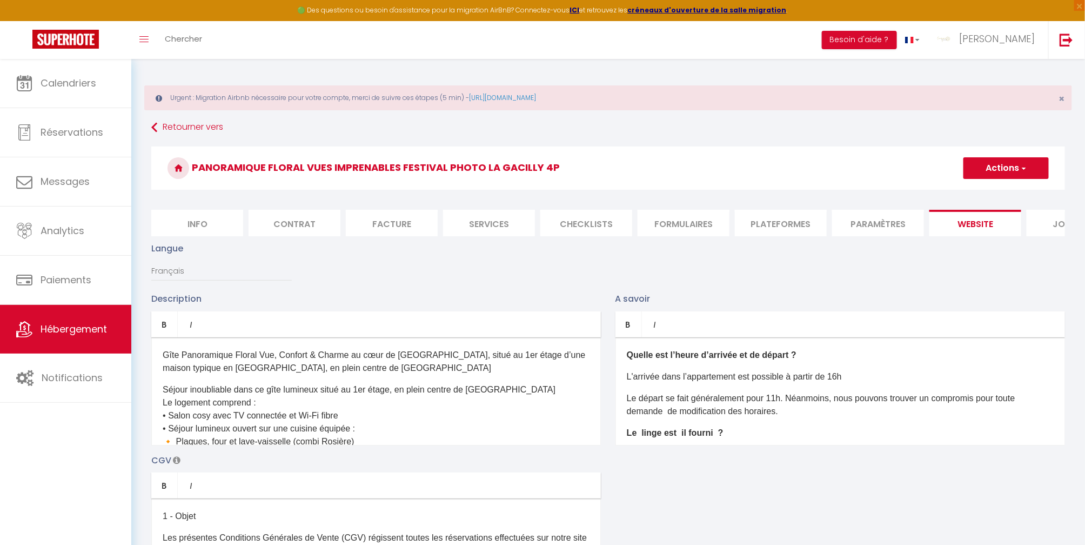
click at [195, 222] on li "Info" at bounding box center [197, 223] width 92 height 26
select select
checkbox input "true"
checkbox input "false"
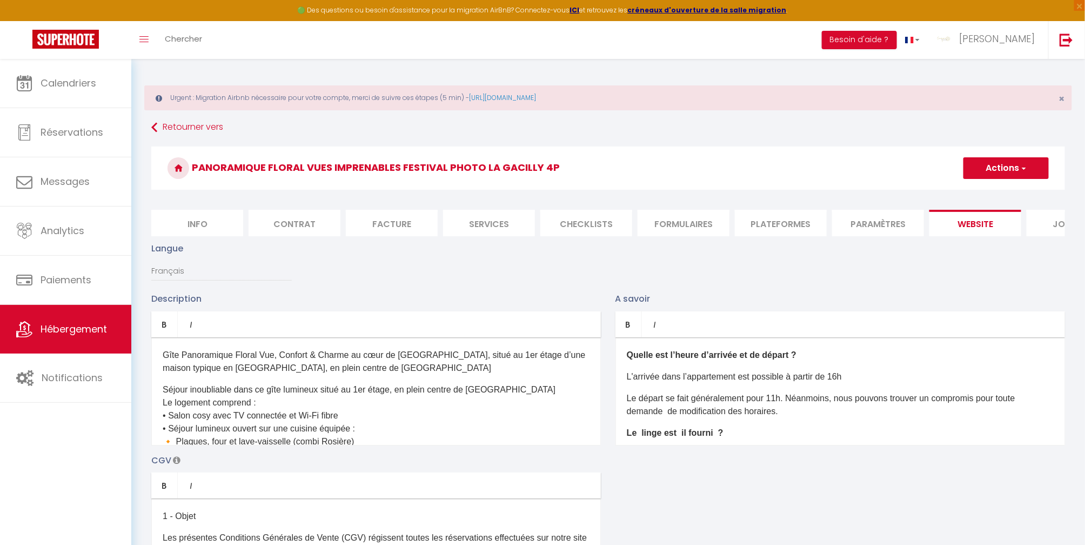
checkbox input "false"
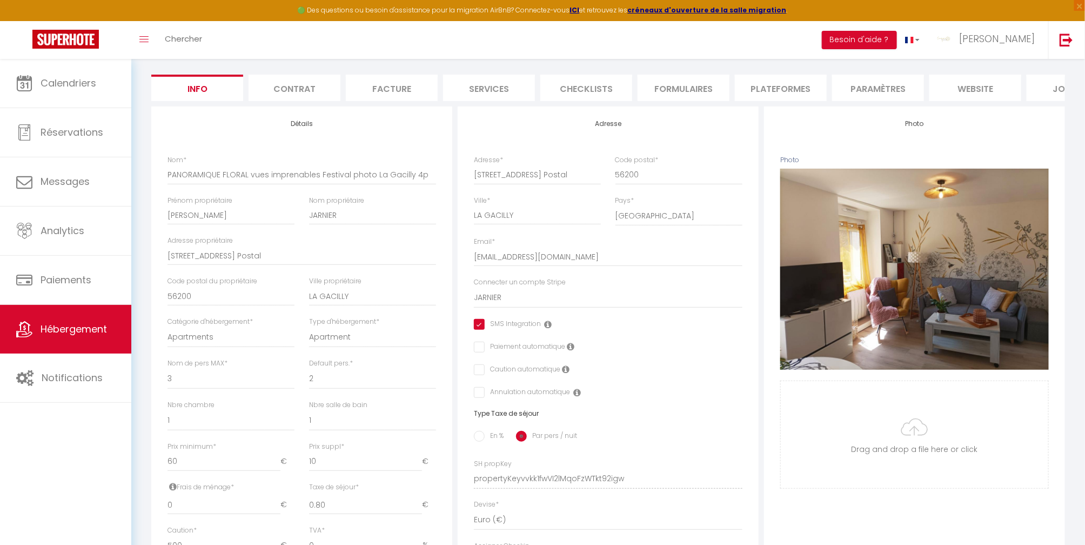
scroll to position [144, 0]
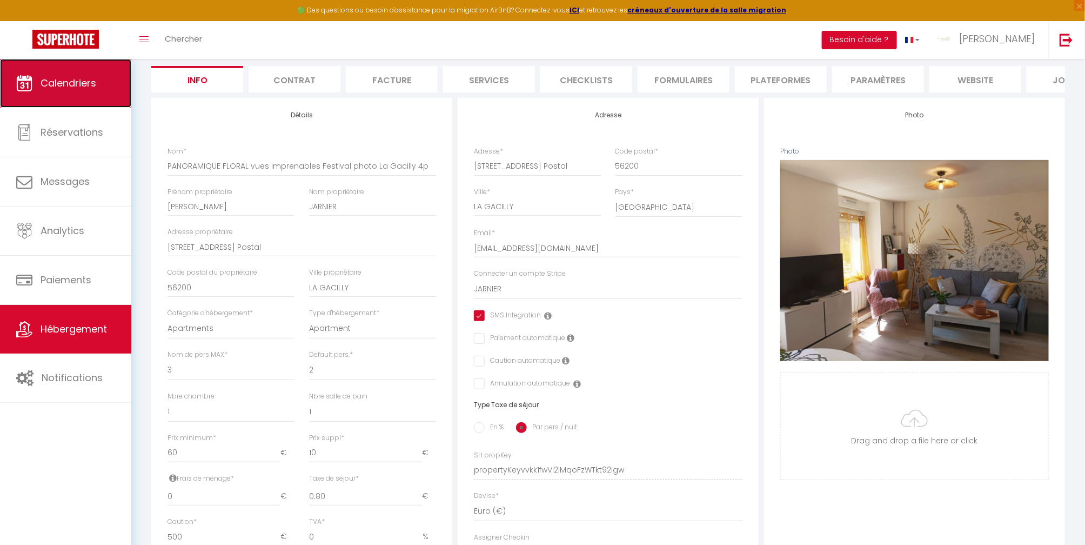
click at [59, 83] on span "Calendriers" at bounding box center [69, 83] width 56 height 14
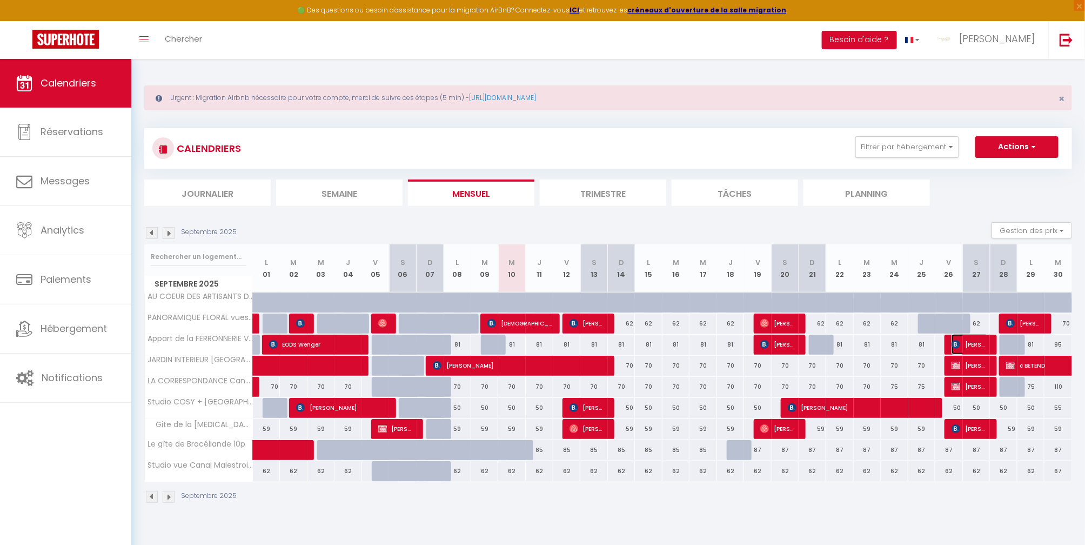
click at [975, 338] on span "[PERSON_NAME]" at bounding box center [970, 344] width 37 height 21
select select "OK"
select select "0"
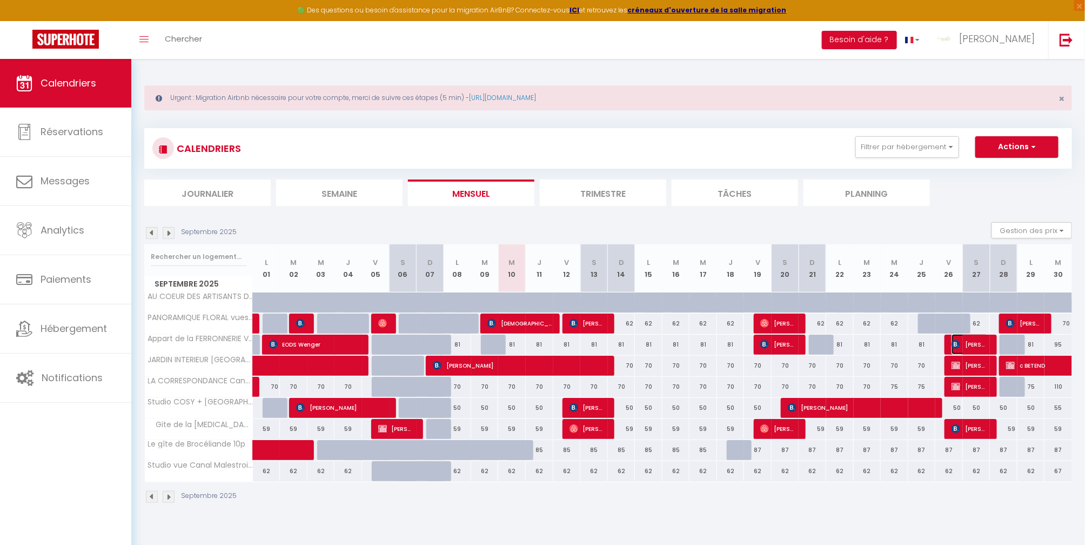
select select "1"
select select
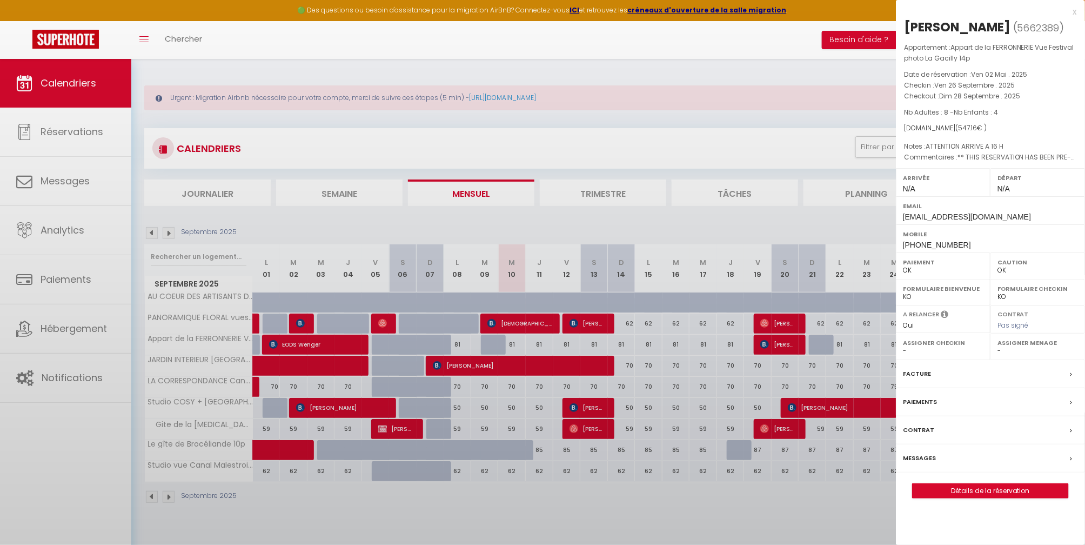
select select "41026"
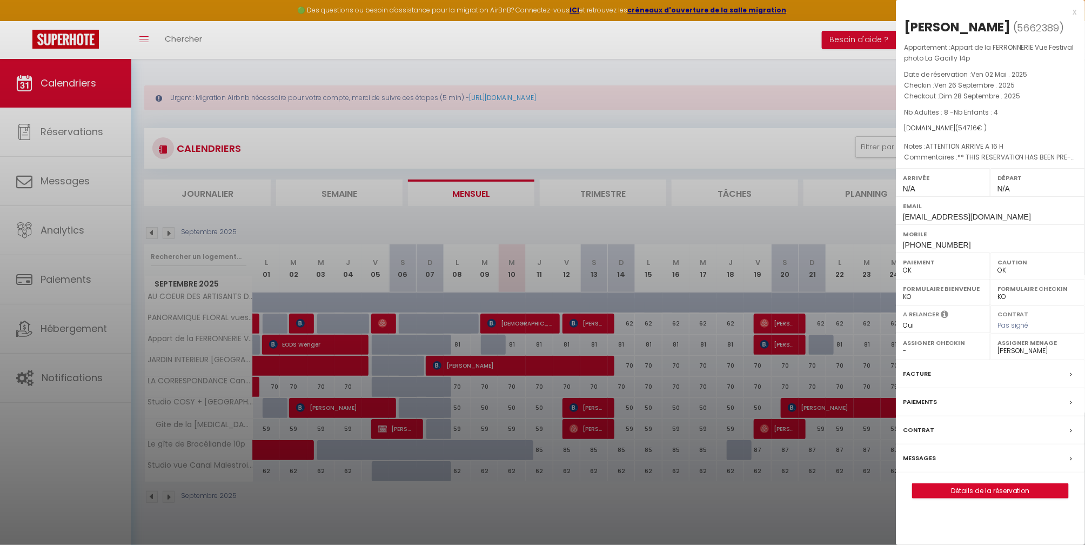
drag, startPoint x: 794, startPoint y: 219, endPoint x: 796, endPoint y: 213, distance: 6.2
click at [795, 215] on div at bounding box center [542, 272] width 1085 height 545
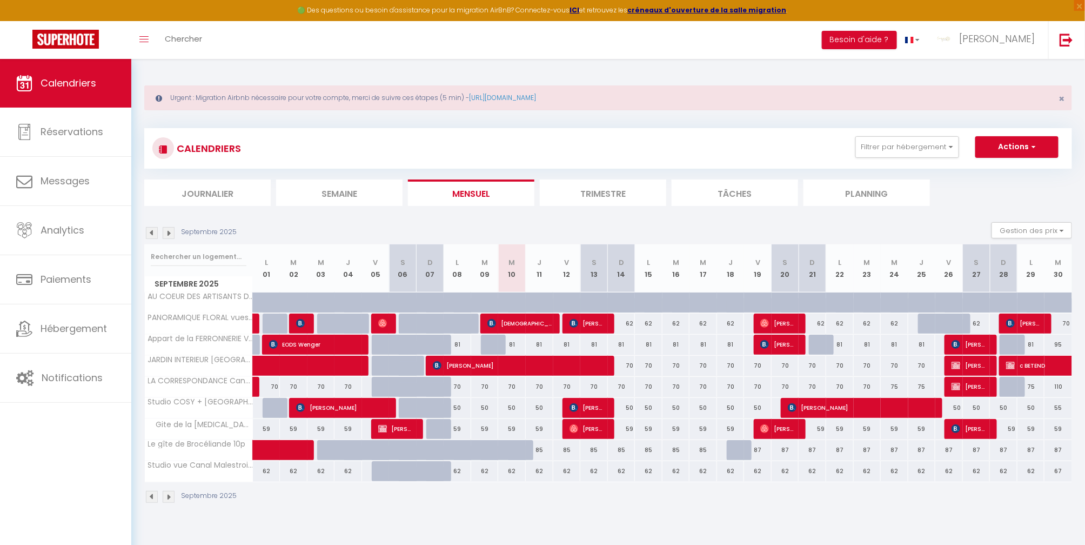
click at [922, 327] on div at bounding box center [932, 324] width 28 height 21
type input "62"
type input "Jeu 25 Septembre 2025"
type input "Ven 26 Septembre 2025"
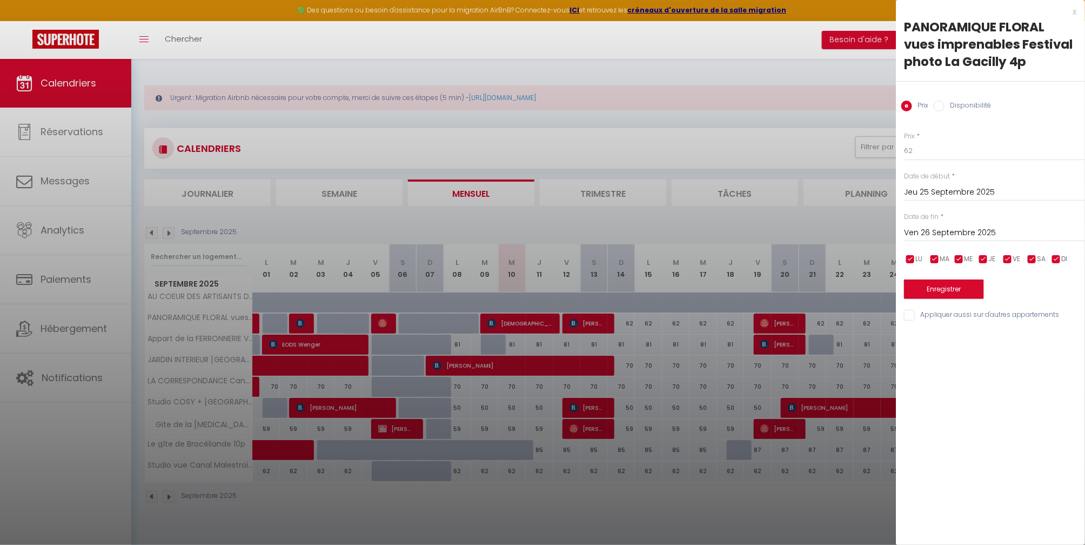
drag, startPoint x: 787, startPoint y: 223, endPoint x: 790, endPoint y: 213, distance: 10.1
click at [787, 222] on div at bounding box center [542, 272] width 1085 height 545
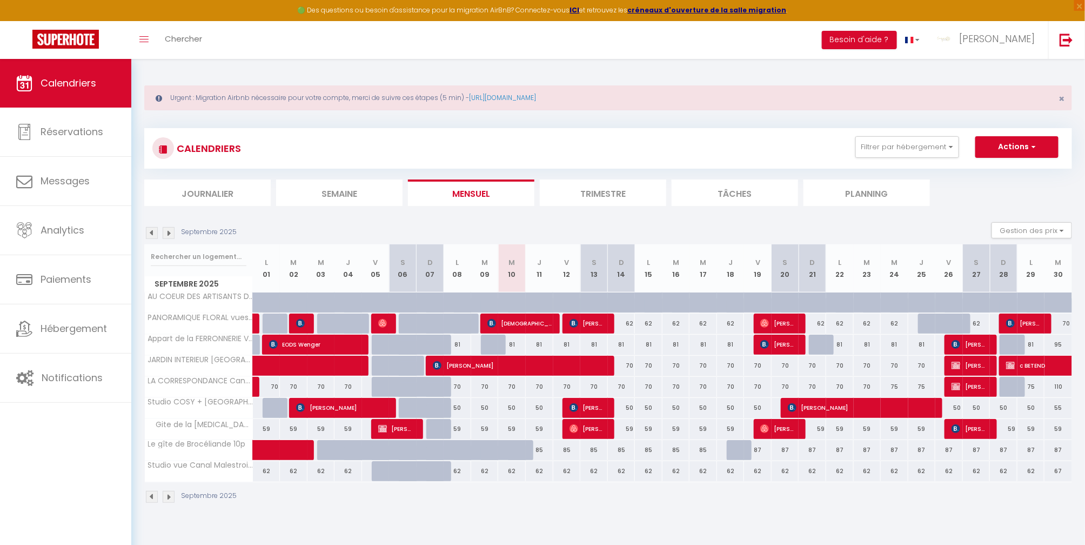
click at [924, 329] on div at bounding box center [932, 324] width 28 height 21
type input "62"
type input "Jeu 25 Septembre 2025"
type input "Ven 26 Septembre 2025"
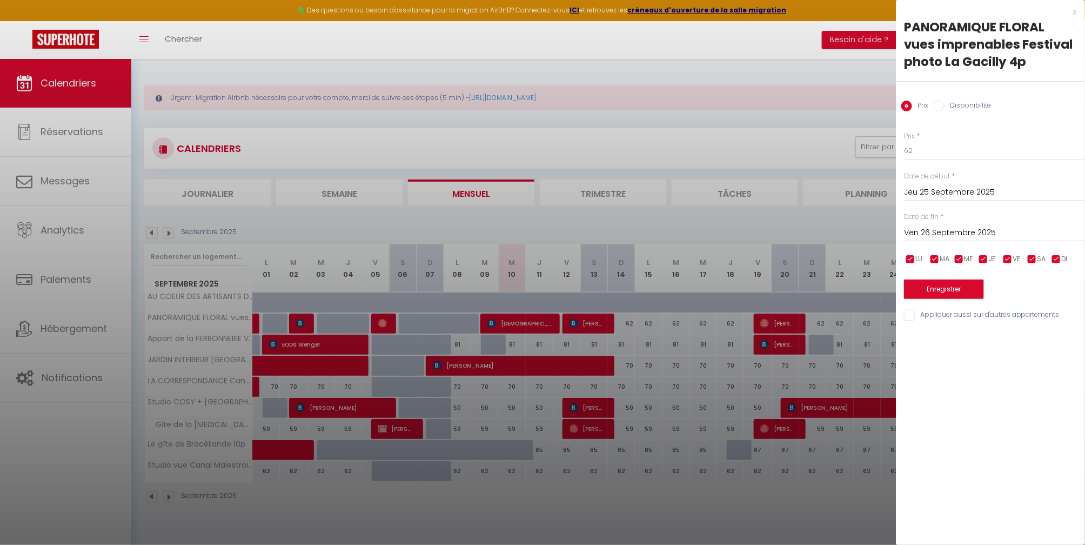
click at [773, 208] on div at bounding box center [542, 272] width 1085 height 545
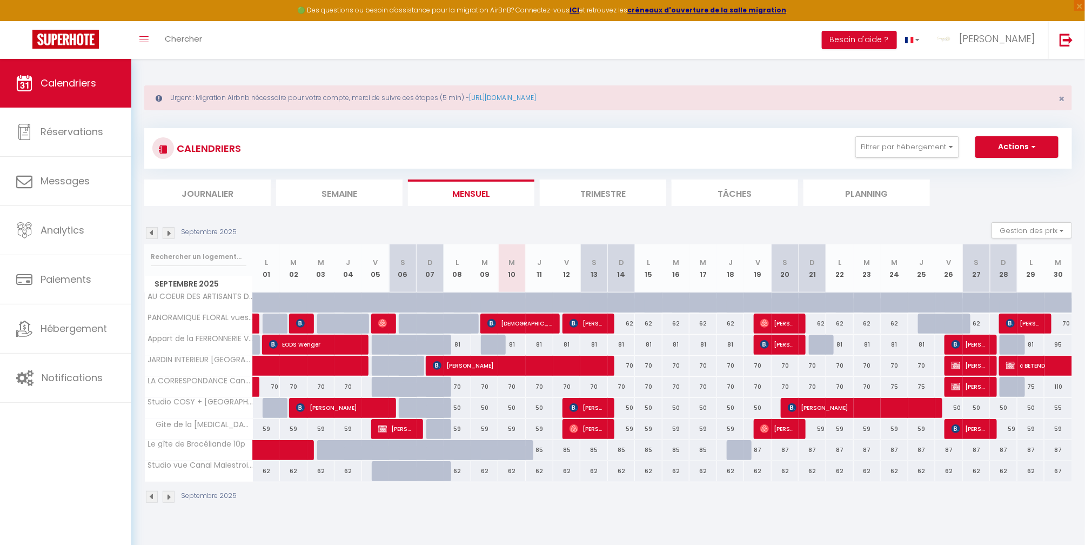
click at [923, 323] on div at bounding box center [932, 324] width 28 height 21
type input "62"
type input "Jeu 25 Septembre 2025"
type input "Ven 26 Septembre 2025"
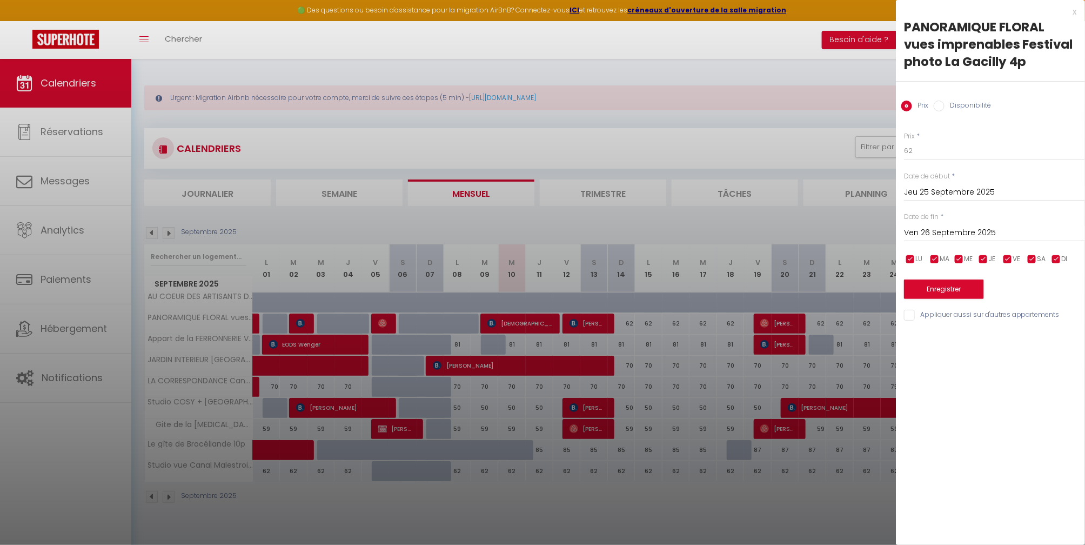
click at [797, 219] on div at bounding box center [542, 272] width 1085 height 545
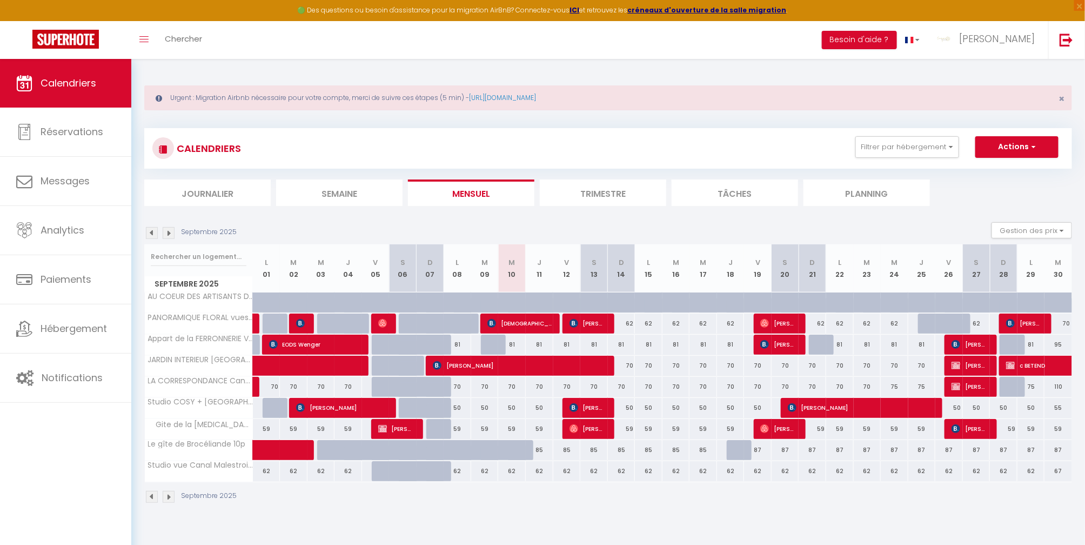
click at [922, 323] on div at bounding box center [932, 324] width 28 height 21
type input "62"
type input "Jeu 25 Septembre 2025"
type input "Ven 26 Septembre 2025"
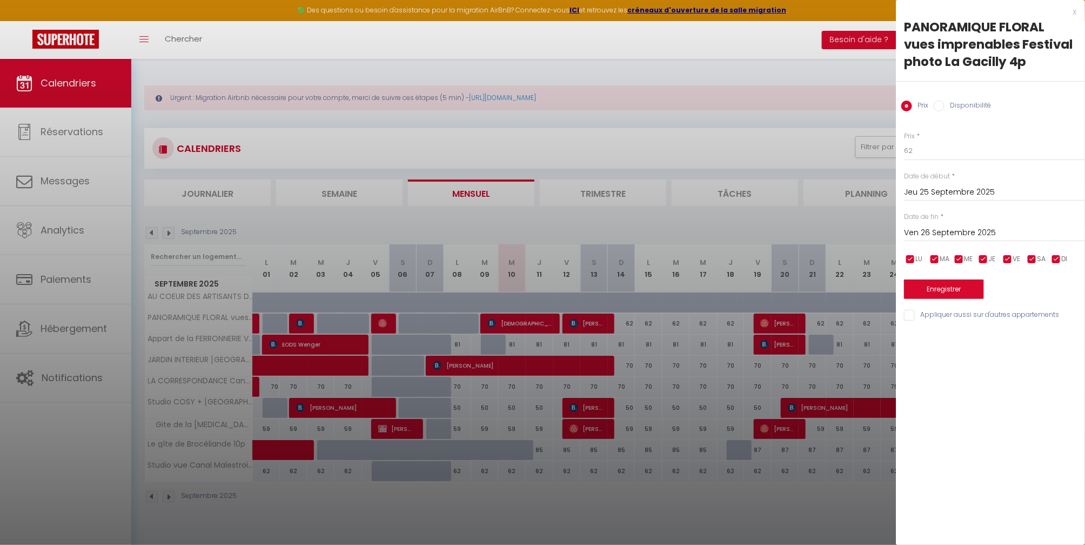
click at [858, 211] on div at bounding box center [542, 272] width 1085 height 545
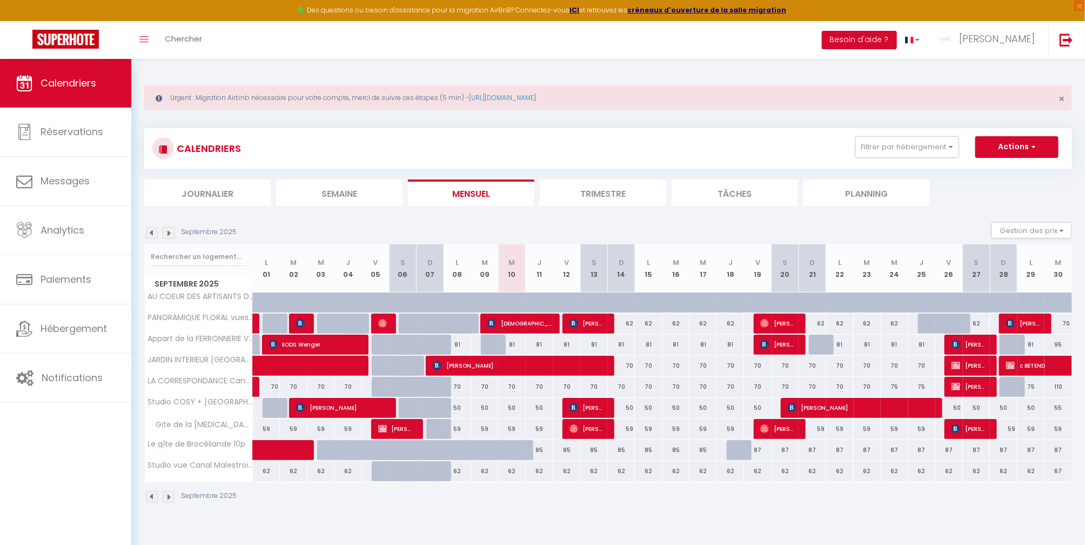
drag, startPoint x: 1005, startPoint y: 299, endPoint x: 955, endPoint y: 289, distance: 51.8
click at [972, 280] on div "Septembre 2025 L 01 M 02 M 03 J 04 V 05 S 06 D 07 L 08 M 09 M 10 J 11 V 12 S 13…" at bounding box center [608, 363] width 928 height 238
click at [964, 187] on ul "Journalier Semaine Mensuel Trimestre Tâches Planning" at bounding box center [608, 192] width 928 height 26
drag, startPoint x: 208, startPoint y: 523, endPoint x: 238, endPoint y: 520, distance: 30.4
click at [211, 517] on div "Urgent : Migration Airbnb nécessaire pour votre compte, merci de suivre ces éta…" at bounding box center [608, 293] width 954 height 468
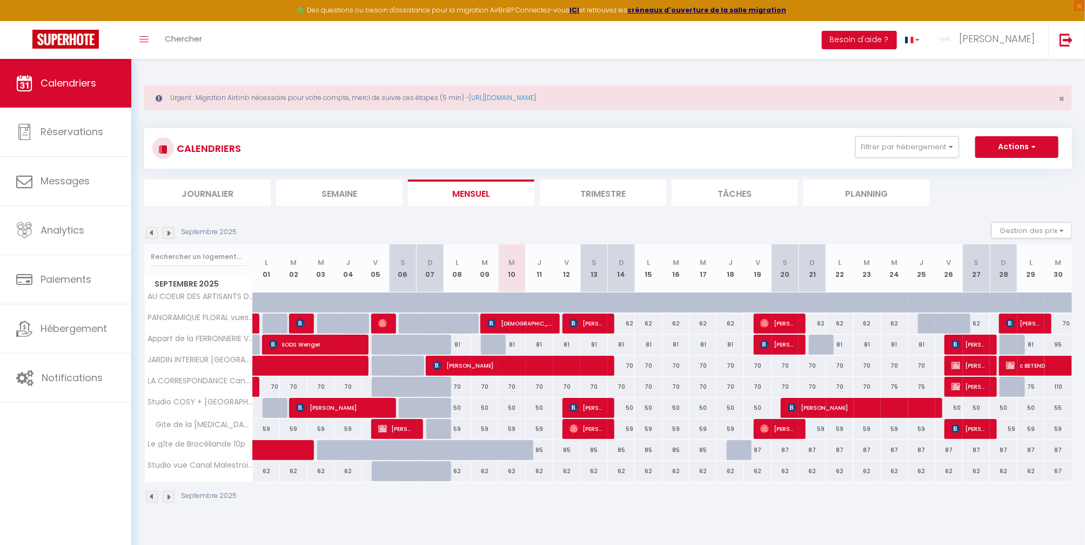
click at [978, 323] on div "62" at bounding box center [977, 324] width 28 height 20
type input "62"
type input "Sam 27 Septembre 2025"
type input "Dim 28 Septembre 2025"
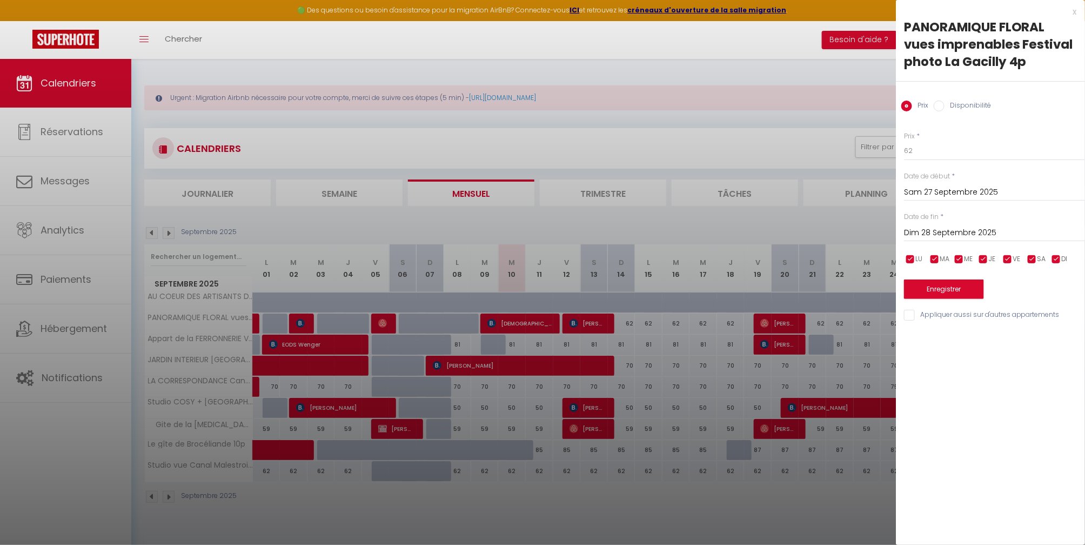
click at [796, 96] on div at bounding box center [542, 272] width 1085 height 545
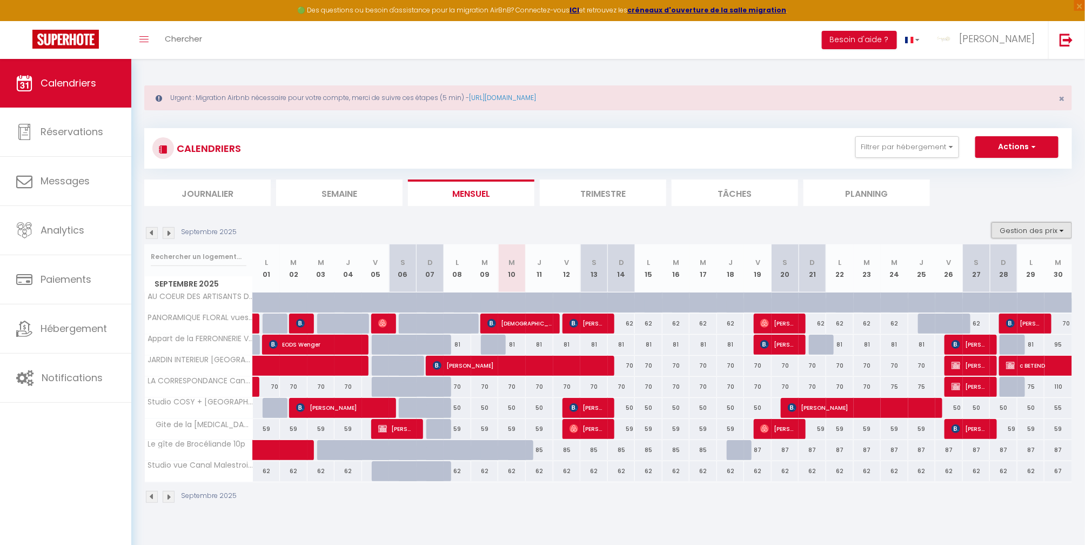
click at [1047, 223] on button "Gestion des prix" at bounding box center [1032, 230] width 81 height 16
click at [1024, 262] on input "Nb Nuits minimum" at bounding box center [1023, 263] width 97 height 11
checkbox input "true"
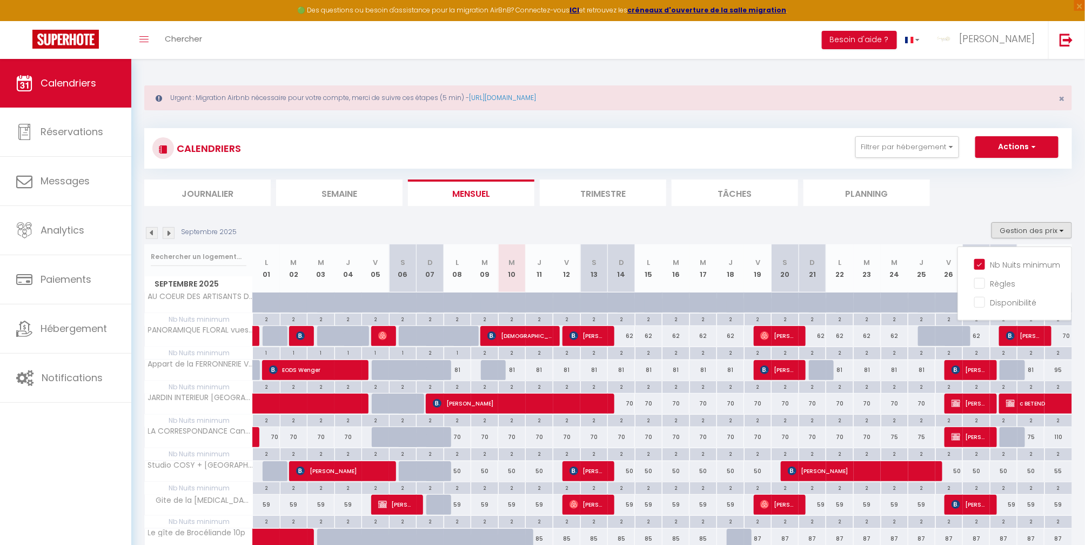
click at [974, 351] on div "2" at bounding box center [976, 352] width 27 height 10
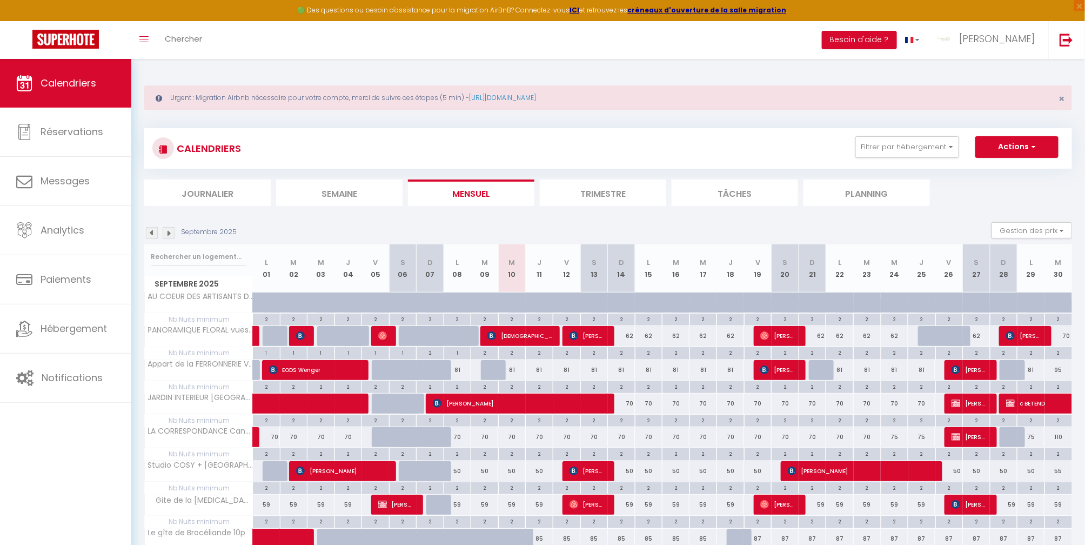
type input "2"
type input "Sam 27 Septembre 2025"
type input "Dim 28 Septembre 2025"
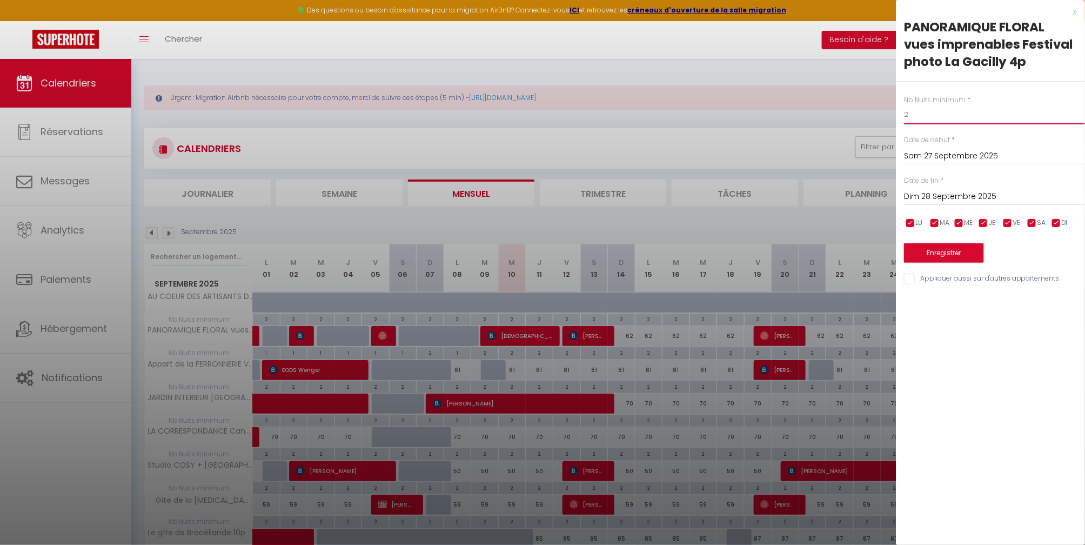
drag, startPoint x: 909, startPoint y: 117, endPoint x: 868, endPoint y: 111, distance: 41.6
click at [869, 112] on body "🟢 Des questions ou besoin d'assistance pour la migration AirBnB? Connectez-vous…" at bounding box center [542, 350] width 1085 height 582
drag, startPoint x: 917, startPoint y: 127, endPoint x: 836, endPoint y: 124, distance: 81.1
click at [836, 125] on body "🟢 Des questions ou besoin d'assistance pour la migration AirBnB? Connectez-vous…" at bounding box center [542, 350] width 1085 height 582
type input "1"
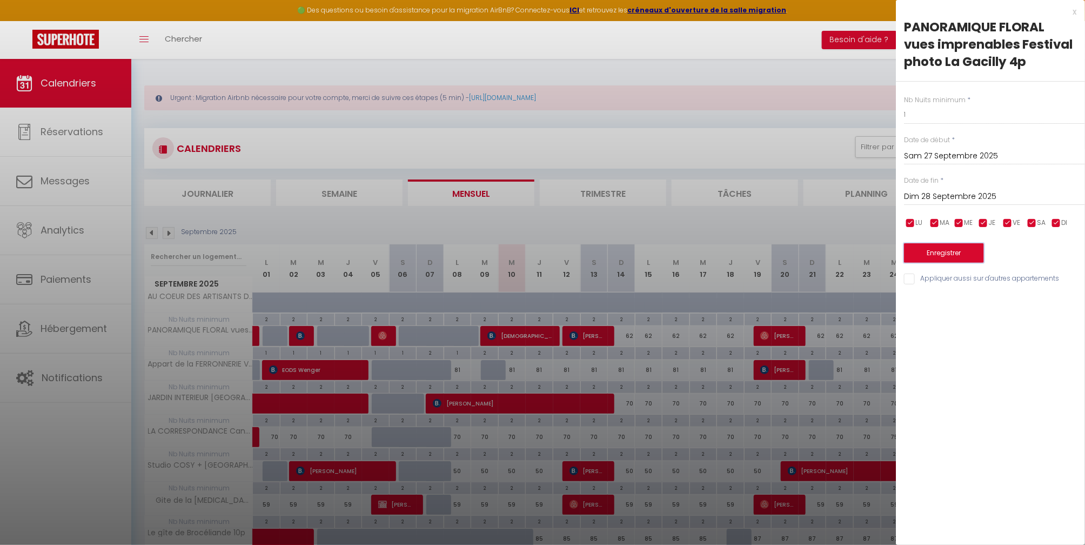
click at [966, 259] on button "Enregistrer" at bounding box center [944, 252] width 80 height 19
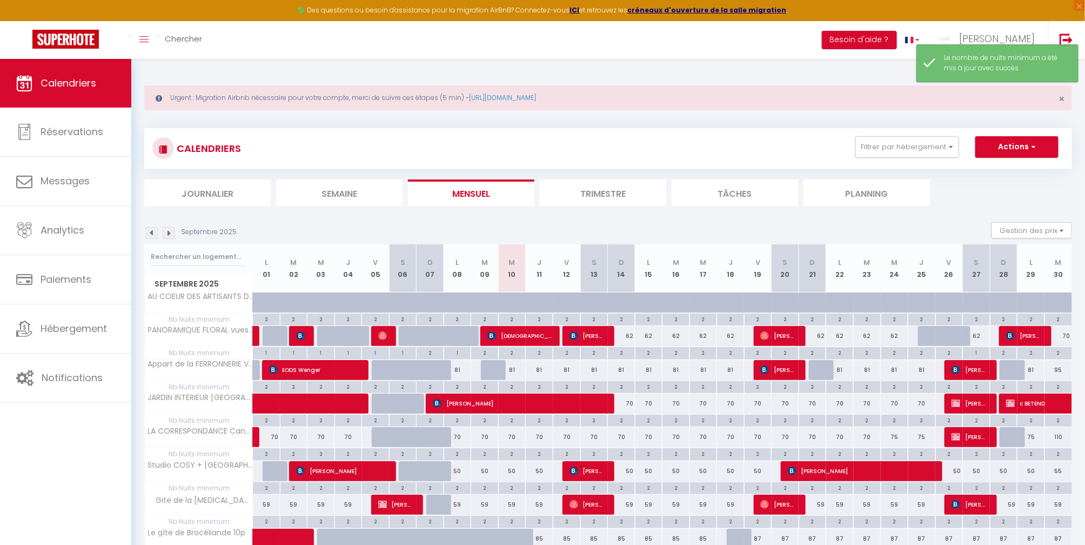
drag, startPoint x: 980, startPoint y: 332, endPoint x: 953, endPoint y: 339, distance: 27.9
click at [952, 339] on tr "PANORAMIQUE FLORAL vues imprenables Festival photo La Gacilly 4p 70 Léa Réthoré…" at bounding box center [609, 336] width 928 height 21
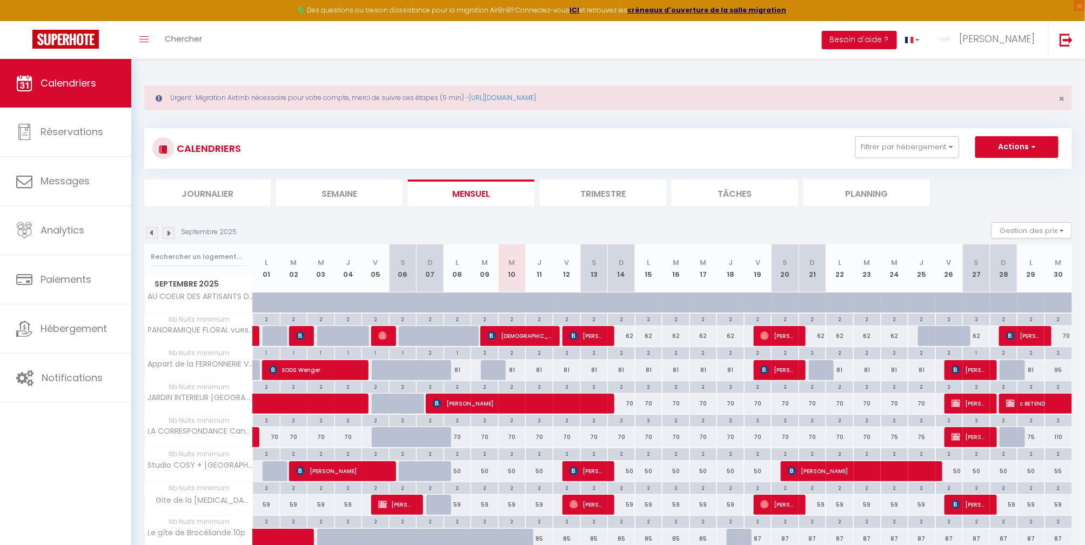
click at [978, 335] on div "62" at bounding box center [977, 336] width 28 height 20
type input "62"
type input "Sam 27 Septembre 2025"
type input "Dim 28 Septembre 2025"
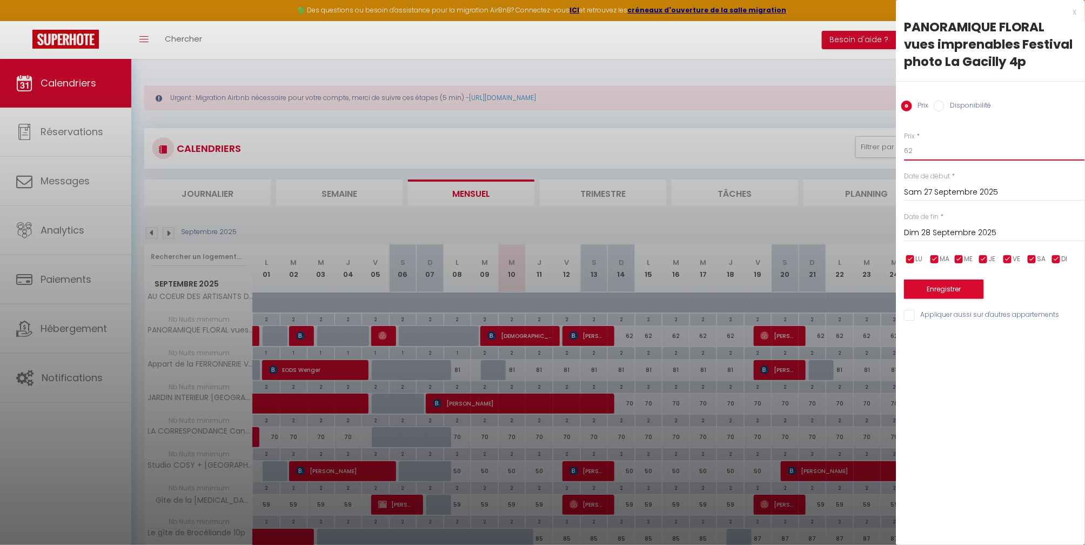
drag, startPoint x: 914, startPoint y: 143, endPoint x: 806, endPoint y: 130, distance: 108.9
click at [806, 131] on body "🟢 Des questions ou besoin d'assistance pour la migration AirBnB? Connectez-vous…" at bounding box center [542, 350] width 1085 height 582
type input "75"
click at [957, 290] on button "Enregistrer" at bounding box center [944, 288] width 80 height 19
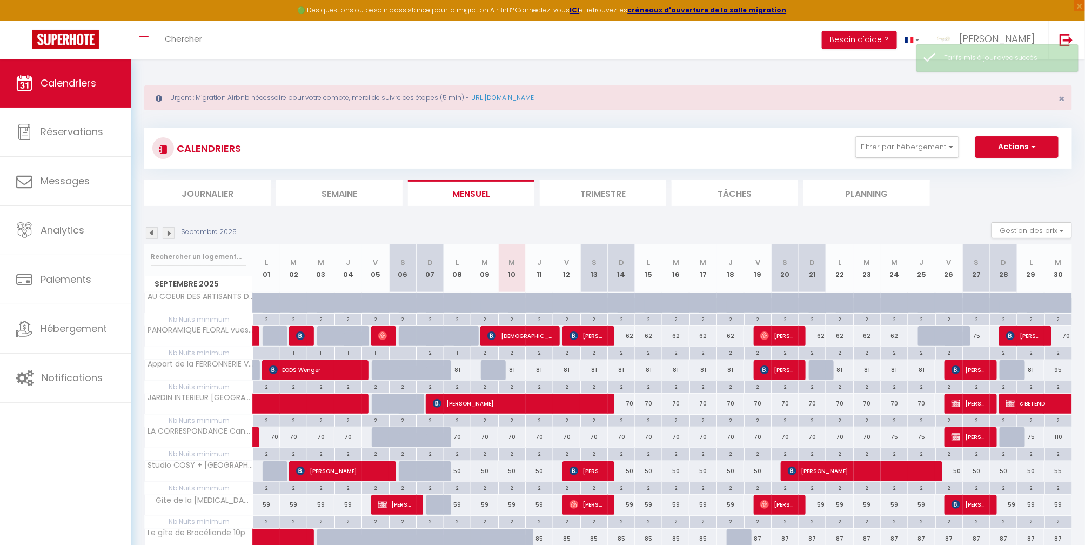
drag, startPoint x: 984, startPoint y: 336, endPoint x: 951, endPoint y: 335, distance: 32.4
click at [949, 335] on tr "PANORAMIQUE FLORAL vues imprenables Festival photo La Gacilly 4p 70 Léa Réthoré…" at bounding box center [609, 336] width 928 height 21
click at [964, 208] on div "CALENDRIERS Filtrer par hébergement Tous JARDIN INTERIEUR Canal St Congard 4p L…" at bounding box center [608, 373] width 928 height 510
click at [515, 372] on div "81" at bounding box center [512, 370] width 28 height 20
type input "81"
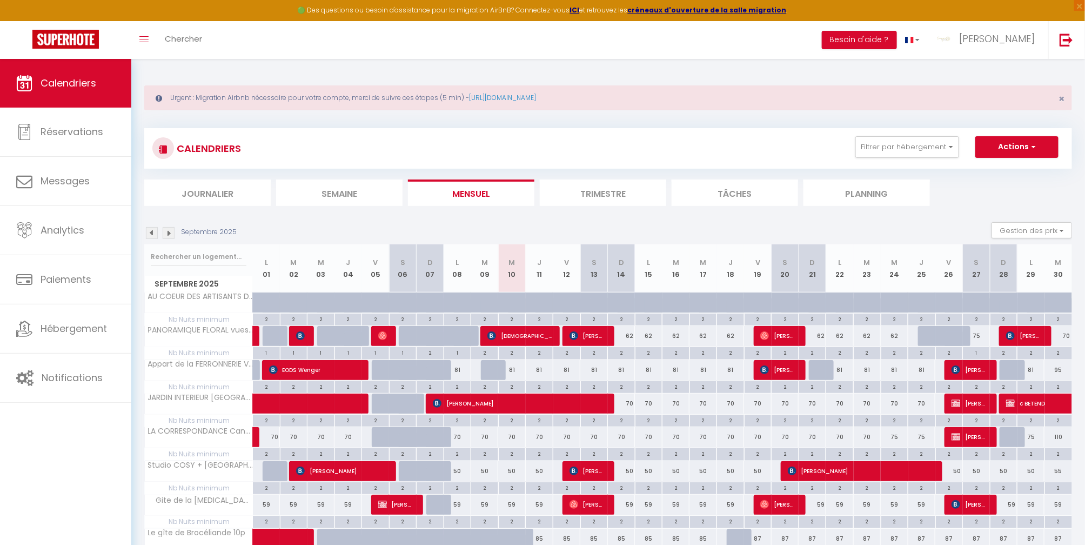
type input "Mer 10 Septembre 2025"
type input "Jeu 11 Septembre 2025"
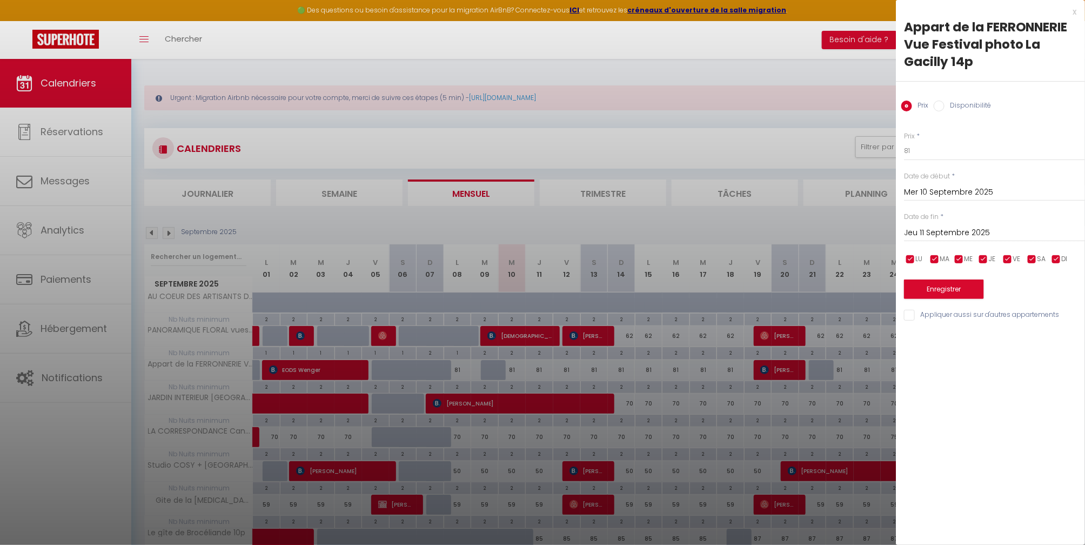
click at [979, 107] on label "Disponibilité" at bounding box center [968, 107] width 46 height 12
click at [945, 107] on input "Disponibilité" at bounding box center [939, 106] width 11 height 11
radio input "true"
radio input "false"
click at [956, 154] on select "Disponible Indisponible" at bounding box center [994, 151] width 181 height 21
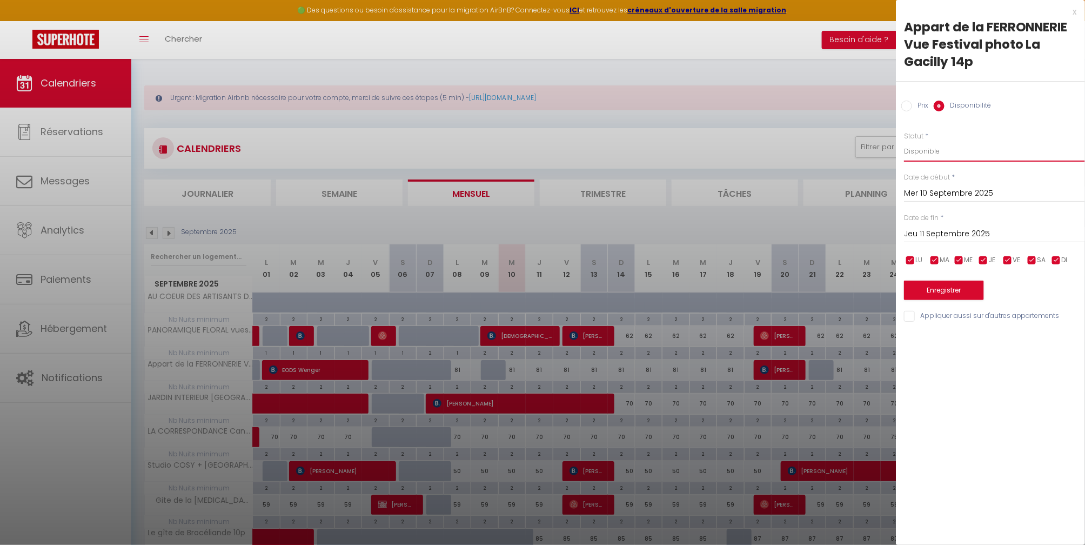
select select "0"
click at [904, 141] on select "Disponible Indisponible" at bounding box center [994, 151] width 181 height 21
click at [963, 290] on button "Enregistrer" at bounding box center [944, 290] width 80 height 19
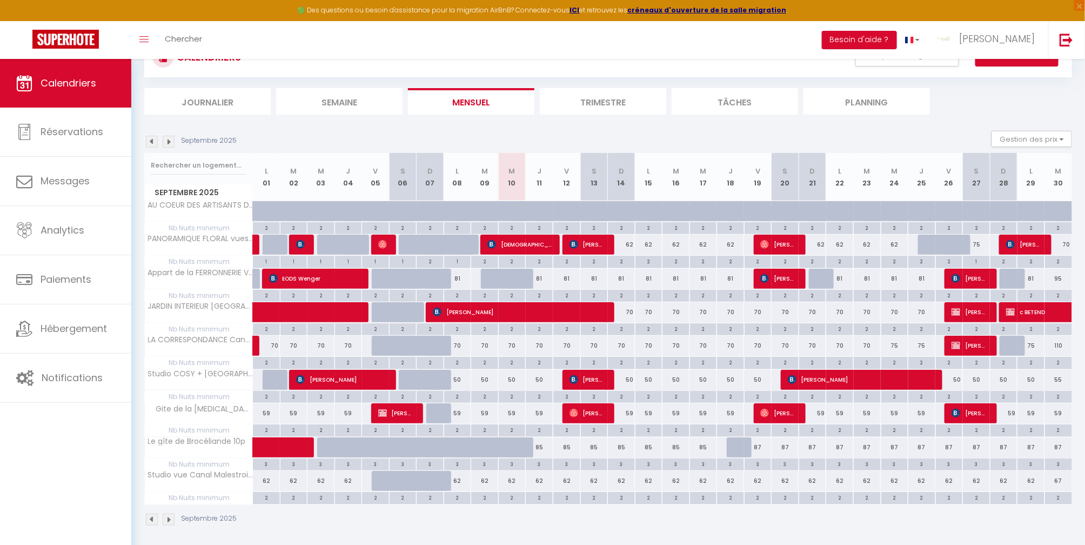
scroll to position [96, 0]
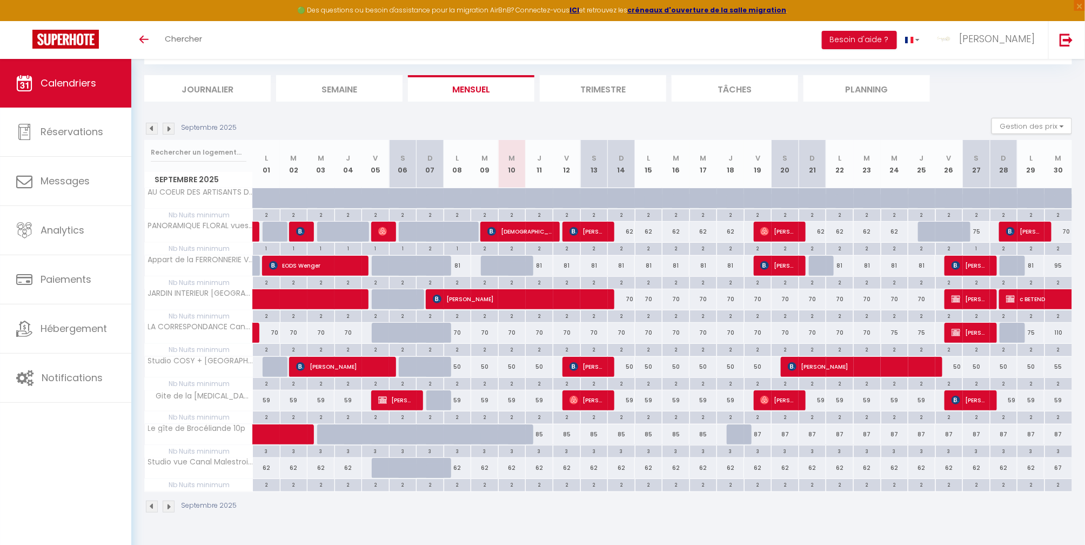
click at [867, 115] on section "Septembre 2025 Gestion des prix Nb Nuits minimum Règles Disponibilité Septembre…" at bounding box center [608, 315] width 928 height 417
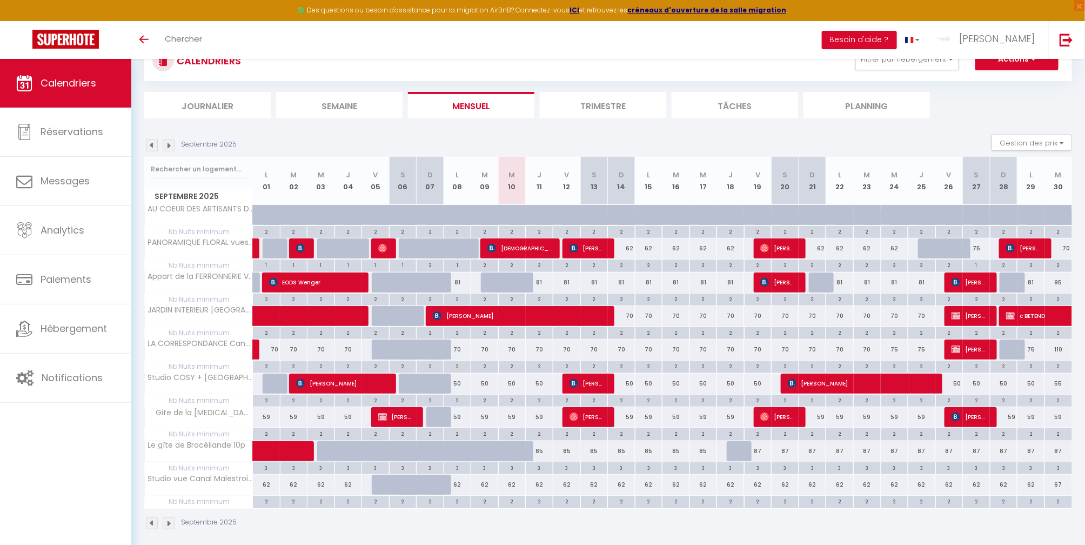
scroll to position [58, 0]
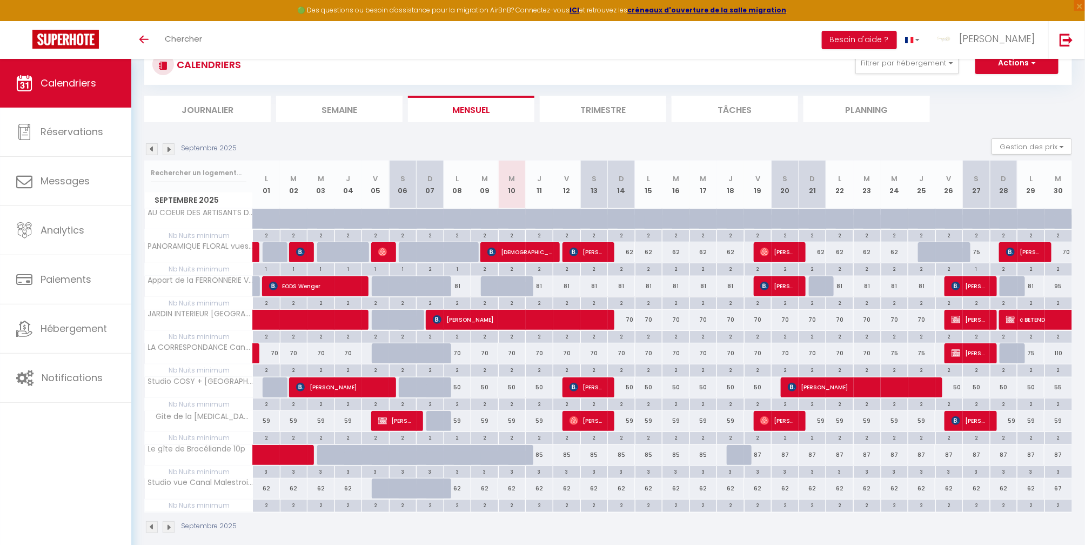
click at [619, 423] on div "59" at bounding box center [622, 421] width 28 height 20
type input "59"
type input "Dim 14 Septembre 2025"
type input "Lun 15 Septembre 2025"
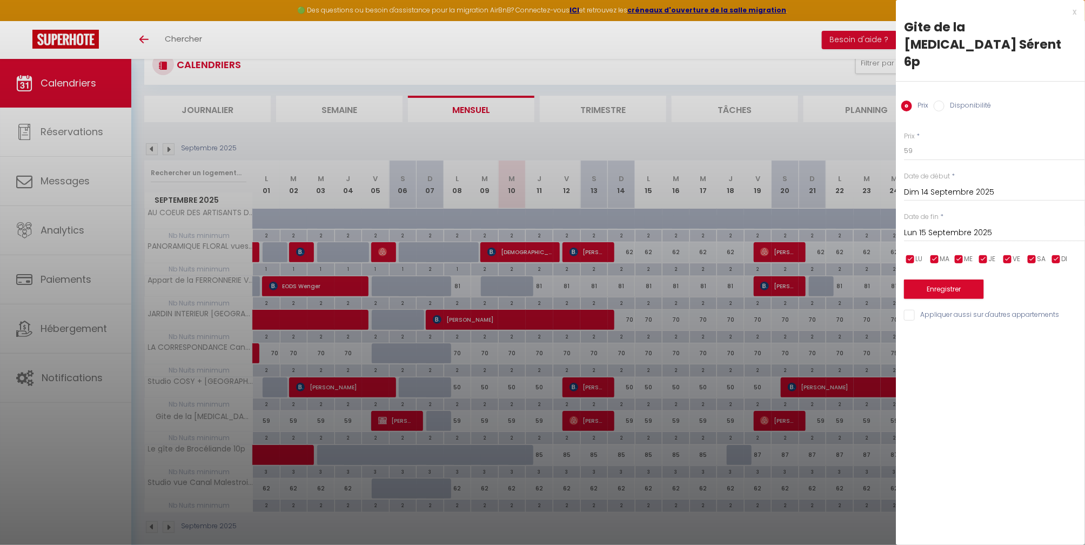
drag, startPoint x: 559, startPoint y: 130, endPoint x: 15, endPoint y: 76, distance: 546.4
click at [559, 129] on div at bounding box center [542, 272] width 1085 height 545
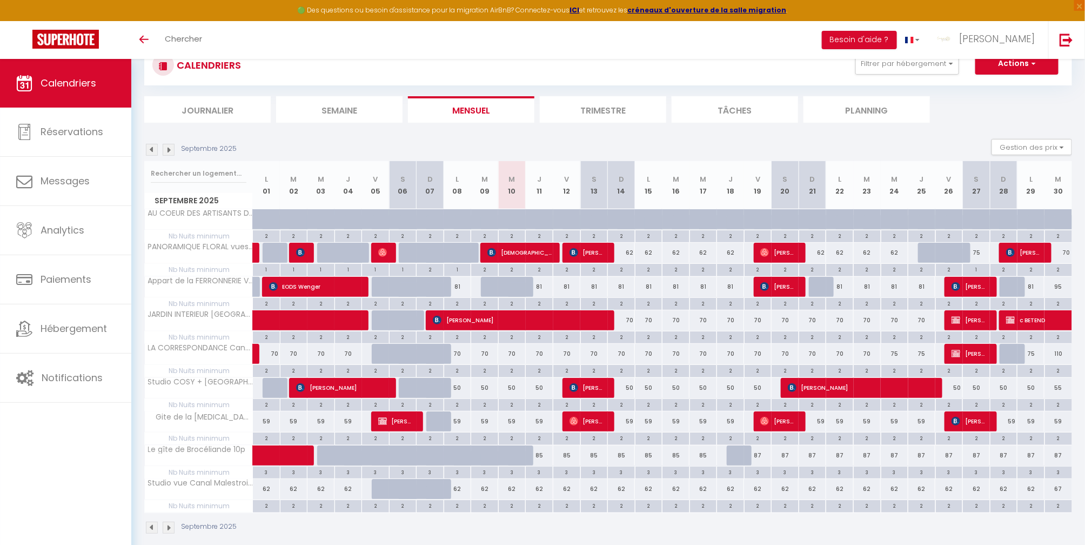
click at [702, 489] on div "62" at bounding box center [704, 489] width 28 height 20
type input "62"
type input "Mer 17 Septembre 2025"
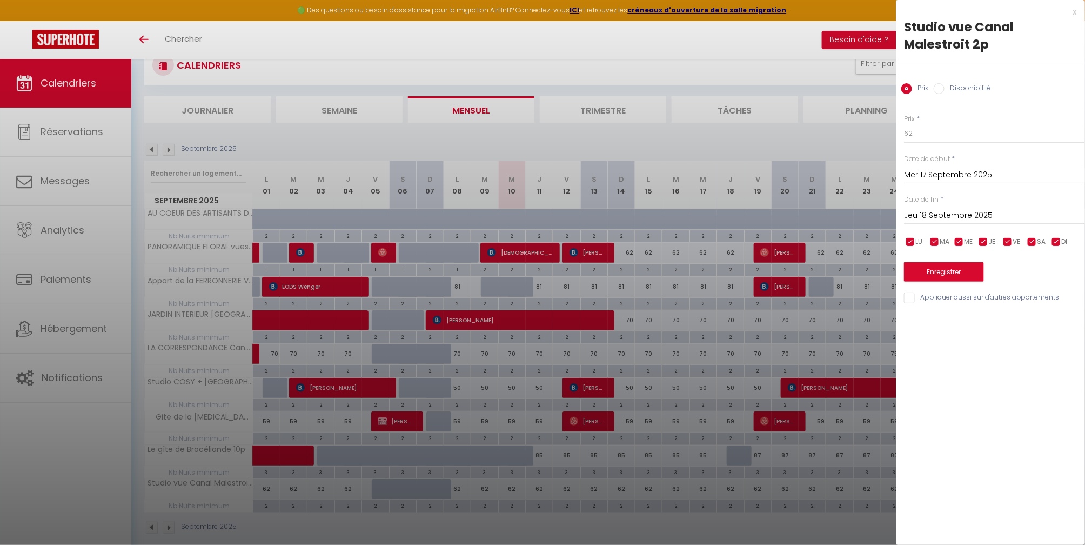
click at [982, 217] on input "Jeu 18 Septembre 2025" at bounding box center [994, 216] width 181 height 14
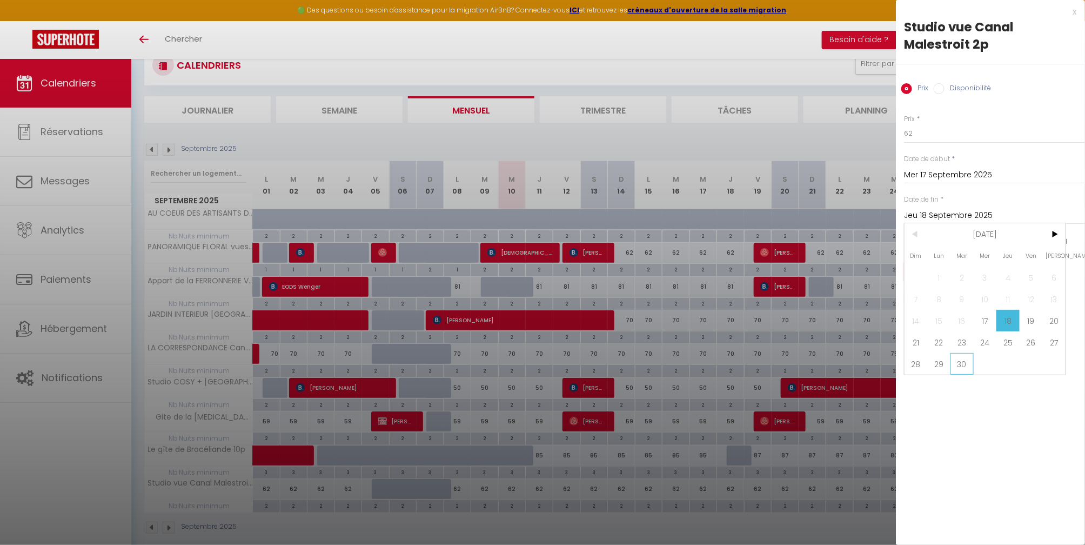
click at [966, 362] on span "30" at bounding box center [962, 364] width 23 height 22
type input "[DATE]"
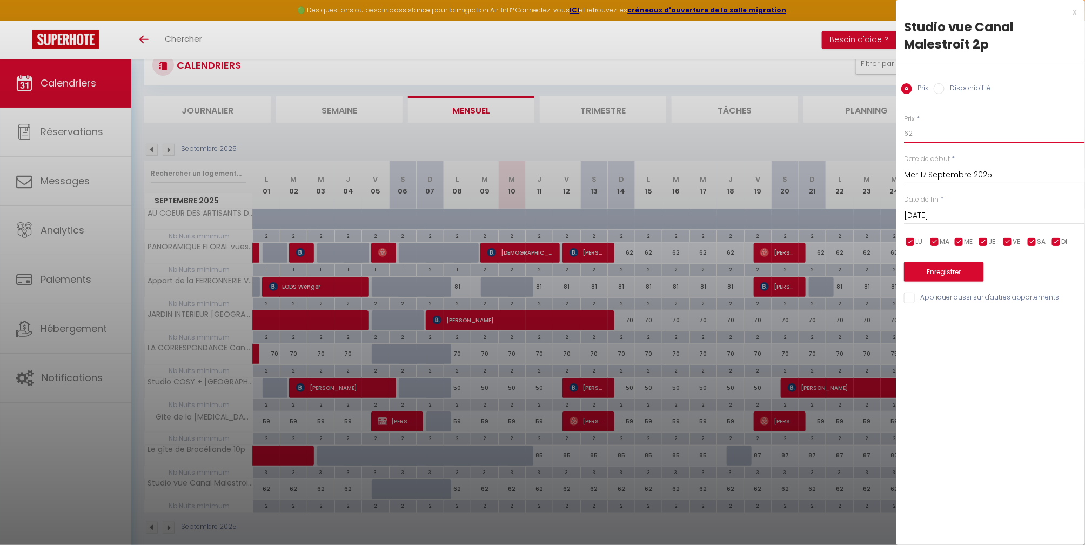
drag, startPoint x: 943, startPoint y: 138, endPoint x: 943, endPoint y: 128, distance: 10.3
click at [943, 133] on input "62" at bounding box center [994, 133] width 181 height 19
type input "6"
type input "60"
click at [969, 281] on div "Prix * 60 Statut * Disponible Indisponible Date de début * [DATE] < [DATE] > Di…" at bounding box center [990, 203] width 189 height 204
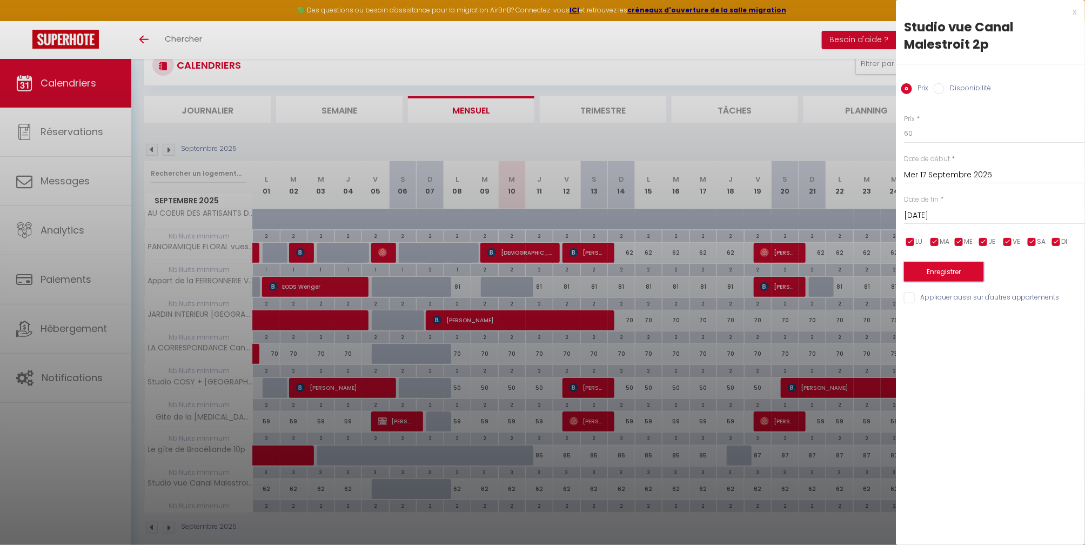
click at [941, 273] on button "Enregistrer" at bounding box center [944, 271] width 80 height 19
